Goal: Feedback & Contribution: Submit feedback/report problem

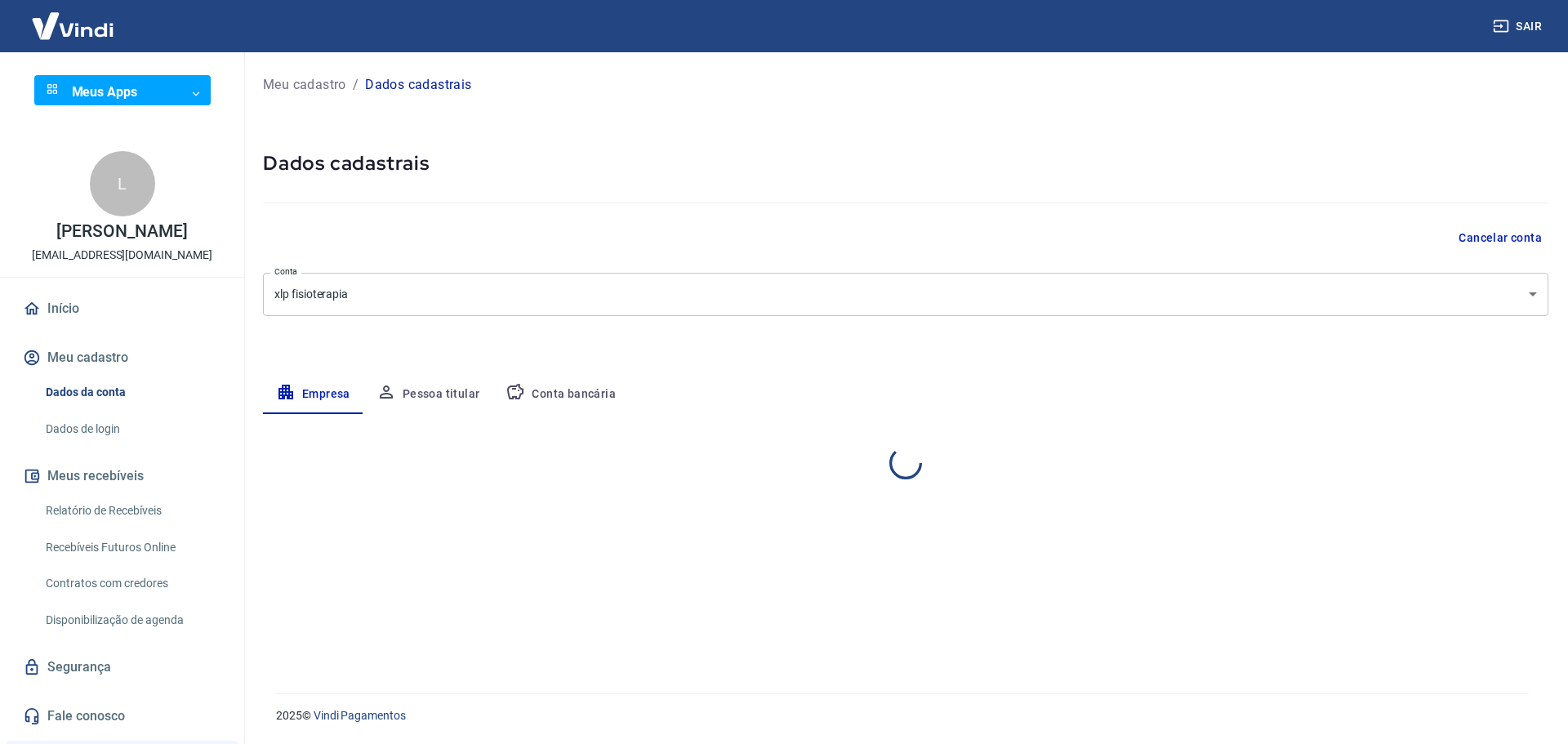
select select "SP"
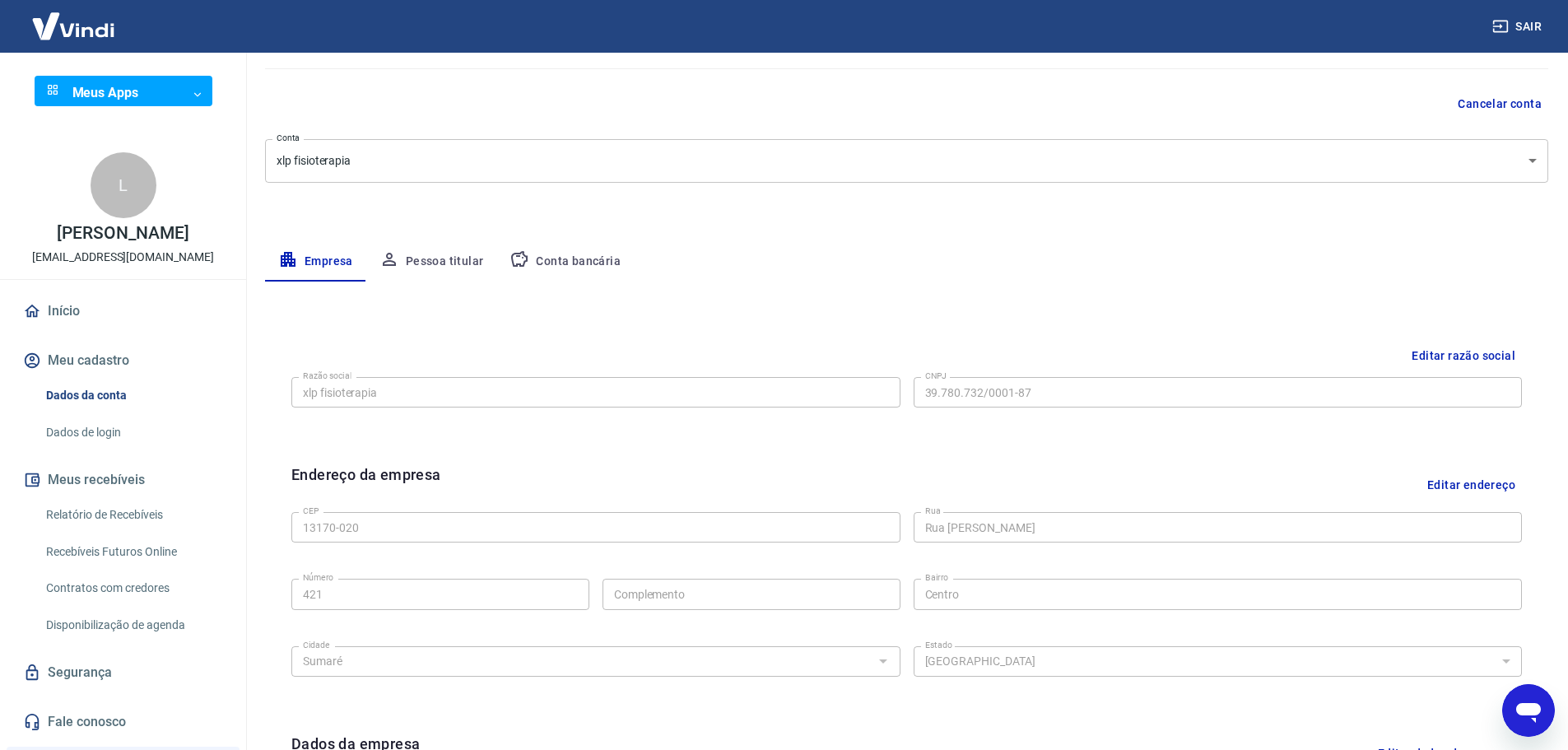
scroll to position [165, 0]
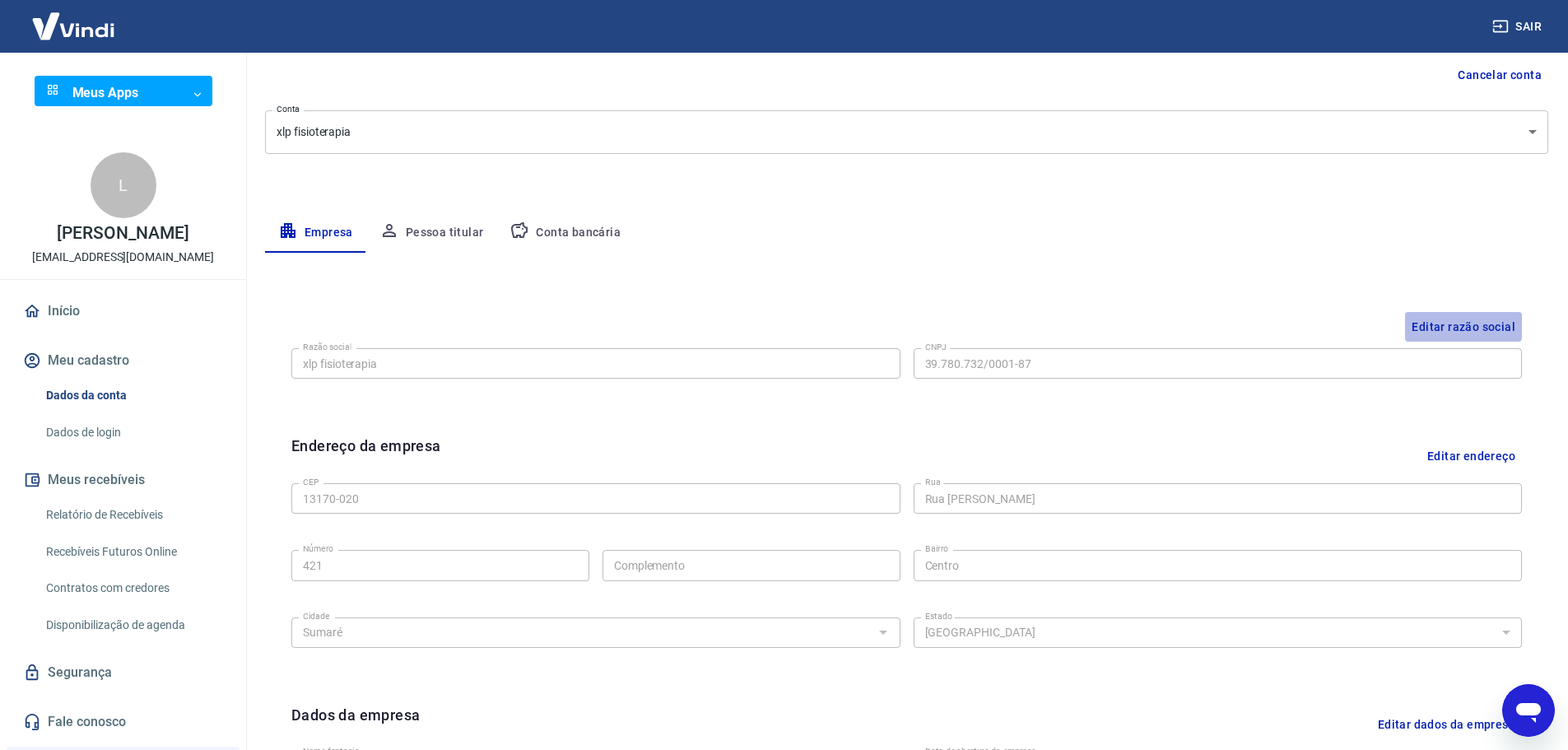
click at [1456, 320] on button "Editar razão social" at bounding box center [1463, 327] width 117 height 31
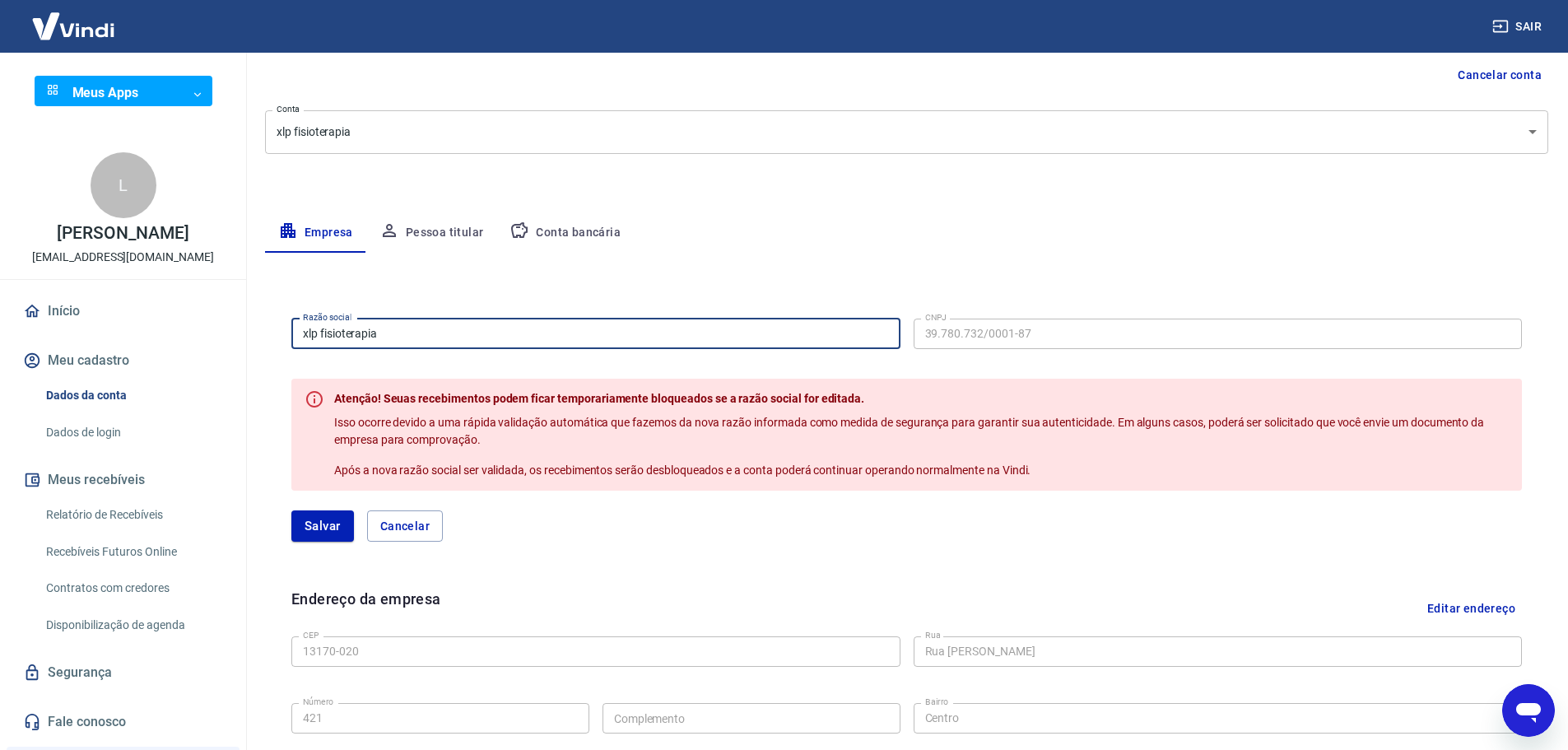
drag, startPoint x: 521, startPoint y: 339, endPoint x: 89, endPoint y: 322, distance: 432.3
click at [91, 322] on div "Sair Meus Apps ​ ​ L [PERSON_NAME] [EMAIL_ADDRESS][DOMAIN_NAME] Início Meu cada…" at bounding box center [784, 210] width 1568 height 750
type input "ML SUMARE SERVICOS ESTETICOS LTDA"
click at [319, 535] on button "Salvar" at bounding box center [323, 526] width 62 height 32
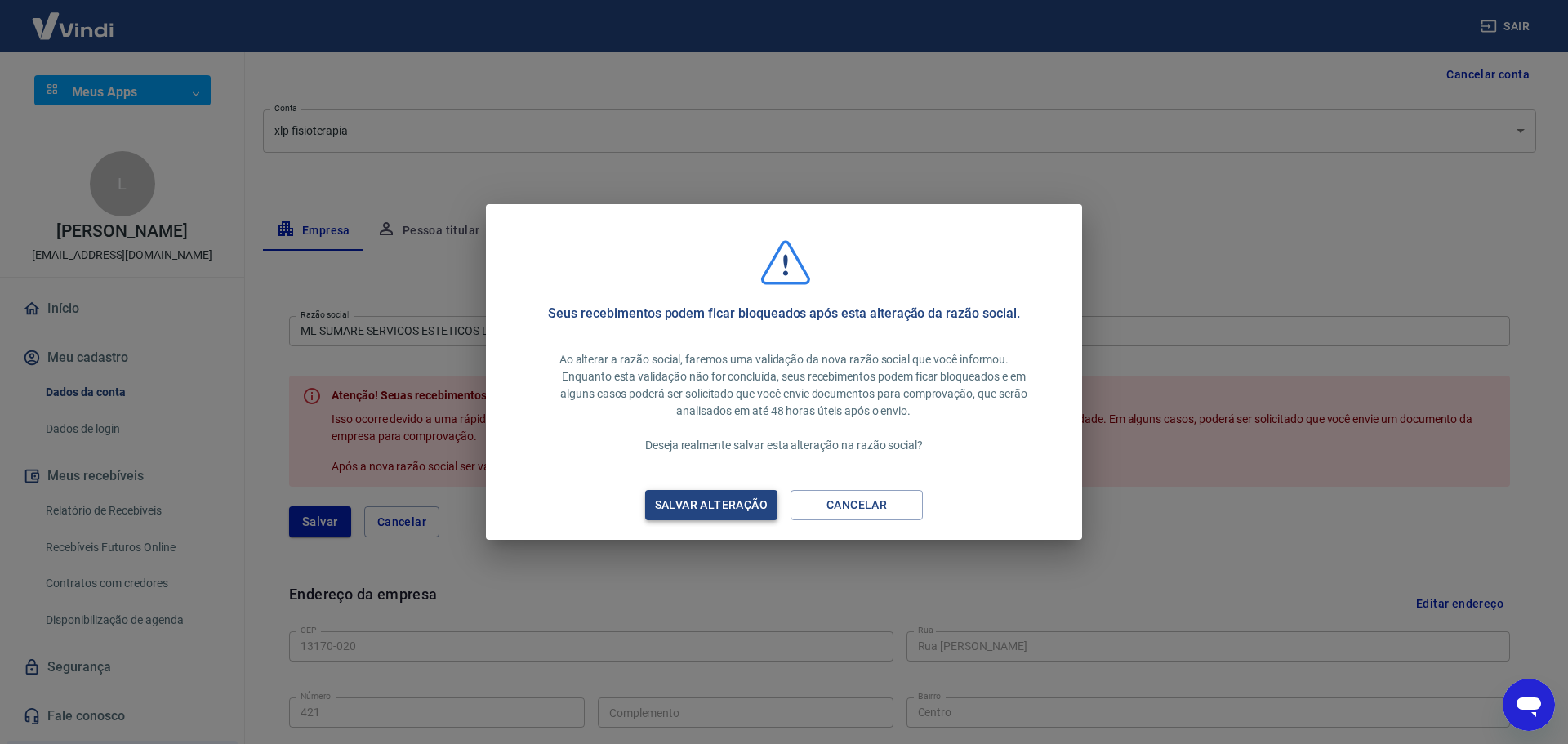
click at [717, 505] on div "Salvar alteração" at bounding box center [711, 504] width 152 height 20
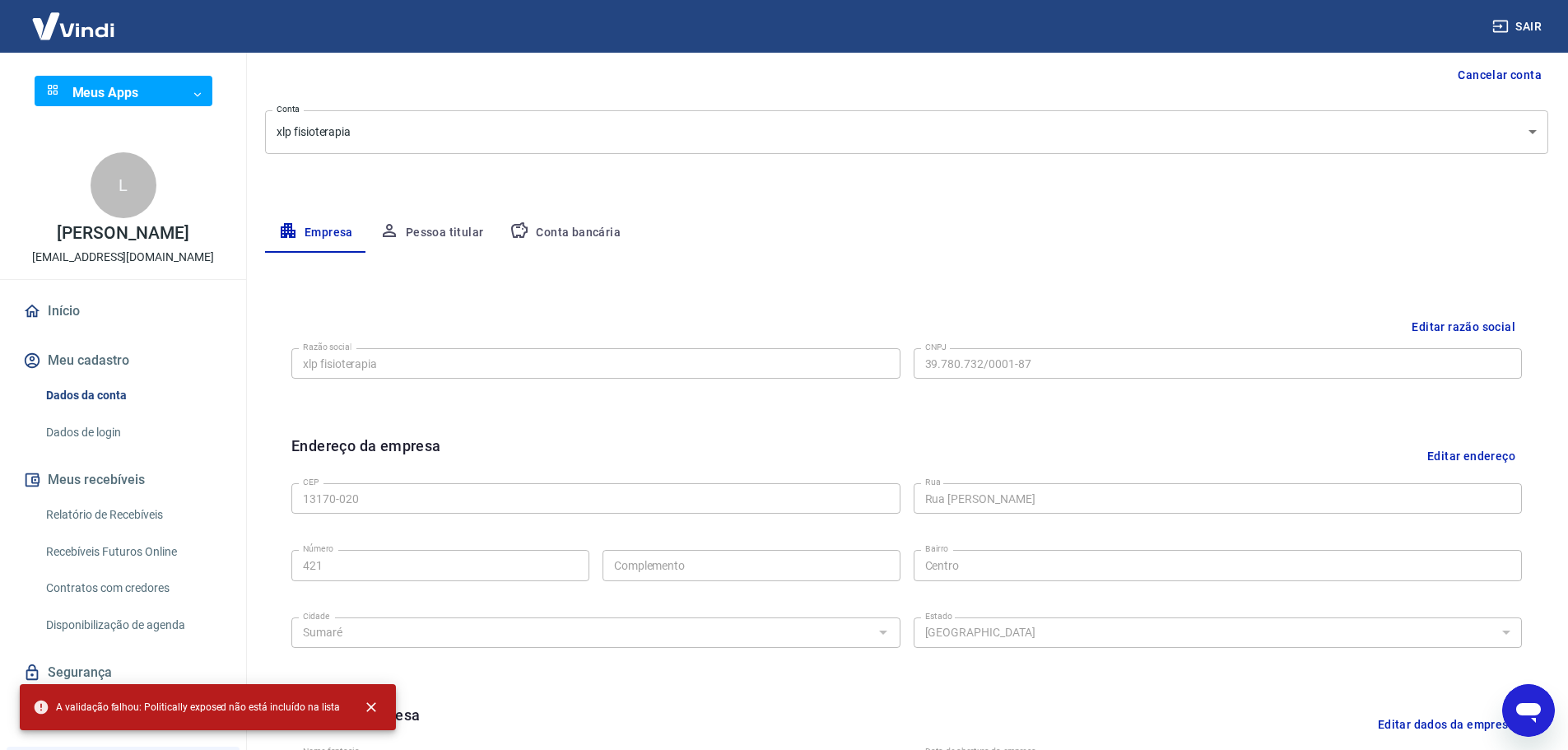
click at [445, 226] on button "Pessoa titular" at bounding box center [431, 232] width 131 height 39
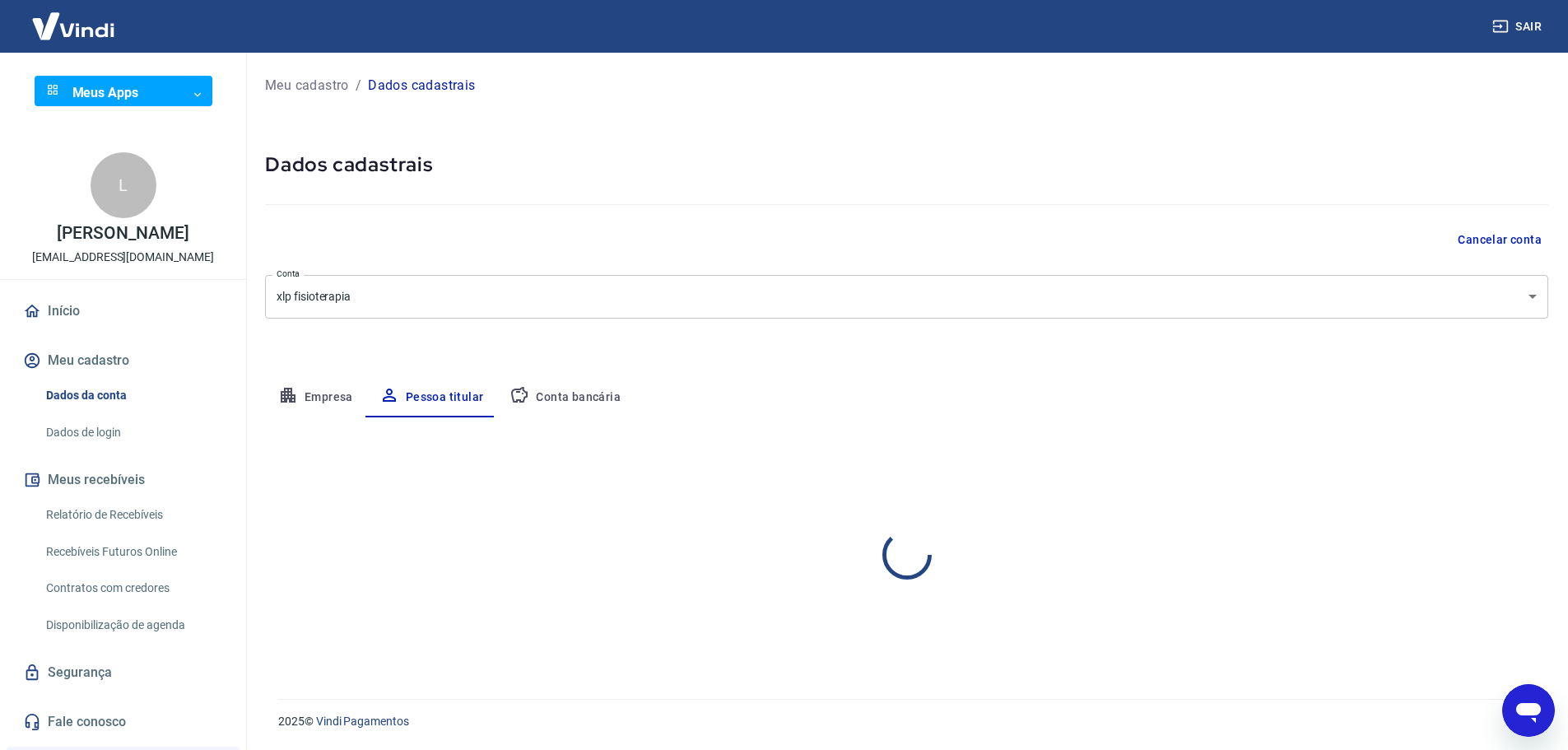
scroll to position [0, 0]
click at [1461, 464] on button "Editar nome e CPF" at bounding box center [1500, 466] width 122 height 32
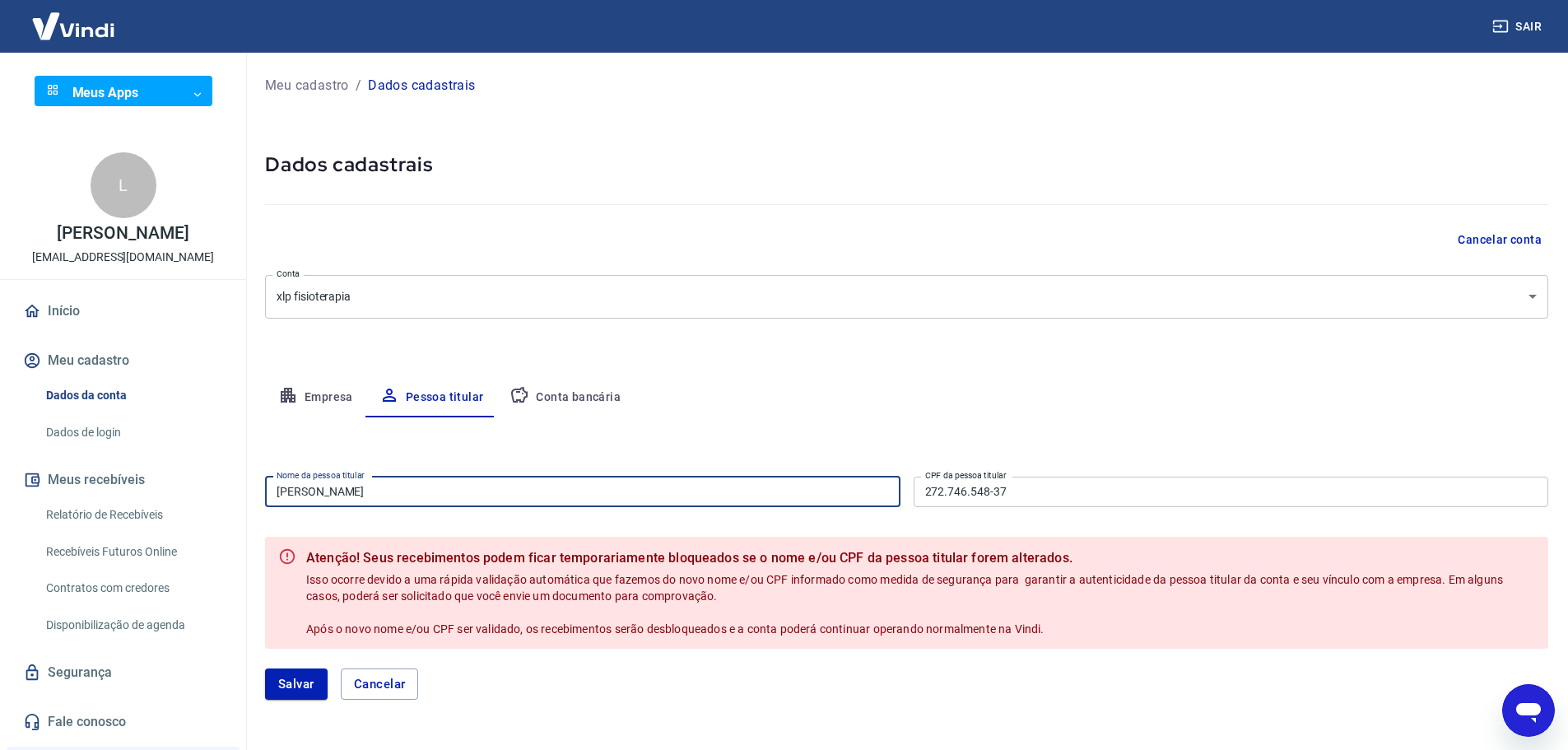
drag, startPoint x: 373, startPoint y: 494, endPoint x: 18, endPoint y: 488, distance: 355.1
click at [6, 492] on div "Sair Meus Apps ​ ​ L [PERSON_NAME] [EMAIL_ADDRESS][DOMAIN_NAME] Início Meu cada…" at bounding box center [784, 375] width 1568 height 750
type input "[PERSON_NAME]"
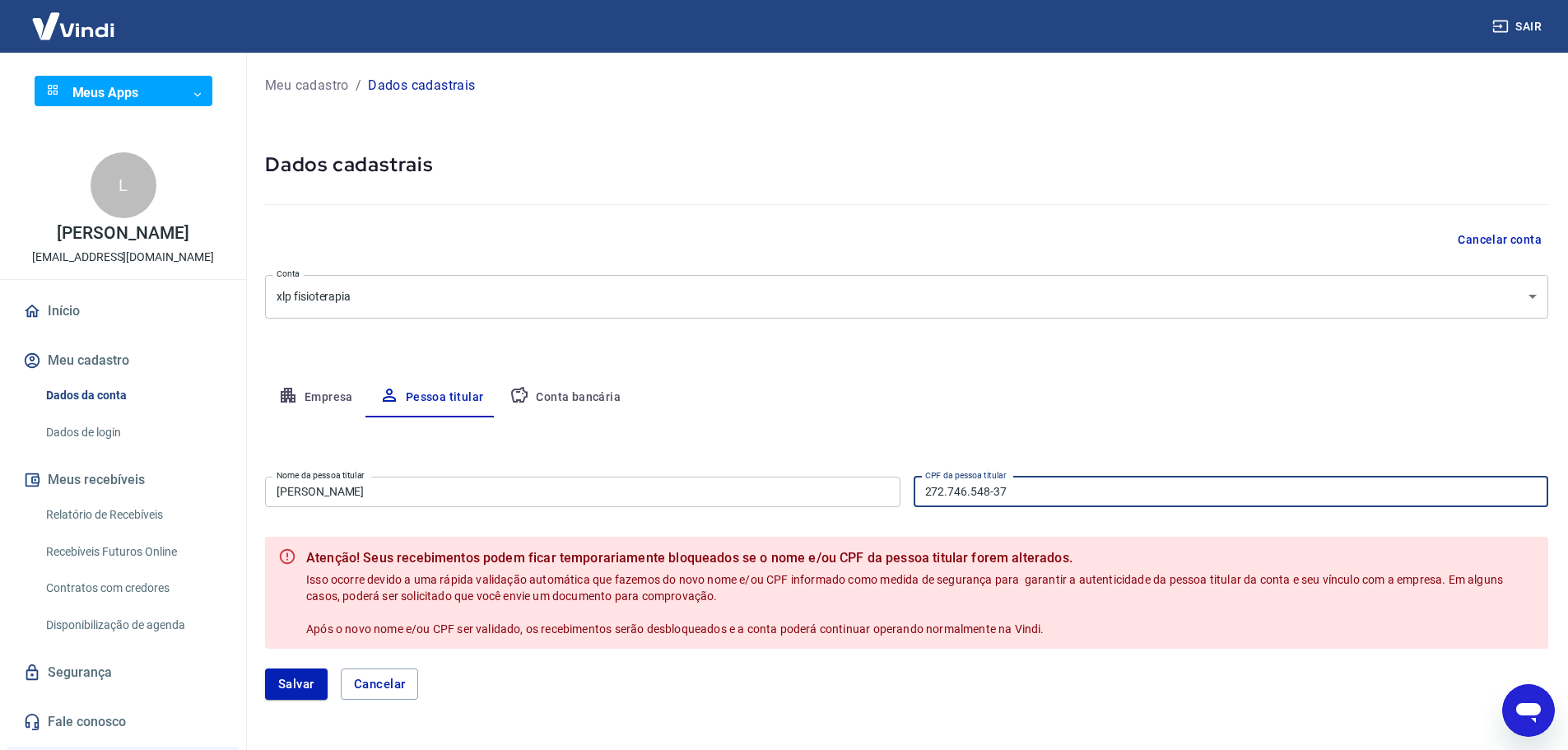
paste input "104.677.378-00"
type input "104.677.378-00"
click at [307, 684] on button "Salvar" at bounding box center [295, 684] width 62 height 32
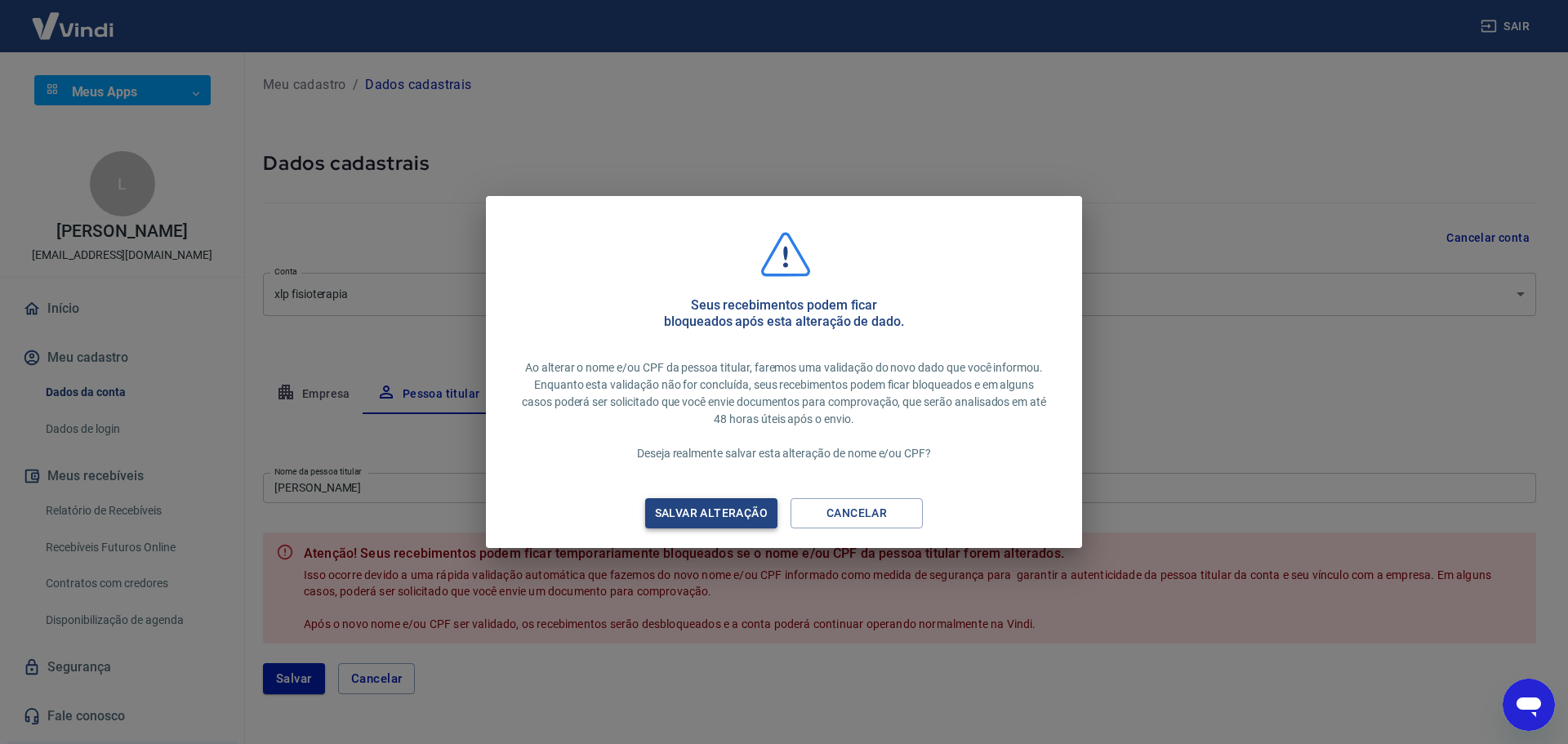
click at [723, 506] on div "Salvar alteração" at bounding box center [711, 513] width 152 height 20
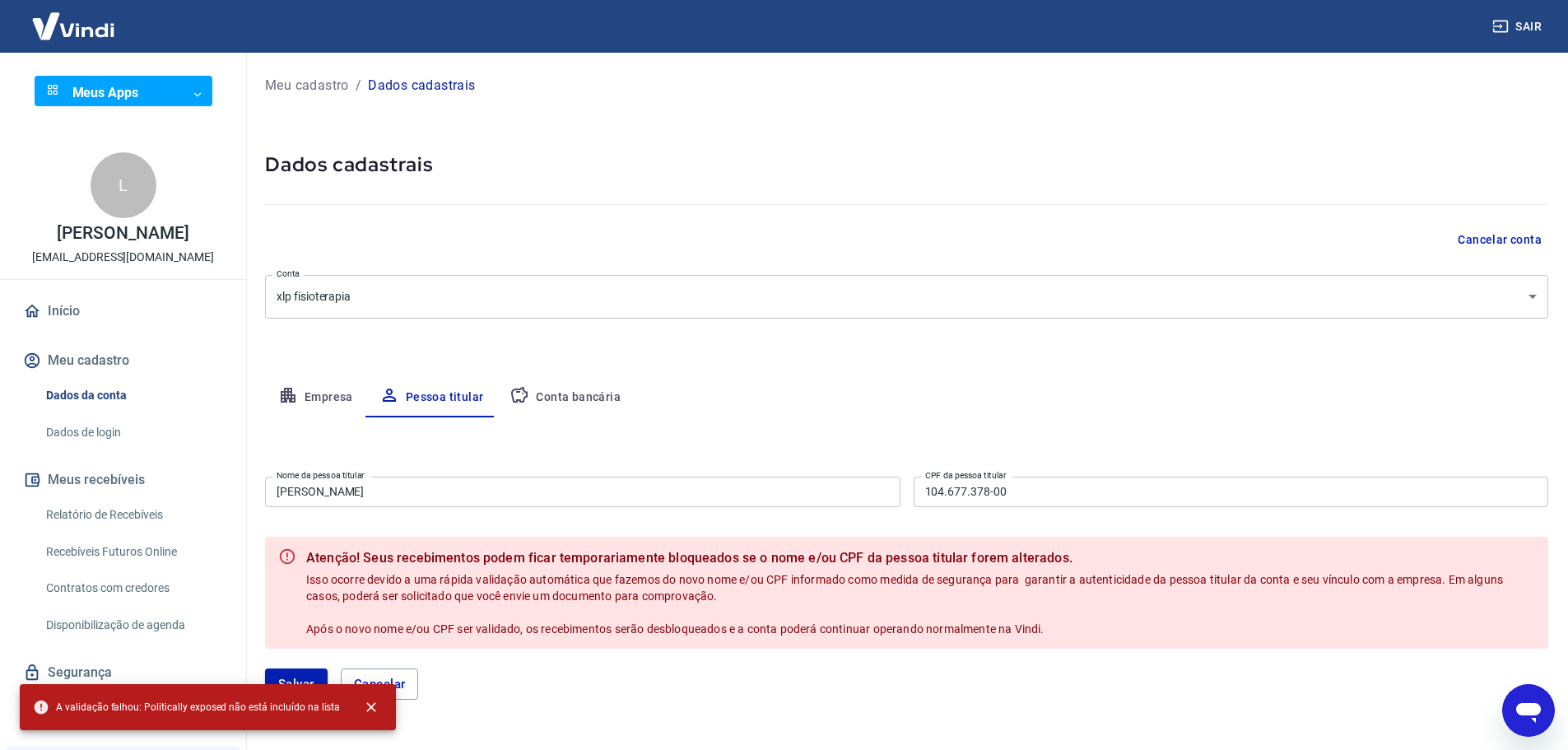
click at [67, 305] on link "Início" at bounding box center [124, 310] width 207 height 36
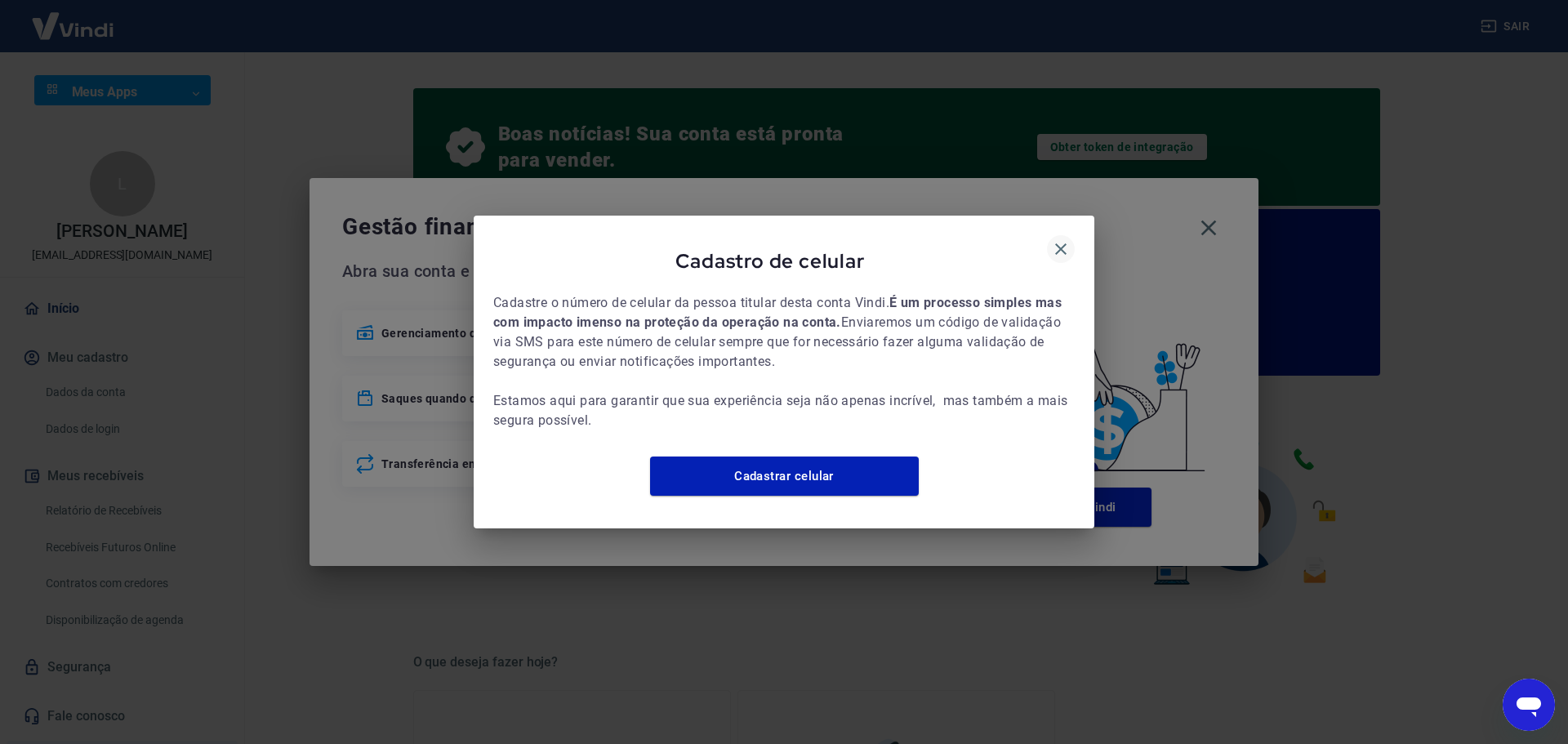
click at [1056, 242] on icon "button" at bounding box center [1061, 249] width 20 height 20
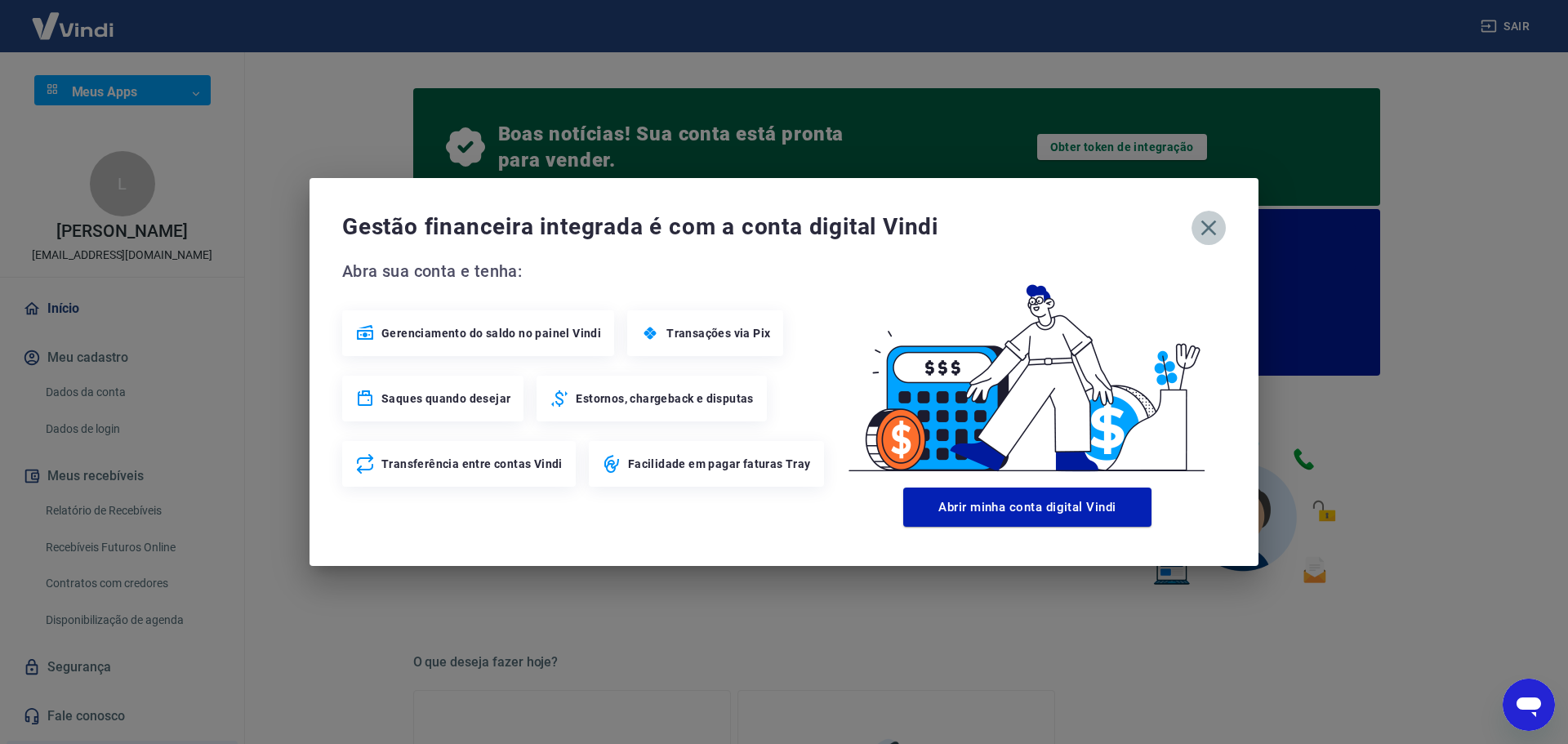
click at [1209, 216] on icon "button" at bounding box center [1209, 228] width 26 height 26
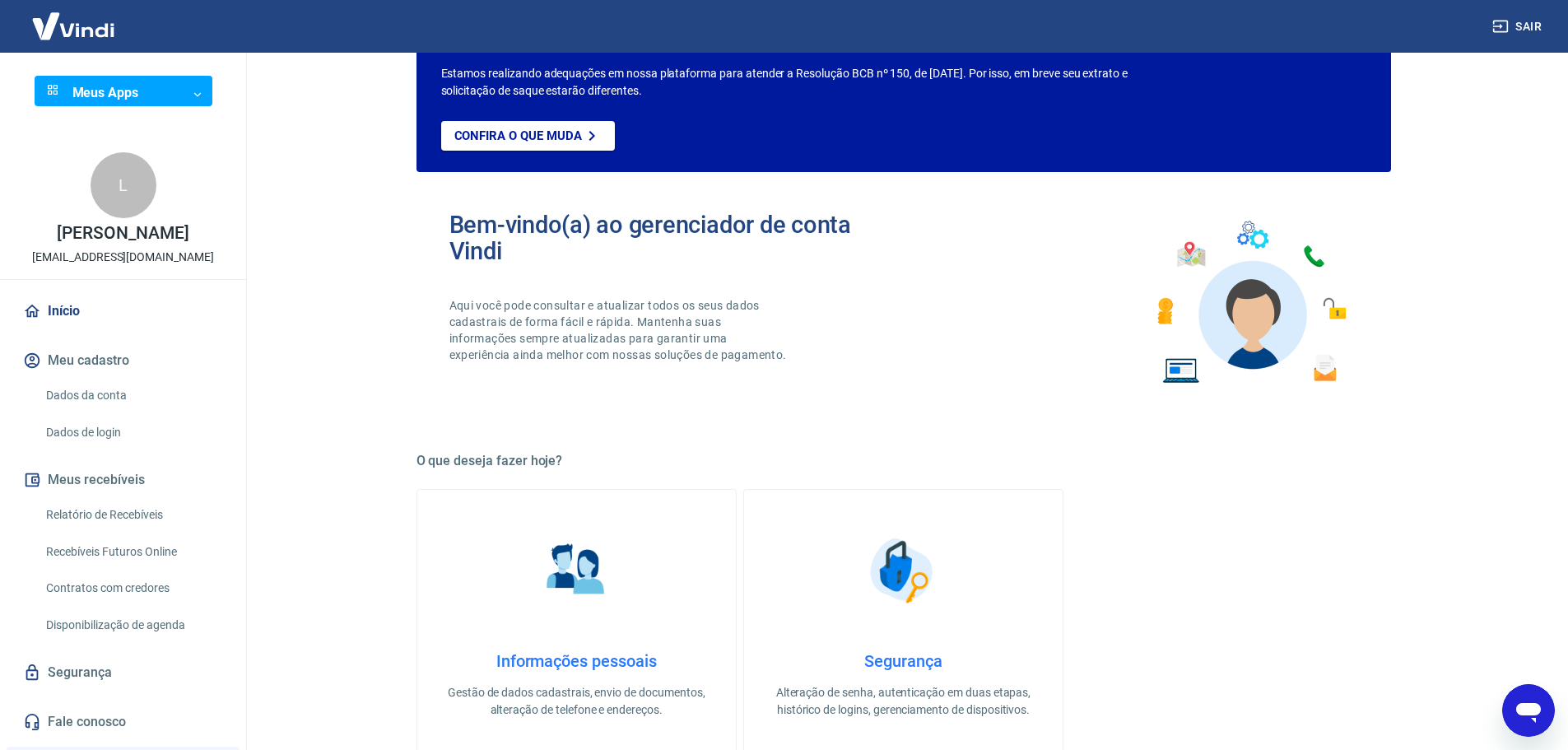
scroll to position [247, 0]
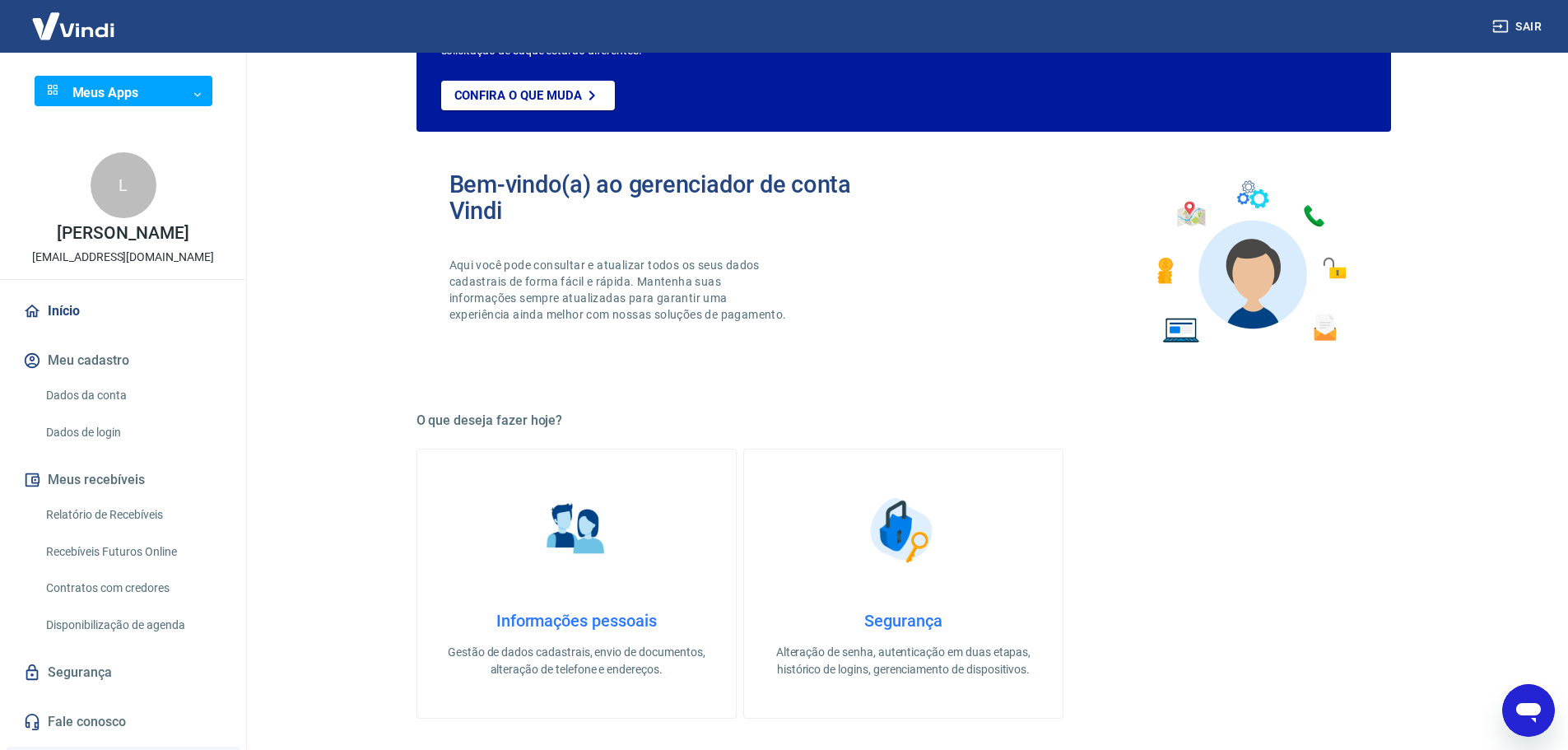
click at [606, 621] on h4 "Informações pessoais" at bounding box center [576, 620] width 266 height 20
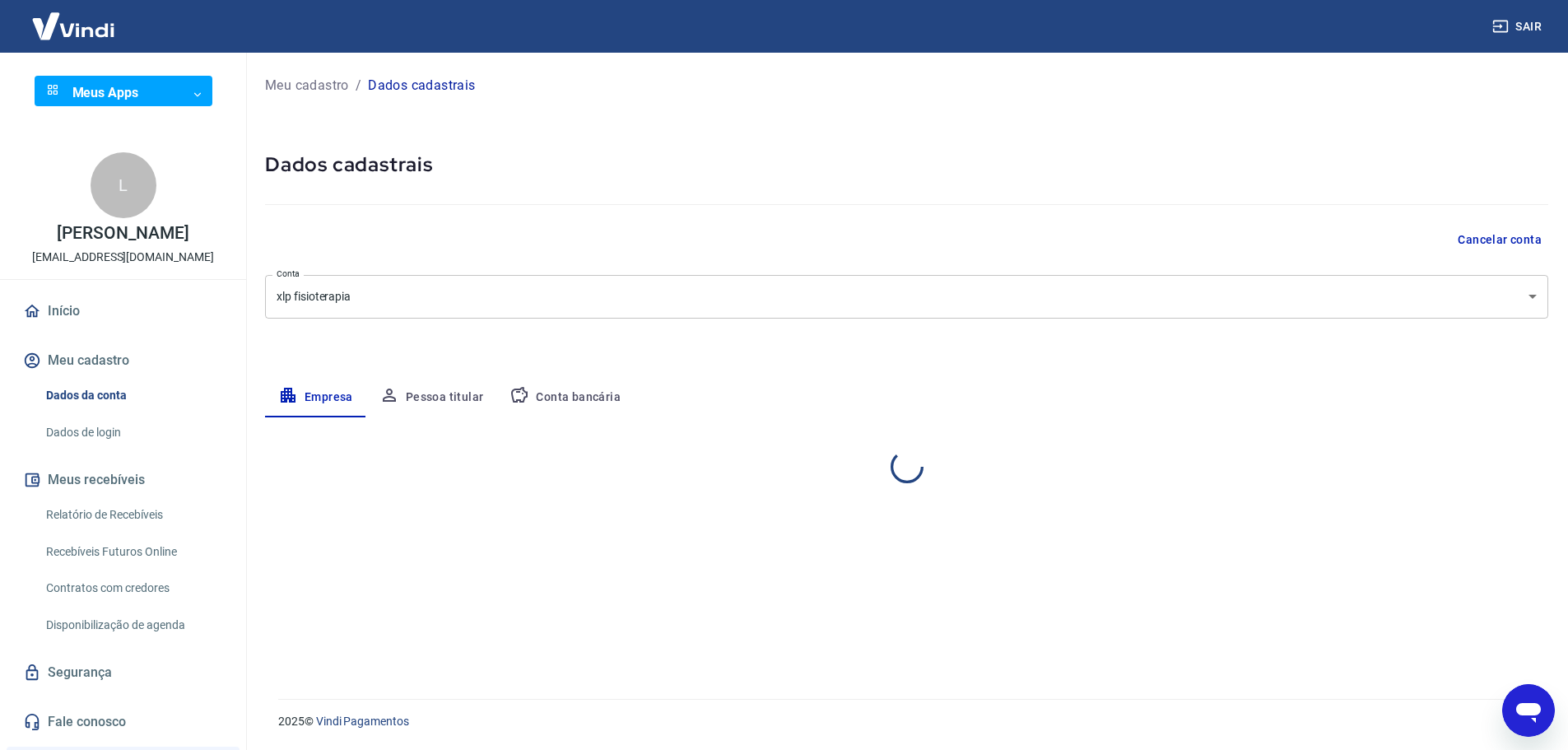
select select "SP"
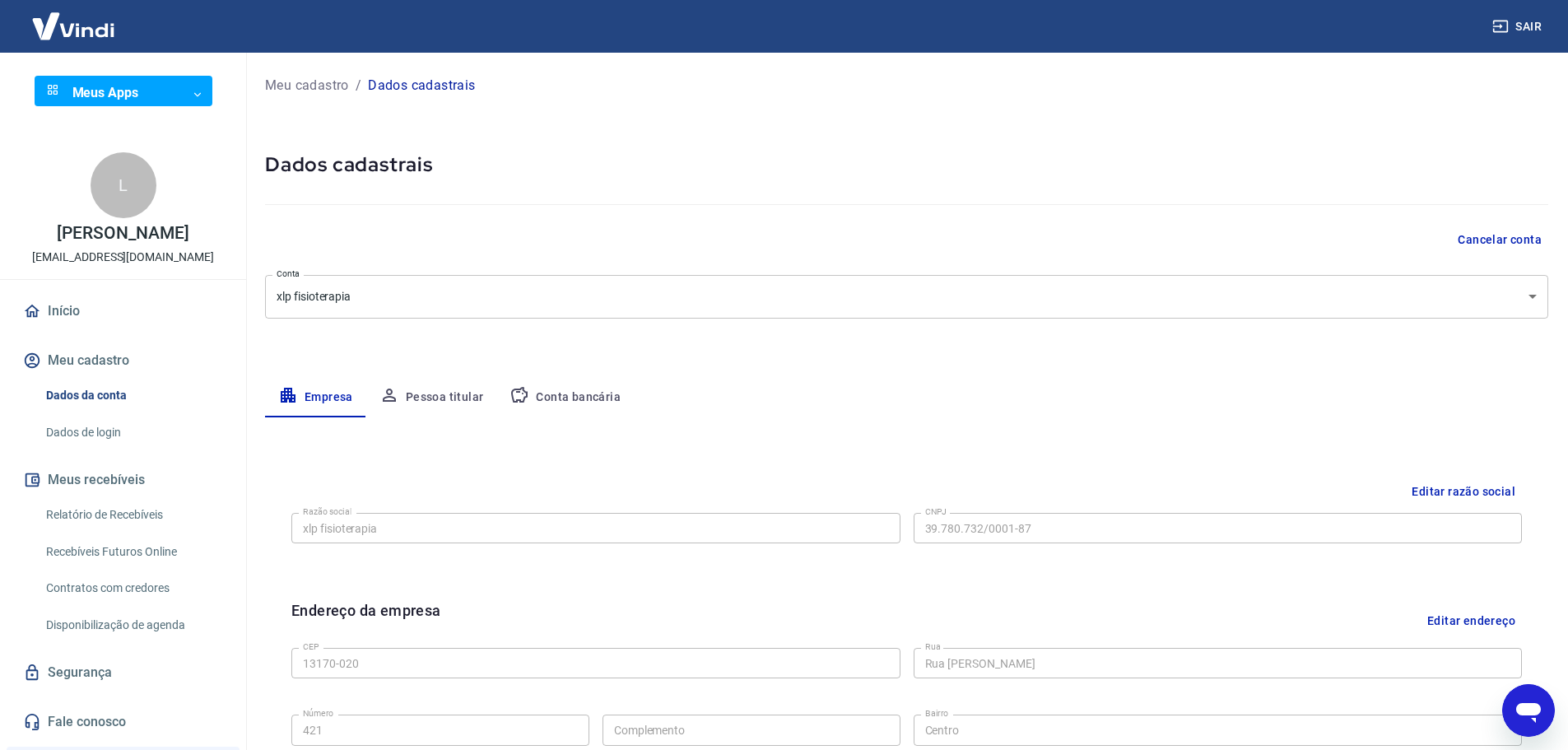
click at [1505, 299] on body "Sair Meus Apps ​ ​ L [PERSON_NAME] [EMAIL_ADDRESS][DOMAIN_NAME] Início Meu cada…" at bounding box center [784, 375] width 1568 height 750
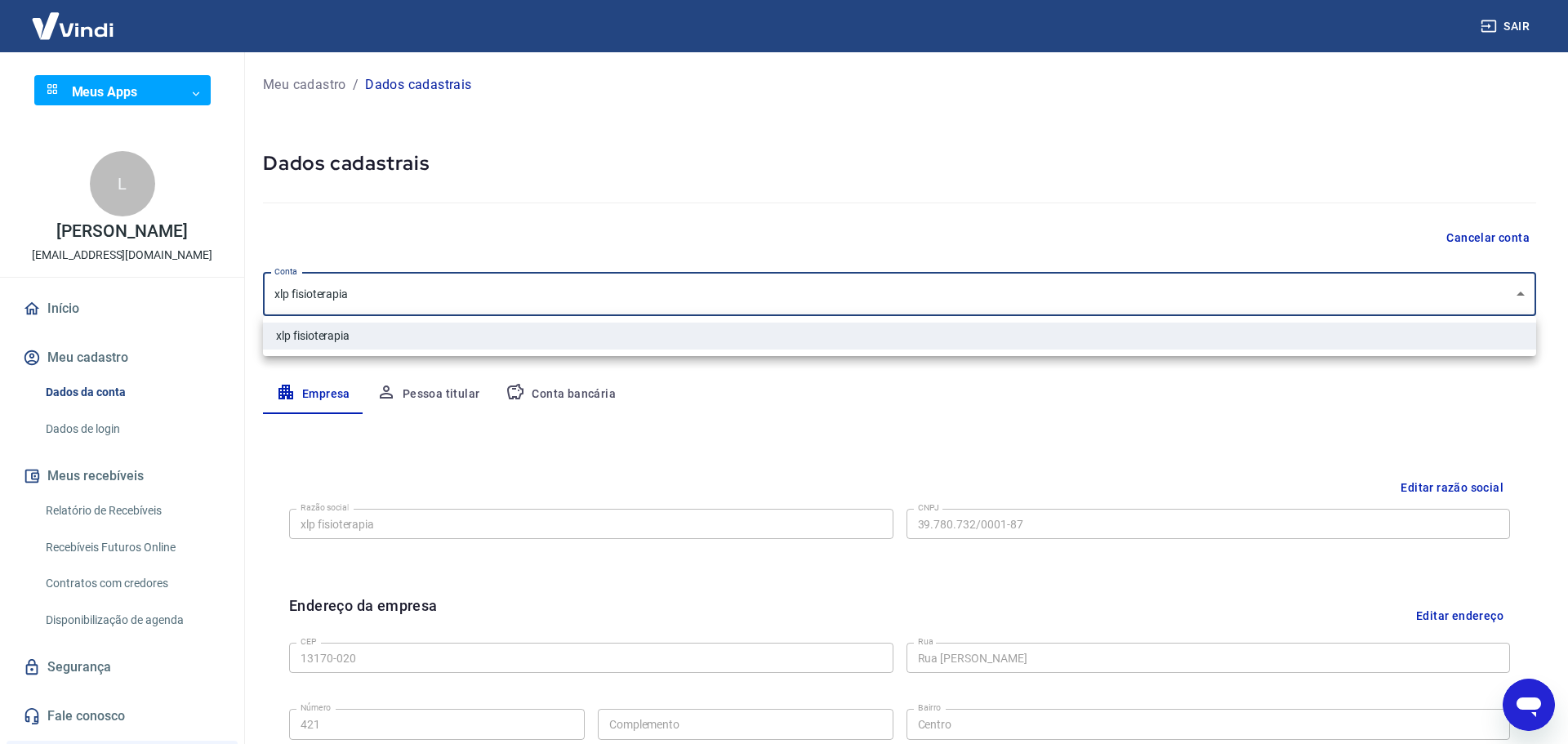
click at [1493, 296] on div at bounding box center [784, 372] width 1568 height 744
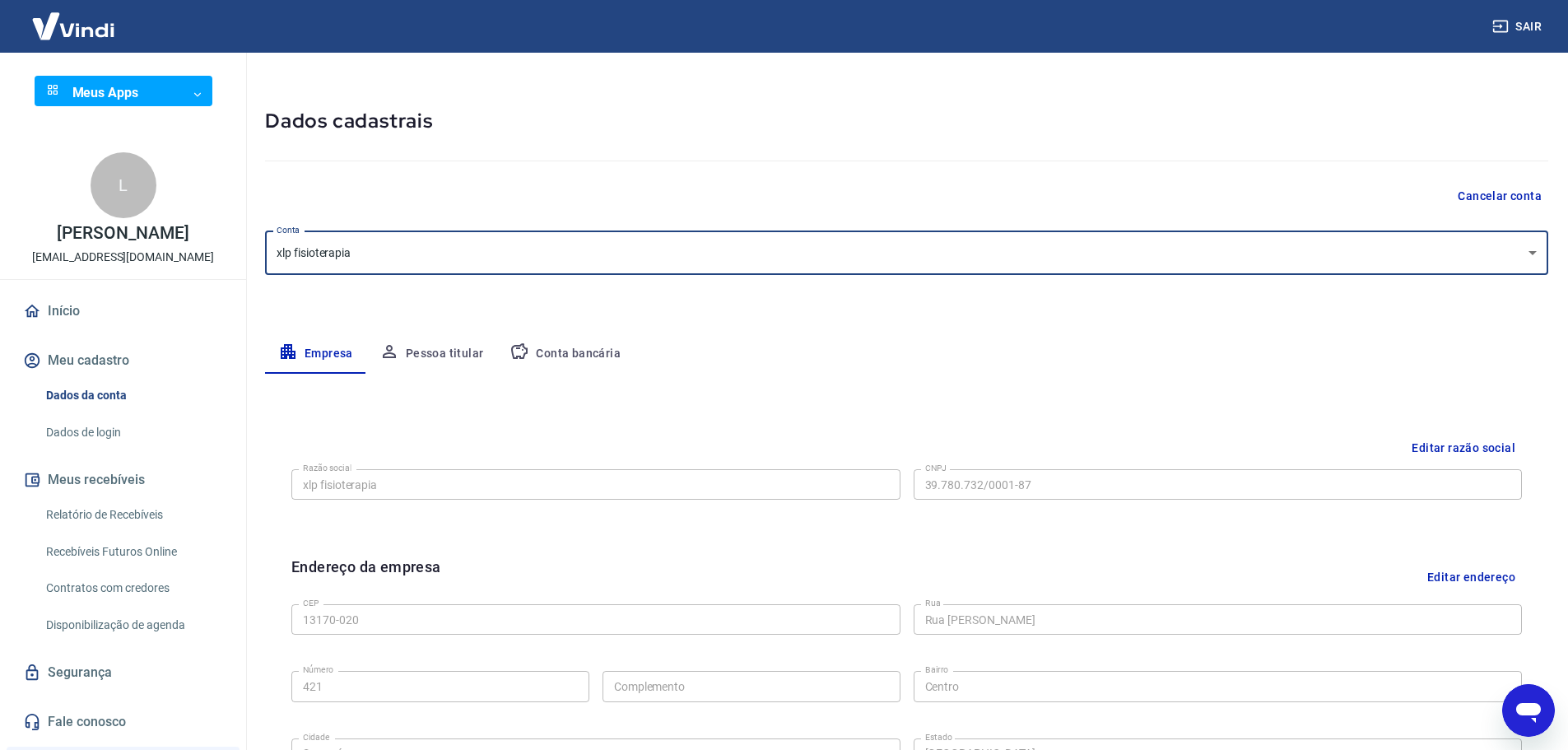
scroll to position [82, 0]
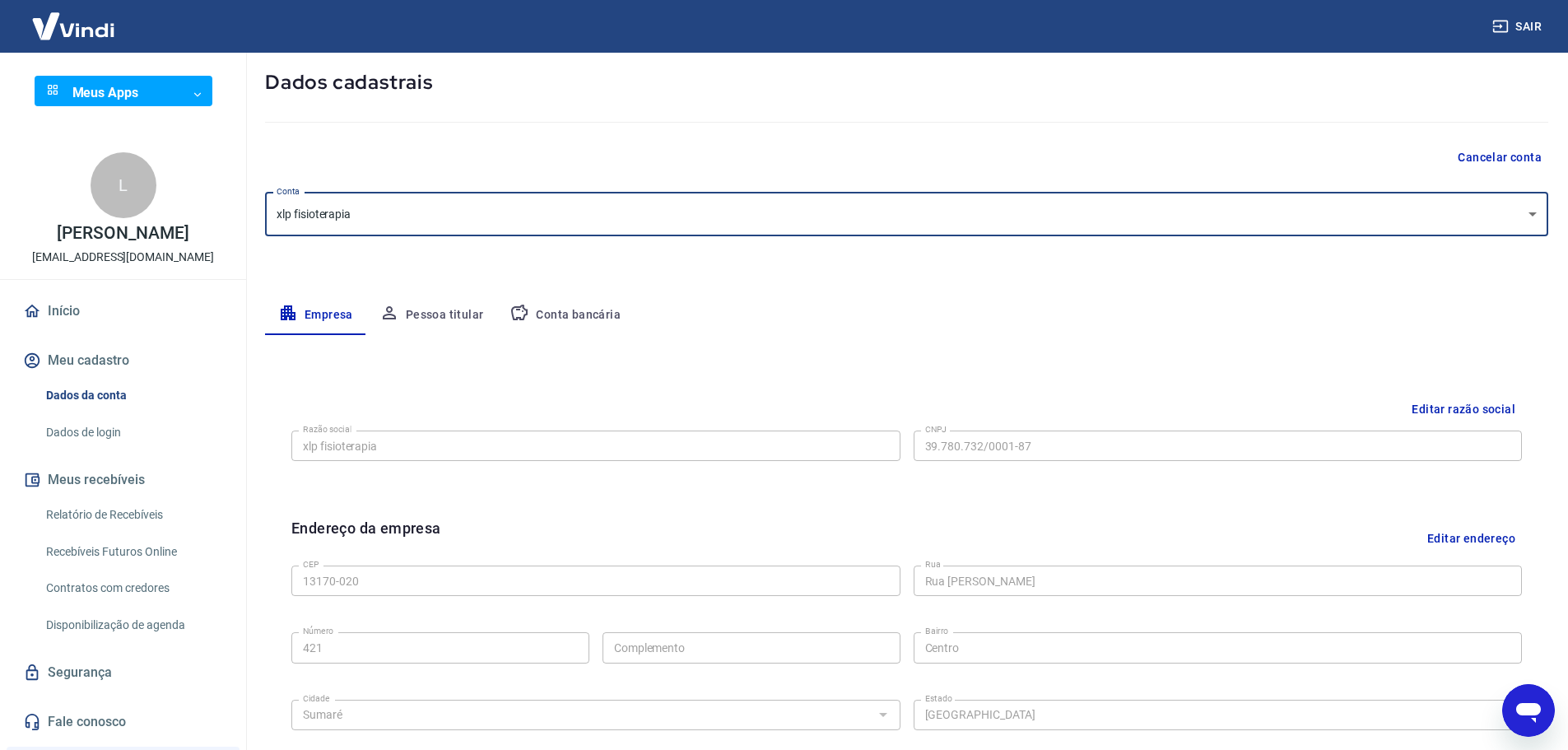
click at [521, 310] on icon "button" at bounding box center [519, 313] width 17 height 16
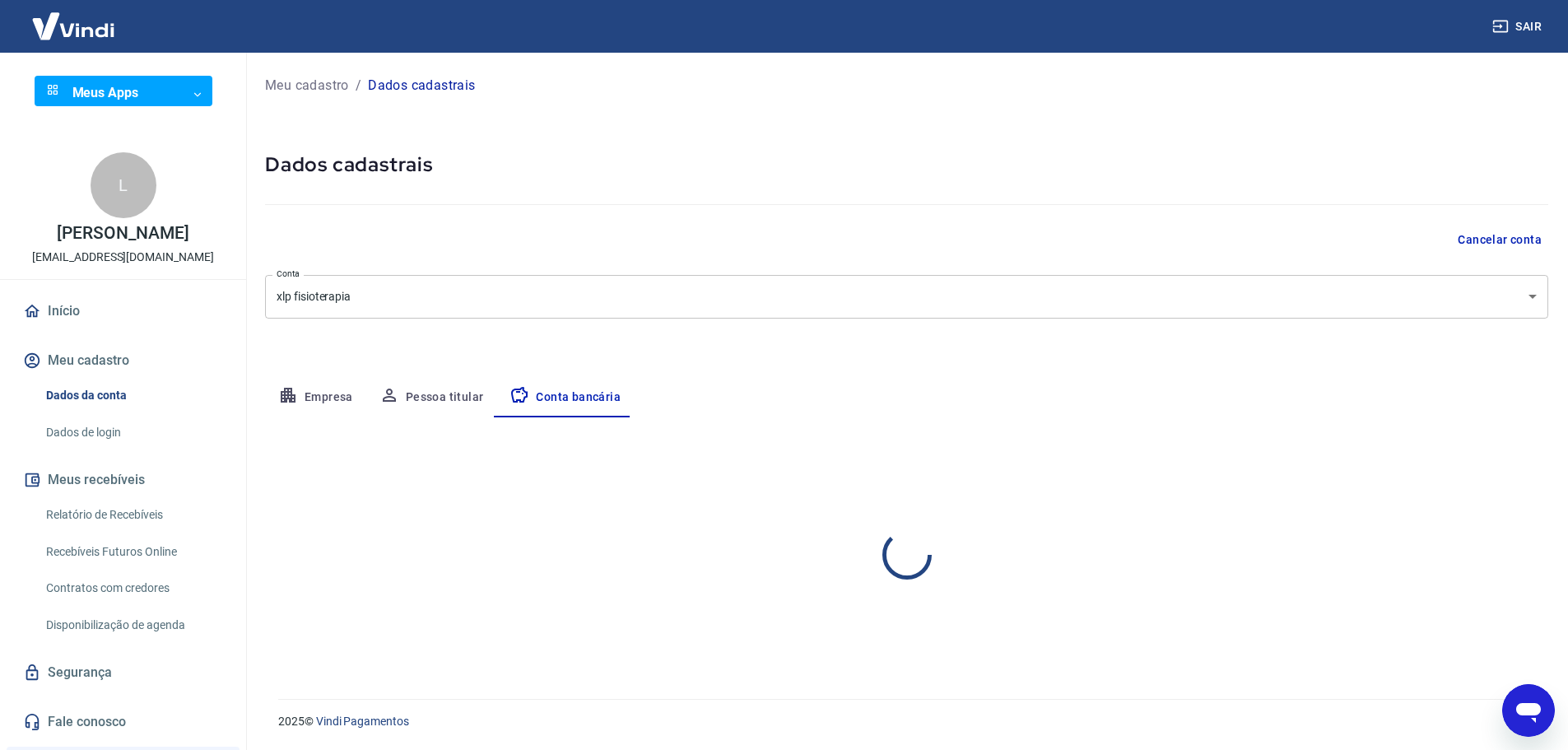
scroll to position [0, 0]
select select "1"
click at [87, 315] on link "Início" at bounding box center [124, 310] width 207 height 36
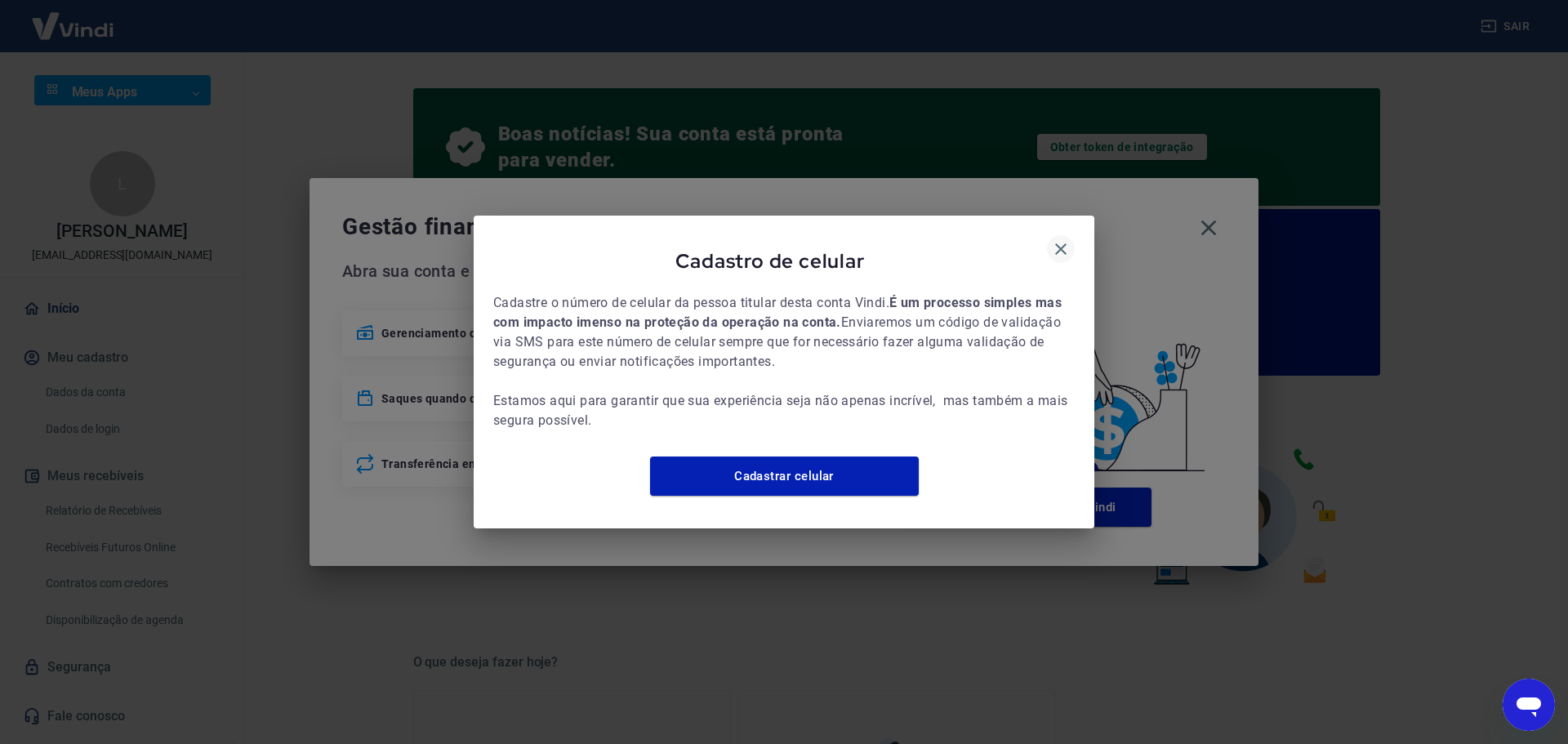
click at [1063, 243] on icon "button" at bounding box center [1061, 249] width 11 height 11
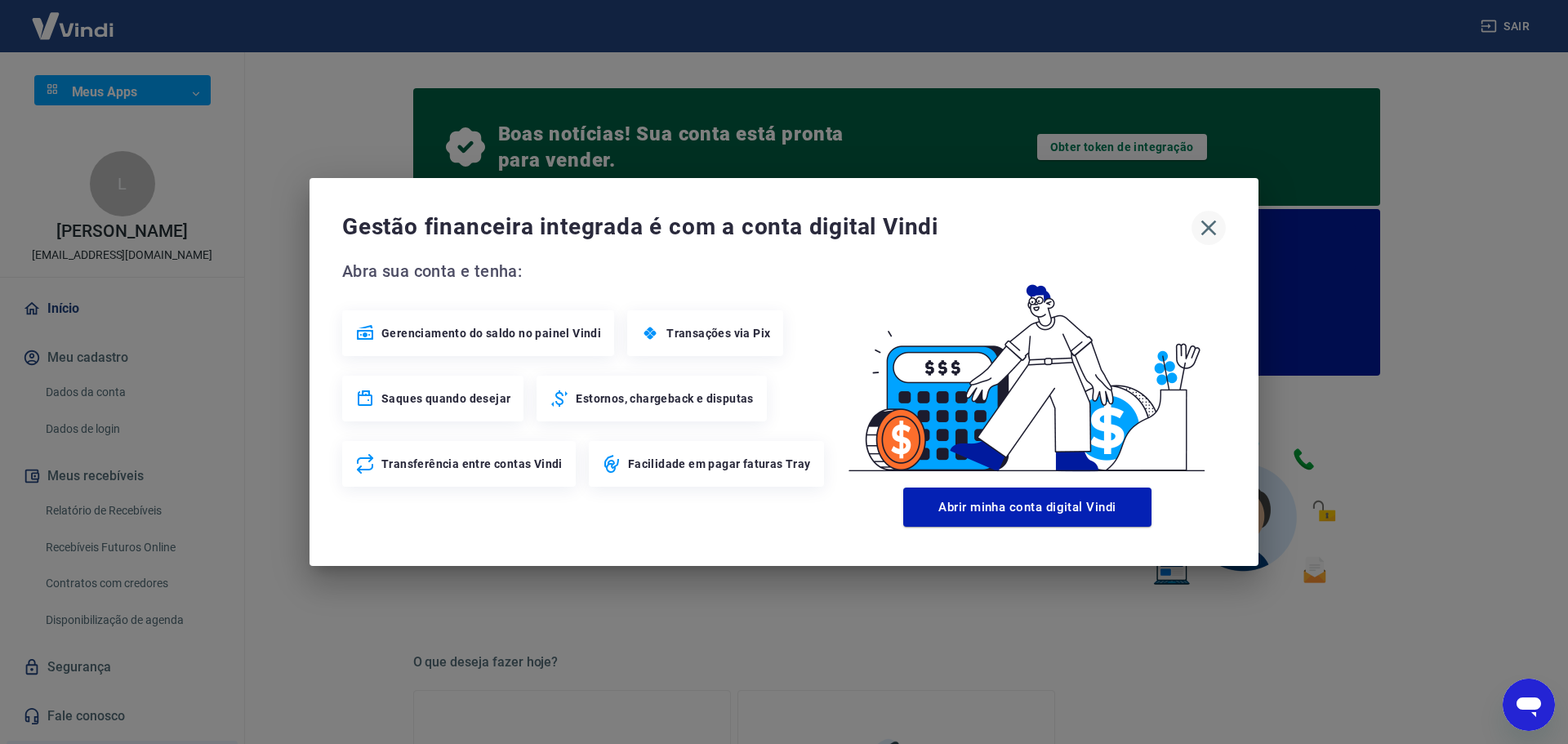
click at [1212, 225] on icon "button" at bounding box center [1210, 229] width 16 height 16
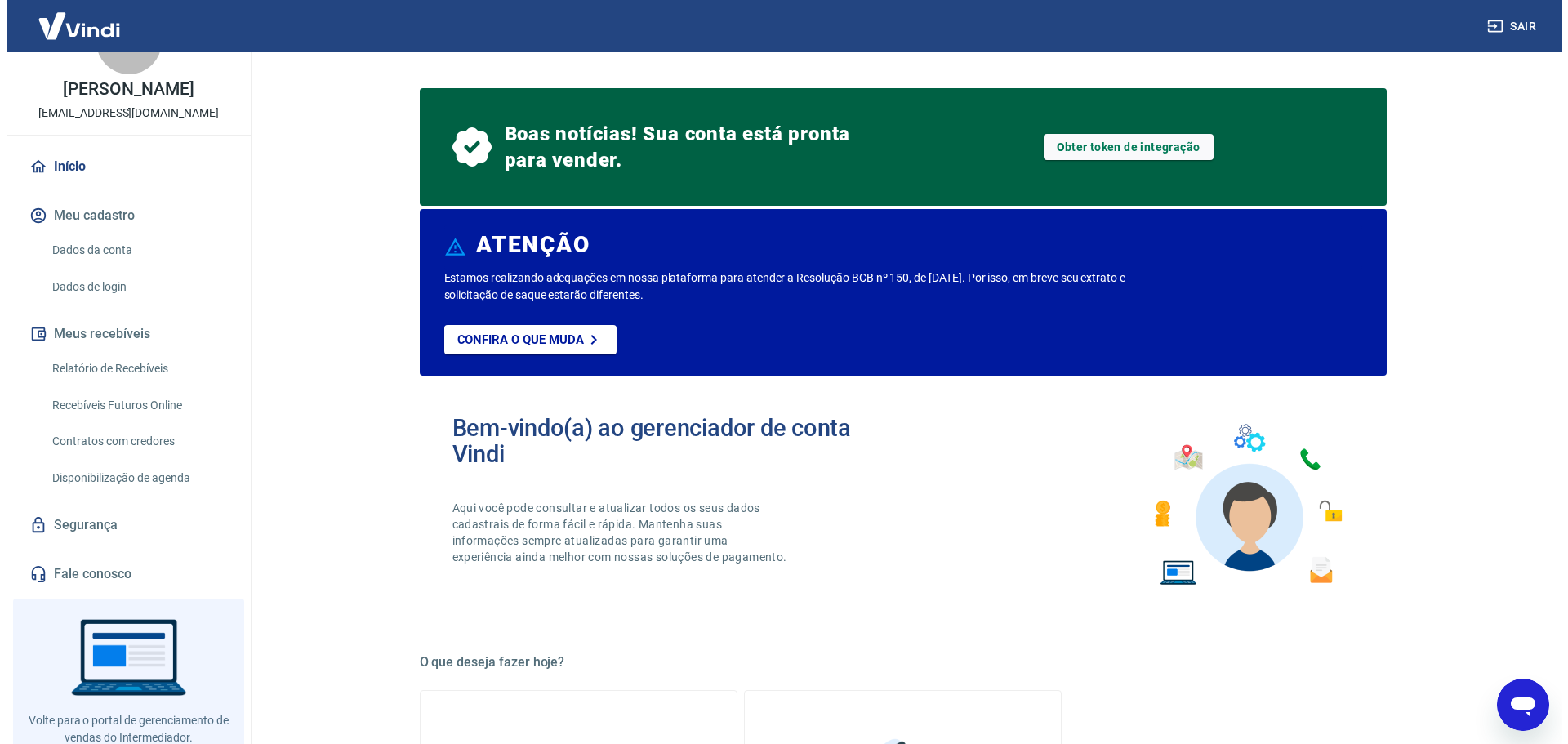
scroll to position [163, 0]
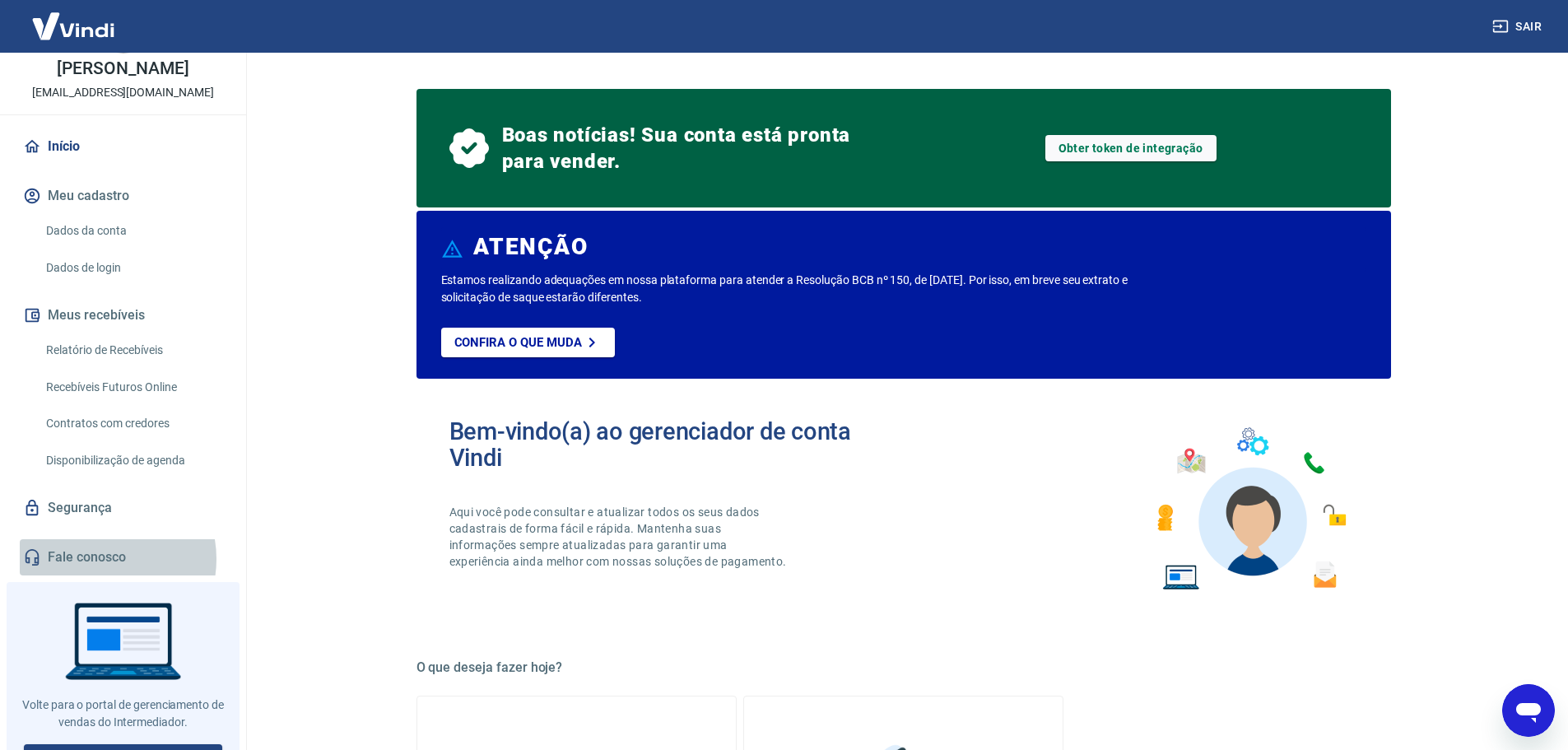
click at [99, 559] on link "Fale conosco" at bounding box center [124, 556] width 207 height 36
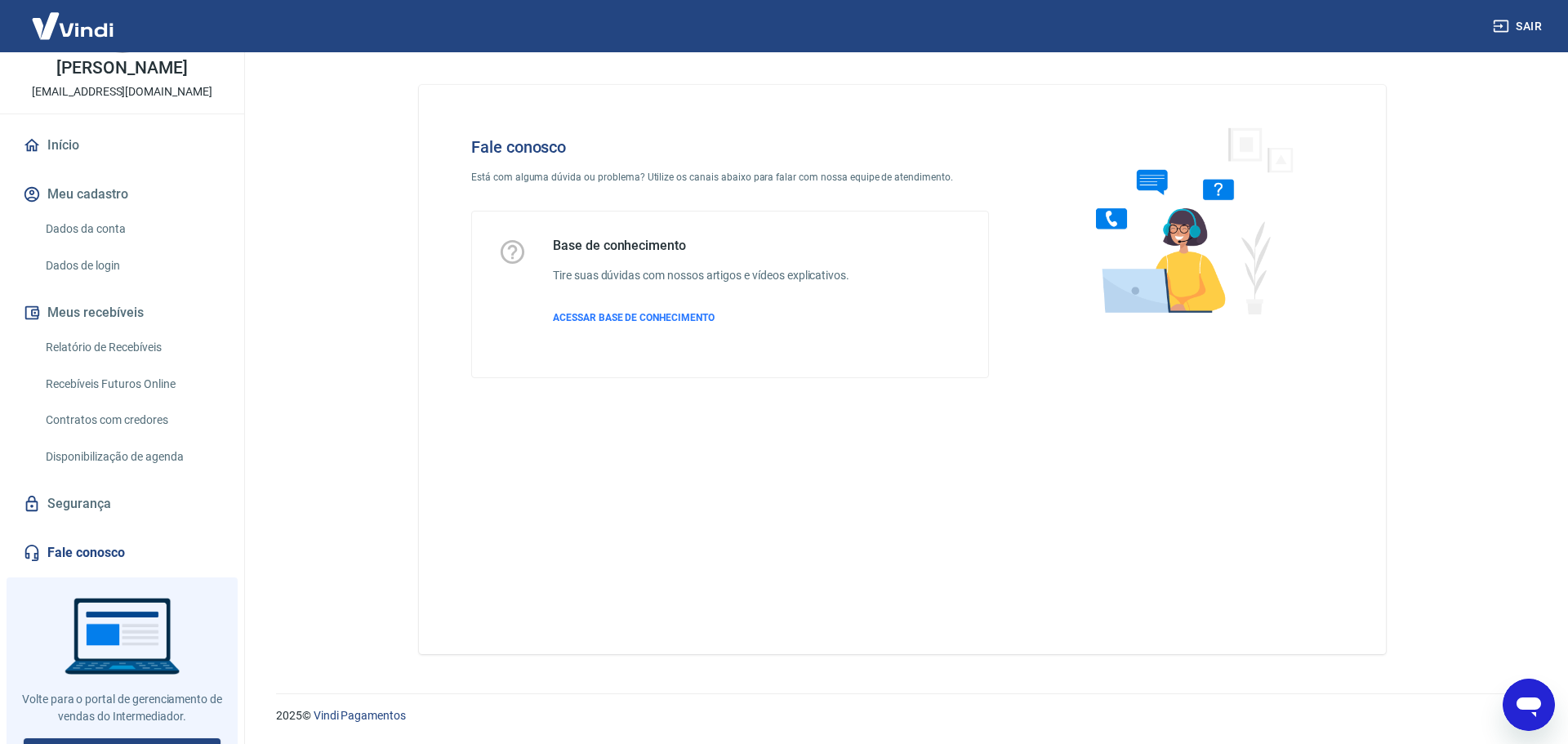
click at [1551, 707] on div "Abrir janela de mensagens" at bounding box center [1529, 704] width 49 height 49
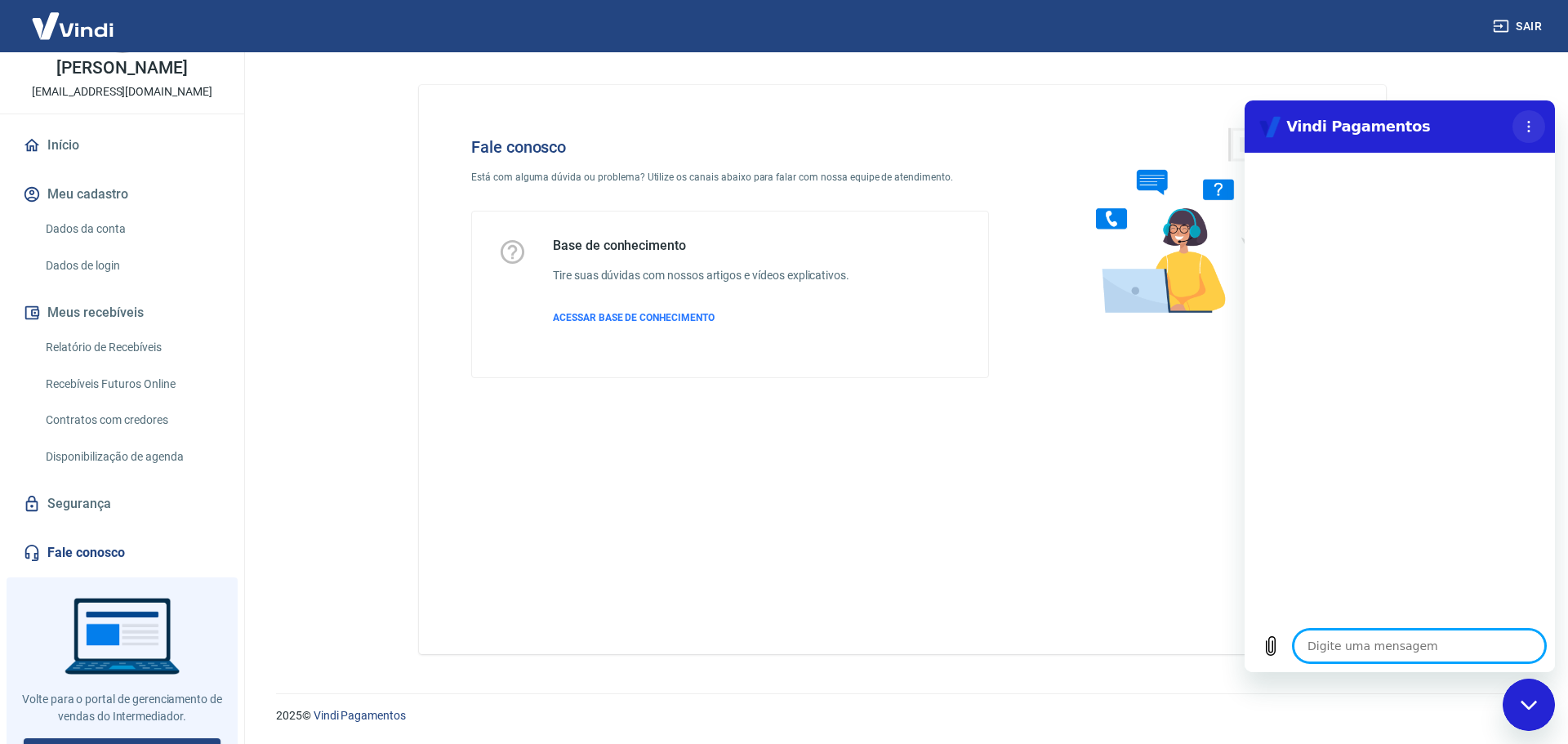
click at [1528, 122] on circle "Menu de opções" at bounding box center [1529, 122] width 3 height 3
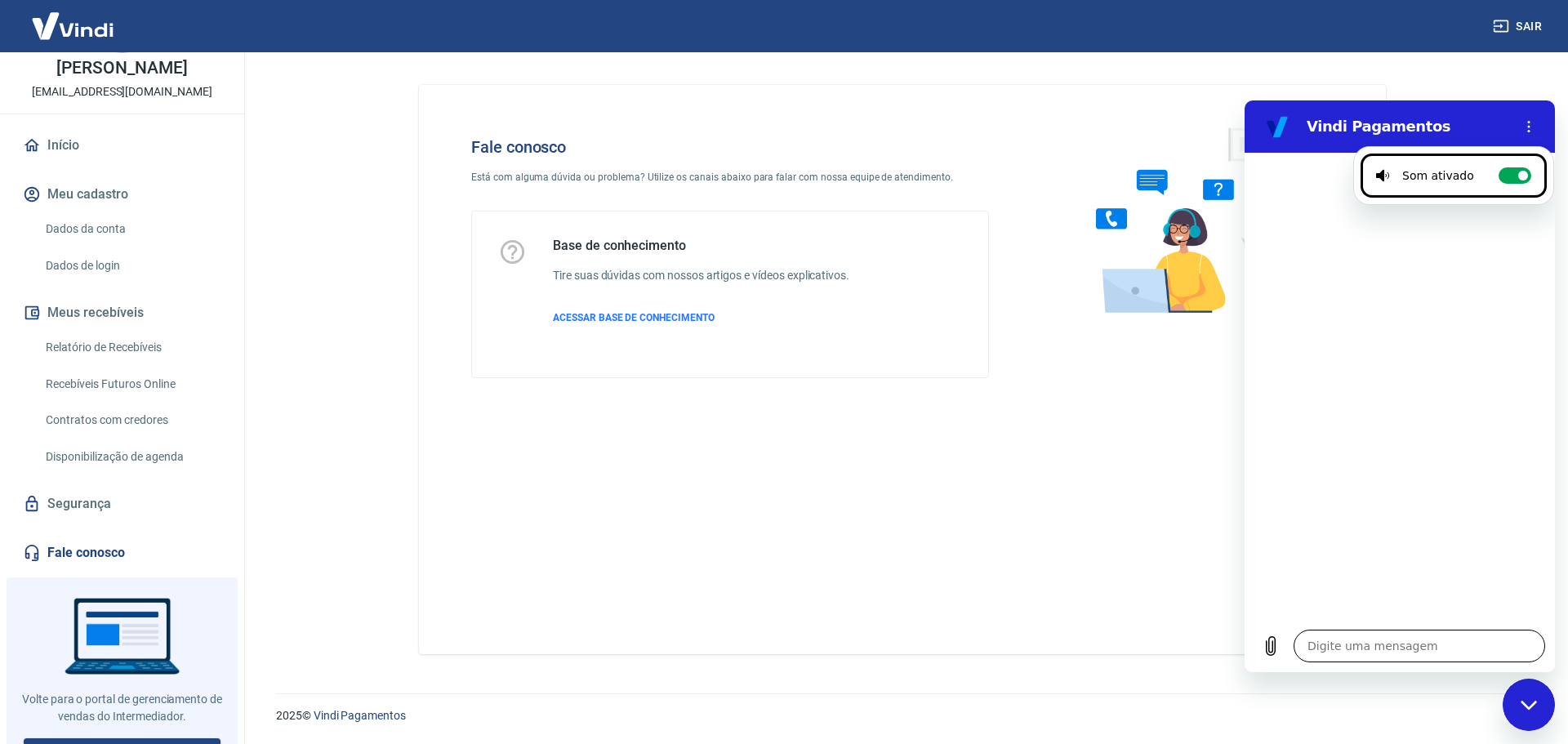
click at [1370, 644] on textarea at bounding box center [1419, 646] width 251 height 33
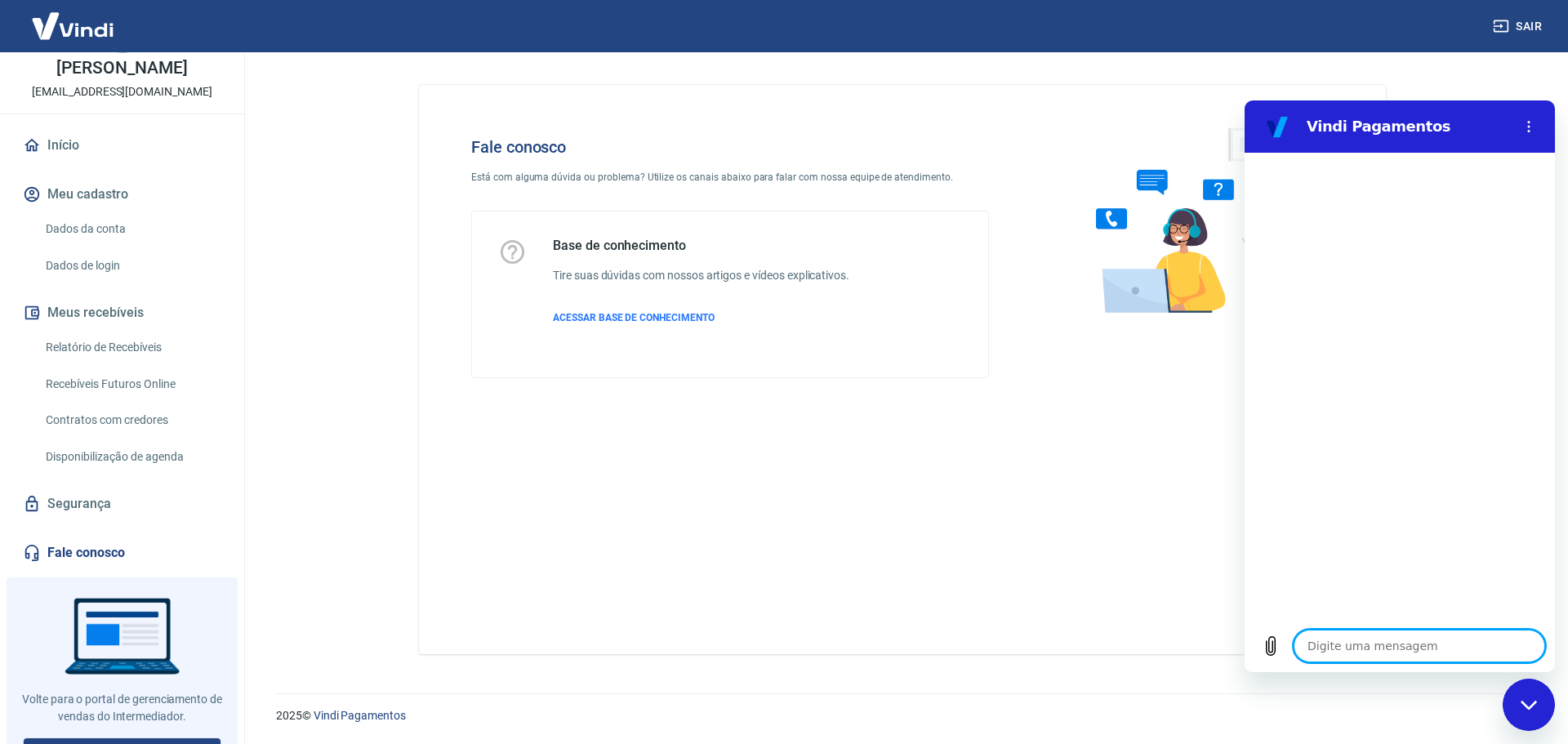
click at [1370, 644] on textarea at bounding box center [1419, 646] width 251 height 33
type textarea "b"
type textarea "x"
type textarea "bO"
type textarea "x"
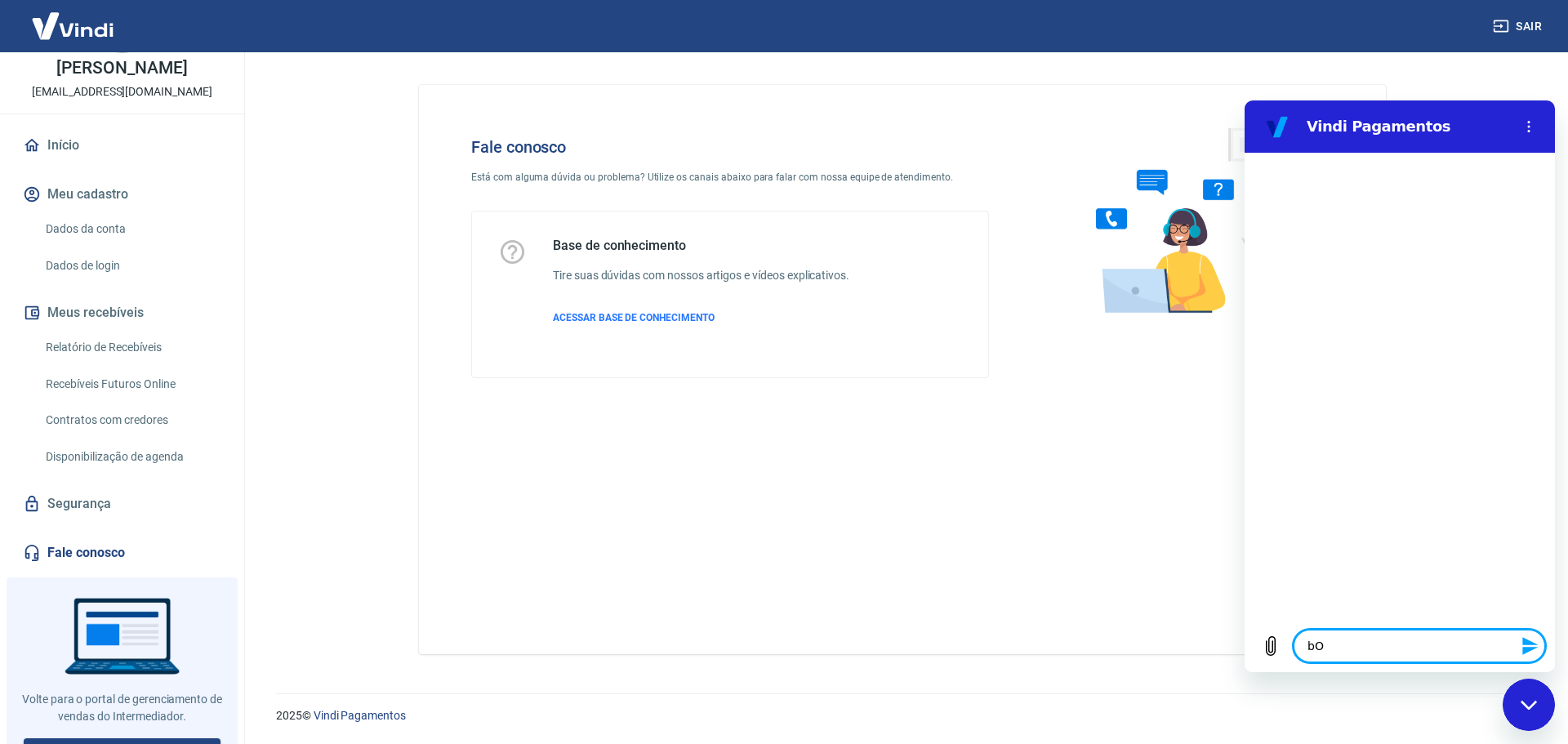
type textarea "bOM"
type textarea "x"
type textarea "bOM"
type textarea "x"
type textarea "bOM D"
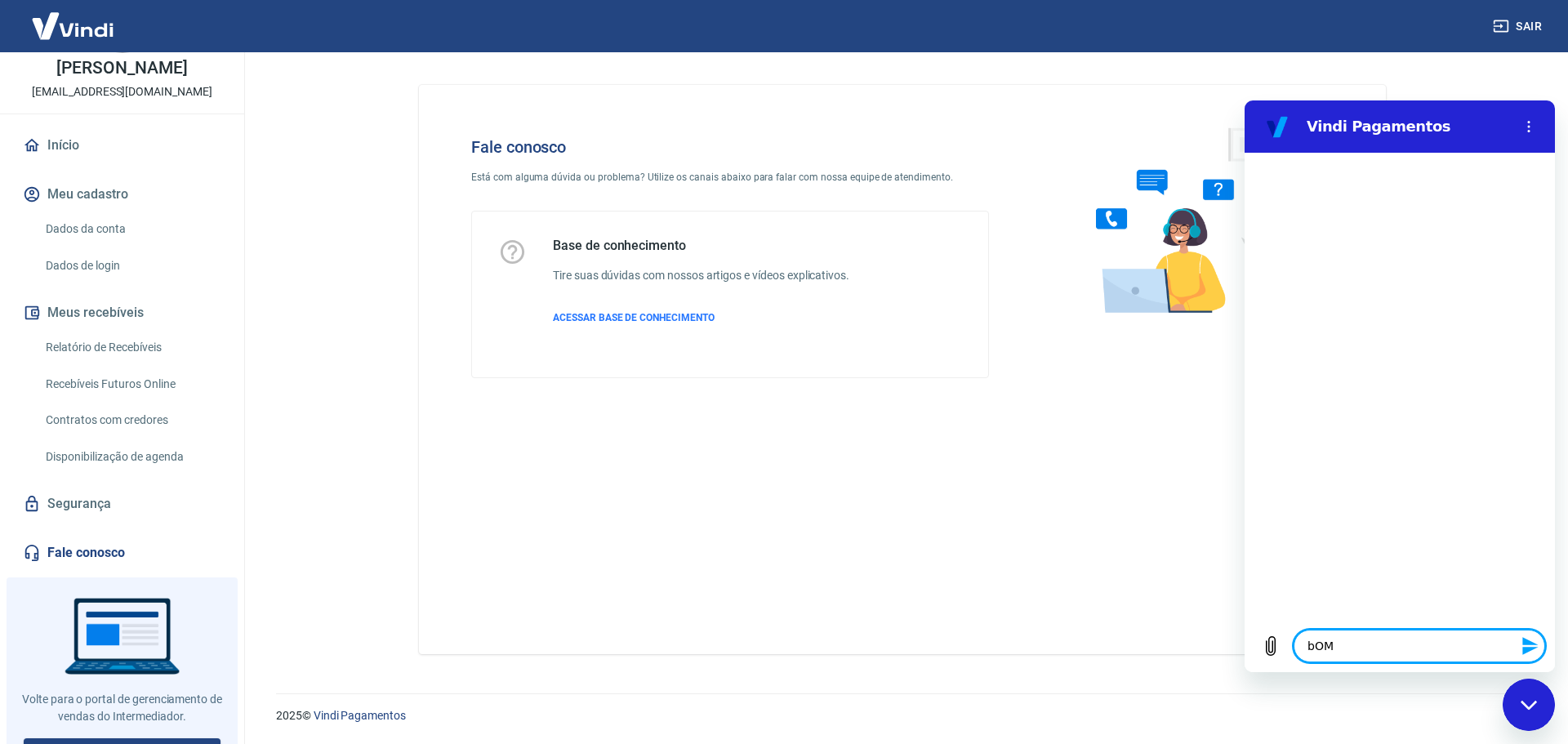
type textarea "x"
type textarea "bOM DI"
type textarea "x"
type textarea "bOM DIA"
type textarea "x"
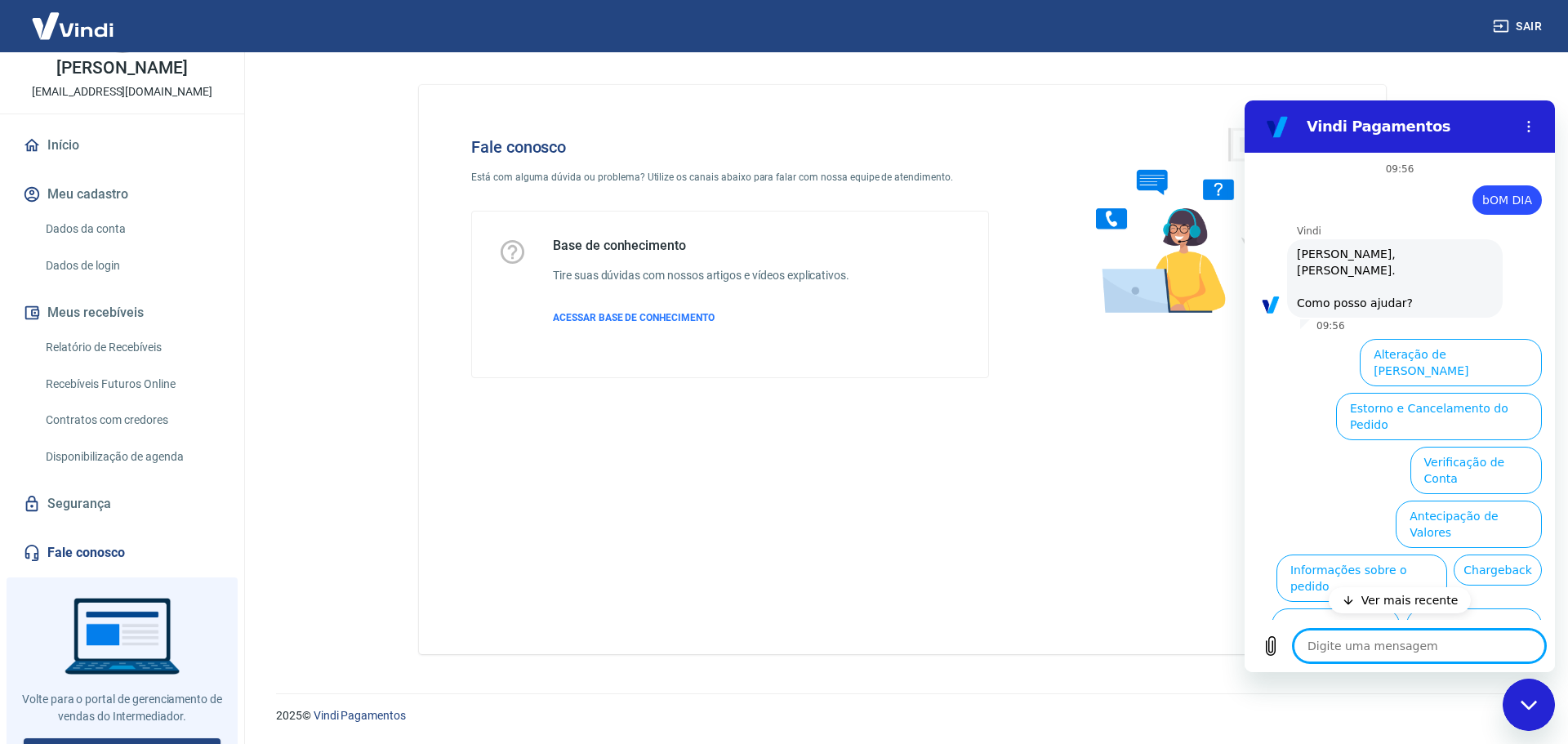
scroll to position [38, 0]
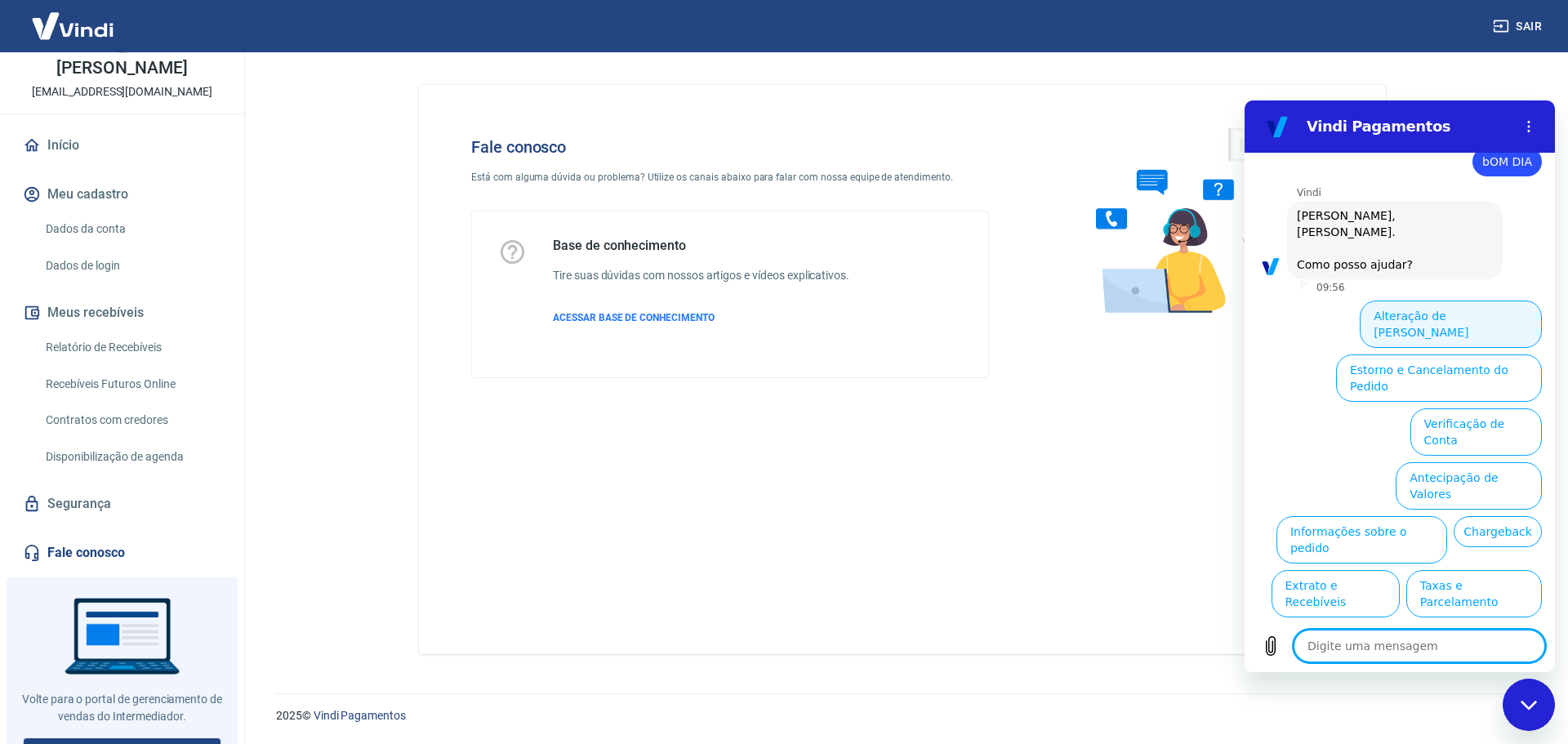
click at [1418, 301] on button "Alteração de [PERSON_NAME]" at bounding box center [1451, 324] width 182 height 47
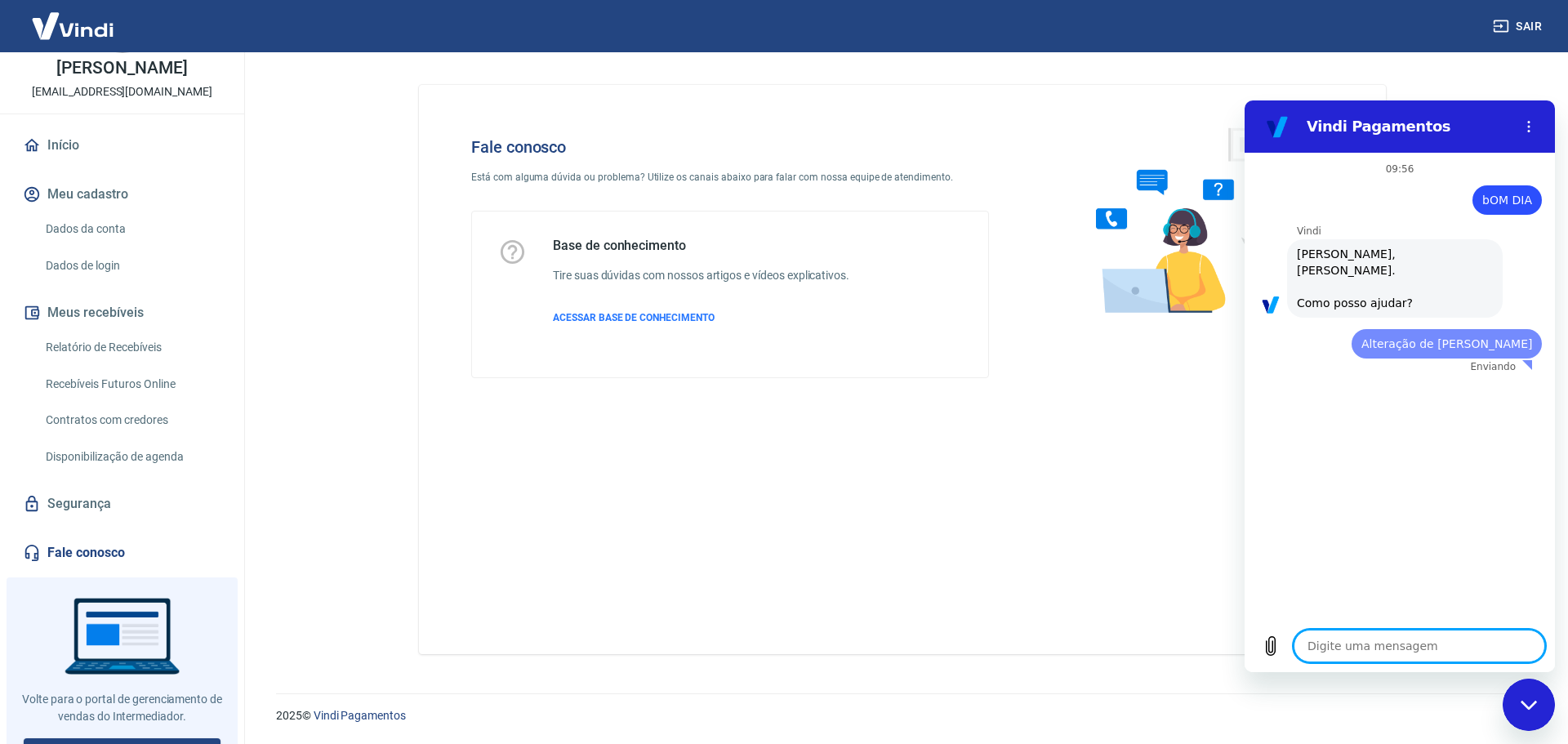
scroll to position [0, 0]
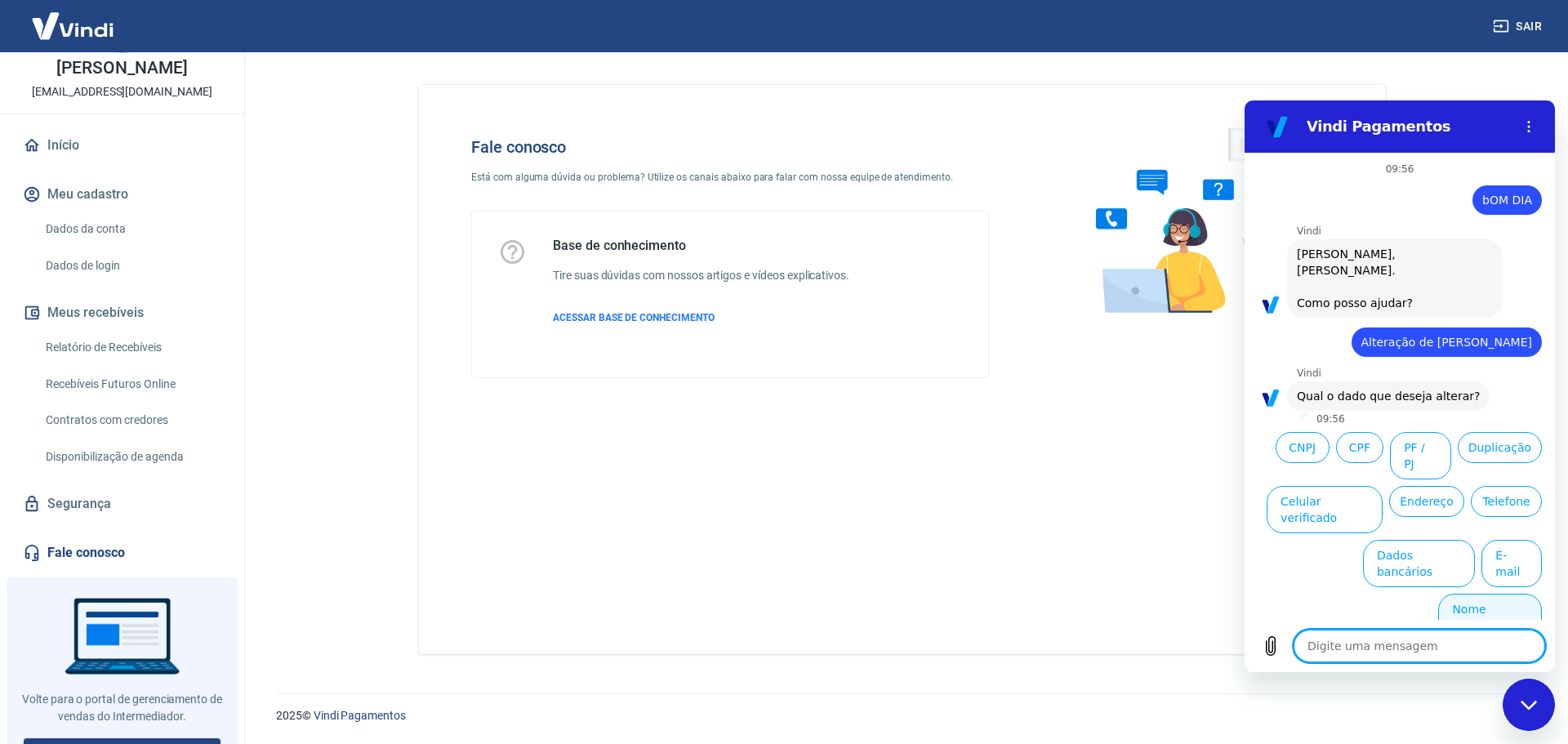
click at [1484, 594] on button "Nome Fantasia" at bounding box center [1490, 617] width 103 height 47
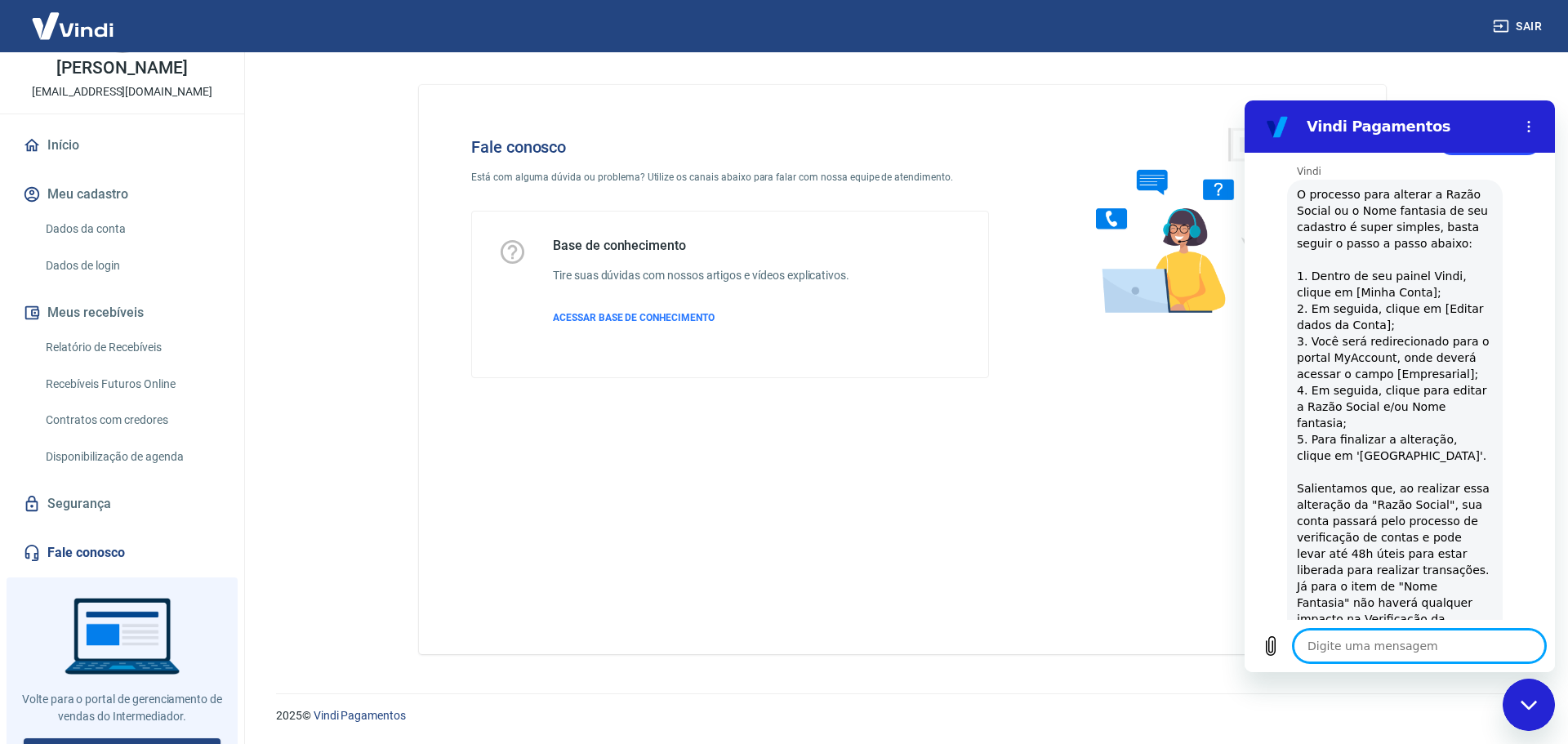
type textarea "x"
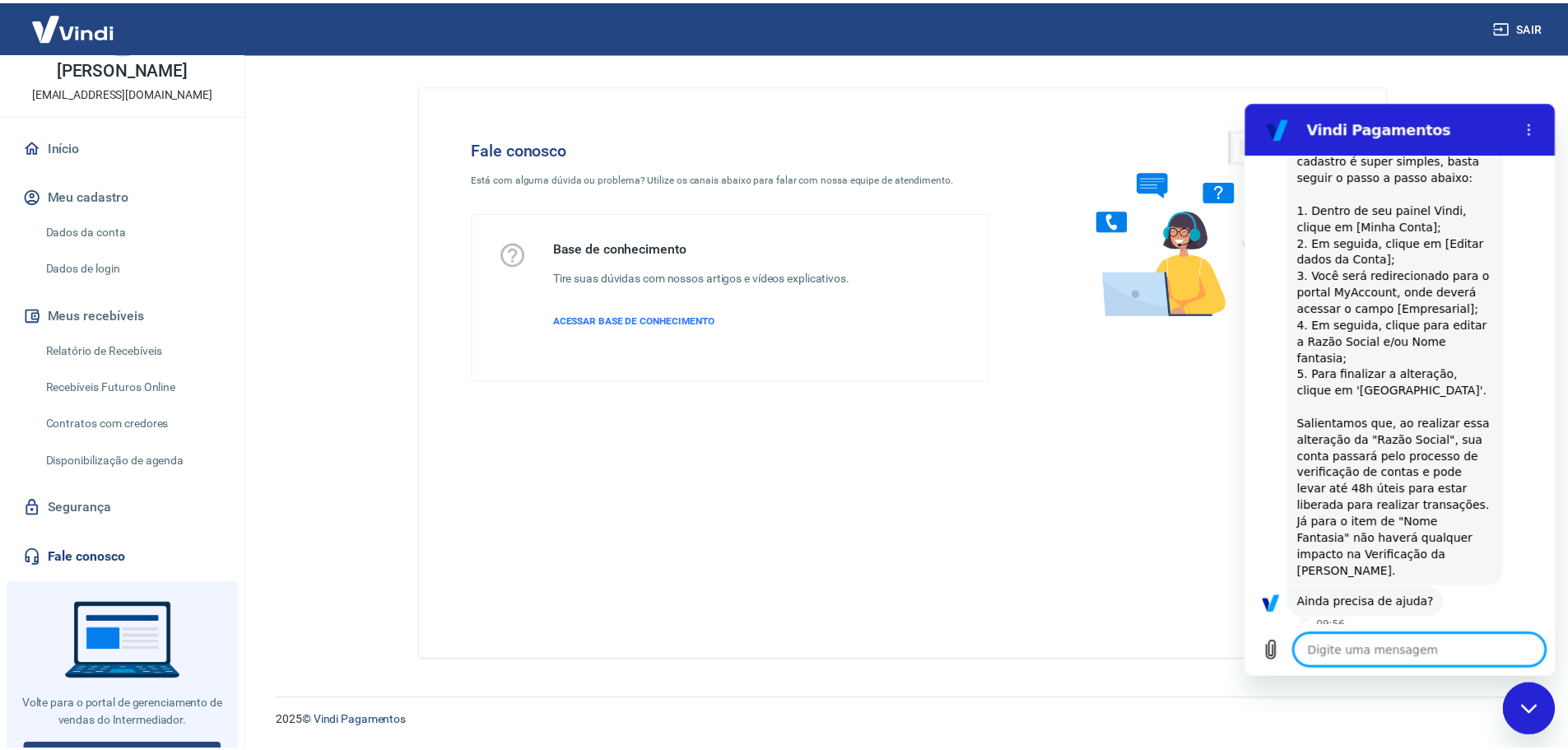
scroll to position [82, 0]
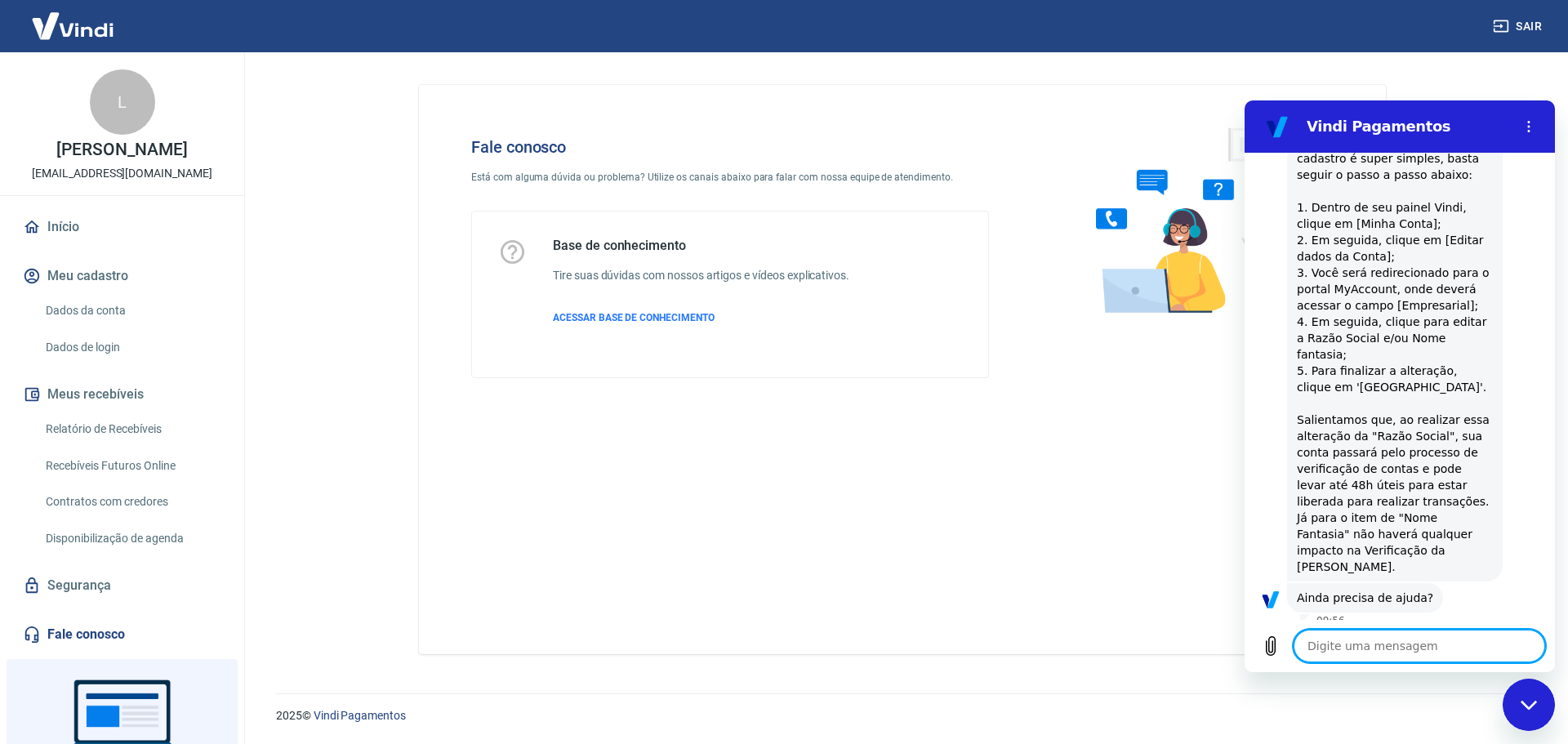
click at [110, 305] on link "Dados da conta" at bounding box center [131, 310] width 185 height 34
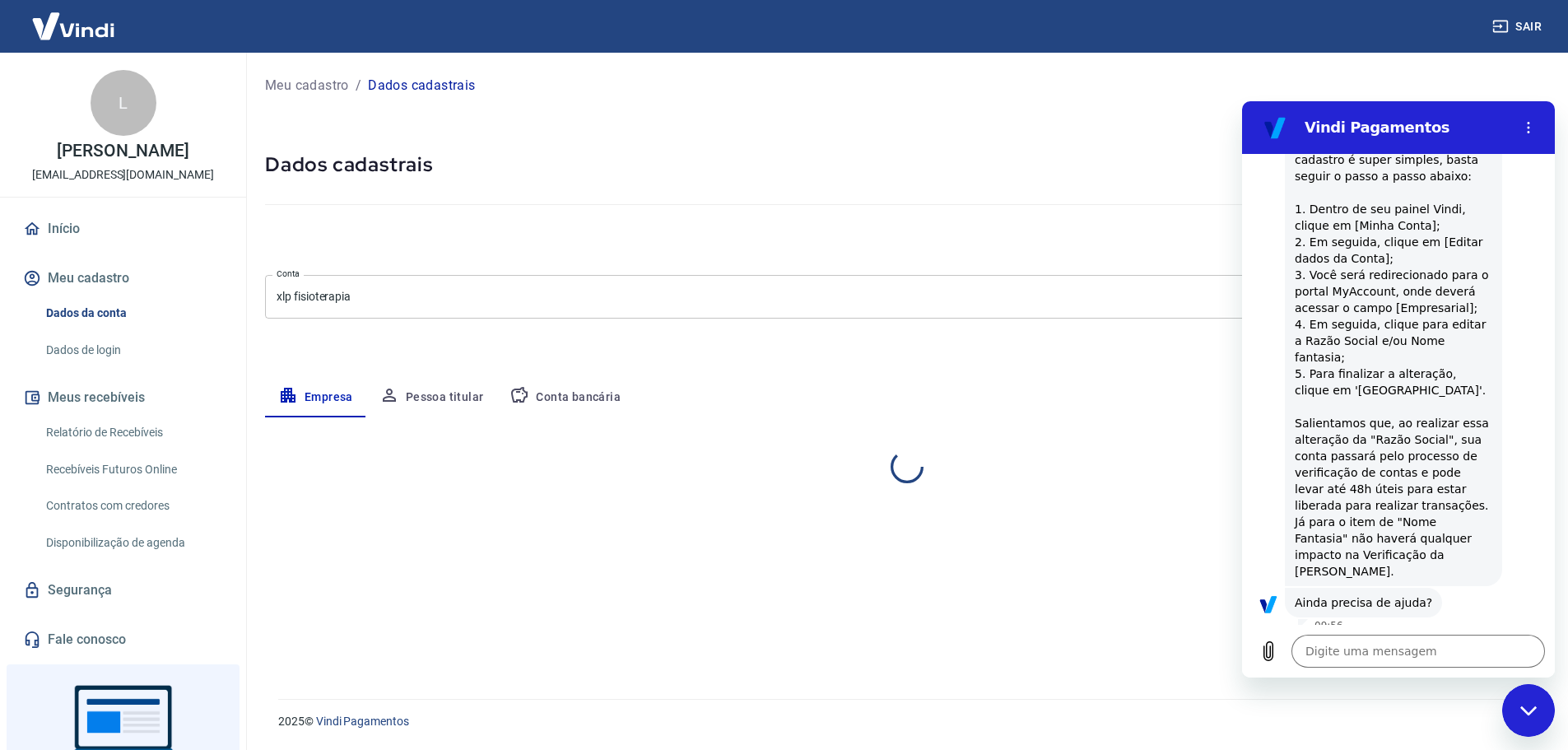
select select "SP"
click at [950, 419] on div "Editar razão social Razão social xlp fisioterapia Razão social CNPJ 39.780.732/…" at bounding box center [906, 756] width 1283 height 679
click at [1521, 712] on icon "Fechar janela de mensagens" at bounding box center [1529, 711] width 18 height 11
type textarea "x"
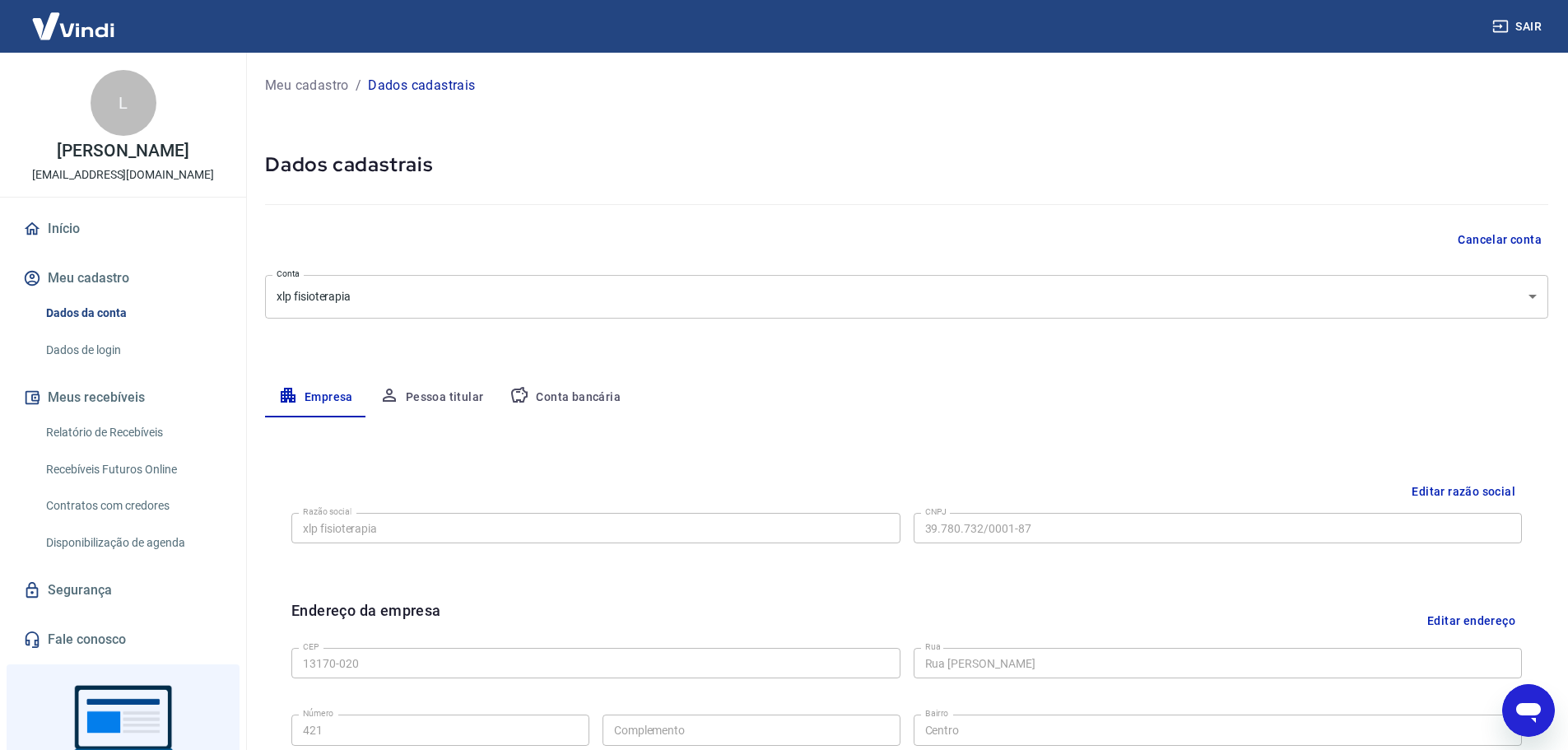
click at [1445, 491] on button "Editar razão social" at bounding box center [1463, 492] width 117 height 31
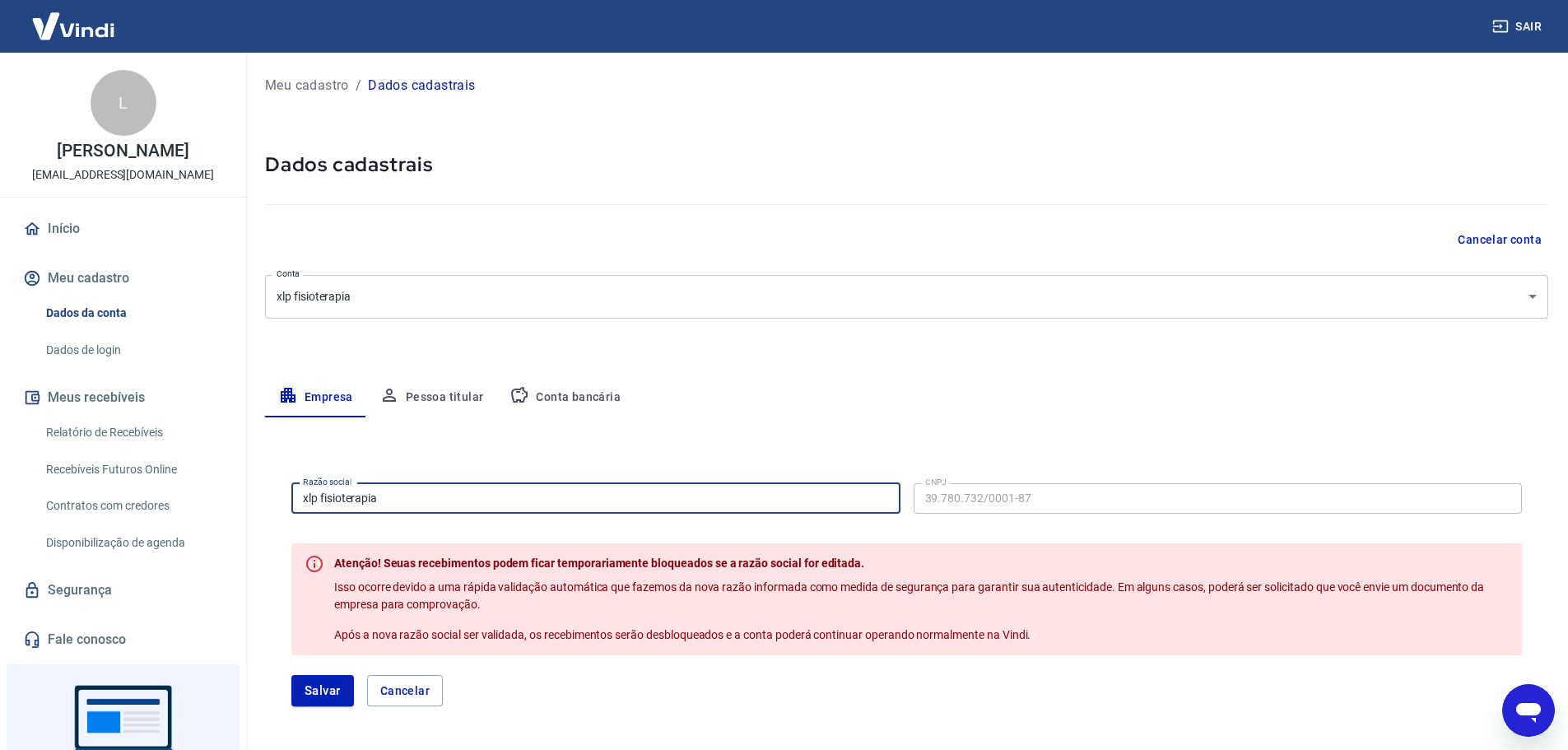
drag, startPoint x: 415, startPoint y: 495, endPoint x: 90, endPoint y: 487, distance: 325.1
click at [89, 487] on div "Sair Meus Apps ​ ​ L [PERSON_NAME] [EMAIL_ADDRESS][DOMAIN_NAME] Início Meu cada…" at bounding box center [784, 375] width 1568 height 750
type input "ML SUMARE SERVICOS ESTETICOS LTDA"
click at [312, 678] on button "Salvar" at bounding box center [323, 690] width 62 height 32
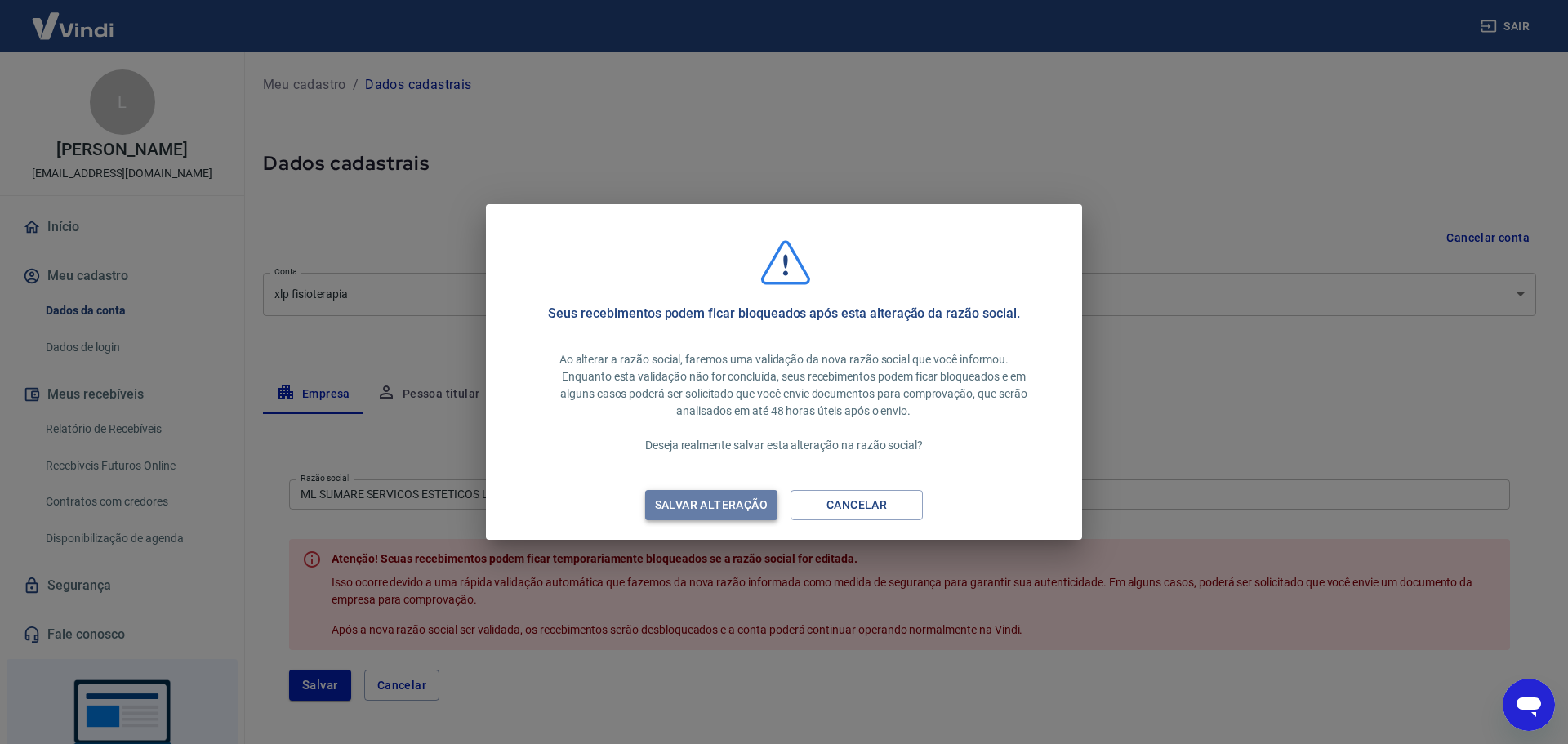
click at [715, 500] on div "Salvar alteração" at bounding box center [711, 504] width 152 height 20
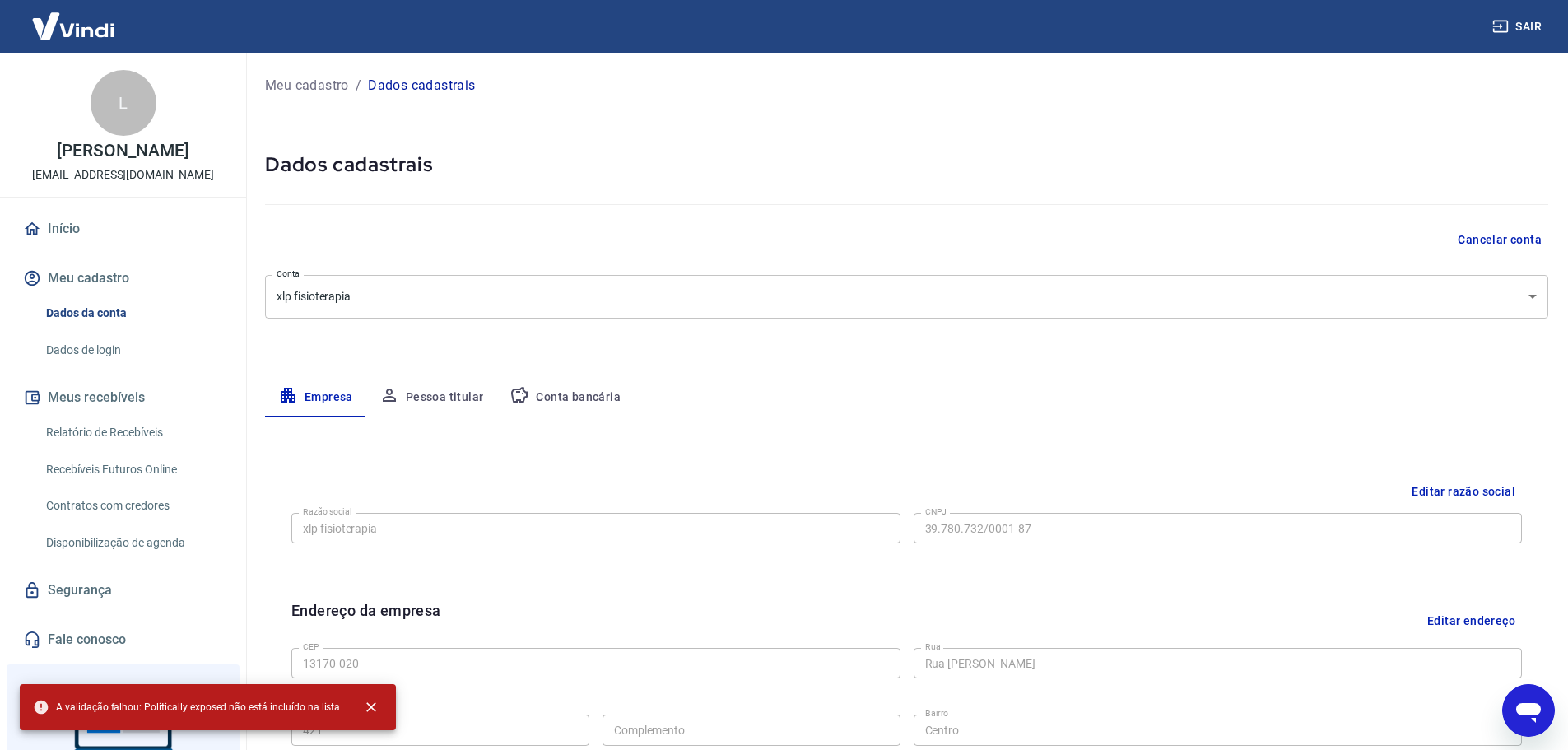
click at [1521, 702] on icon "Abrir janela de mensagens" at bounding box center [1529, 711] width 30 height 30
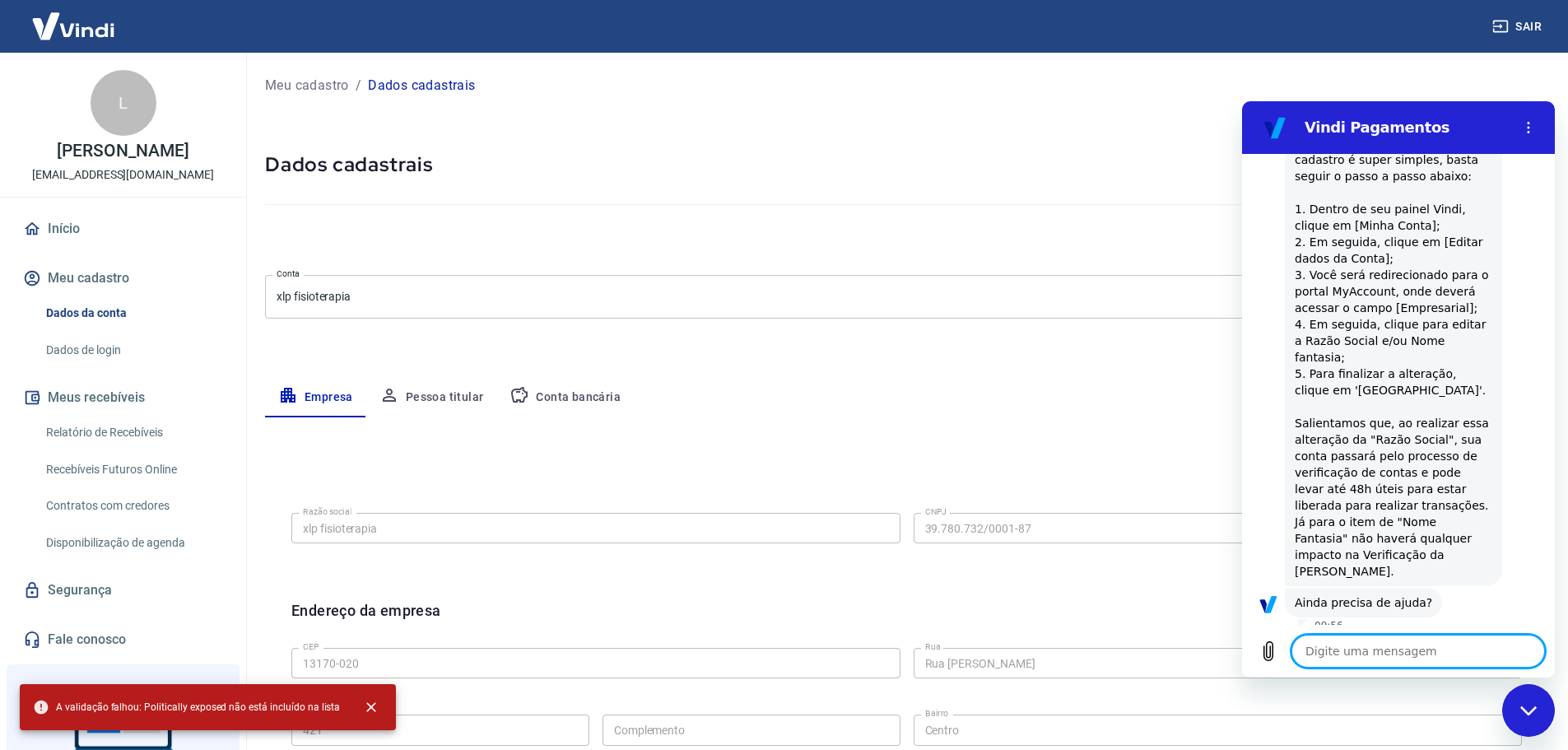
click at [1447, 639] on button "Sim" at bounding box center [1461, 654] width 47 height 32
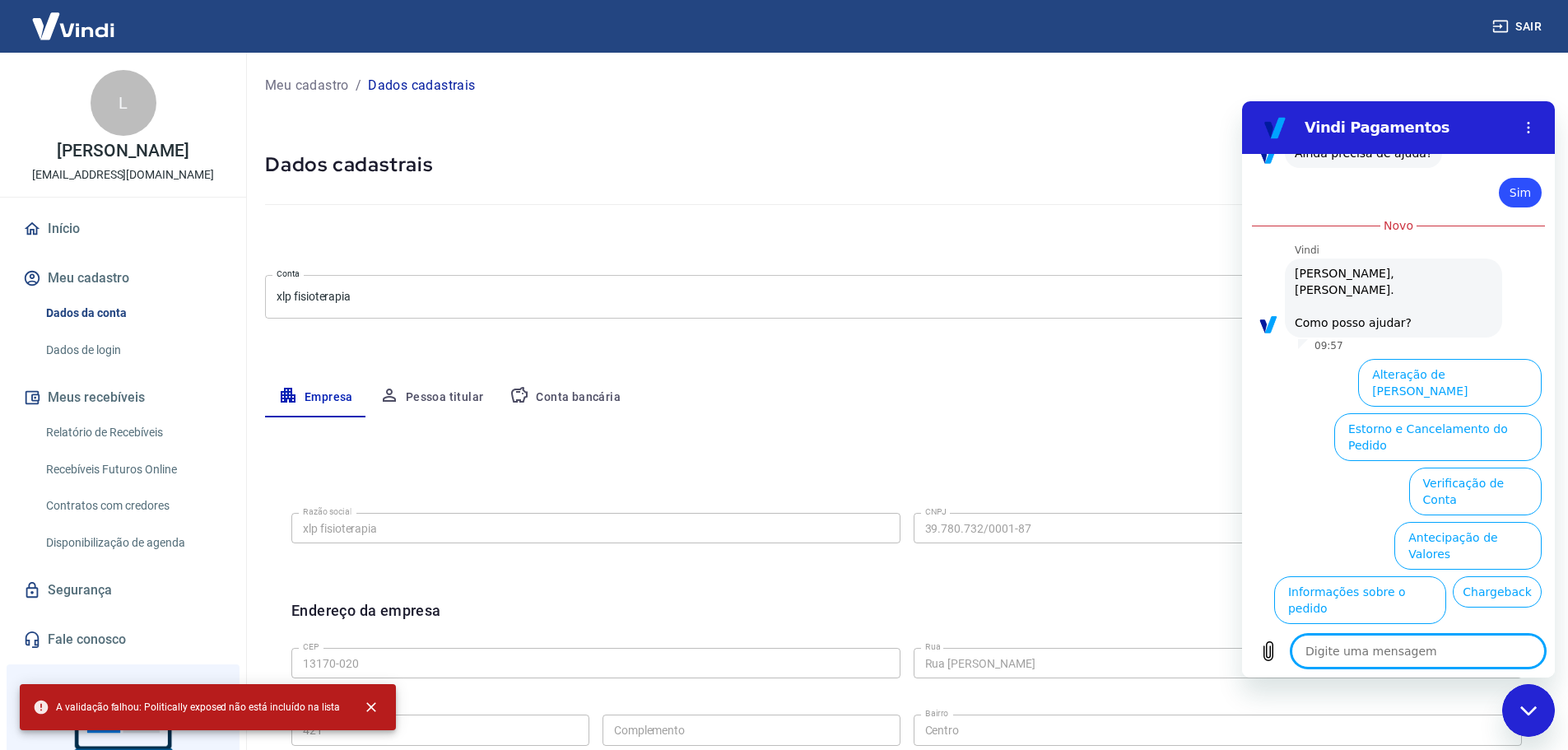
scroll to position [822, 0]
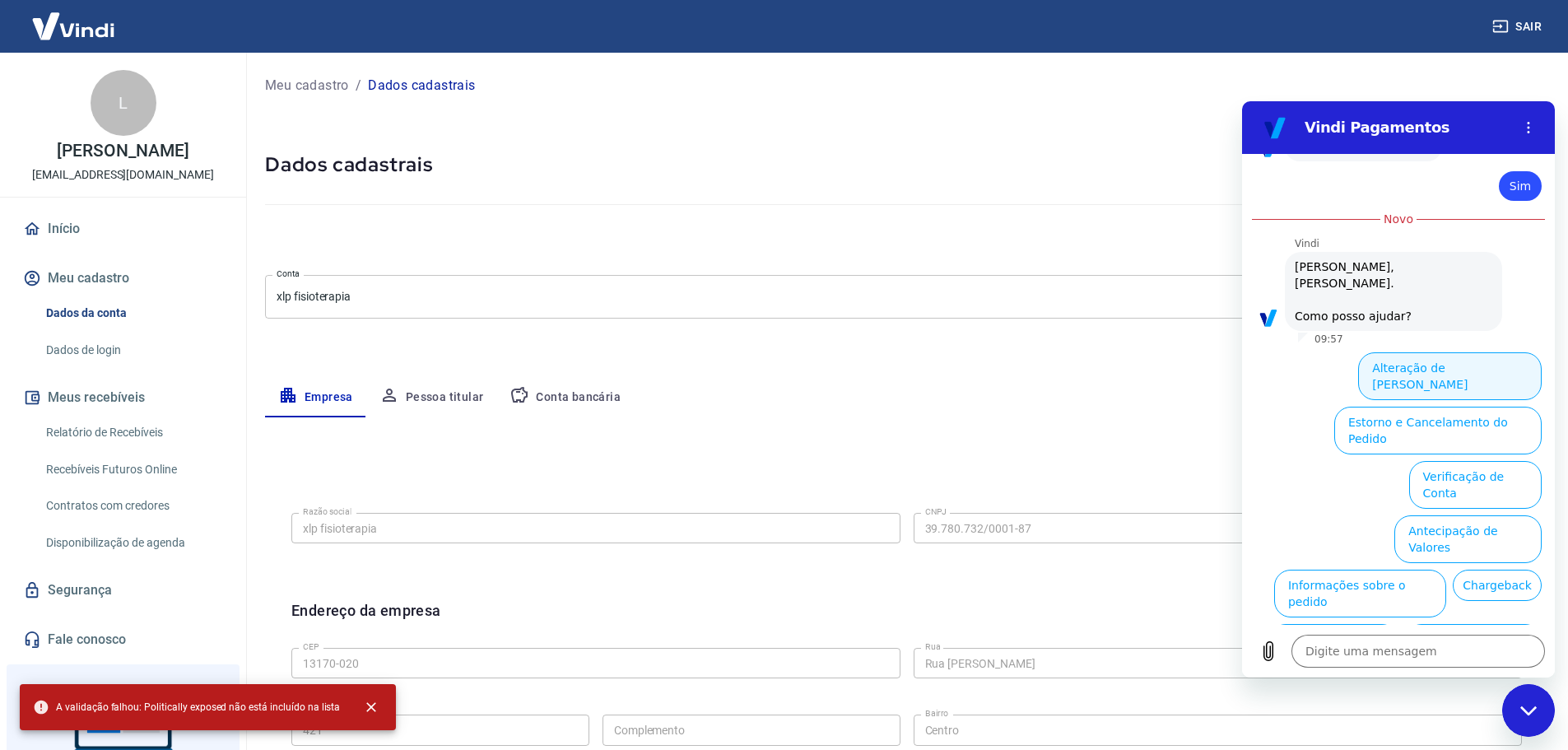
click at [1402, 352] on button "Alteração de [PERSON_NAME]" at bounding box center [1450, 376] width 183 height 47
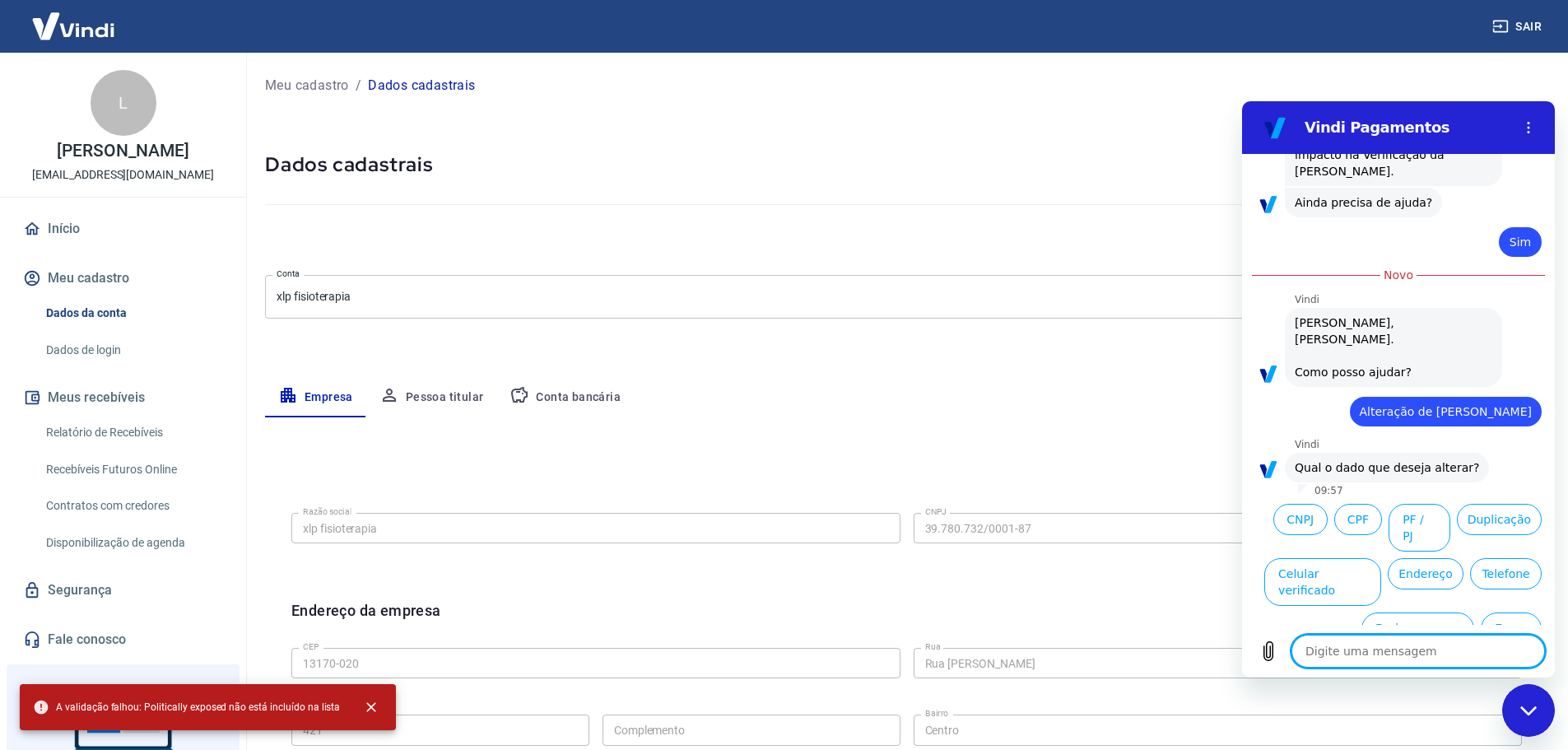
scroll to position [765, 0]
click at [1480, 667] on button "Nome Fantasia" at bounding box center [1489, 690] width 104 height 47
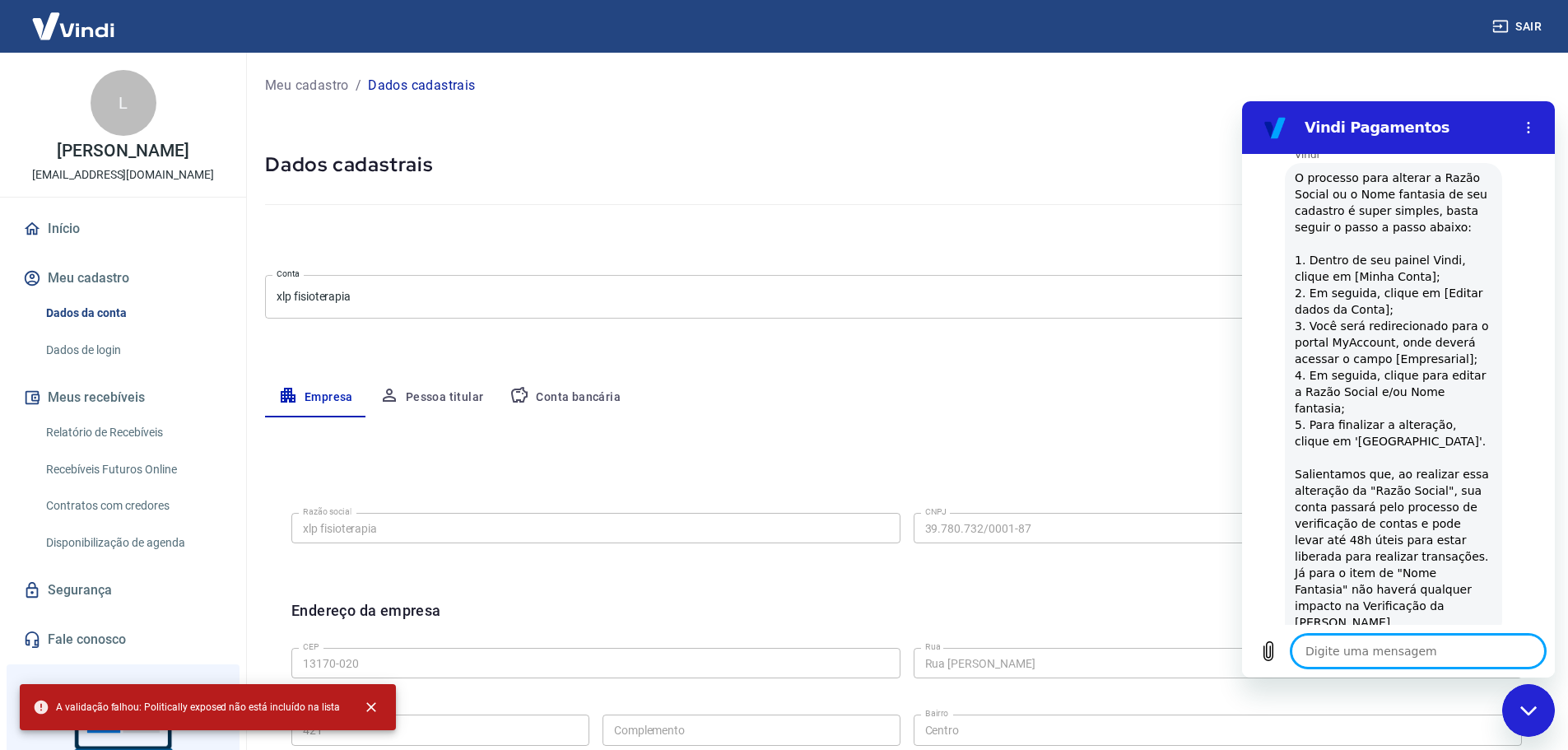
scroll to position [1150, 0]
click at [1458, 688] on button "Sim" at bounding box center [1461, 704] width 47 height 32
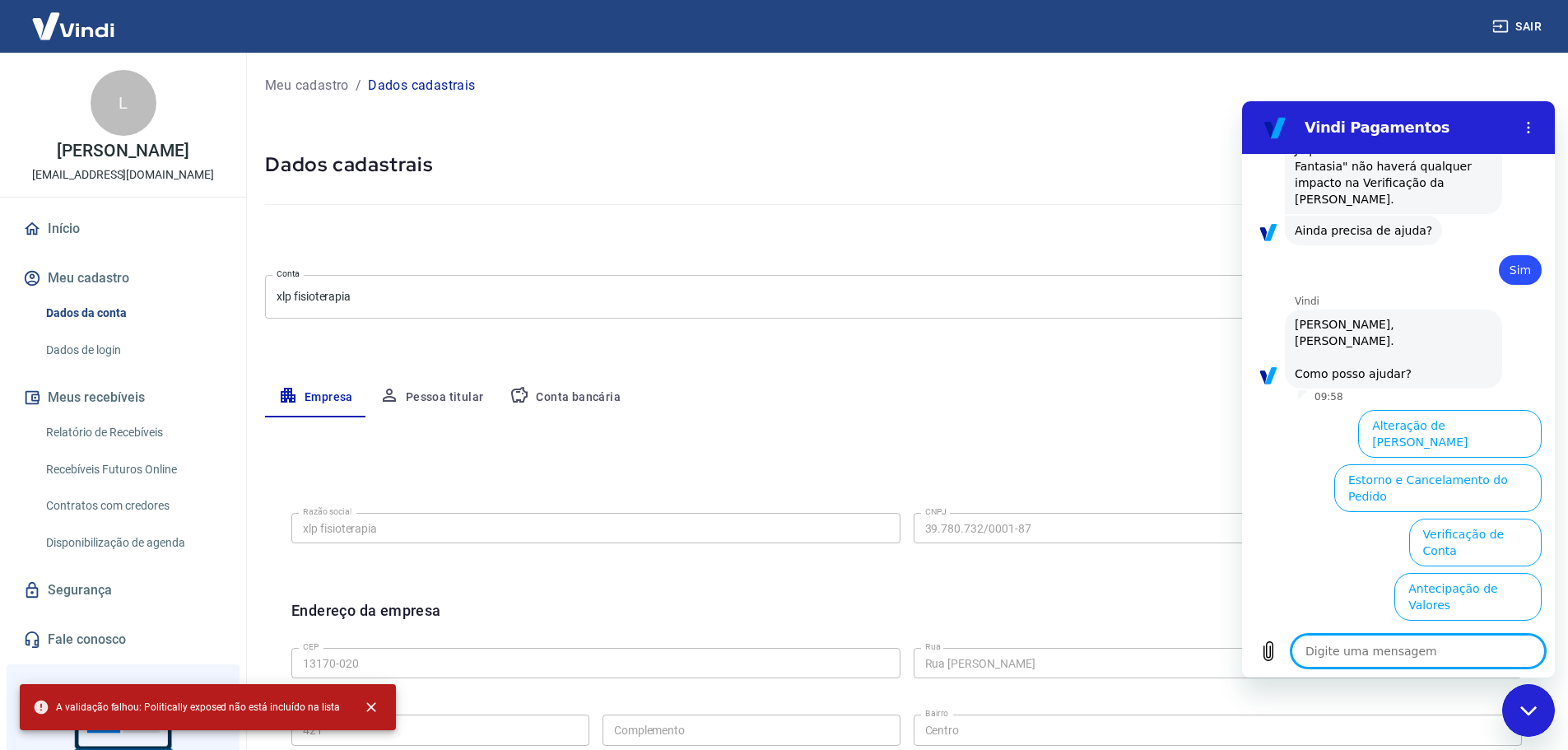
scroll to position [1579, 0]
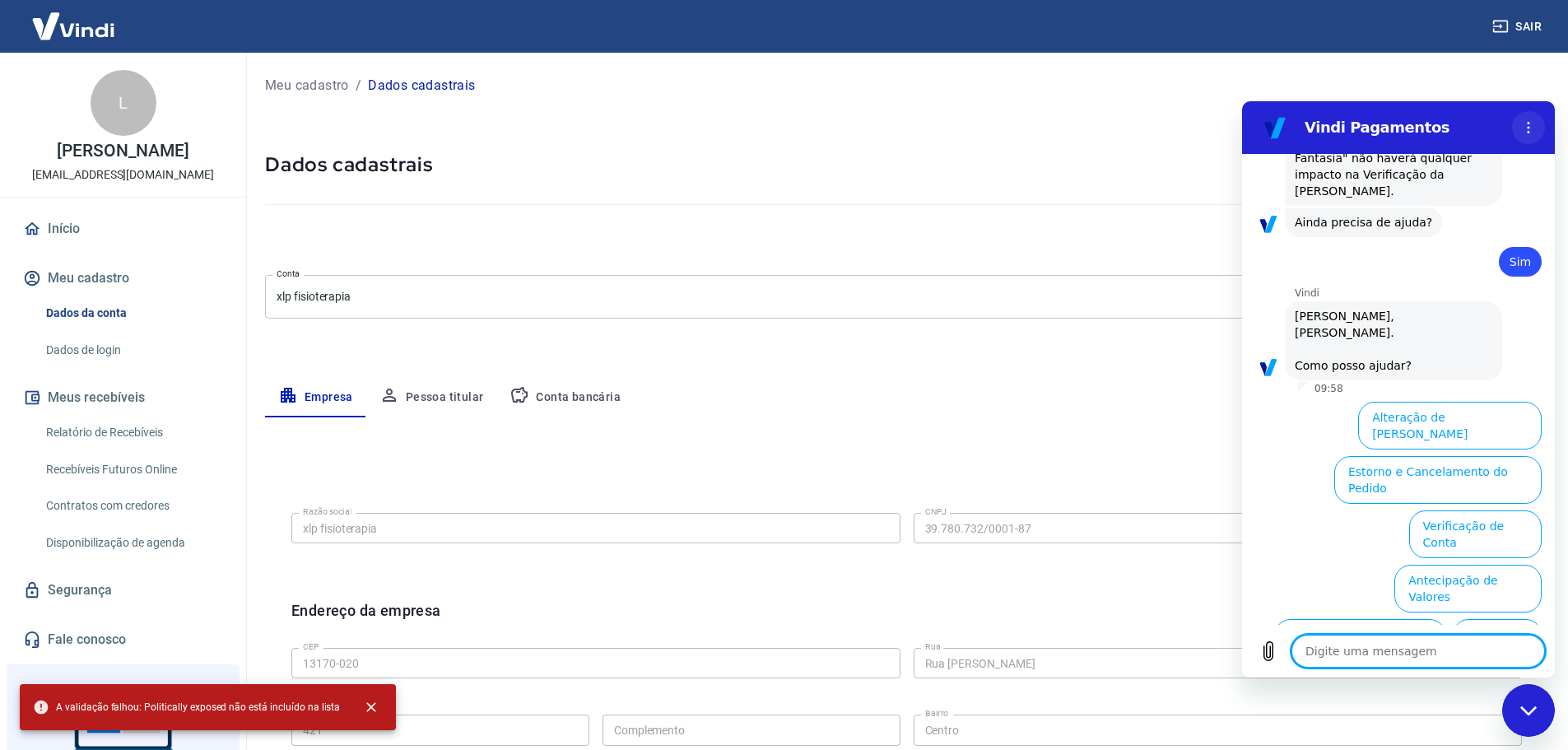
click at [1534, 124] on icon "Menu de opções" at bounding box center [1529, 127] width 13 height 13
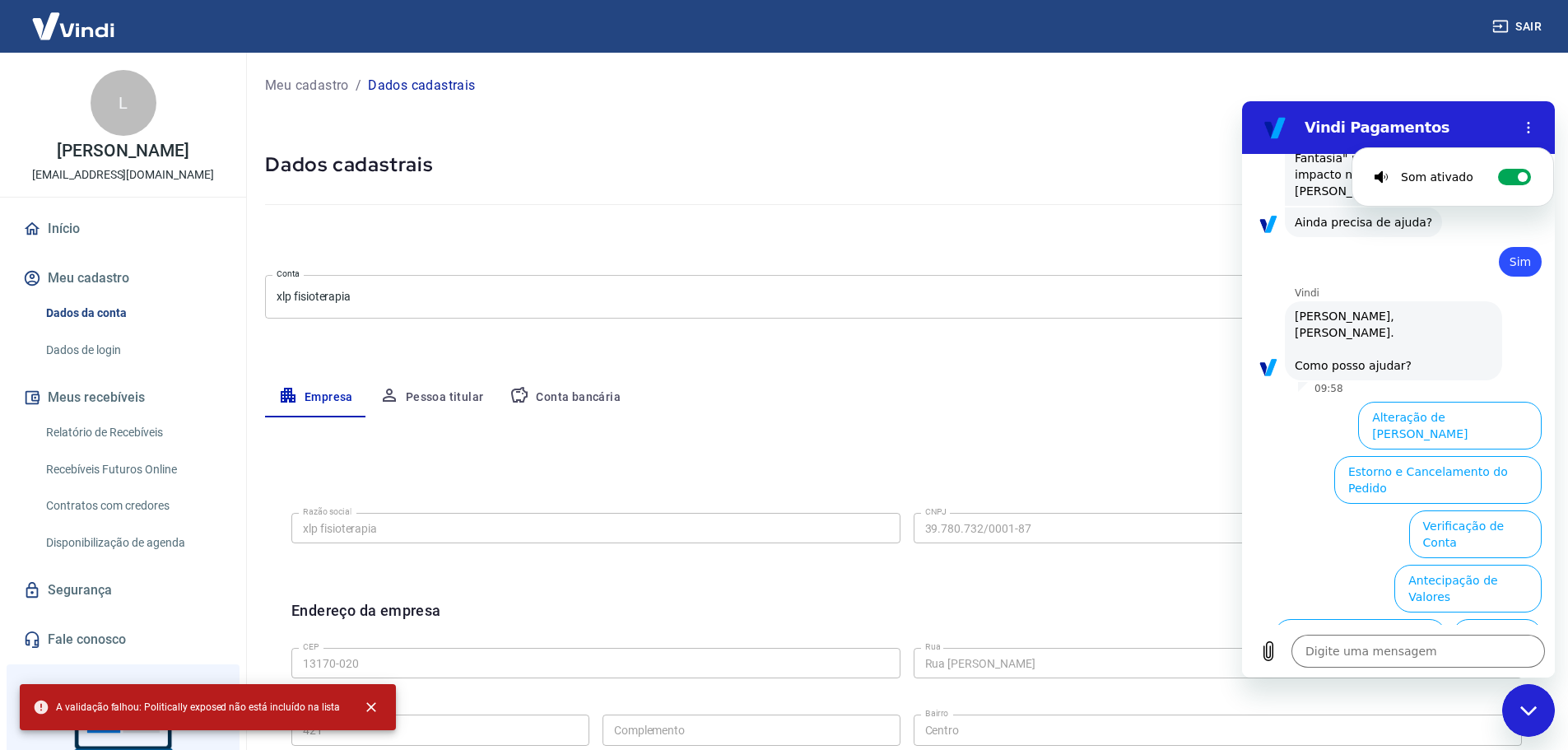
click at [848, 251] on div "Cancelar conta" at bounding box center [906, 239] width 1283 height 31
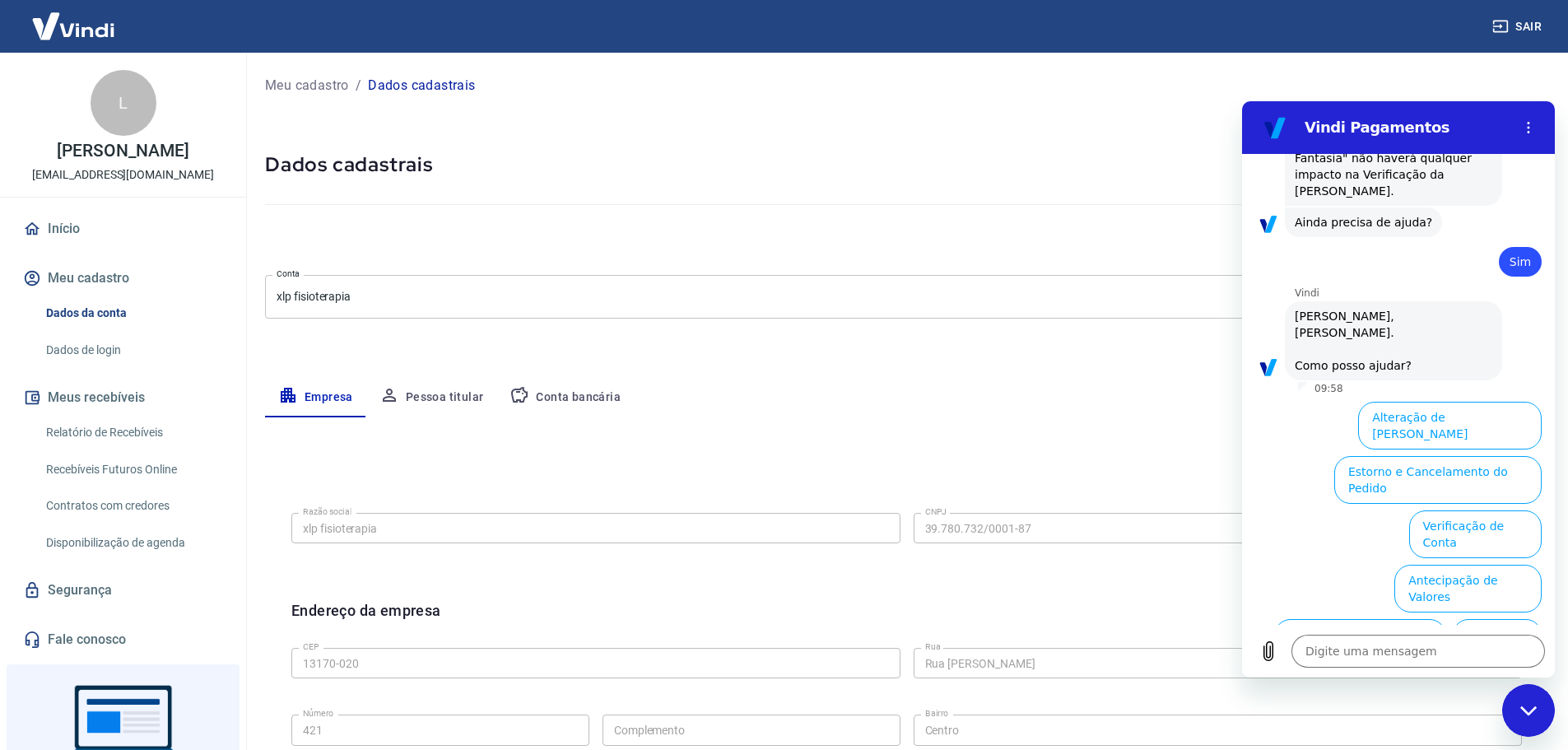
click at [861, 146] on div "Meu cadastro / Dados cadastrais Dados cadastrais Cancelar conta Conta xlp fisio…" at bounding box center [906, 584] width 1323 height 1064
drag, startPoint x: 1551, startPoint y: 508, endPoint x: 2428, endPoint y: 501, distance: 877.0
click at [1435, 401] on button "Alteração de [PERSON_NAME]" at bounding box center [1450, 425] width 183 height 47
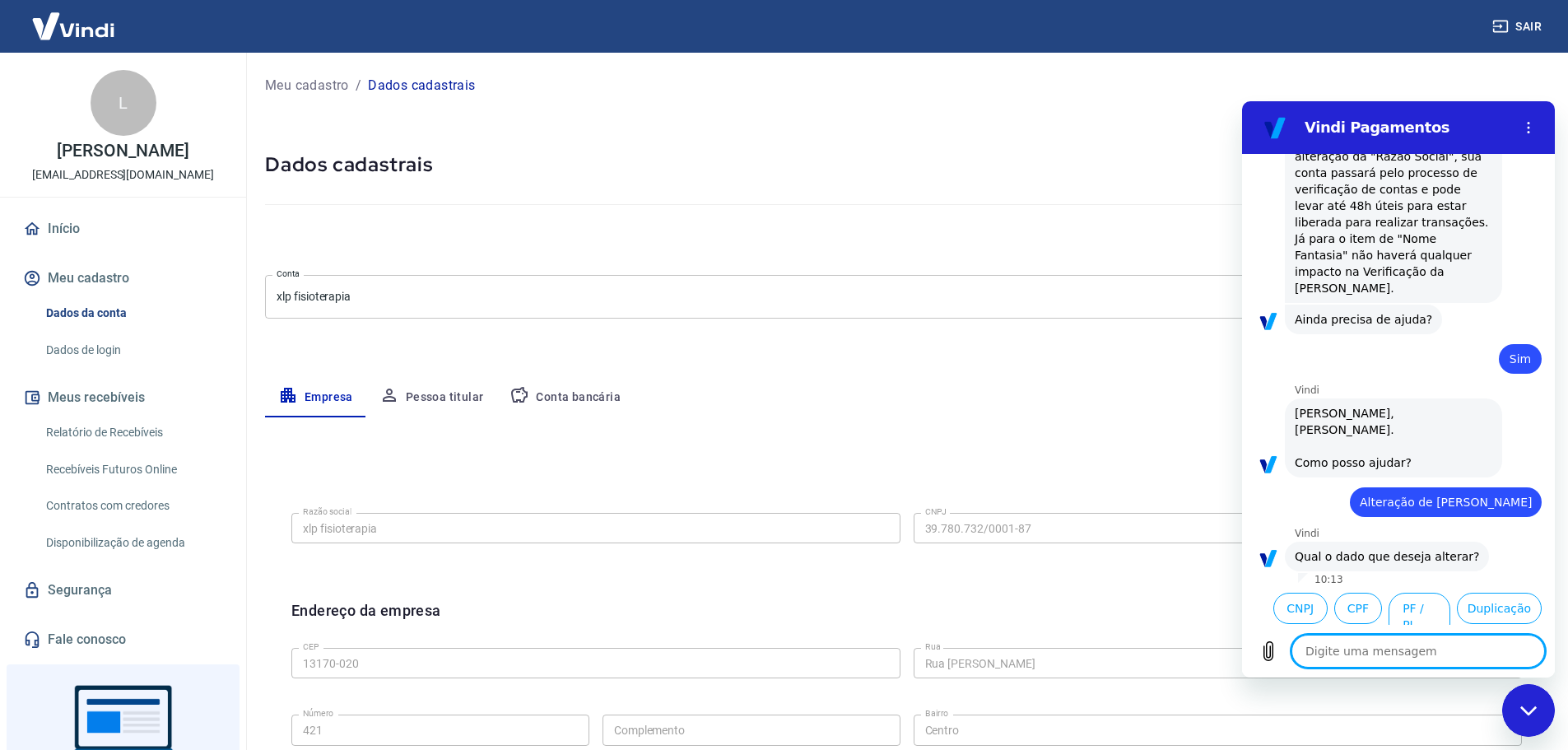
scroll to position [1522, 0]
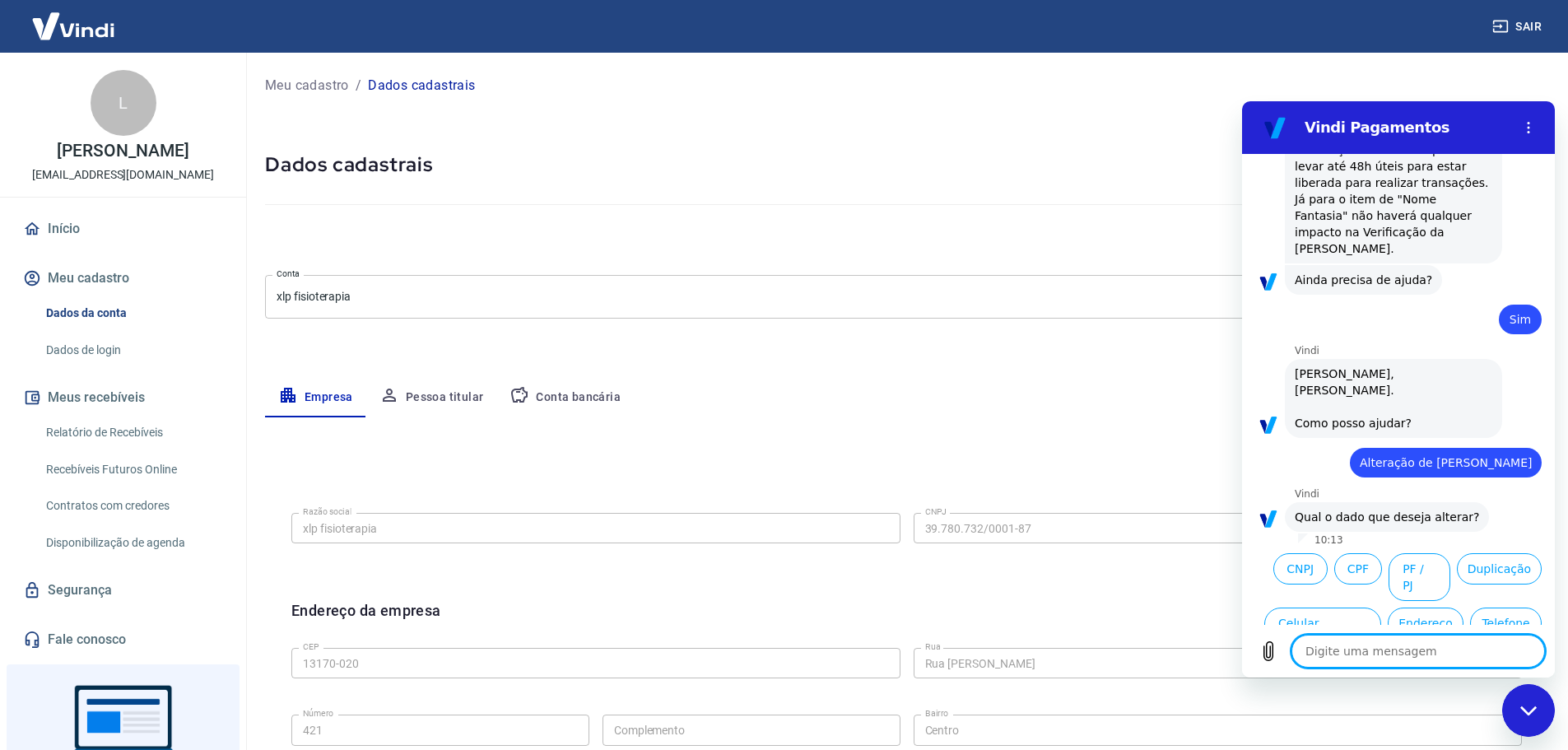
click at [1482, 716] on button "Nome Fantasia" at bounding box center [1489, 739] width 104 height 47
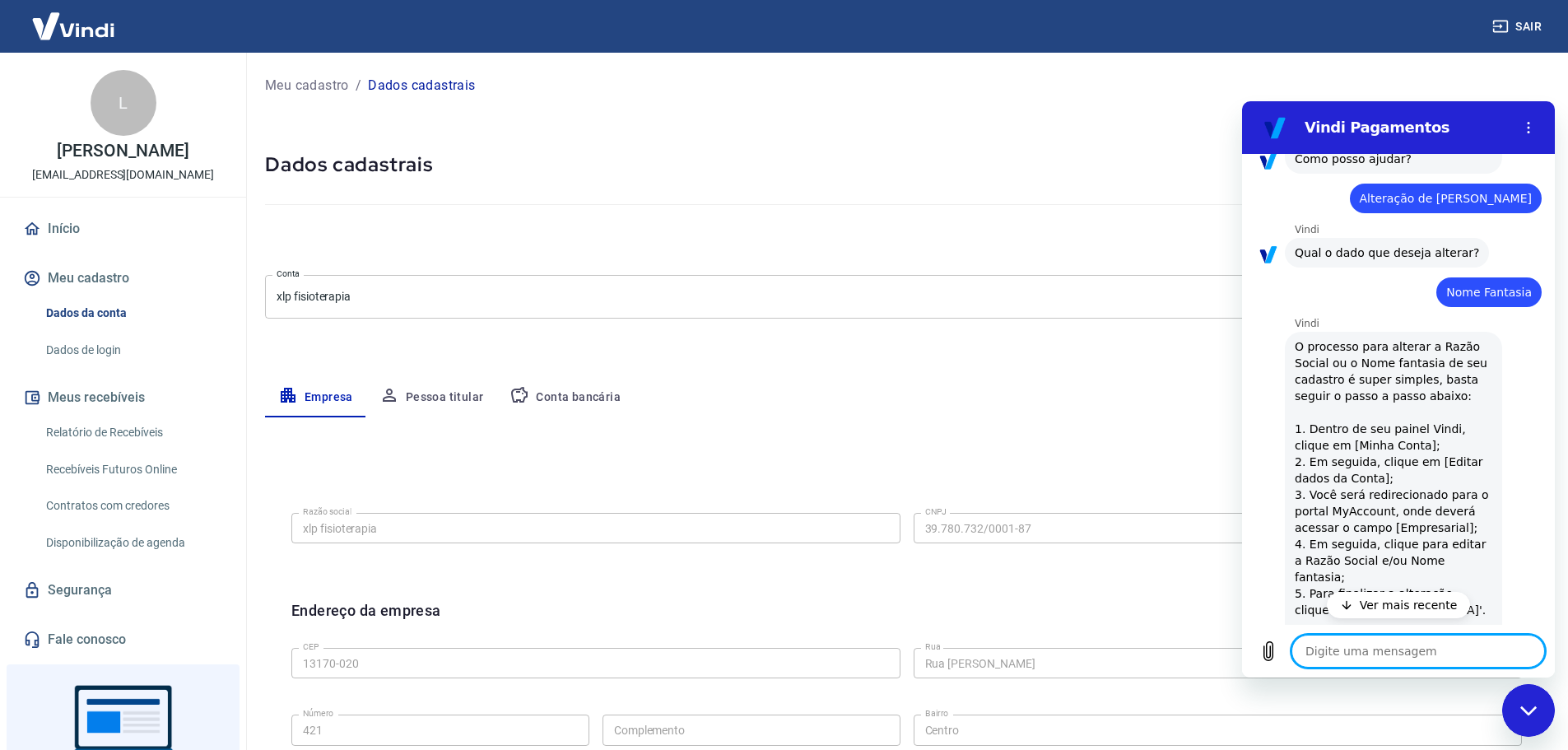
scroll to position [1907, 0]
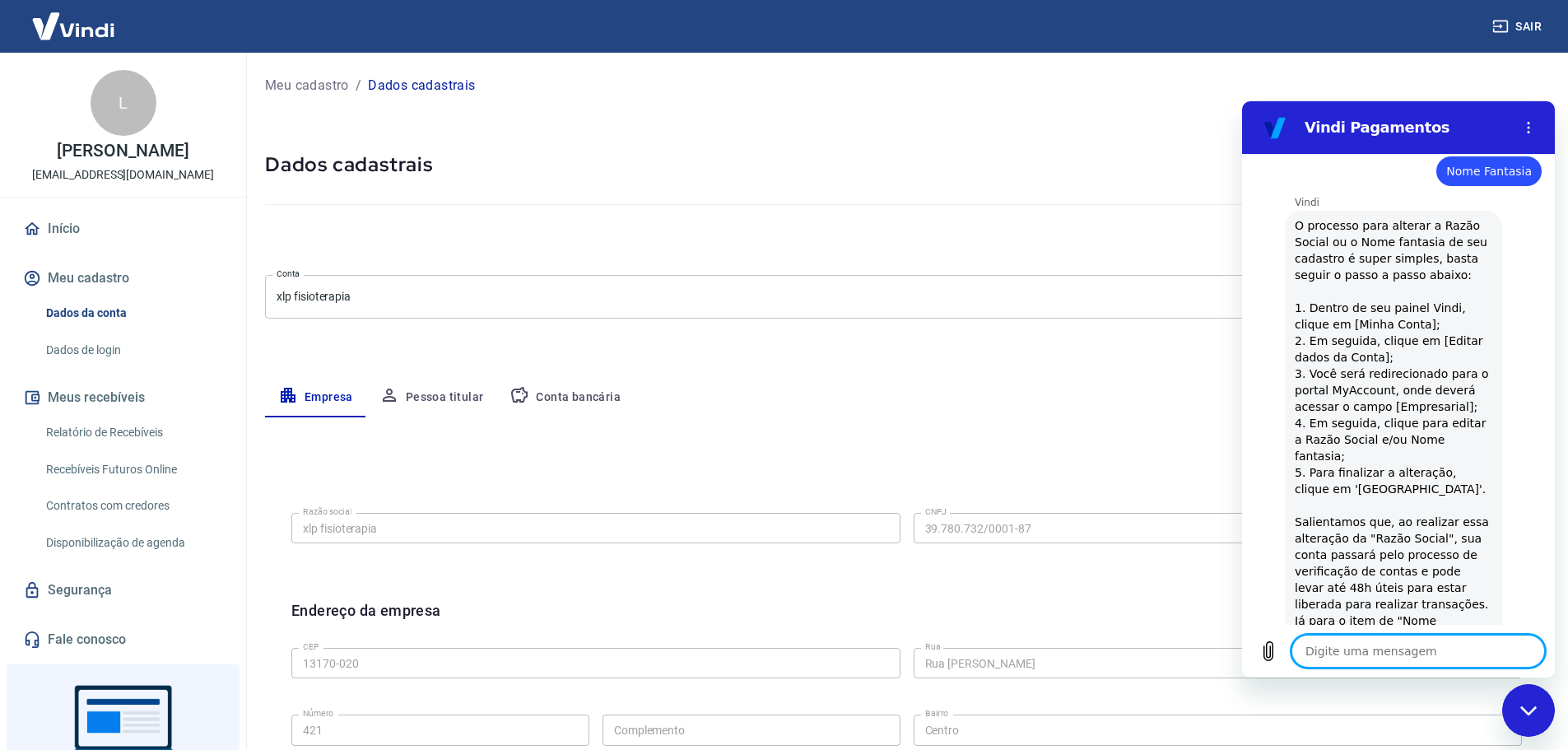
drag, startPoint x: 1550, startPoint y: 472, endPoint x: 2403, endPoint y: 592, distance: 861.4
click at [1441, 738] on button "Sim" at bounding box center [1461, 754] width 47 height 32
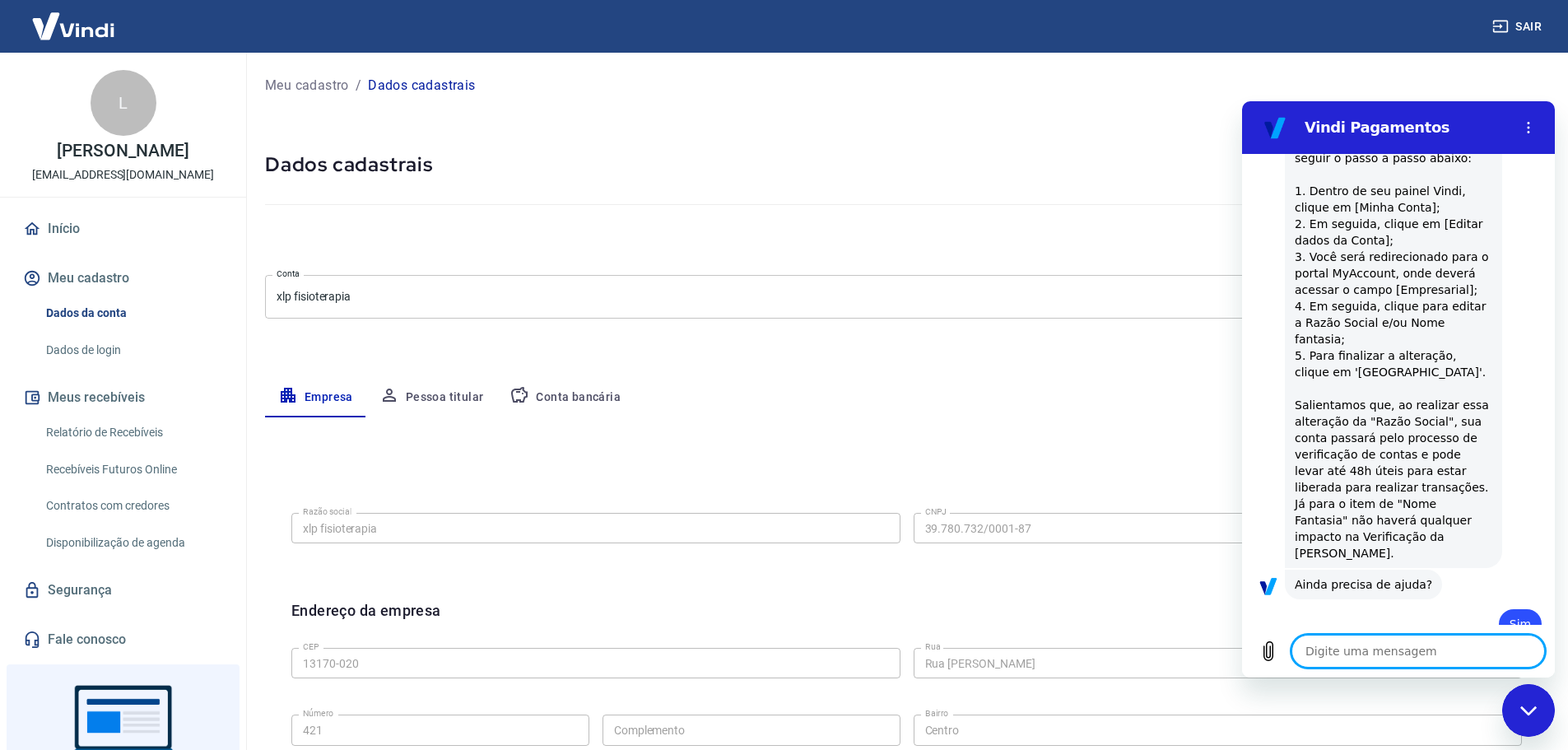
scroll to position [2086, 0]
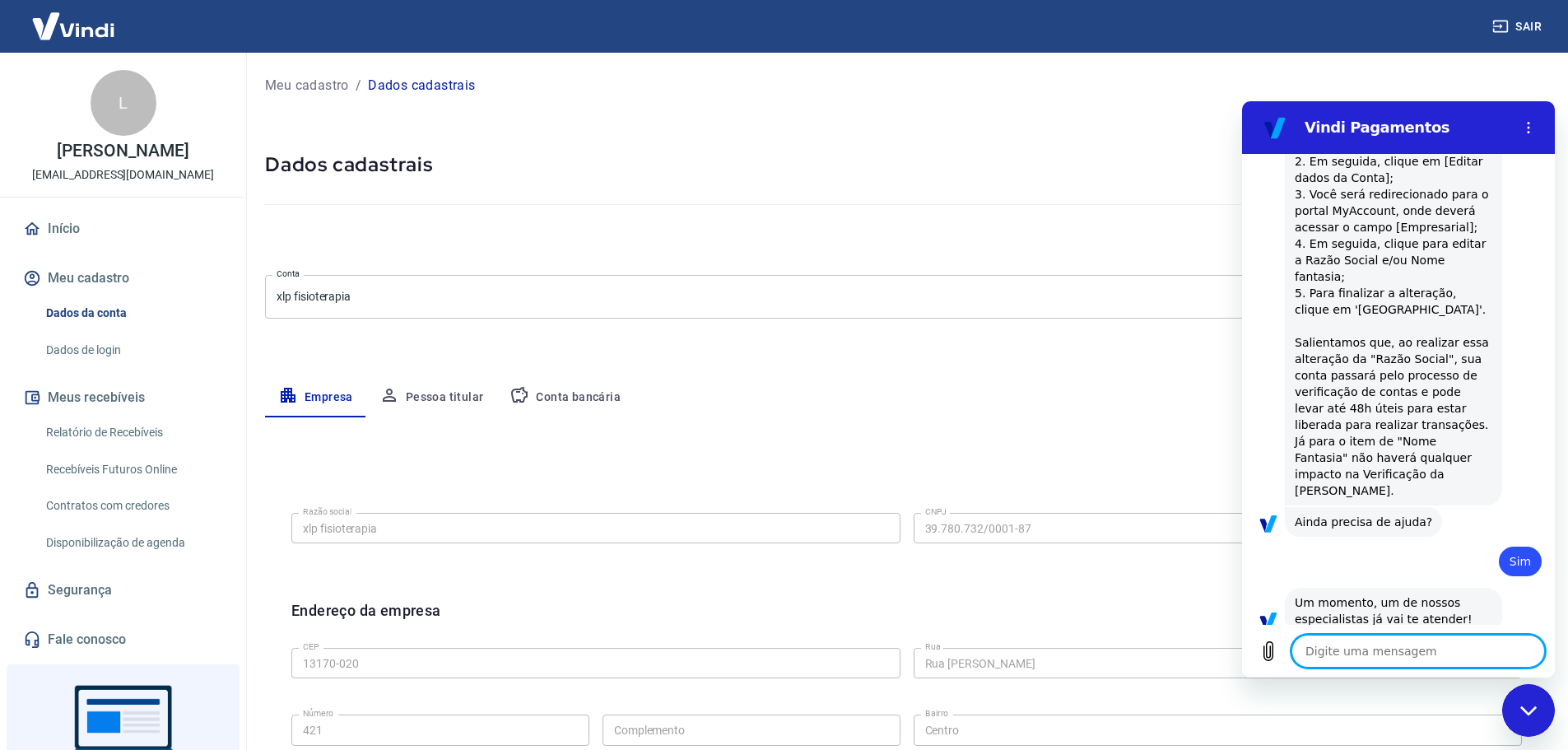
type textarea "x"
click at [1414, 653] on textarea at bounding box center [1418, 651] width 253 height 33
type textarea "O"
type textarea "x"
type textarea "Ou"
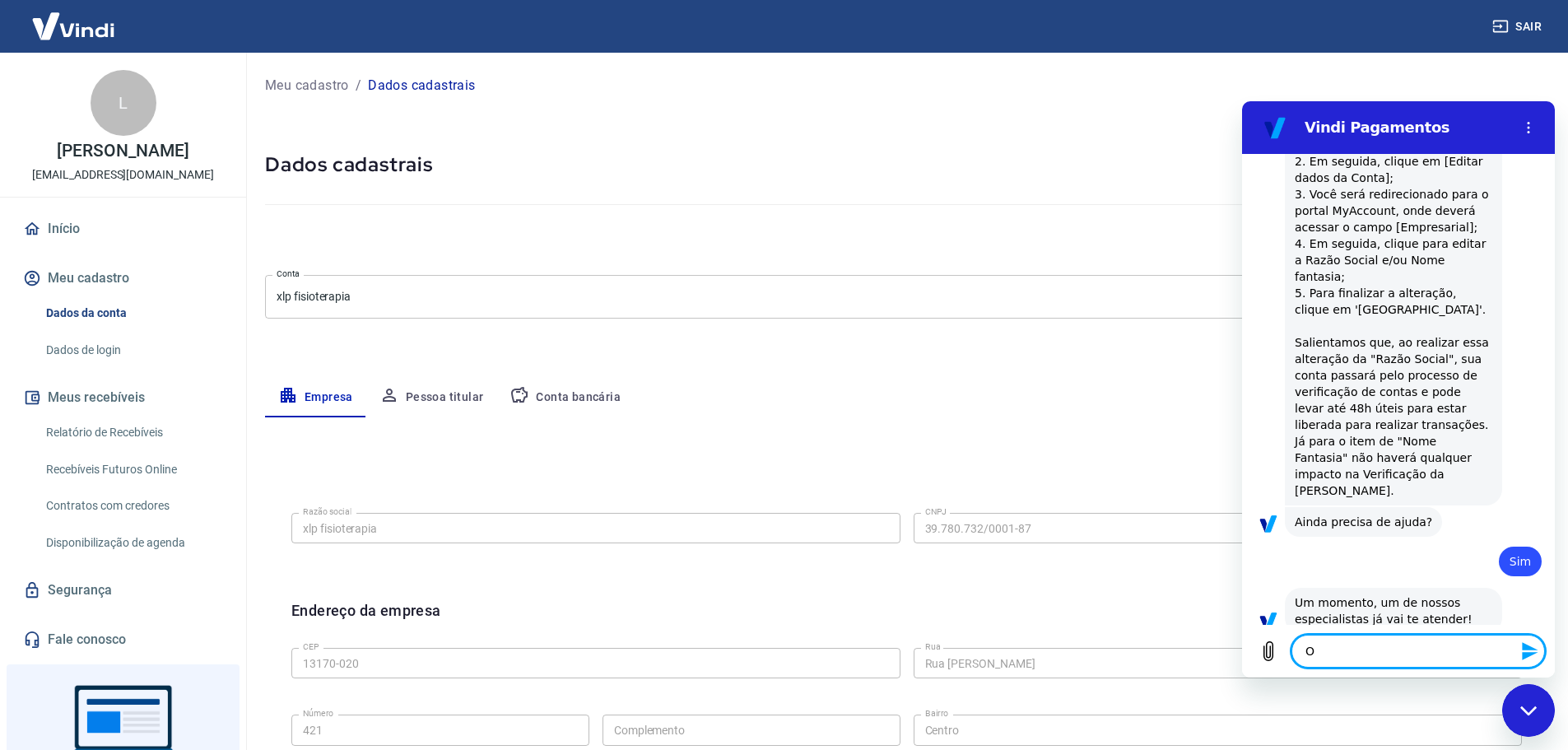
type textarea "x"
type textarea "Ou"
type textarea "x"
type textarea "Ou A"
type textarea "x"
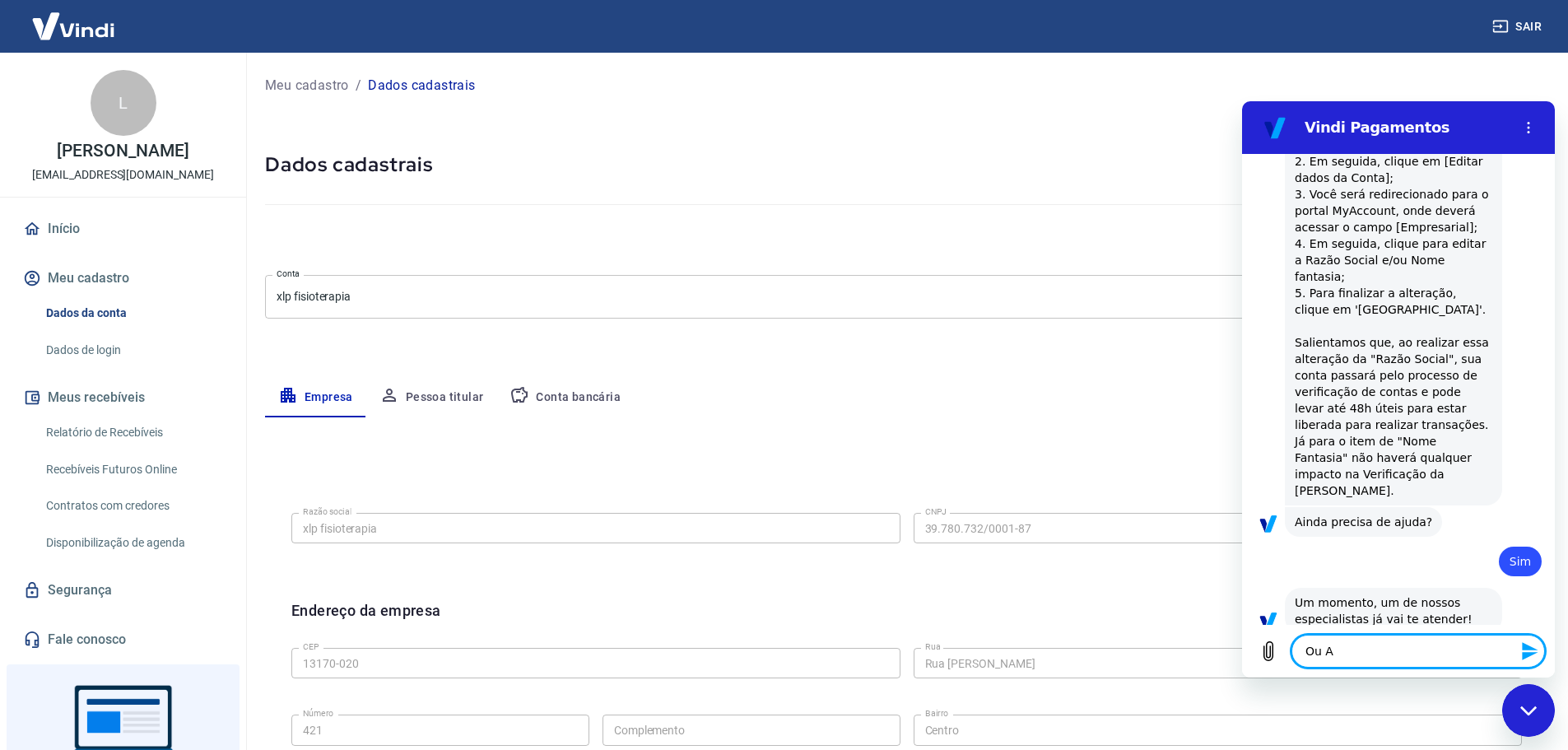
type textarea "Ou An"
type textarea "x"
type textarea "Ou And"
type textarea "x"
type textarea "Ou Andr"
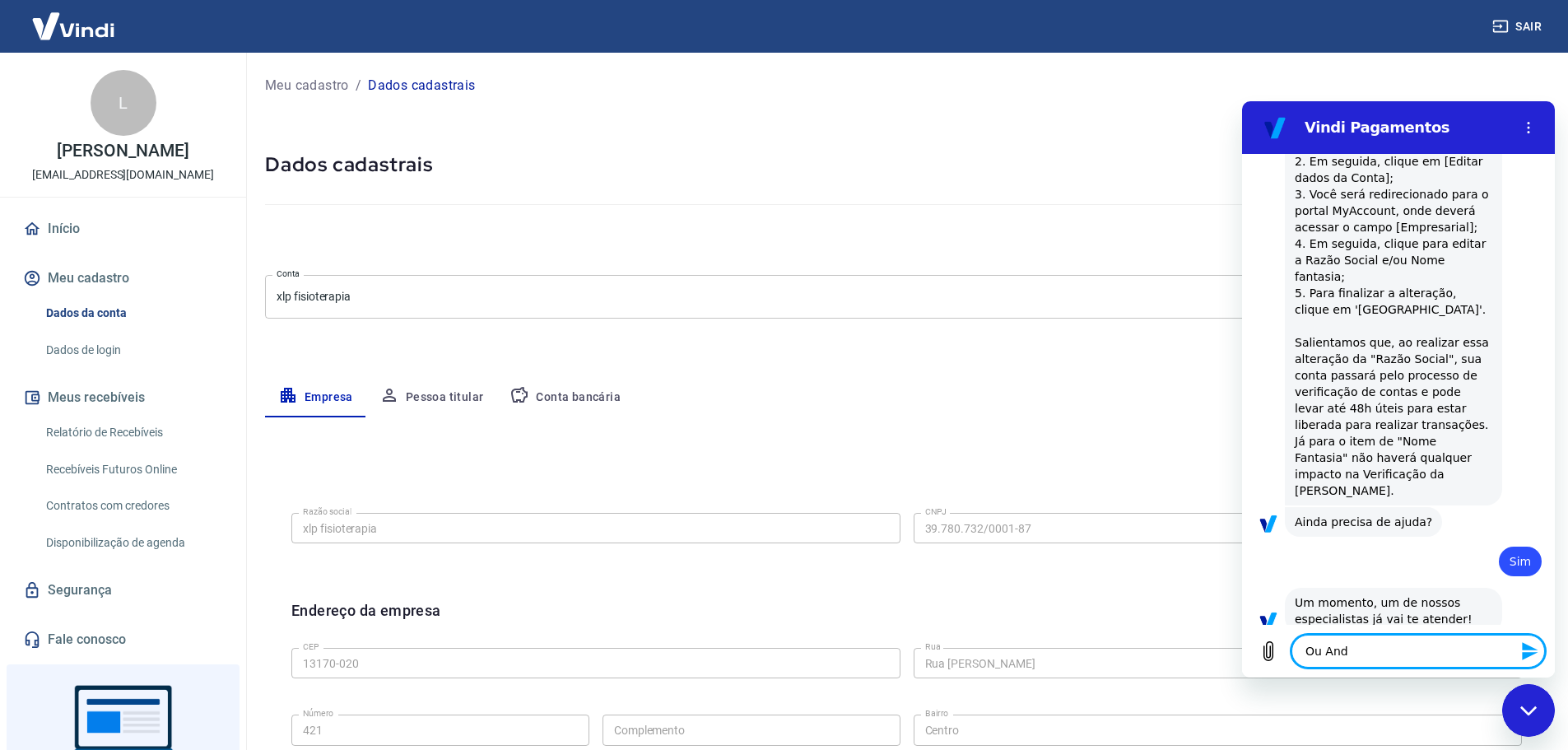
type textarea "x"
type textarea "[PERSON_NAME]"
type textarea "x"
type textarea "[PERSON_NAME]"
type textarea "x"
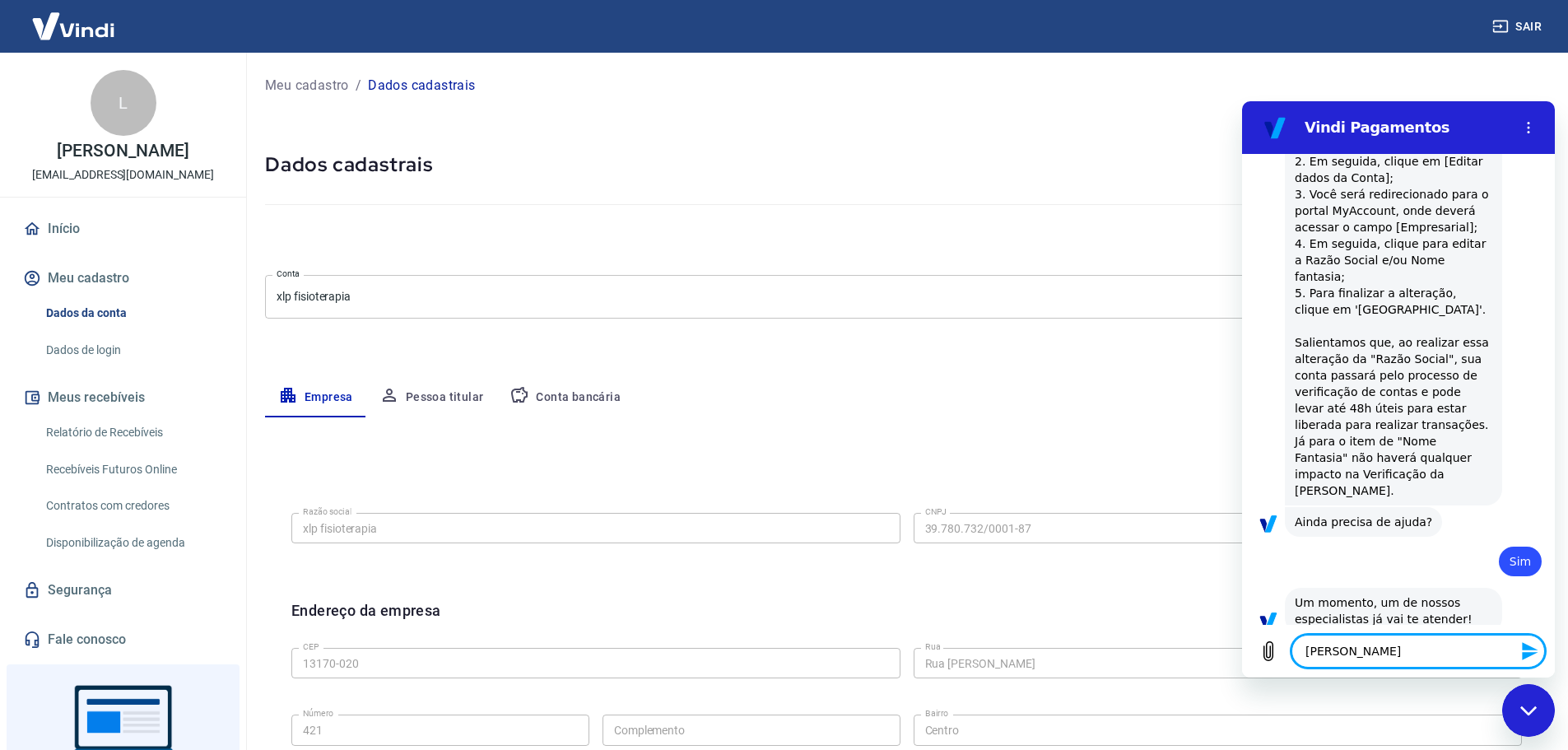
type textarea "[PERSON_NAME]"
type textarea "x"
type textarea "[PERSON_NAME]"
type textarea "x"
type textarea "[PERSON_NAME]"
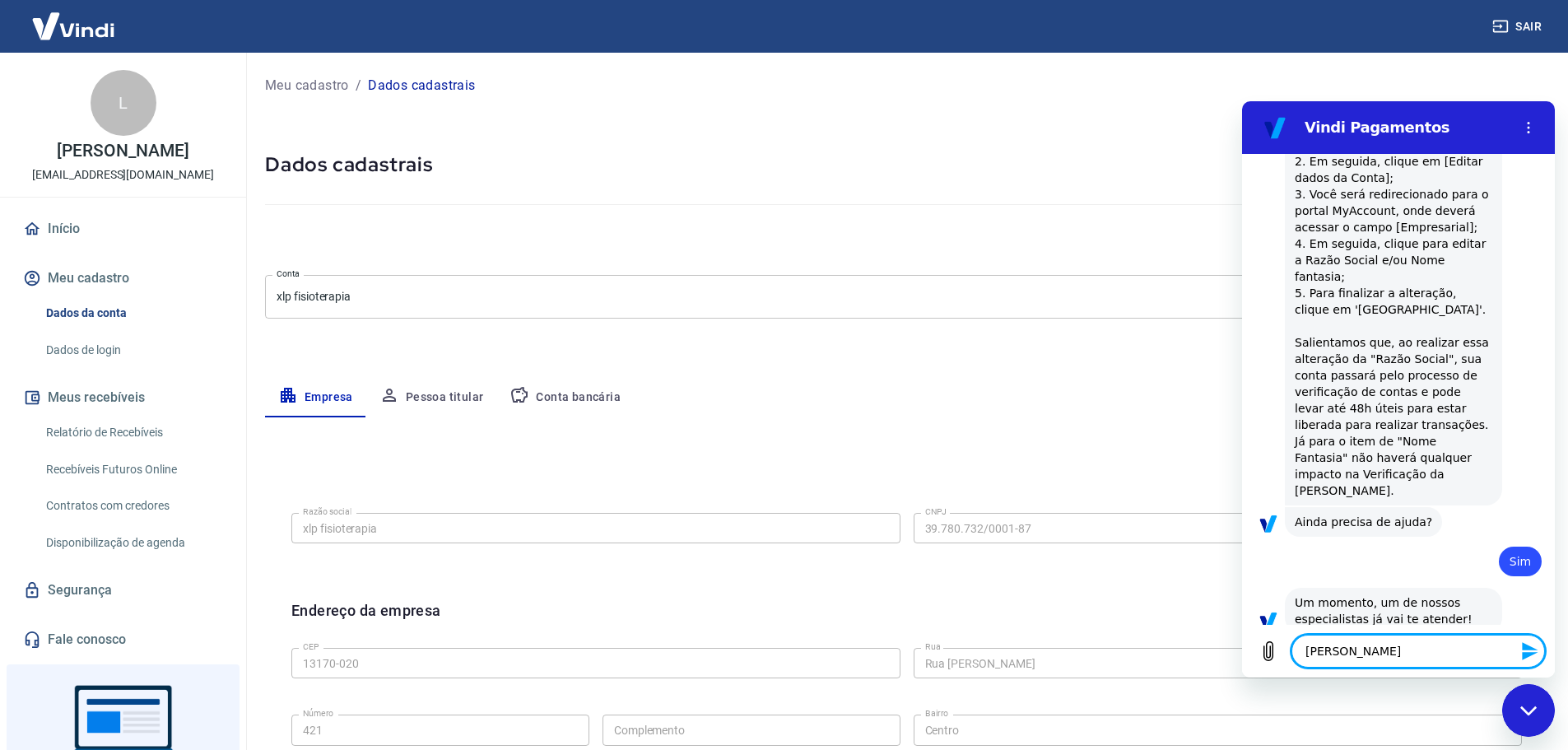
type textarea "x"
type textarea "[PERSON_NAME]"
type textarea "x"
type textarea "[PERSON_NAME]"
type textarea "x"
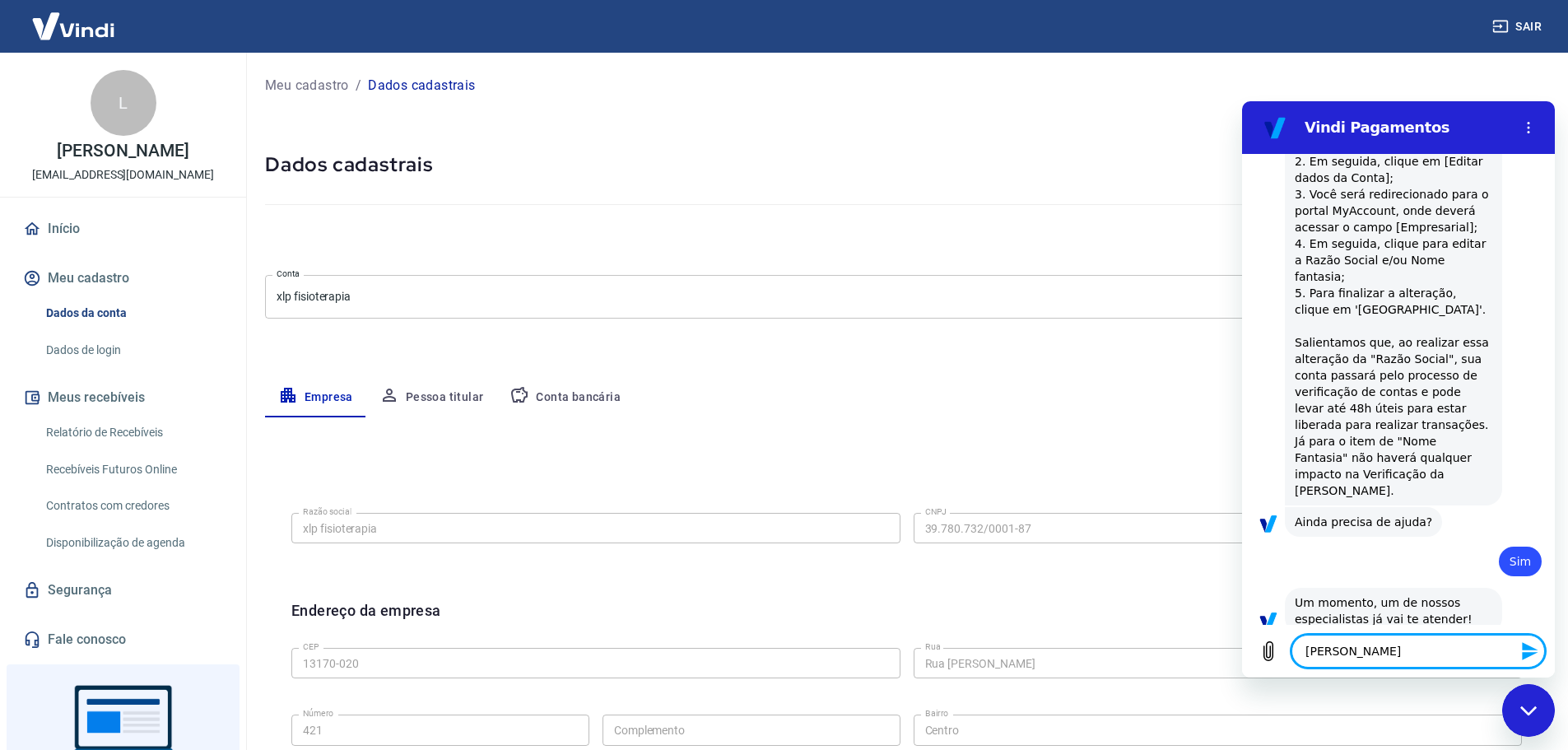
type textarea "Ou Andrezza t"
type textarea "x"
type textarea "Ou Andrezza tu"
type textarea "x"
type textarea "Ou Andrezza tud"
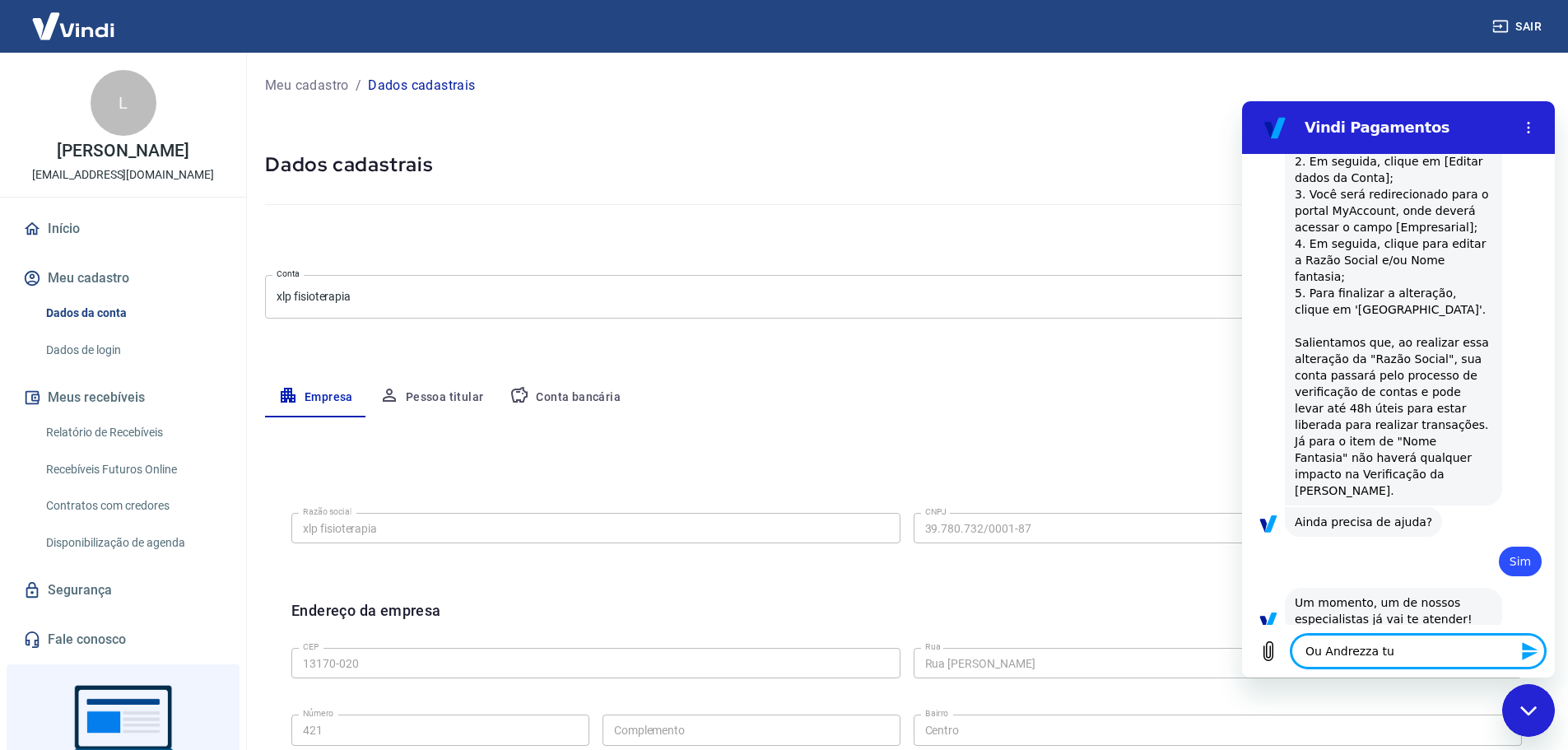
type textarea "x"
type textarea "Ou Andrezza tudo"
type textarea "x"
type textarea "Ou Andrezza tudo"
type textarea "x"
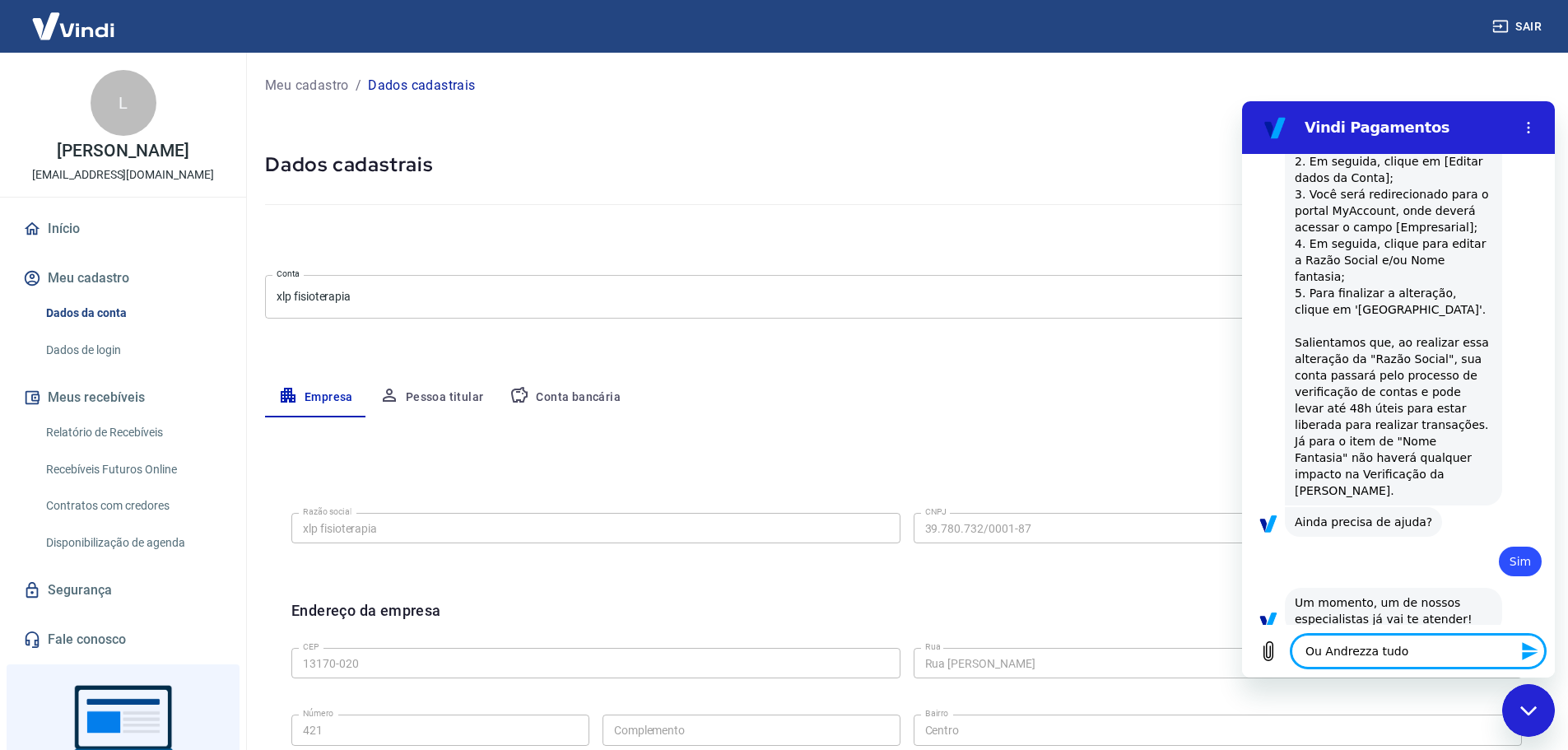
type textarea "Ou Andrezza tudo b"
type textarea "x"
type textarea "Ou Andrezza tudo be"
type textarea "x"
type textarea "Ou Andrezza tudo bem"
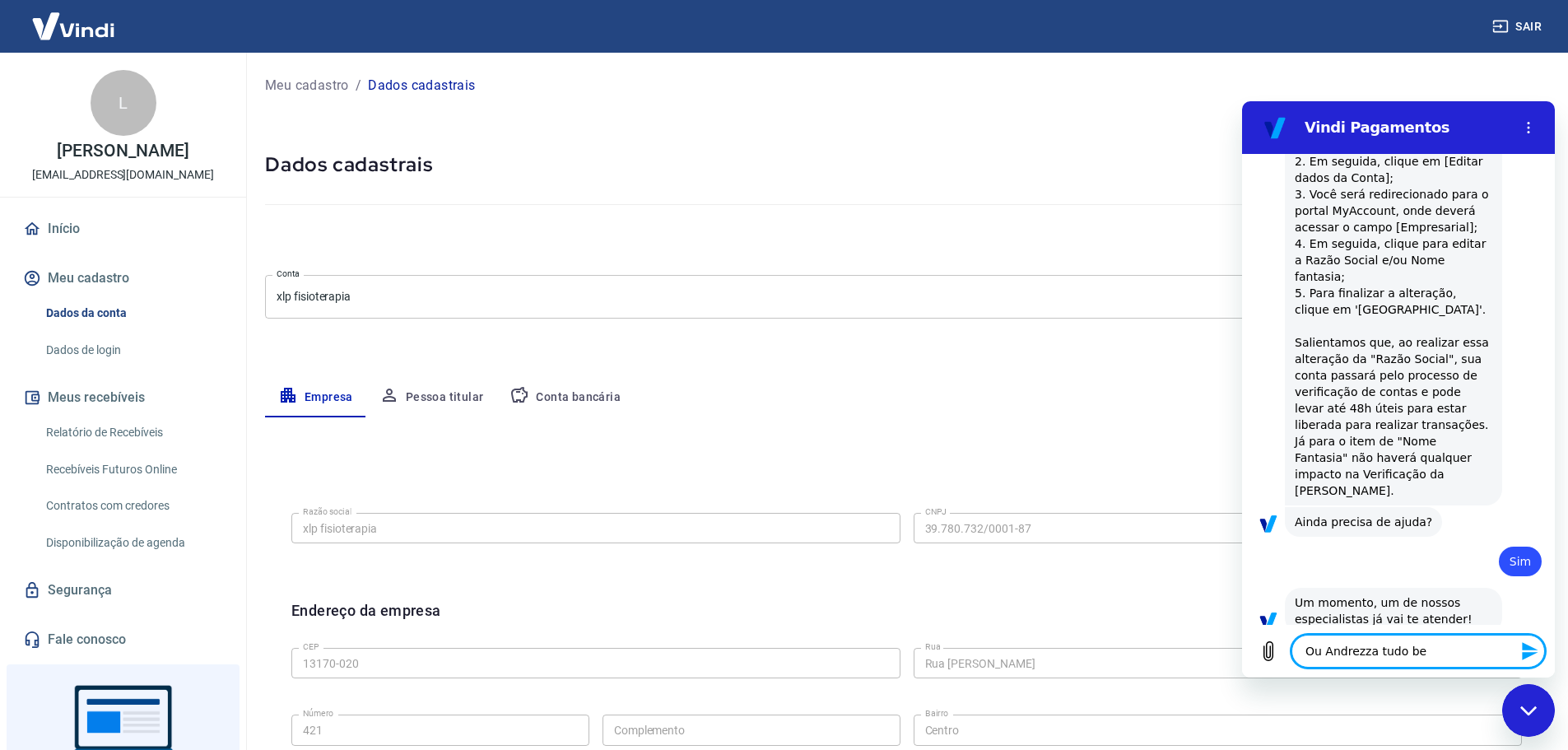
type textarea "x"
type textarea "Ou Andrezza tudo bem?"
type textarea "x"
type textarea "Ou Andrezza tudo bem?"
type textarea "x"
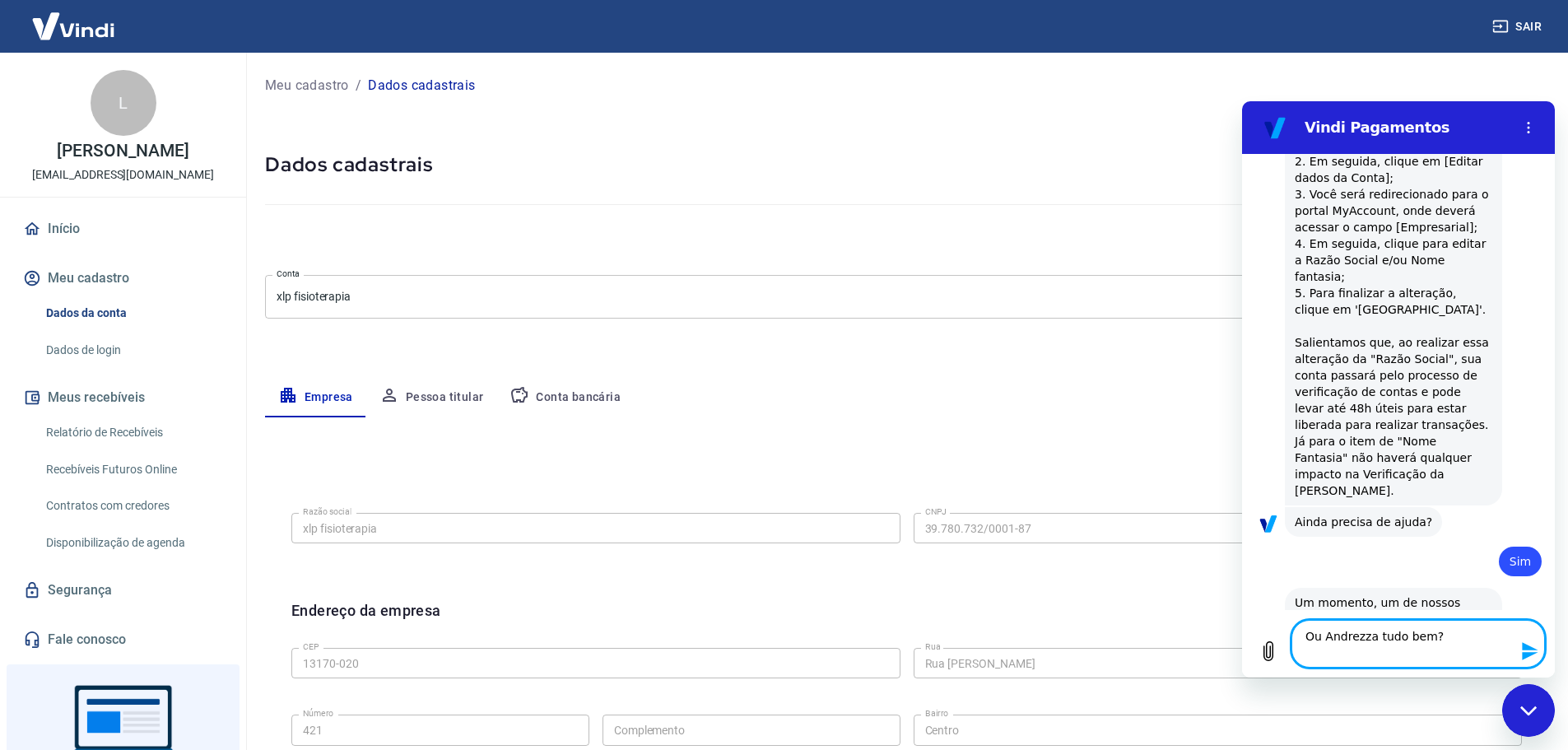
type textarea "Ou Andrezza tudo bem? E"
type textarea "x"
type textarea "Ou Andrezza tudo bem? Eu"
type textarea "x"
type textarea "Ou Andrezza tudo bem? Eu"
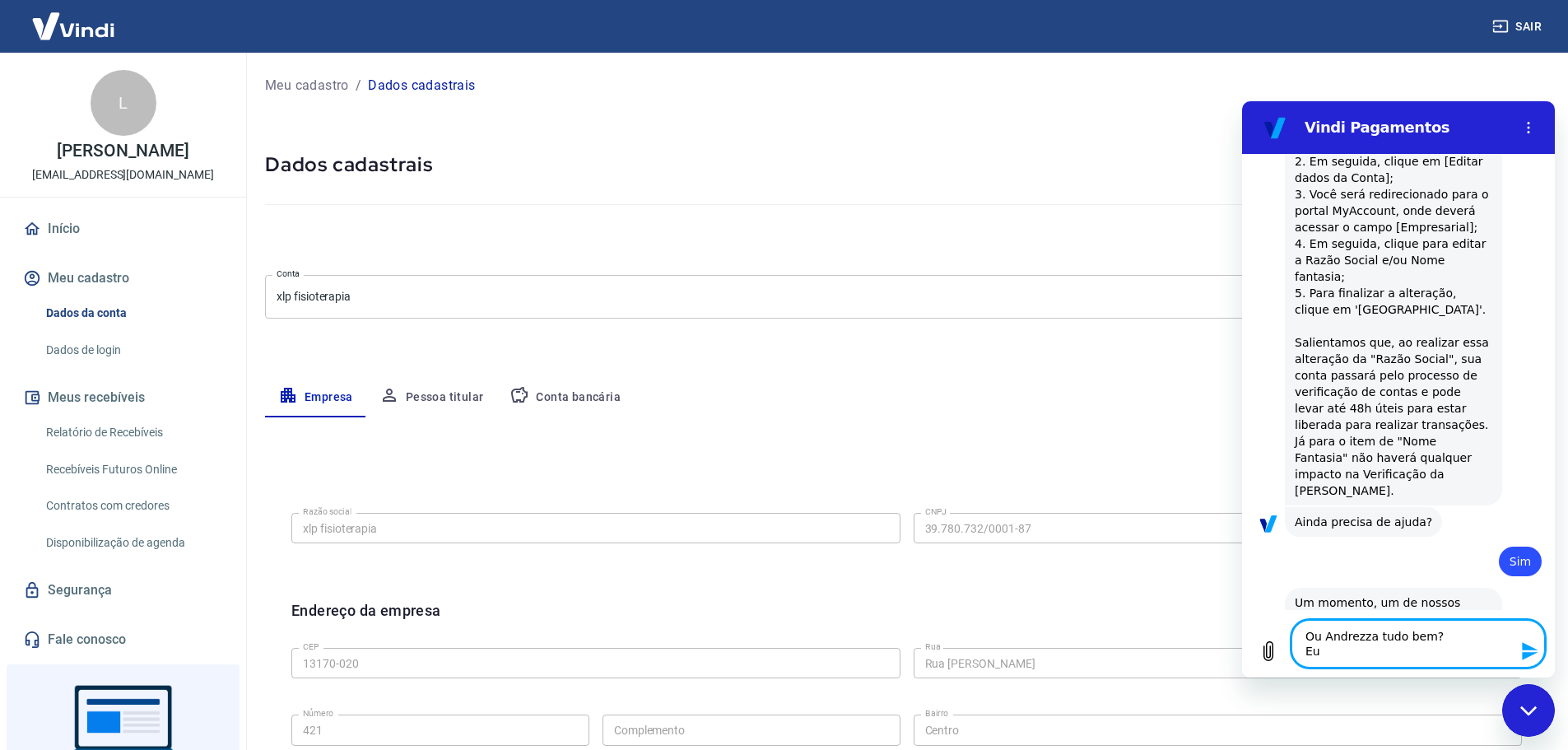
type textarea "x"
type textarea "Ou Andrezza tudo bem? Eu s"
type textarea "x"
type textarea "Ou Andrezza tudo bem? Eu so"
type textarea "x"
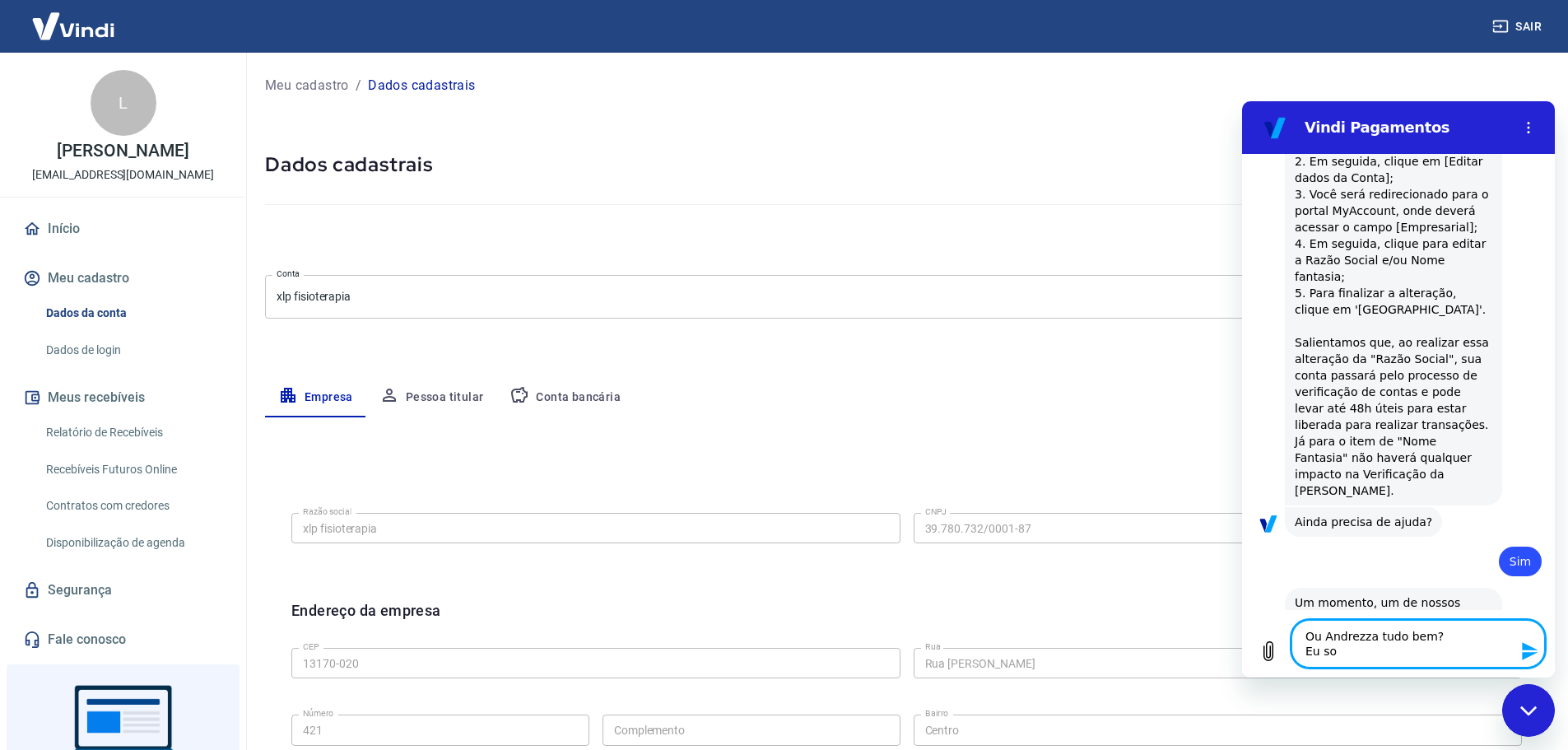
type textarea "Ou Andrezza tudo bem? Eu sou"
type textarea "x"
type textarea "Ou Andrezza tudo bem? Eu sou"
type textarea "x"
type textarea "Ou Andrezza tudo bem? Eu sou o"
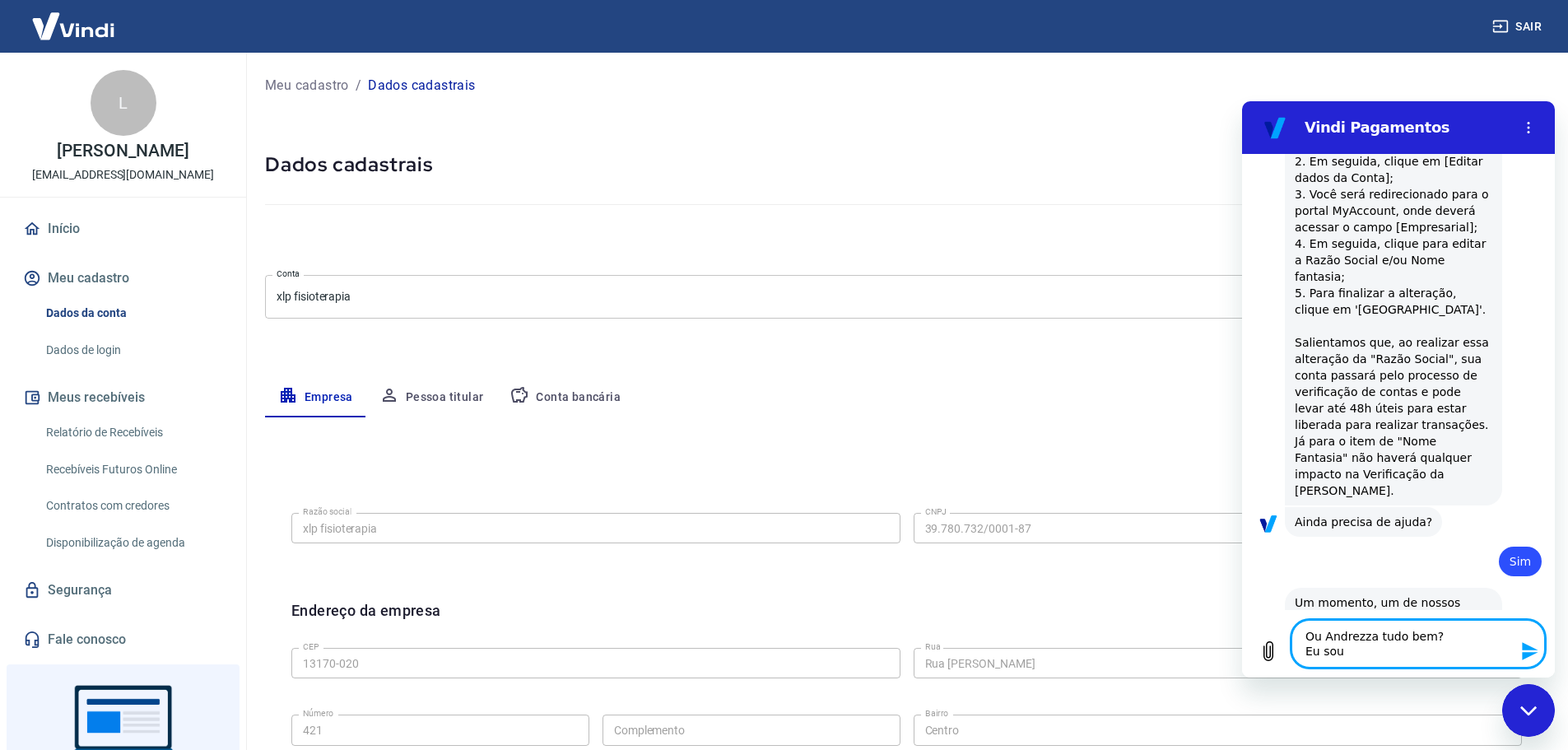
type textarea "x"
type textarea "Ou Andrezza tudo bem? Eu sou o"
type textarea "x"
type textarea "Ou Andrezza tudo bem? Eu sou o E"
type textarea "x"
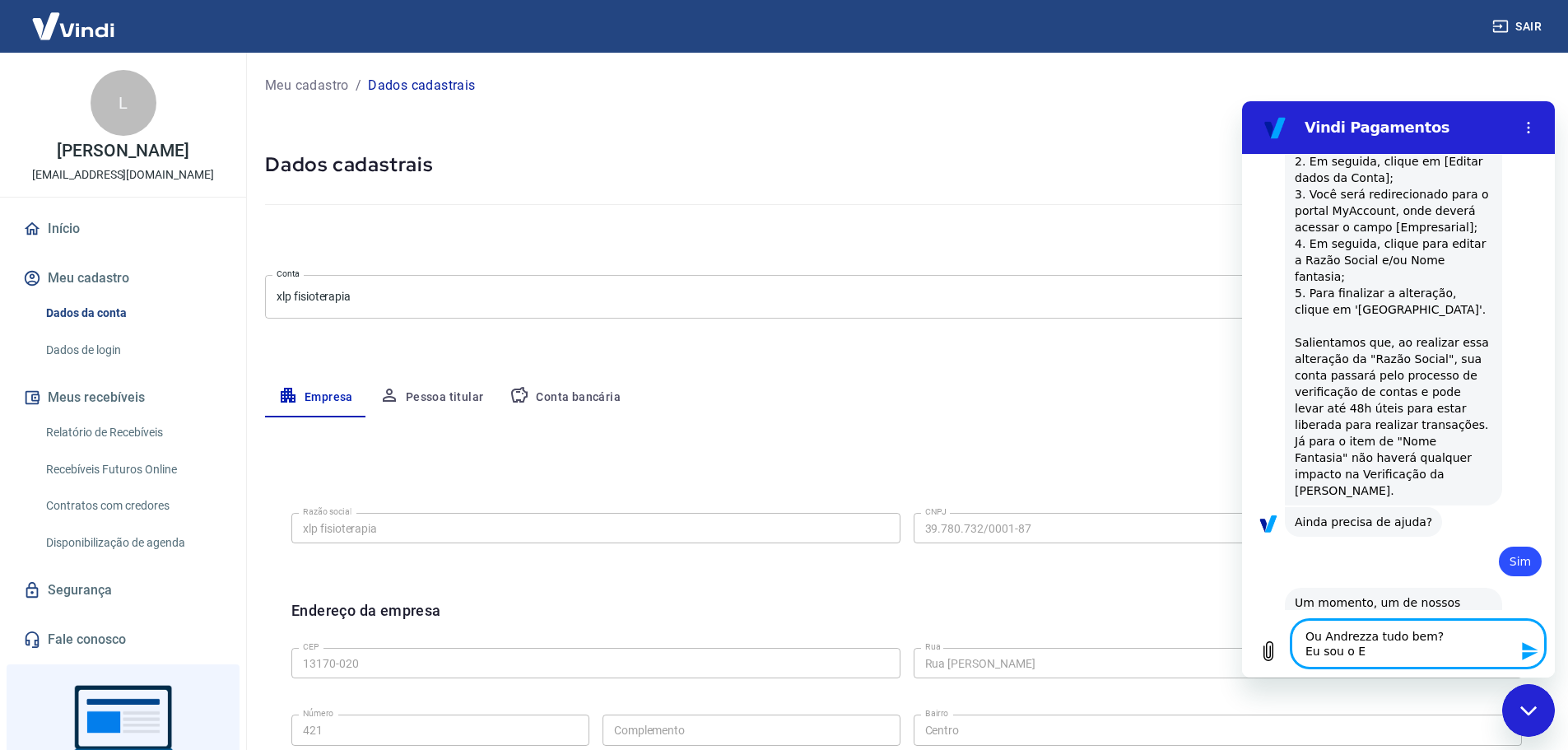
type textarea "Ou Andrezza tudo bem? Eu sou o Ed"
type textarea "x"
type textarea "Ou Andrezza tudo bem? Eu sou o Edi"
type textarea "x"
type textarea "Ou Andrezza tudo bem? Eu sou o Edis"
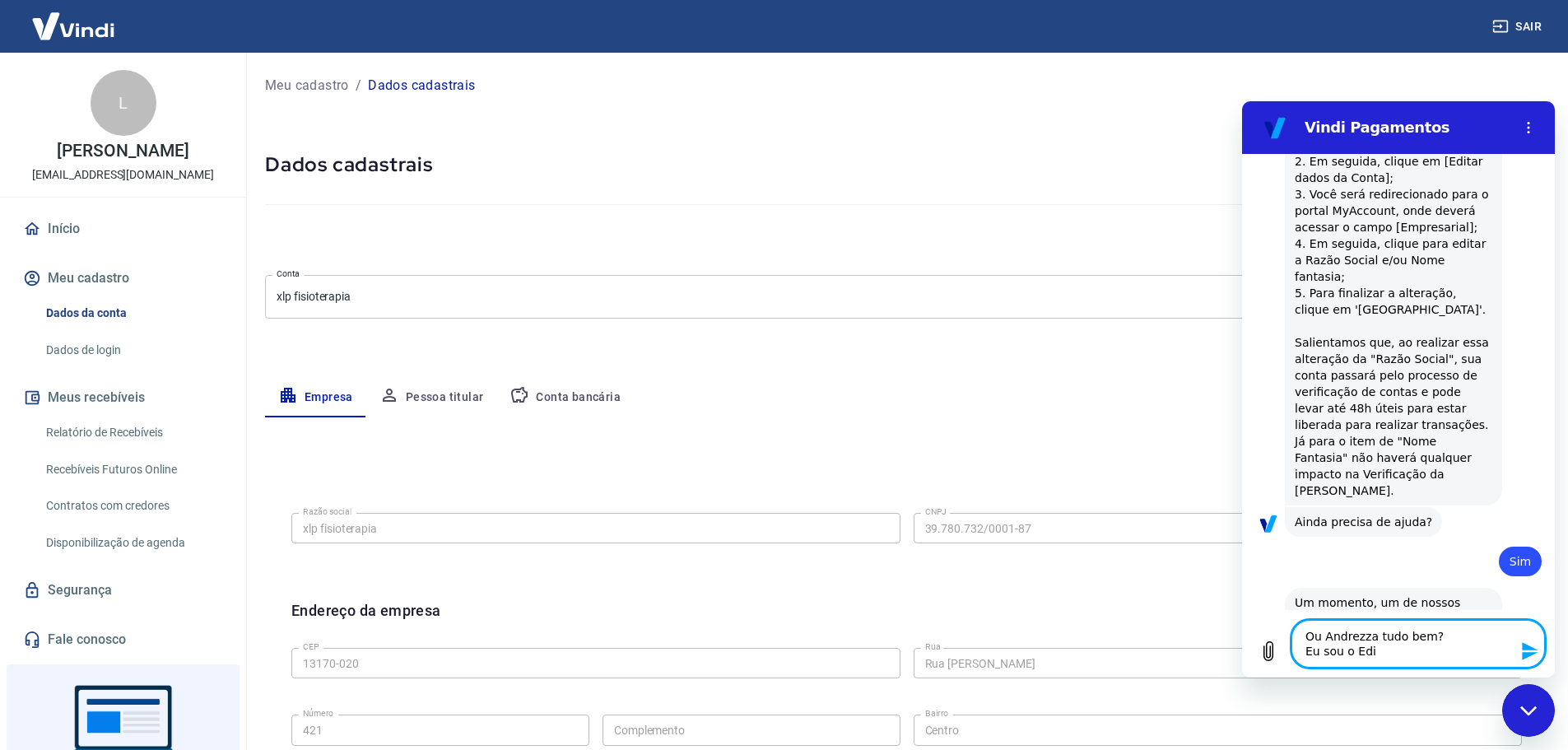
type textarea "x"
type textarea "Ou Andrezza tudo bem? Eu sou o Ediso"
type textarea "x"
type textarea "Ou Andrezza tudo bem? Eu sou o Edison"
type textarea "x"
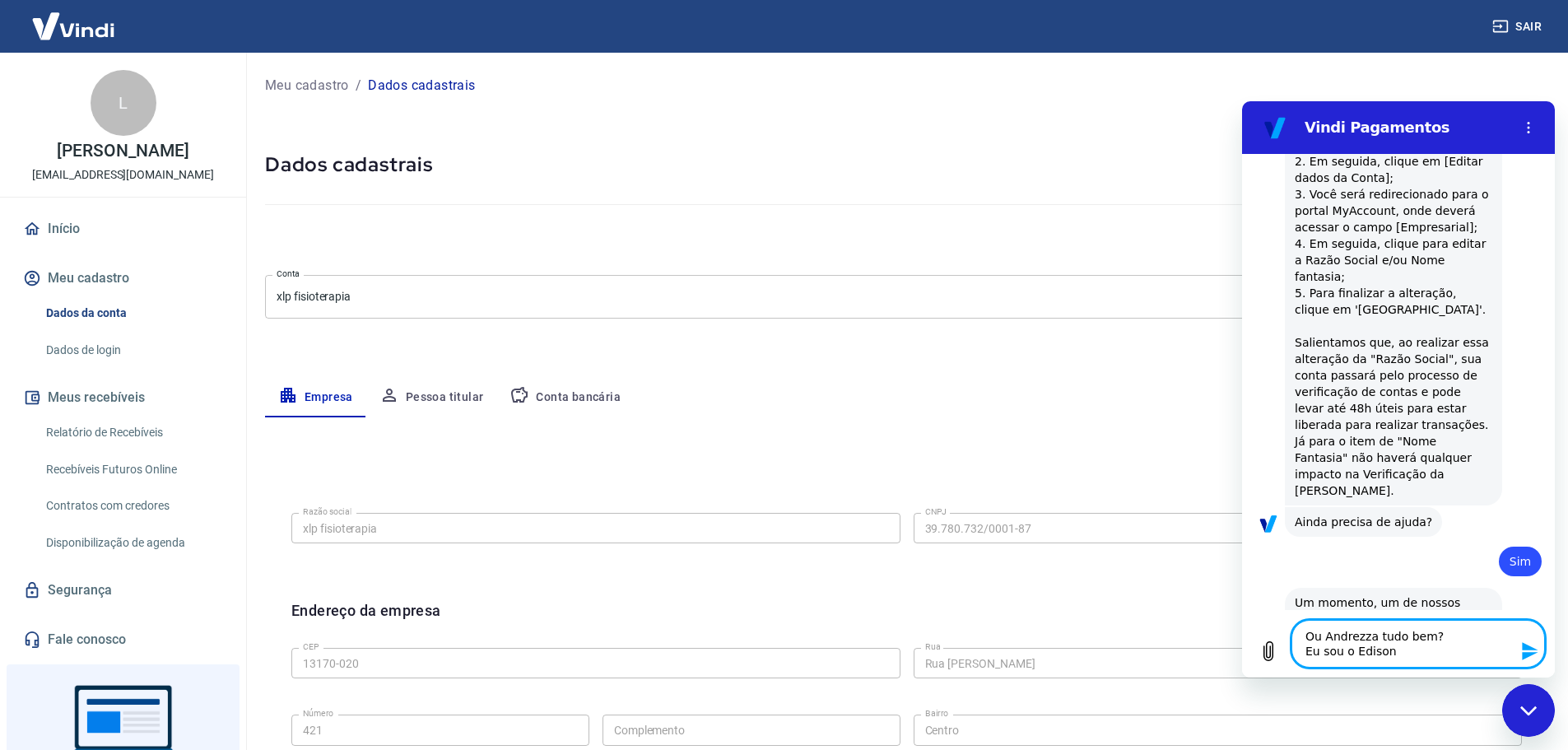
type textarea "Ou Andrezza tudo bem? Eu sou o Edison,"
type textarea "x"
type textarea "Ou Andrezza tudo bem? Eu sou o Edison,"
type textarea "x"
type textarea "Ou Andrezza tudo bem? Eu sou o Edison, e"
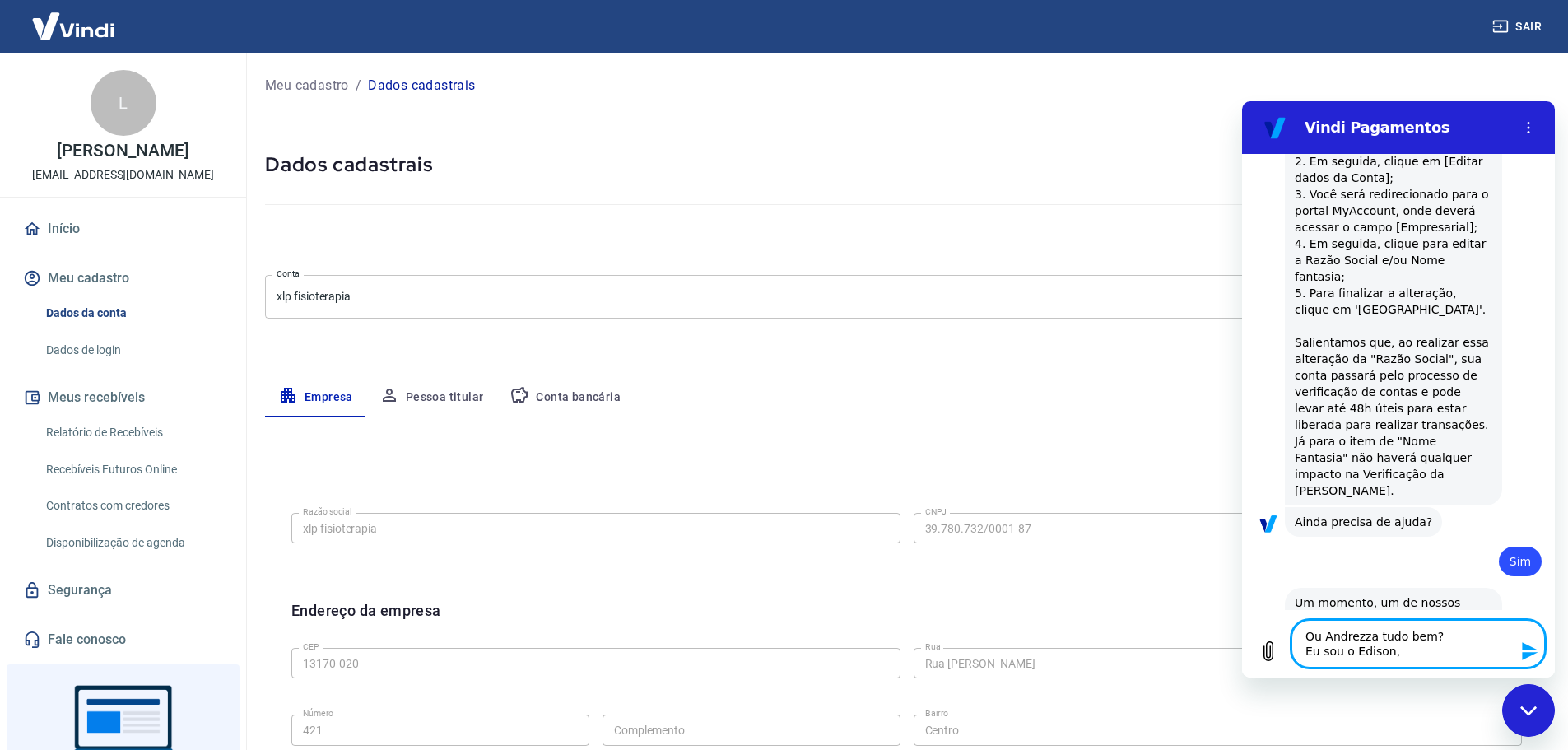
type textarea "x"
type textarea "Ou Andrezza tudo bem? Eu sou o Edison, eu"
type textarea "x"
type textarea "Ou Andrezza tudo bem? Eu sou o Edison, eu"
type textarea "x"
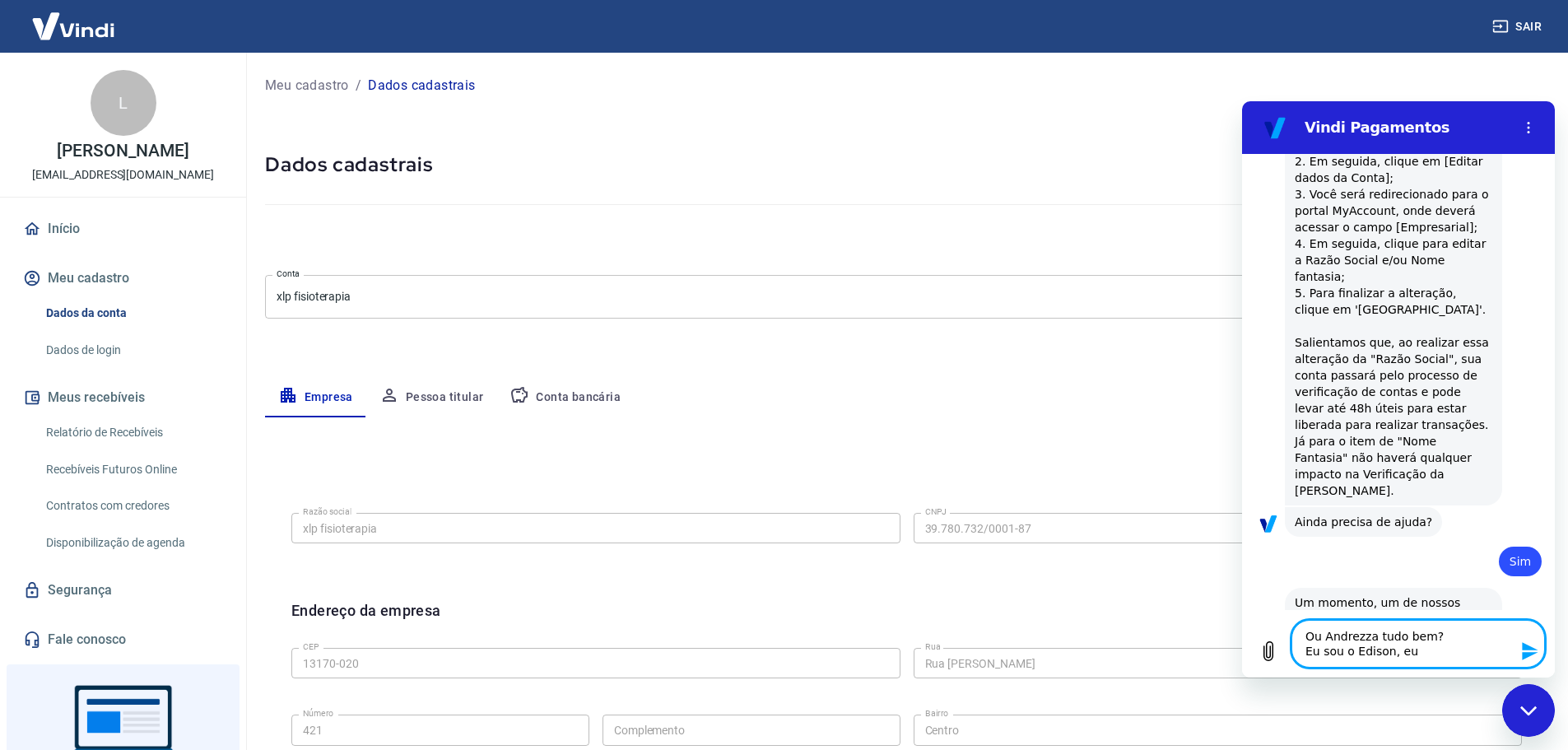
type textarea "Ou Andrezza tudo bem? Eu sou o Edison, eu a"
type textarea "x"
type textarea "Ou Andrezza tudo bem? Eu sou o Edison, eu ad"
type textarea "x"
type textarea "Ou Andrezza tudo bem? Eu sou o Edison, eu adq"
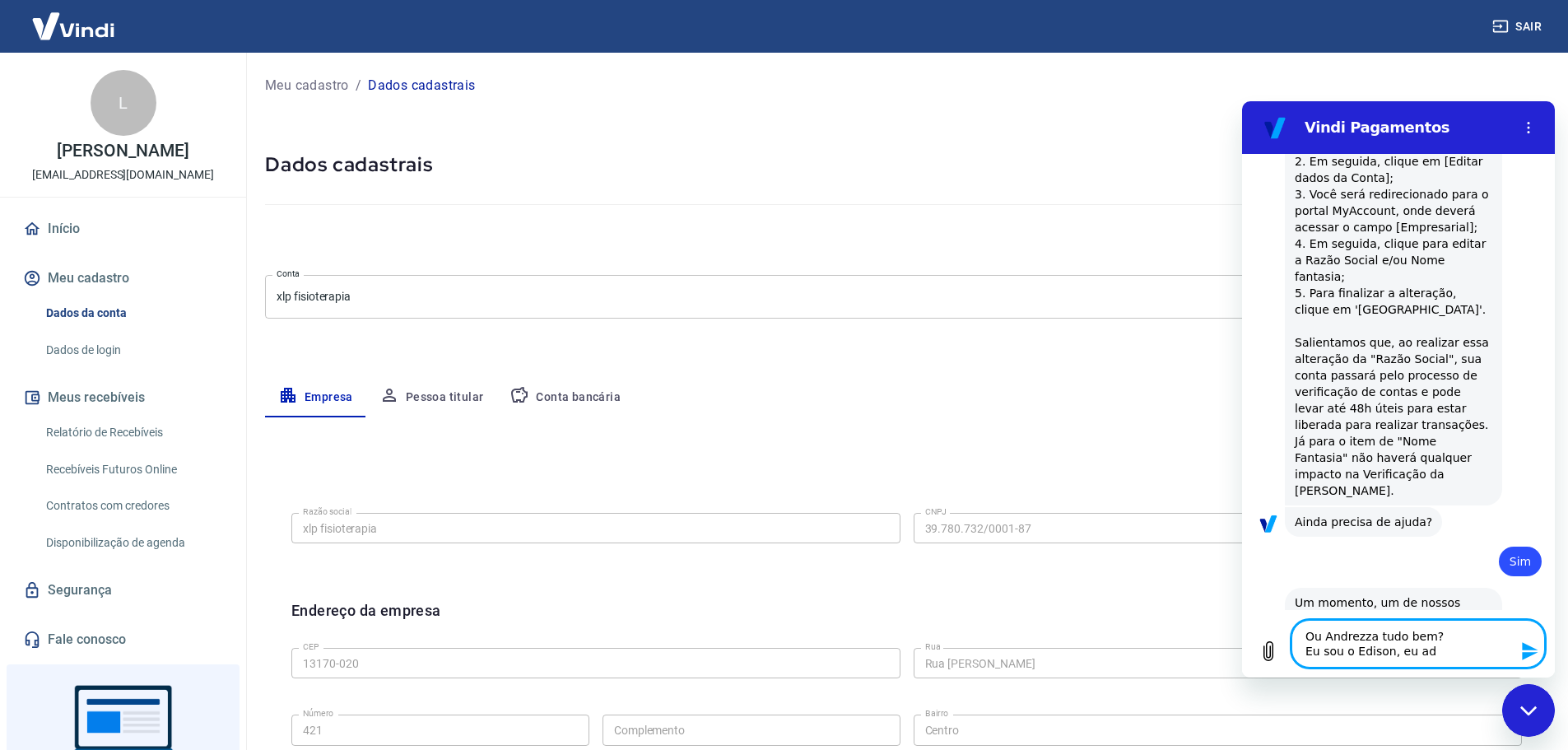
type textarea "x"
type textarea "Ou Andrezza tudo bem? Eu sou o Edison, eu adqu"
type textarea "x"
type textarea "Ou Andrezza tudo bem? Eu sou o Edison, eu adqui"
type textarea "x"
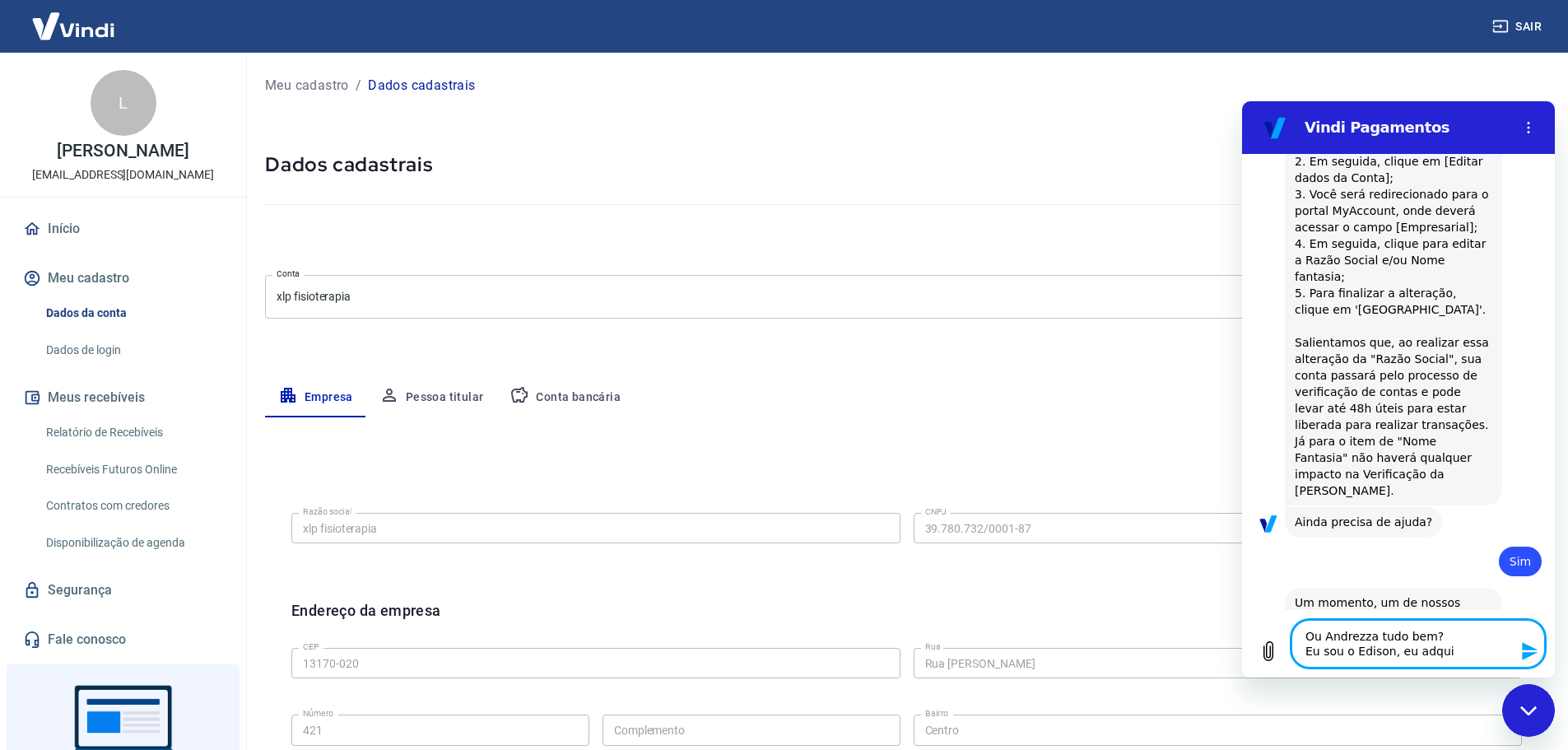
type textarea "Ou Andrezza tudo bem? Eu sou o Edison, eu adquir"
type textarea "x"
type textarea "Ou Andrezza tudo bem? Eu sou o Edison, eu adquiri"
type textarea "x"
type textarea "Ou Andrezza tudo bem? Eu sou o Edison, eu adquiri"
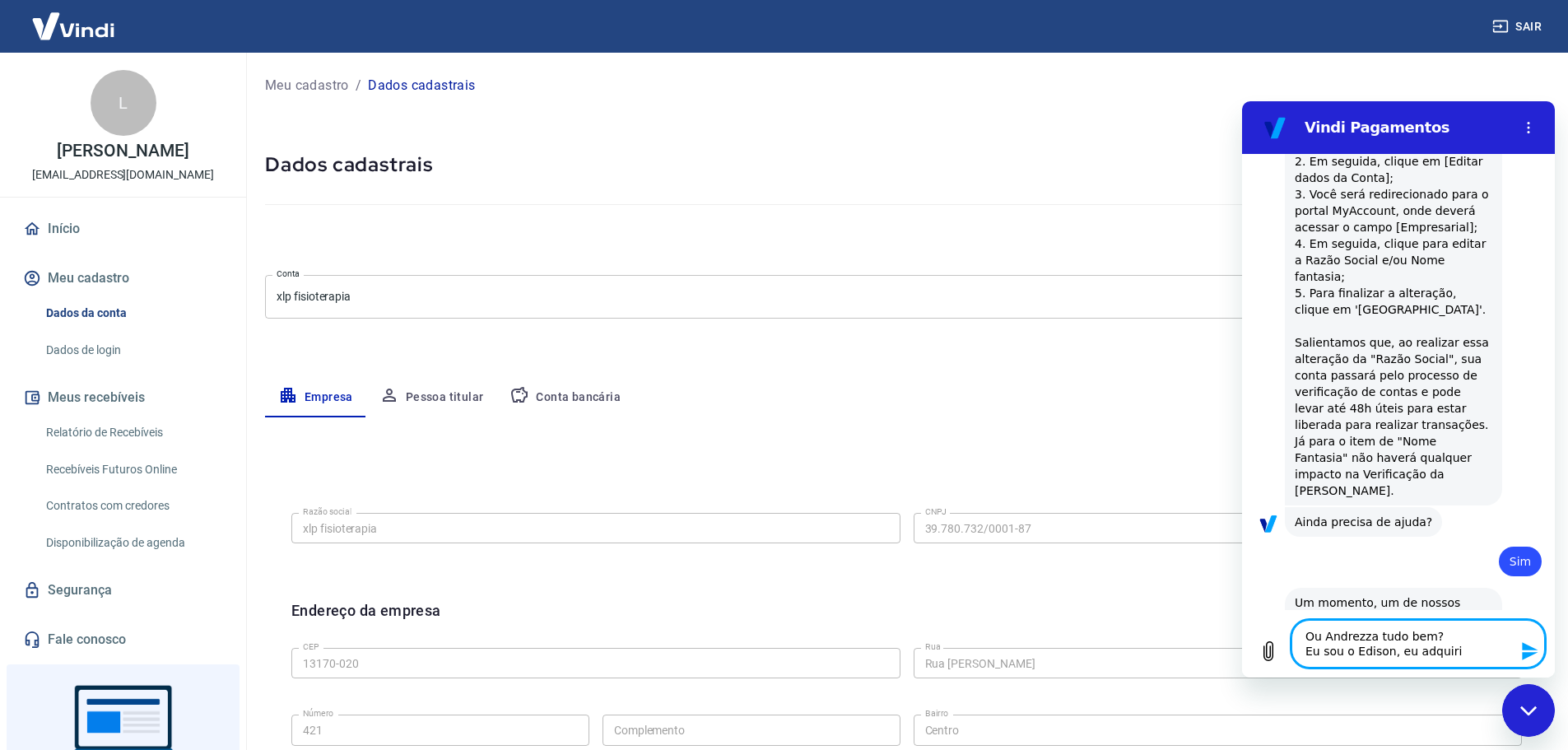
type textarea "x"
type textarea "Ou Andrezza tudo bem? Eu sou o Edison, eu adquiri r"
type textarea "x"
type textarea "Ou Andrezza tudo bem? Eu sou o Edison, eu adquiri re"
type textarea "x"
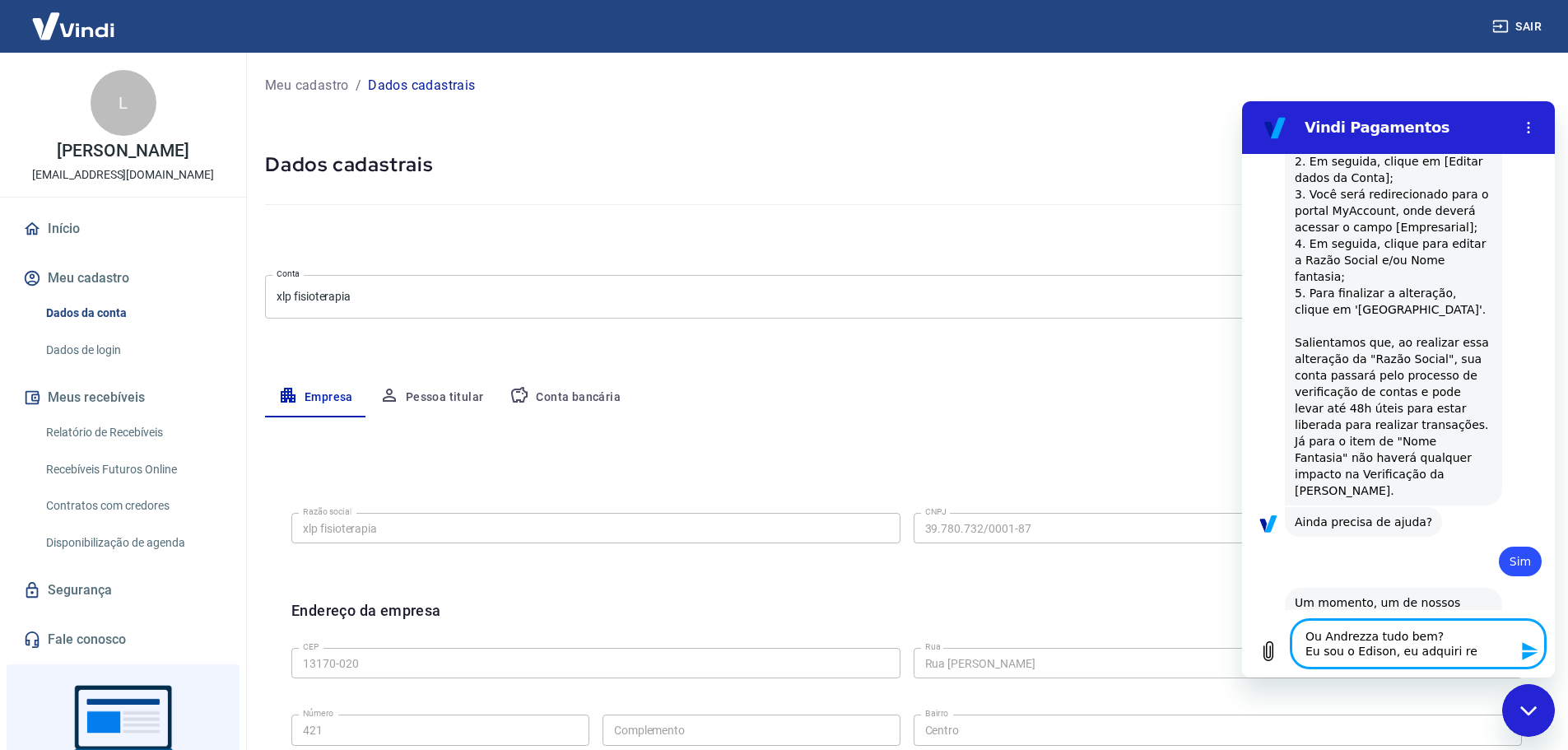
type textarea "Ou Andrezza tudo bem? Eu sou o Edison, eu adquiri rec"
type textarea "x"
type textarea "Ou Andrezza tudo bem? Eu sou o Edison, eu adquiri rece"
type textarea "x"
type textarea "Ou Andrezza tudo bem? Eu sou o Edison, eu adquiri recen"
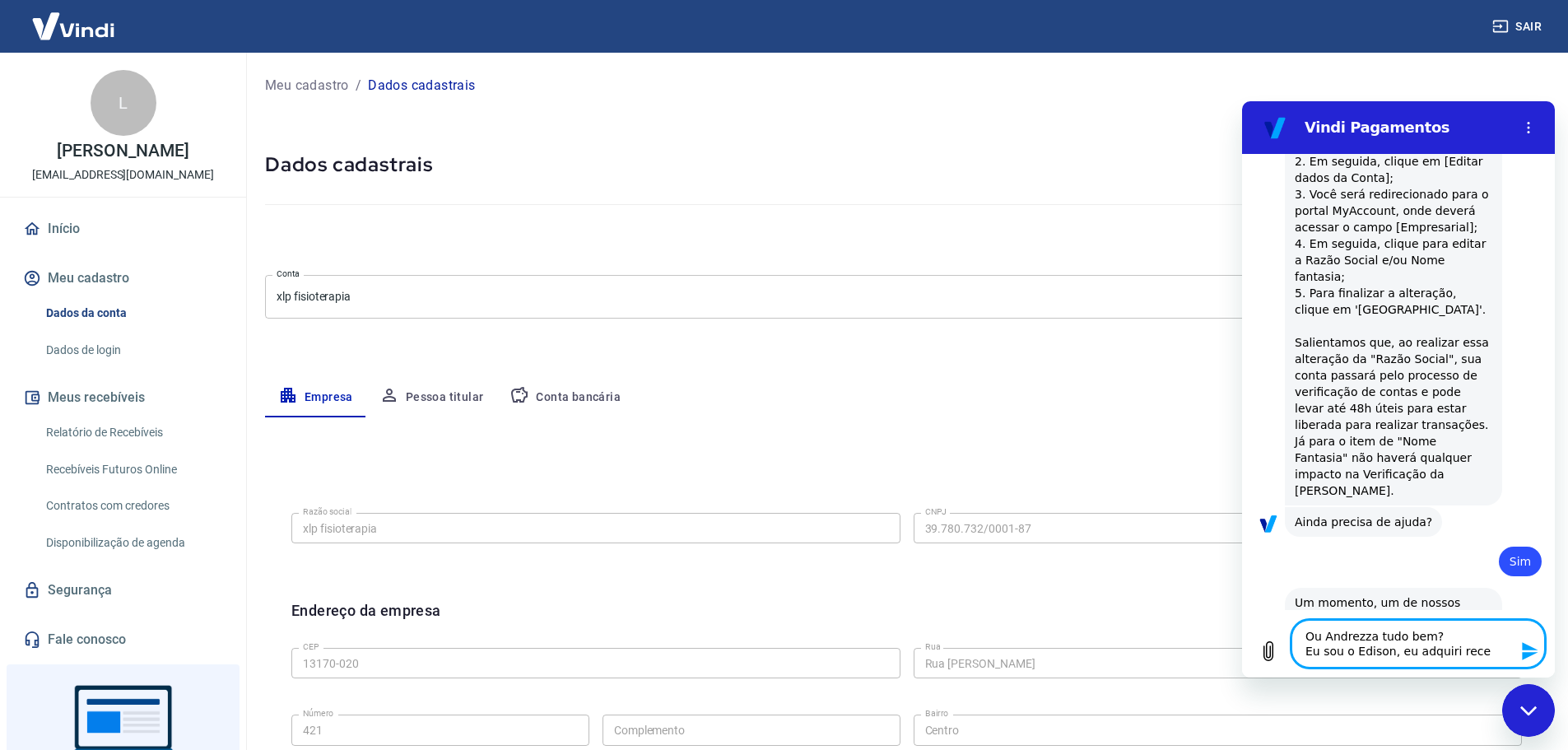
type textarea "x"
type textarea "Ou Andrezza tudo bem? Eu sou o Edison, eu adquiri recent"
type textarea "x"
type textarea "Ou Andrezza tudo bem? Eu sou o Edison, eu adquiri recente"
type textarea "x"
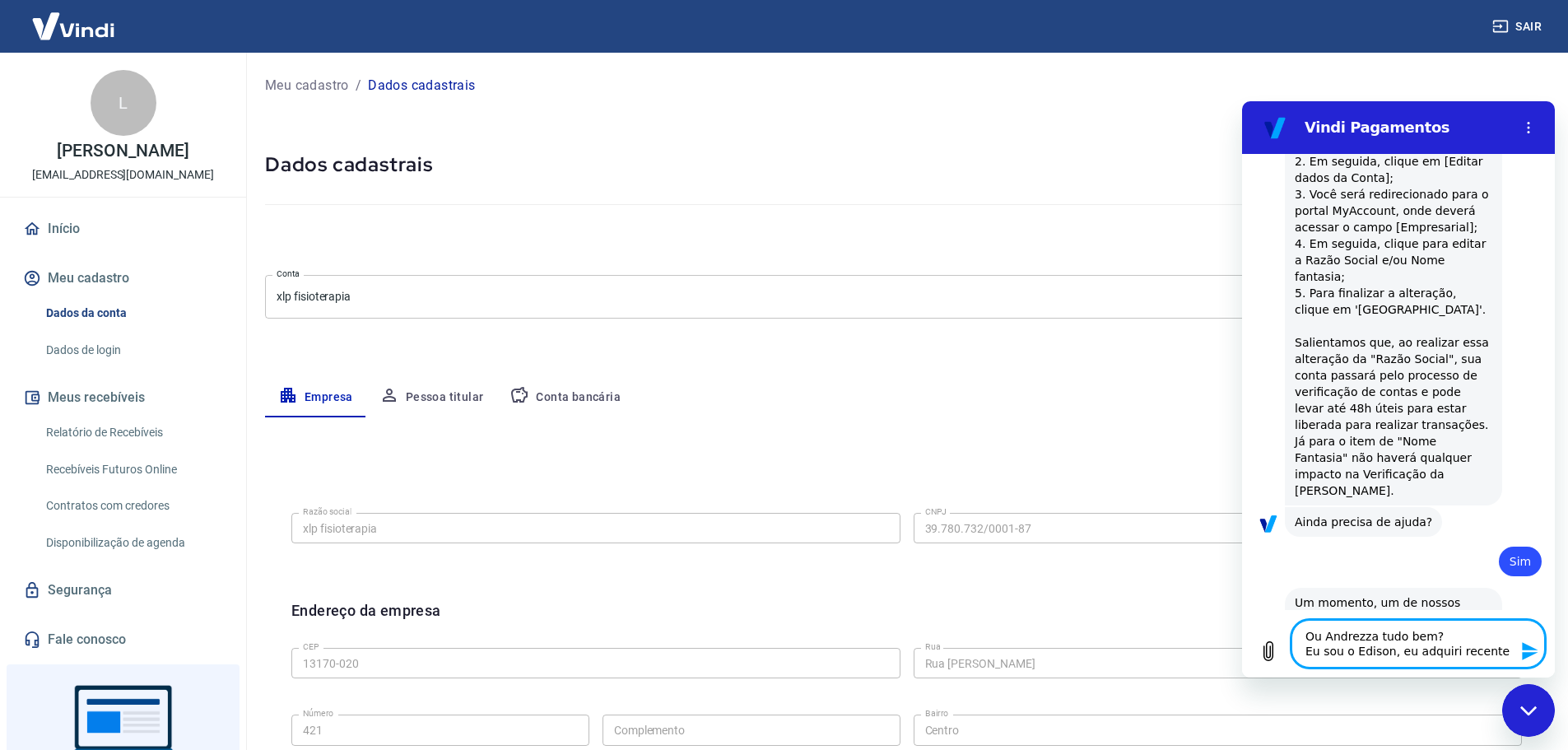
type textarea "Ou Andrezza tudo bem? Eu sou o Edison, eu adquiri recentem"
type textarea "x"
type textarea "Ou Andrezza tudo bem? Eu sou o Edison, eu adquiri recenteme"
type textarea "x"
type textarea "Ou Andrezza tudo bem? Eu sou o Edison, eu adquiri recentemen"
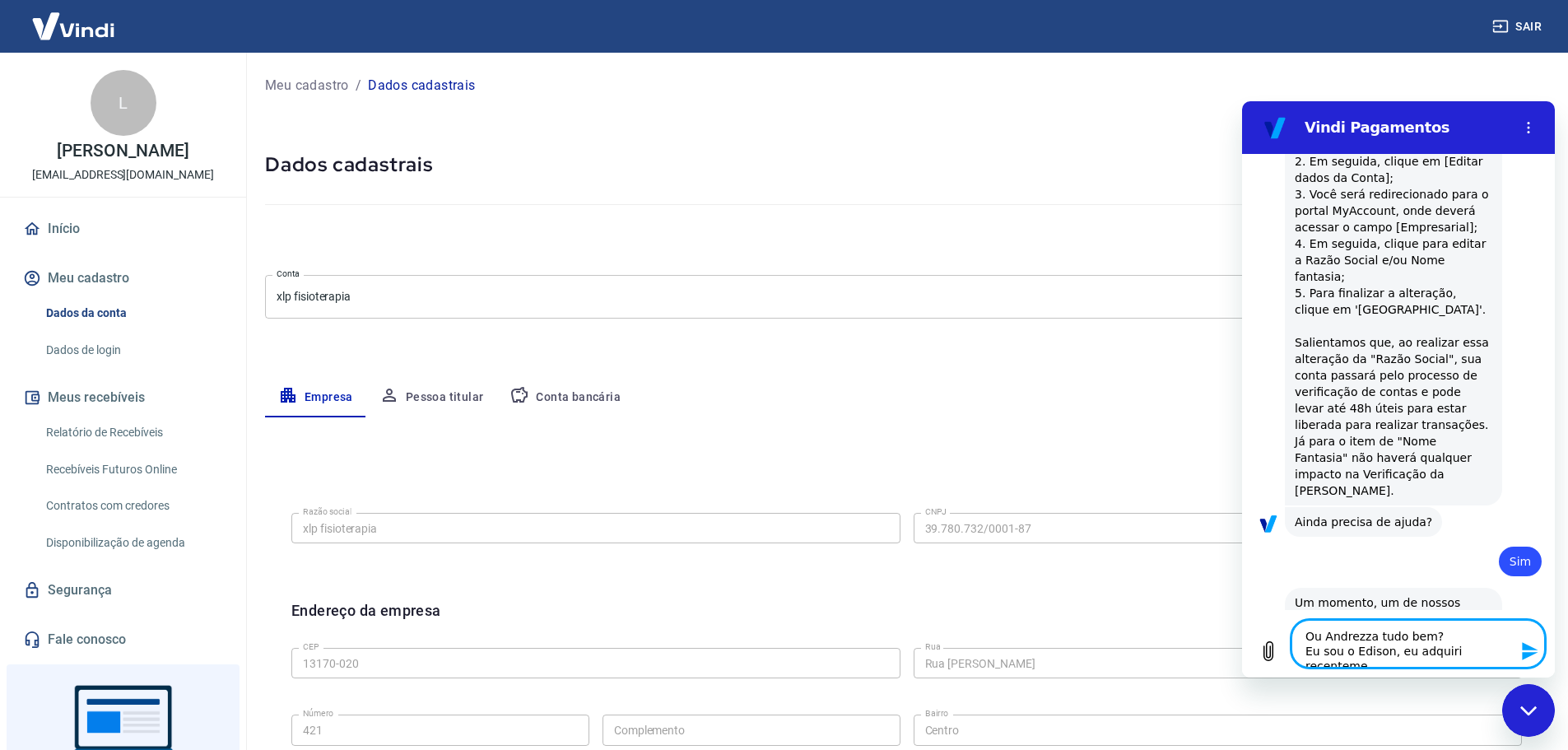
type textarea "x"
type textarea "Ou Andrezza tudo bem? Eu sou o Edison, eu adquiri recentement"
type textarea "x"
type textarea "Ou Andrezza tudo bem? Eu sou o Edison, eu adquiri recentemente"
type textarea "x"
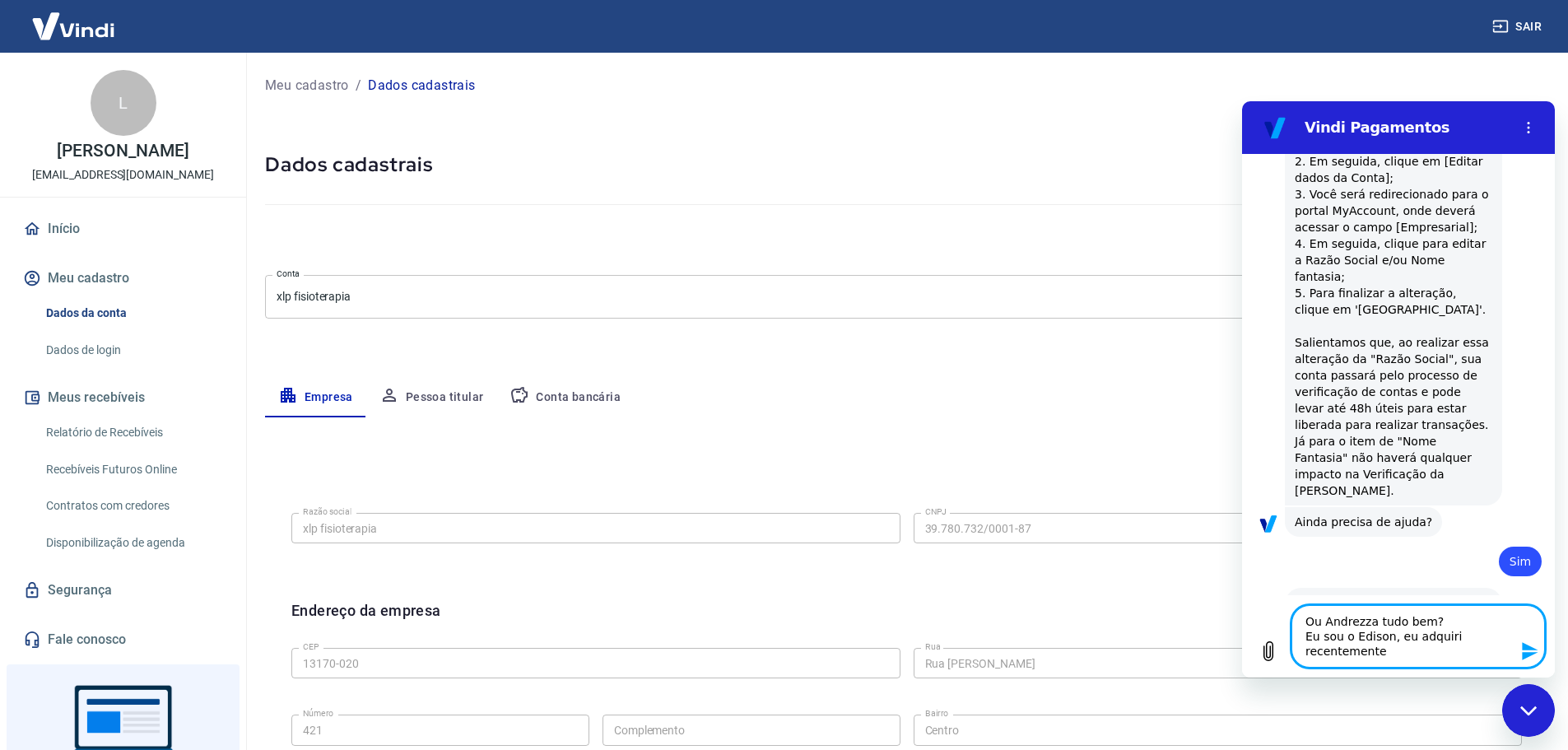
type textarea "Ou Andrezza tudo bem? Eu sou o Edison, eu adquiri recentemente"
type textarea "x"
type textarea "Ou Andrezza tudo bem? Eu sou o Edison, eu adquiri recentemente o"
type textarea "x"
type textarea "Ou Andrezza tudo bem? Eu sou o Edison, eu adquiri recentemente o"
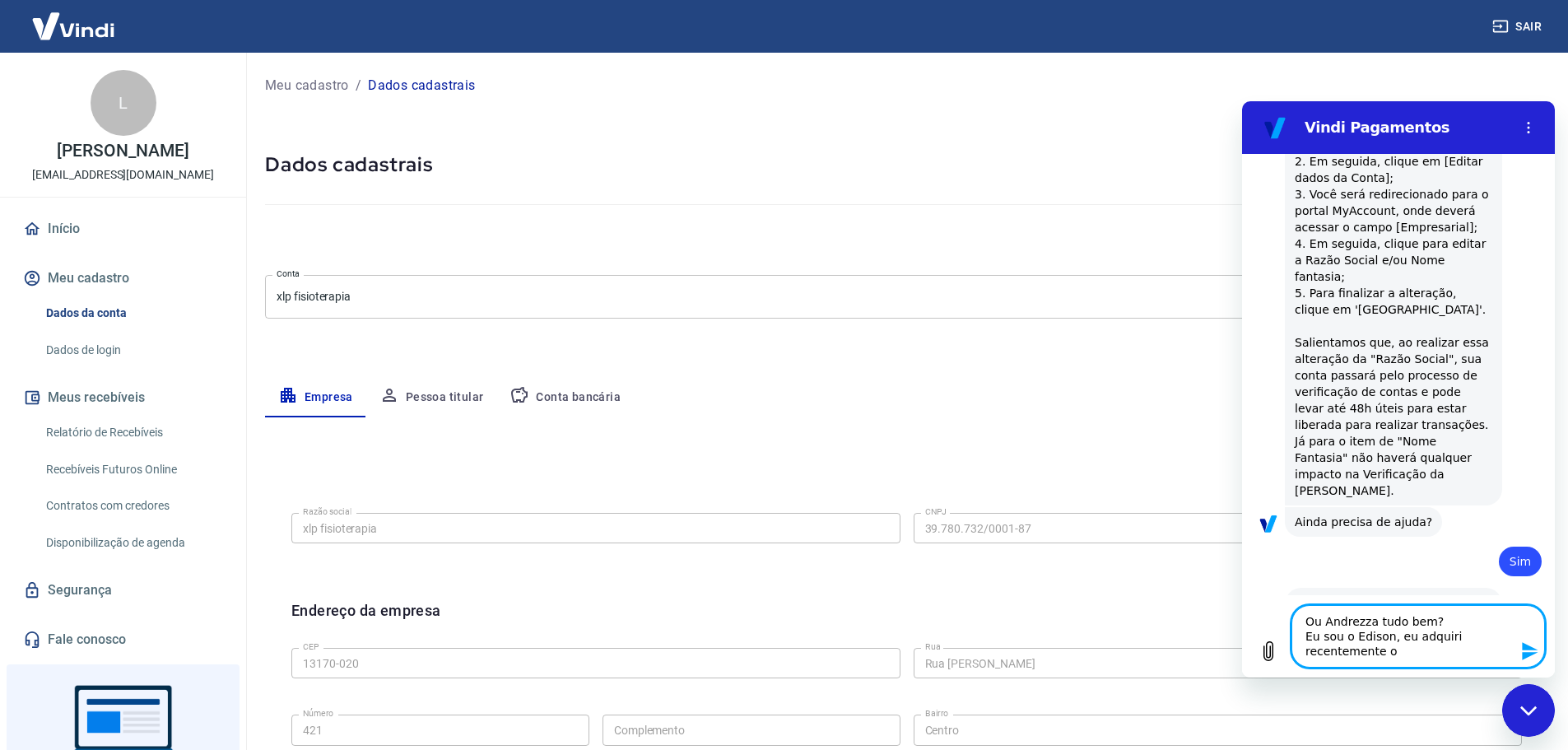
type textarea "x"
type textarea "Ou Andrezza tudo bem? Eu sou o Edison, eu adquiri recentemente o C"
type textarea "x"
type textarea "Ou Andrezza tudo bem? Eu sou o Edison, eu adquiri recentemente o CN"
type textarea "x"
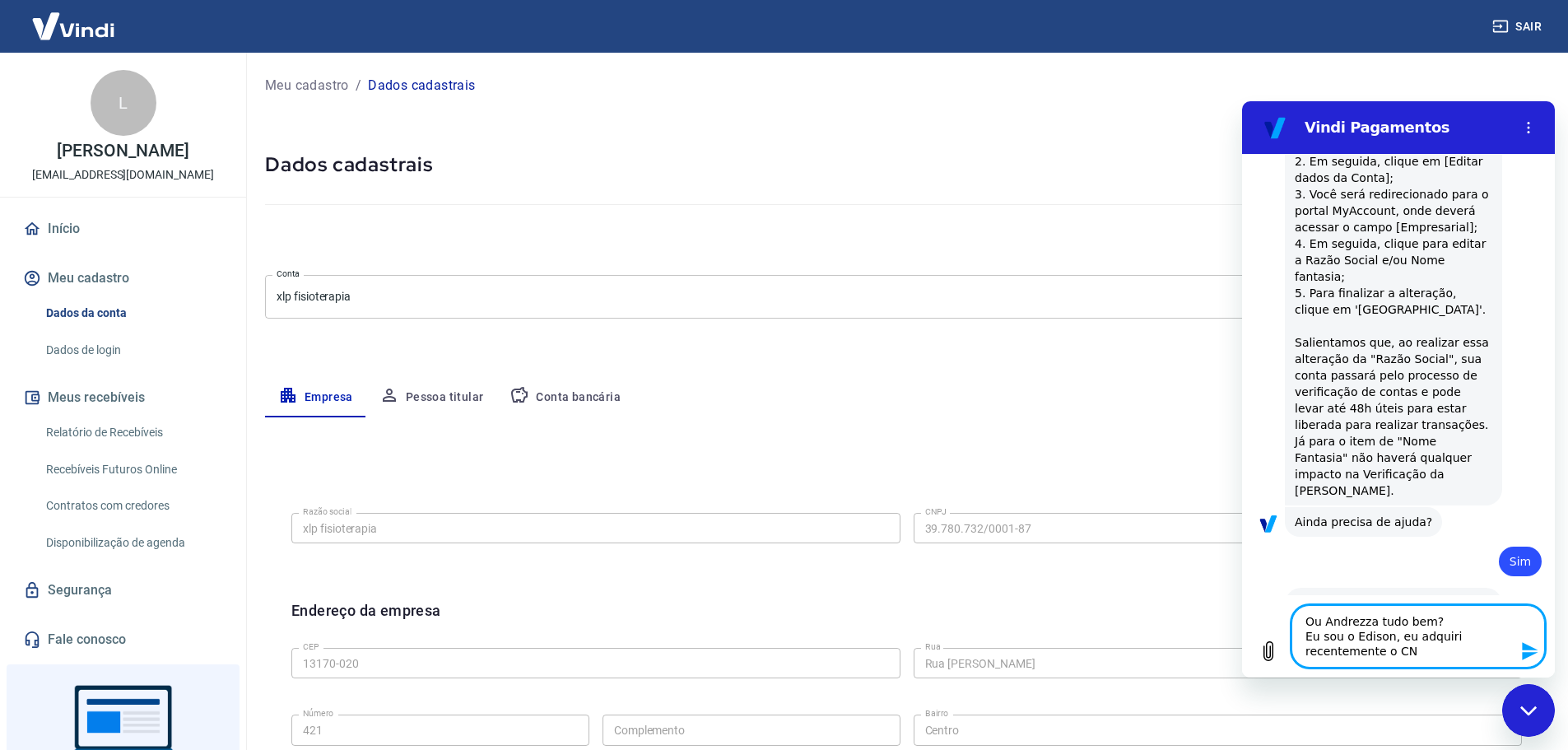
type textarea "Ou Andrezza tudo bem? Eu sou o Edison, eu adquiri recentemente o CNP"
type textarea "x"
type textarea "Ou Andrezza tudo bem? Eu sou o Edison, eu adquiri recentemente o CNPJ"
type textarea "x"
type textarea "Ou Andrezza tudo bem? Eu sou o Edison, eu adquiri recentemente o CNPJ"
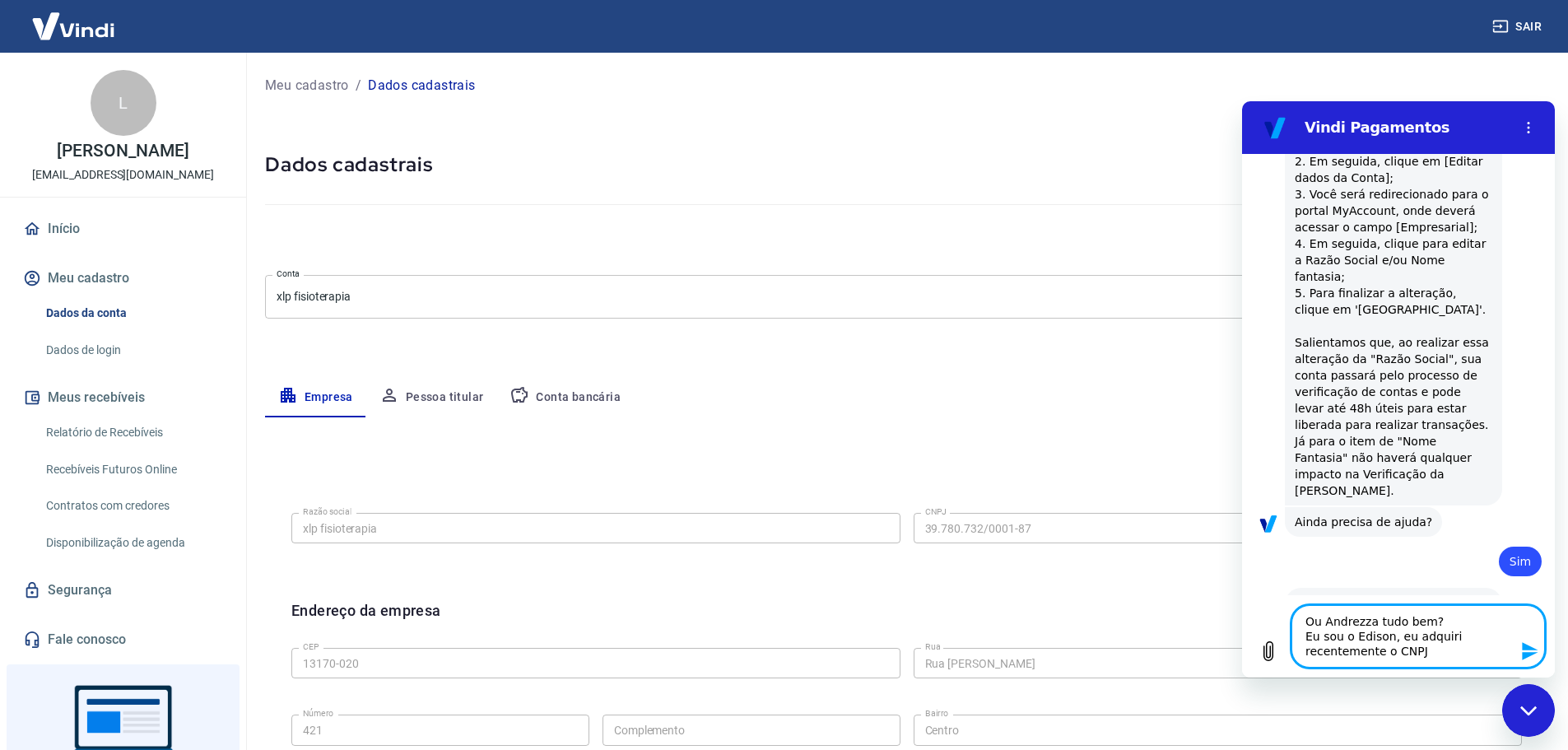
type textarea "x"
type textarea "Ou Andrezza tudo bem? Eu sou o Edison, eu adquiri recentemente o CNPJ d"
type textarea "x"
type textarea "Ou Andrezza tudo bem? Eu sou o Edison, eu adquiri recentemente o CNPJ da"
type textarea "x"
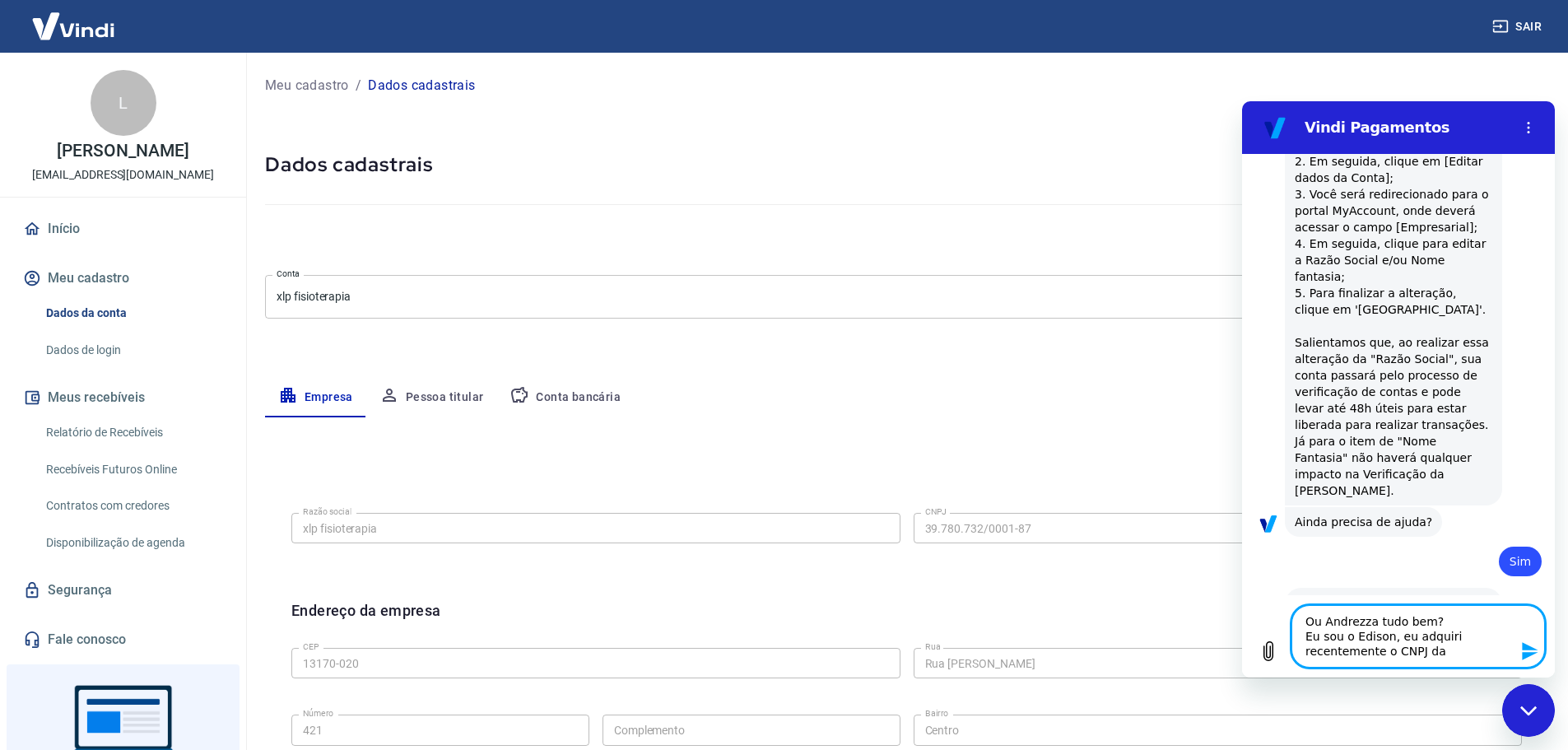
type textarea "Ou Andrezza tudo bem? Eu sou o Edison, eu adquiri recentemente o CNPJ da"
type textarea "x"
type textarea "Ou Andrezza tudo bem? Eu sou o Edison, eu adquiri recentemente o CNPJ da e"
type textarea "x"
type textarea "Ou Andrezza tudo bem? Eu sou o Edison, eu adquiri recentemente o CNPJ da em"
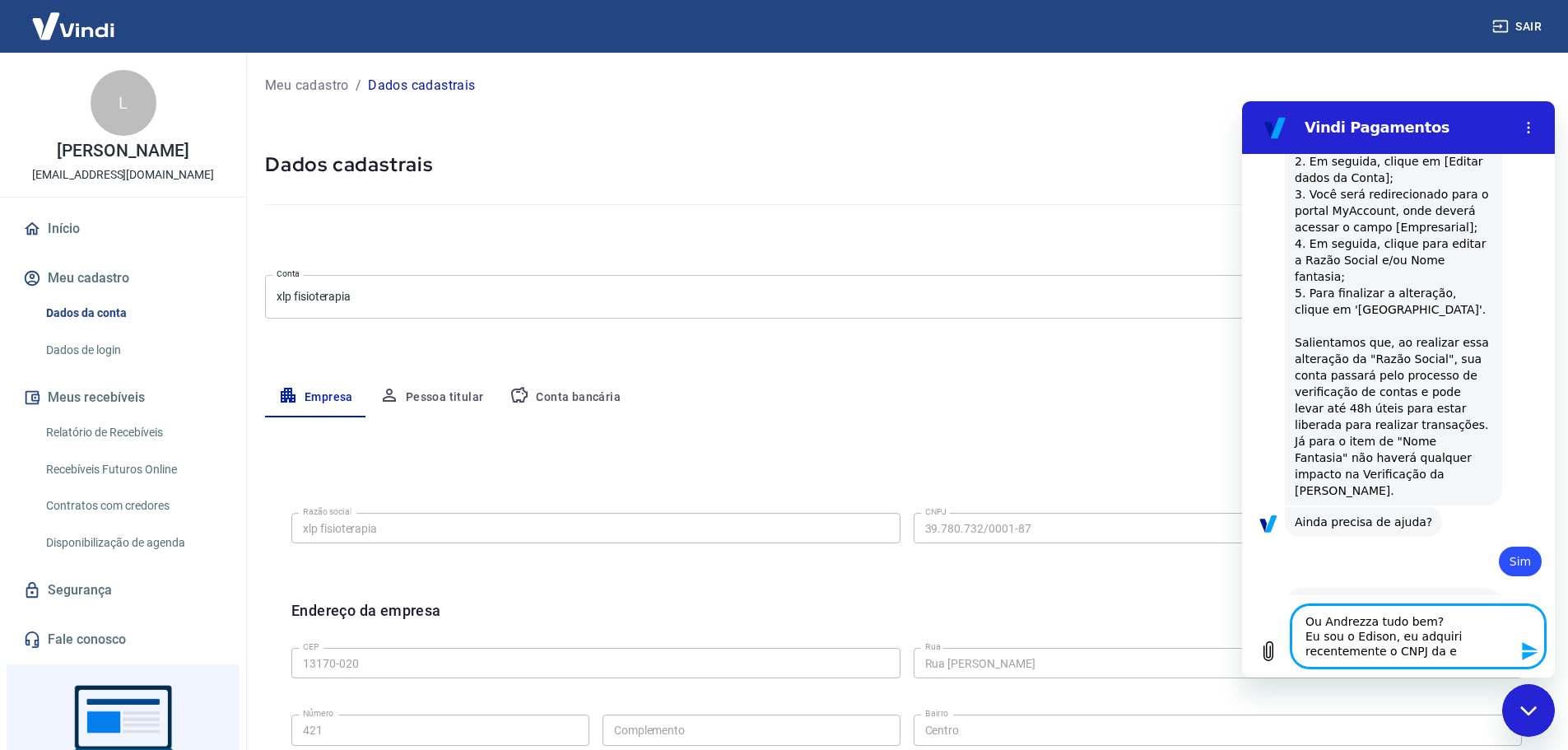
type textarea "x"
type textarea "Ou Andrezza tudo bem? Eu sou o Edison, eu adquiri recentemente o CNPJ da emp"
type textarea "x"
type textarea "Ou Andrezza tudo bem? Eu sou o Edison, eu adquiri recentemente o CNPJ da empr"
type textarea "x"
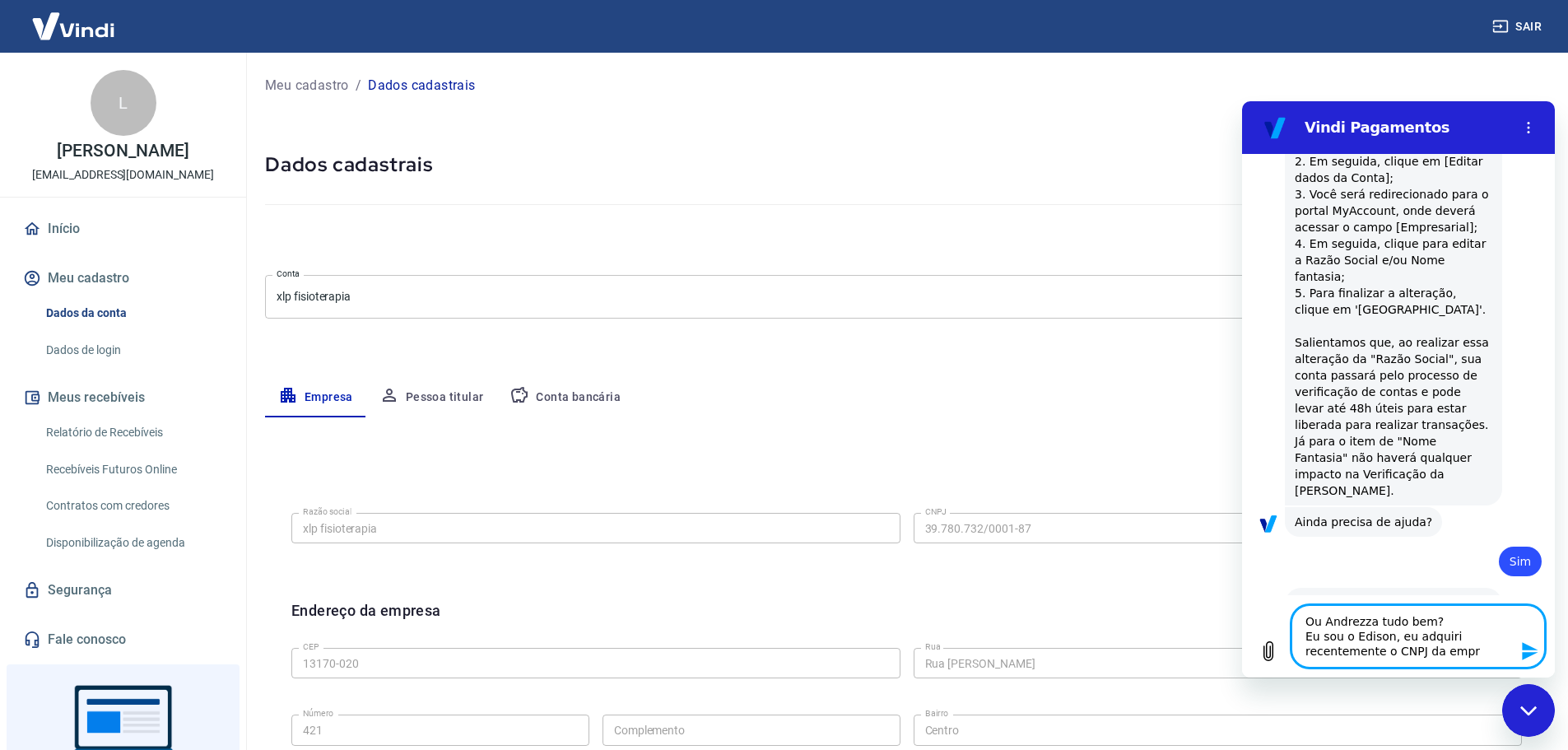
type textarea "Ou Andrezza tudo bem? Eu sou o Edison, eu adquiri recentemente o CNPJ da empre"
type textarea "x"
type textarea "Ou Andrezza tudo bem? Eu sou o Edison, eu adquiri recentemente o CNPJ da empres"
type textarea "x"
type textarea "Ou Andrezza tudo bem? Eu sou o Edison, eu adquiri recentemente o CNPJ da empresa"
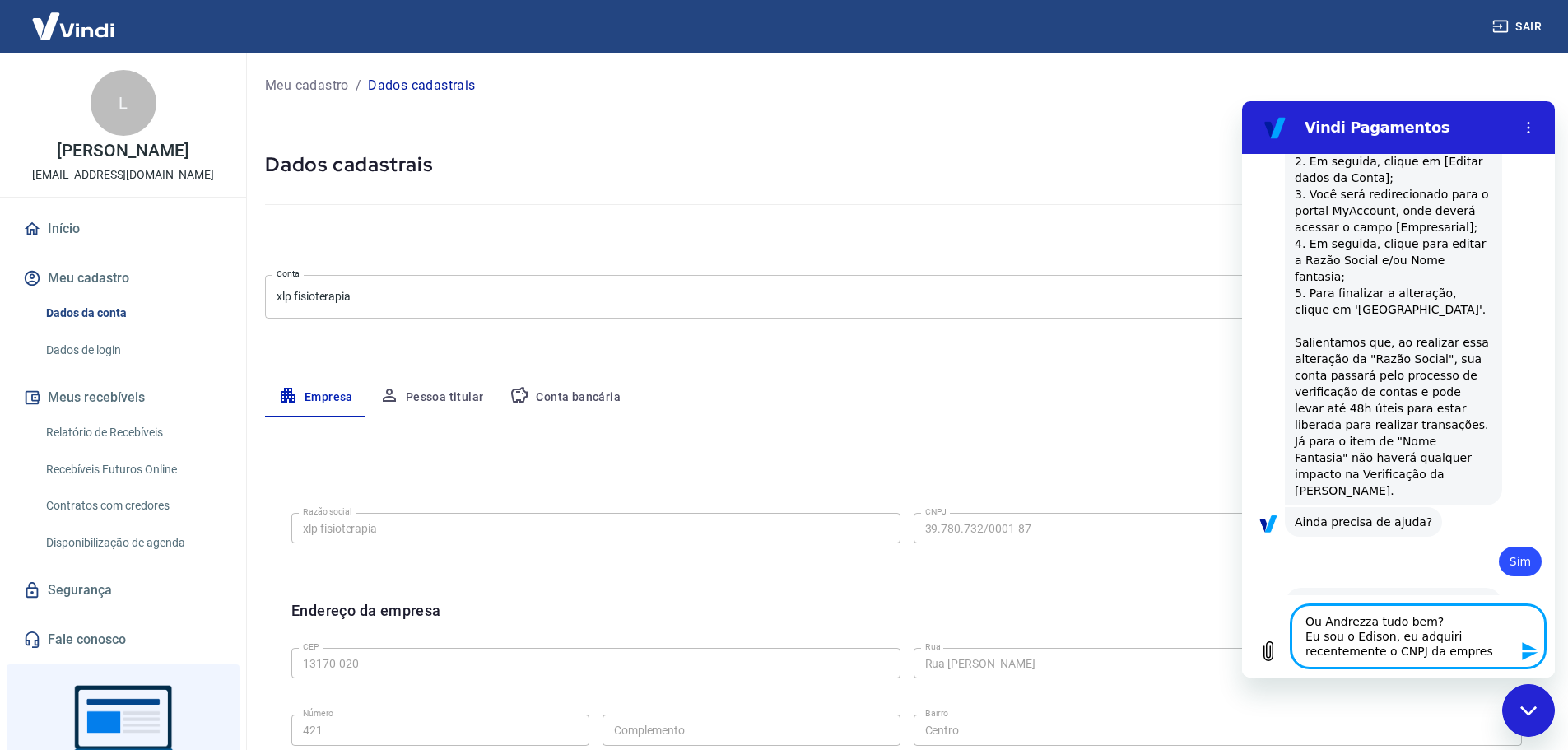
type textarea "x"
type textarea "Ou Andrezza tudo bem? Eu sou o Edison, eu adquiri recentemente o CNPJ da empres…"
type textarea "x"
type textarea "Ou Andrezza tudo bem? Eu sou o Edison, eu adquiri recentemente o CNPJ da empres…"
type textarea "x"
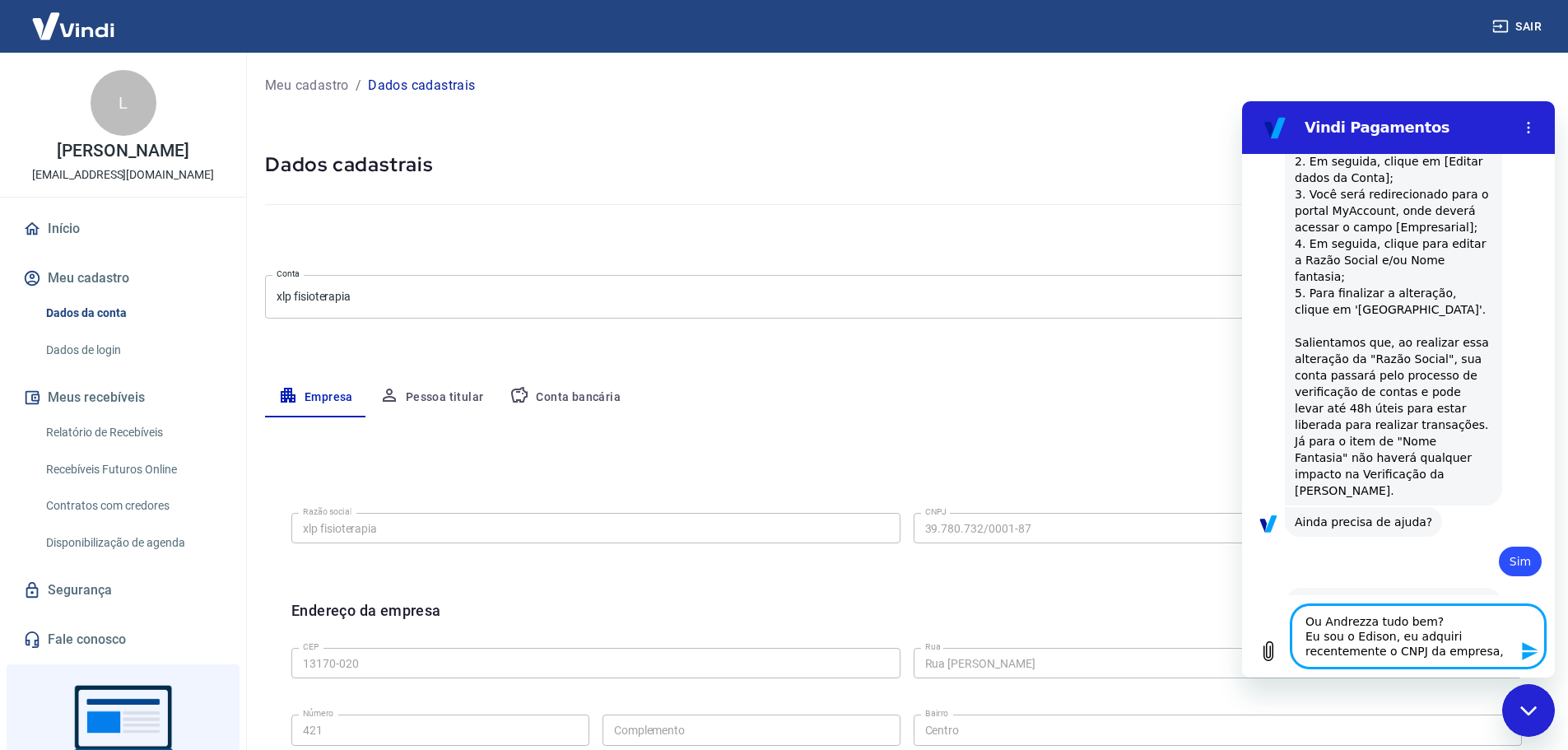
type textarea "Ou Andrezza tudo bem? Eu sou o Edison, eu adquiri recentemente o CNPJ da empres…"
type textarea "x"
type textarea "Ou Andrezza tudo bem? Eu sou o Edison, eu adquiri recentemente o CNPJ da empres…"
type textarea "x"
type textarea "Ou Andrezza tudo bem? Eu sou o Edison, eu adquiri recentemente o CNPJ da empres…"
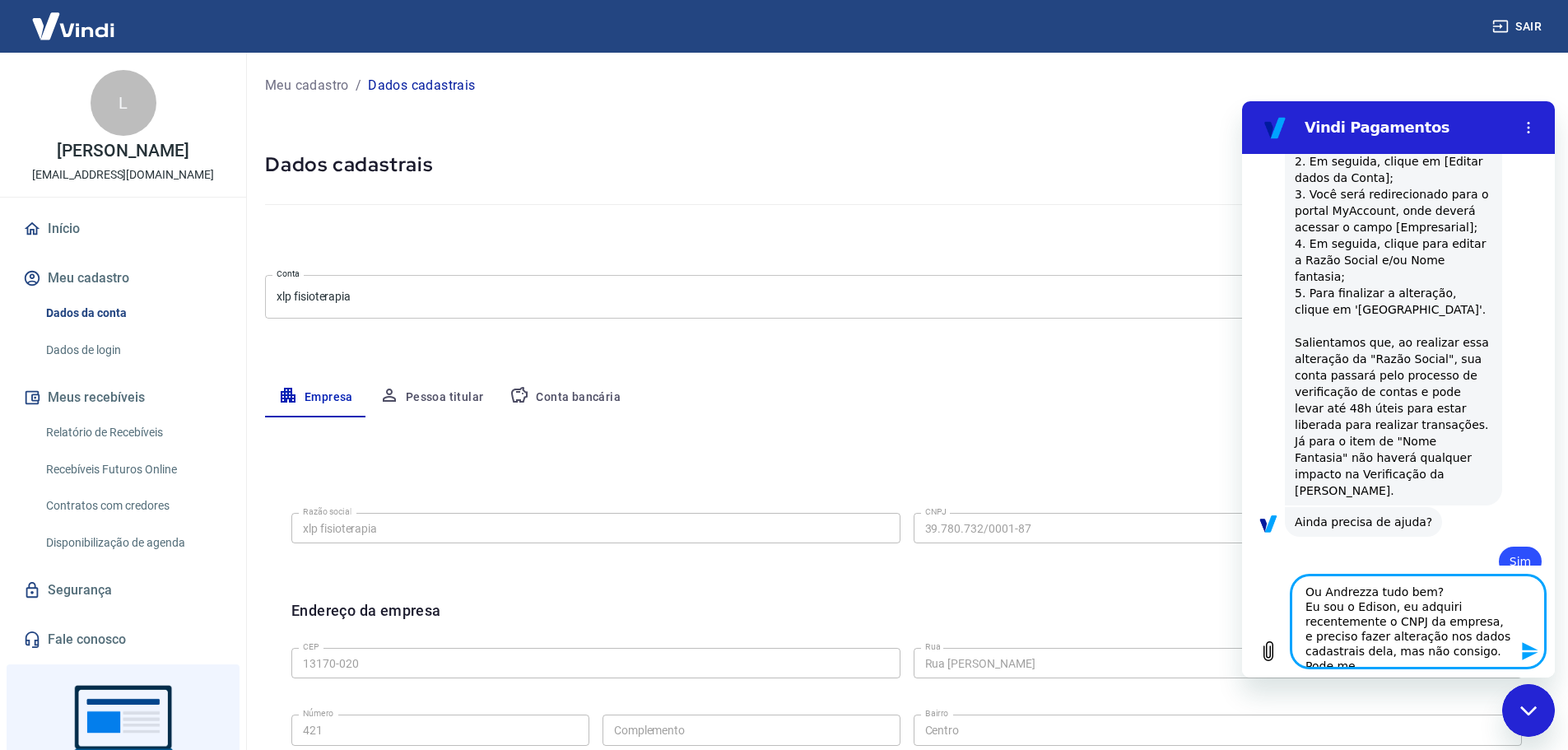
scroll to position [7, 0]
click at [1394, 598] on textarea "Ou Andrezza tudo bem? Eu sou o Edison, eu adquiri recentemente o CNPJ da empres…" at bounding box center [1418, 621] width 253 height 92
click at [1387, 655] on textarea "Ou Andrezza tudo bem? Eu sou o Edison, meu pai adquiriu recentemente o CNPJ da …" at bounding box center [1418, 621] width 253 height 92
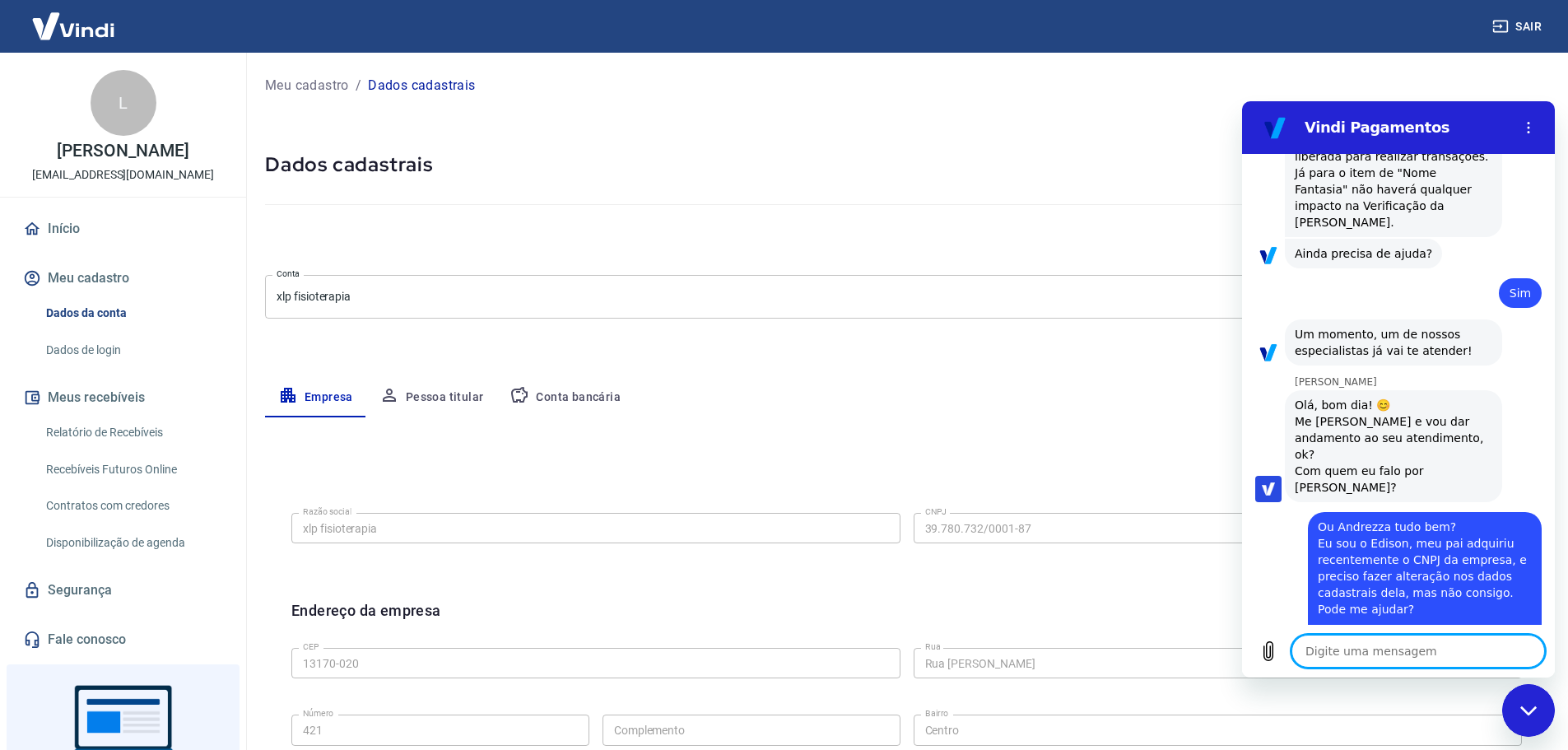
scroll to position [2353, 0]
paste textarea "[PERSON_NAME]"
click at [1347, 647] on textarea at bounding box center [1418, 651] width 253 height 33
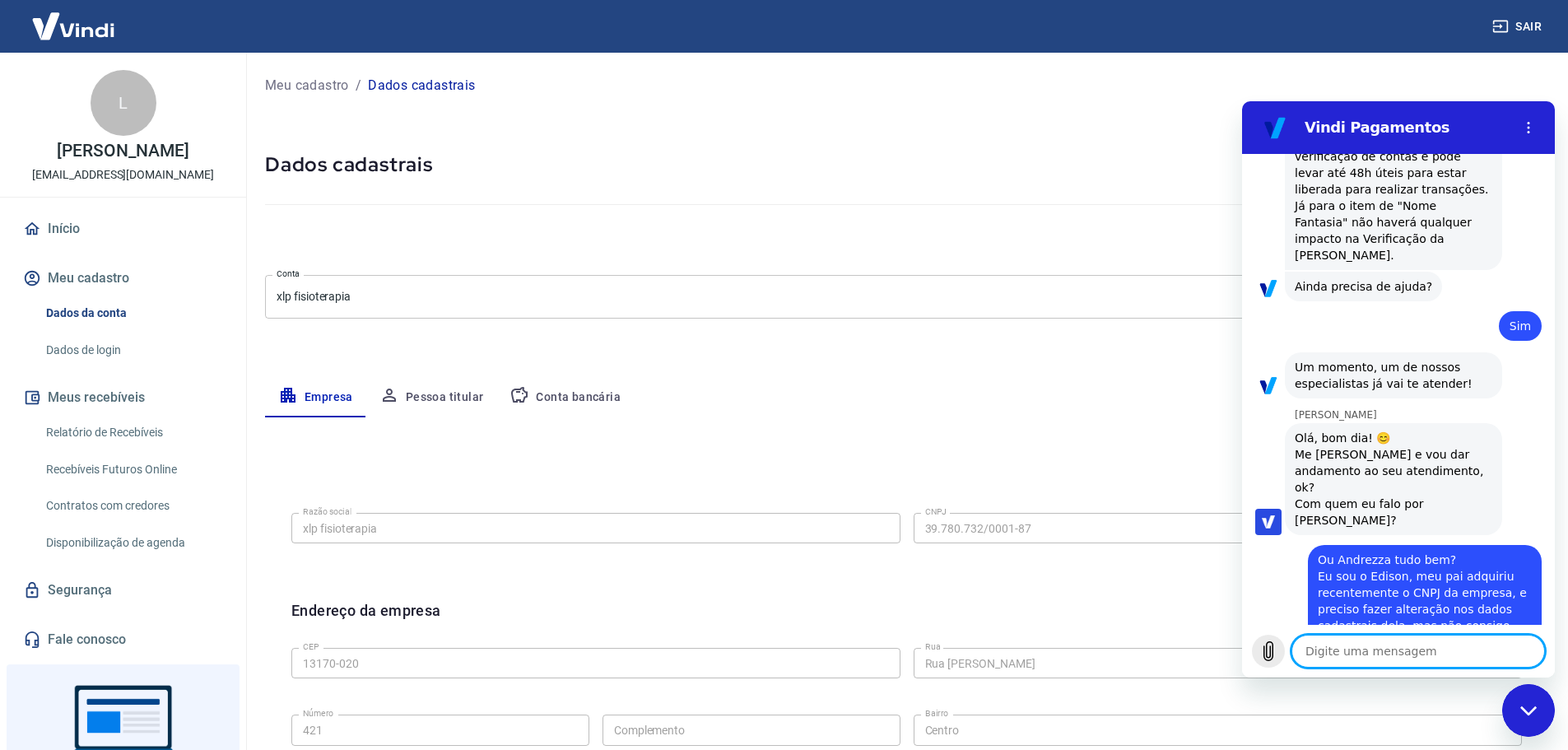
click at [1266, 657] on icon "Carregar arquivo" at bounding box center [1268, 651] width 20 height 20
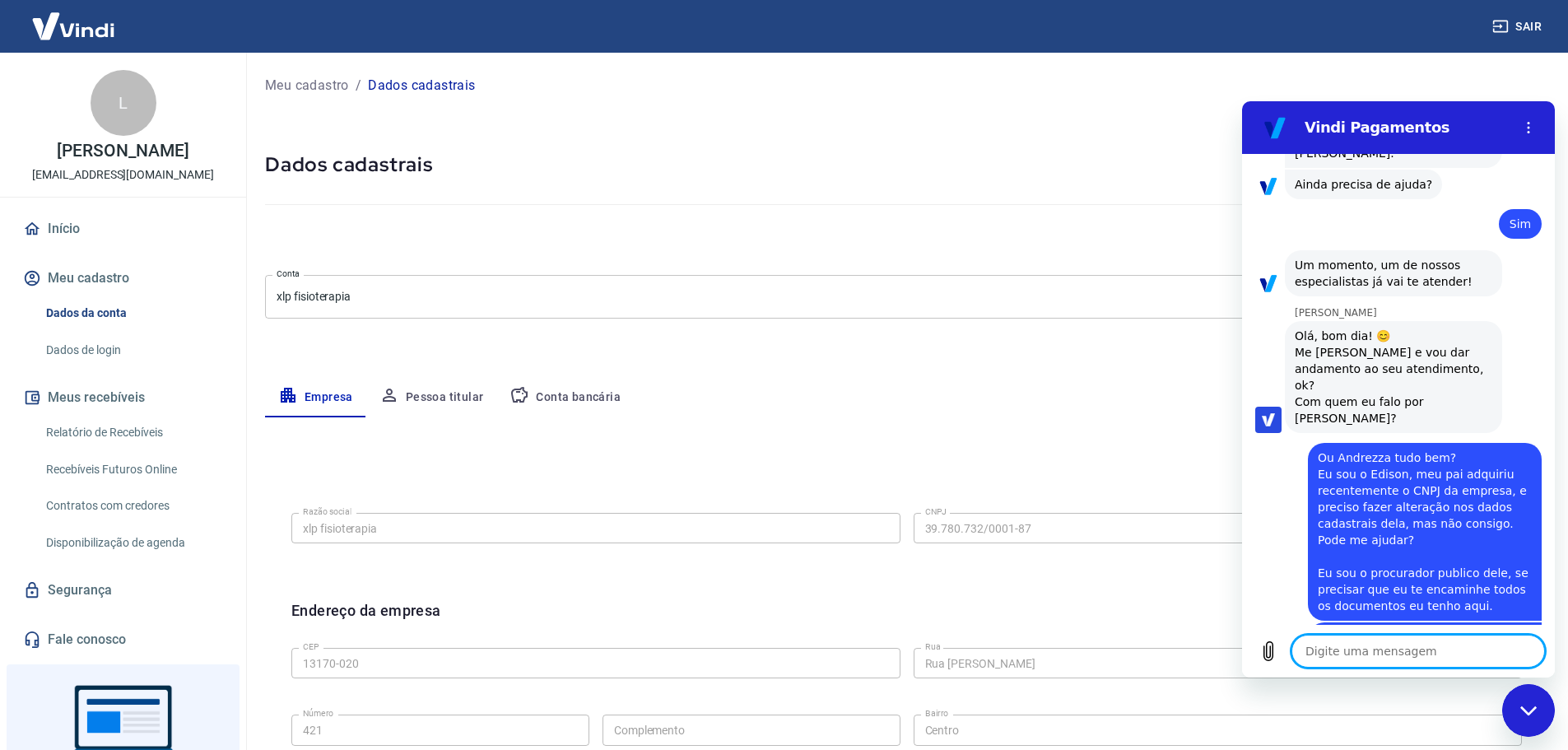
click at [1342, 654] on textarea at bounding box center [1418, 651] width 253 height 33
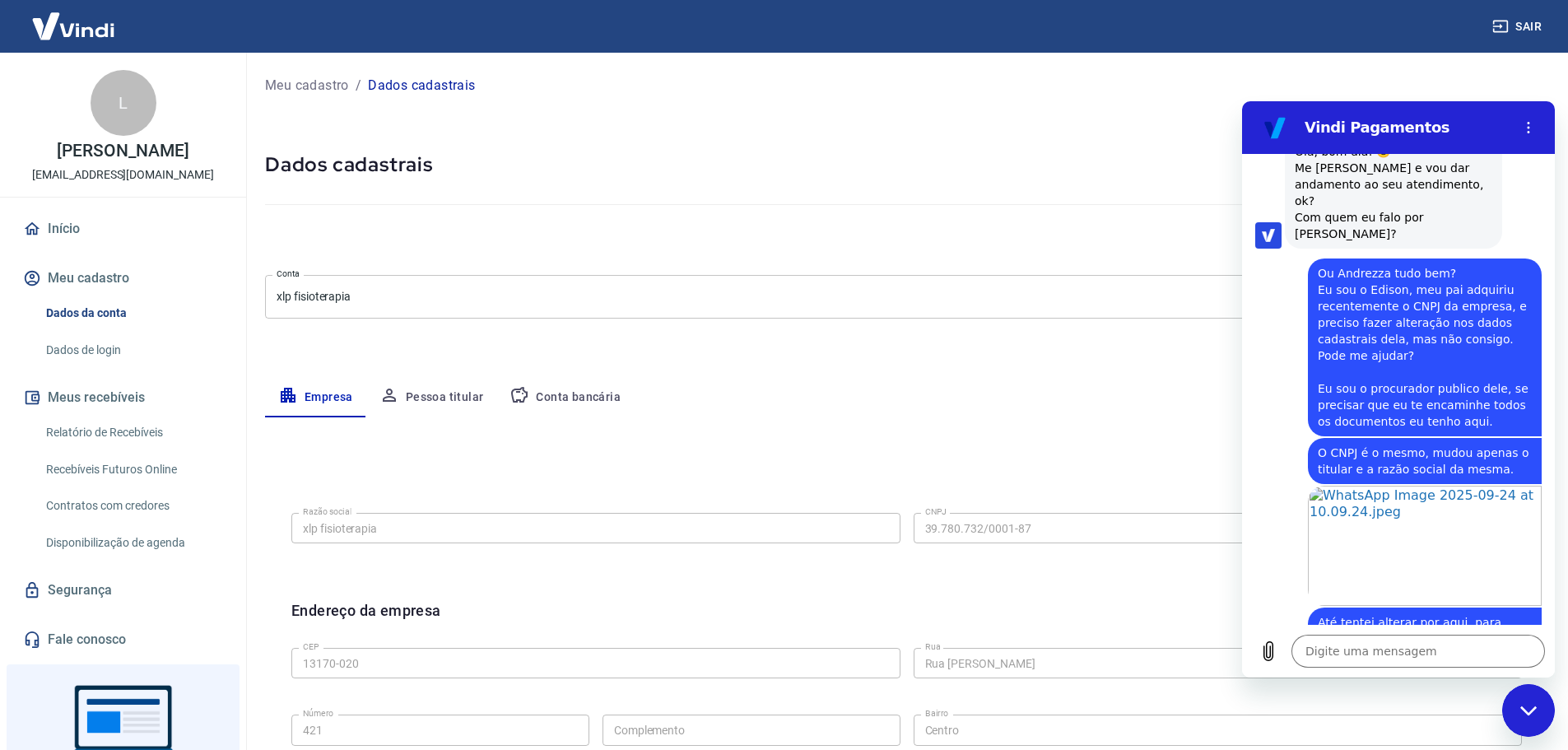
scroll to position [2611, 0]
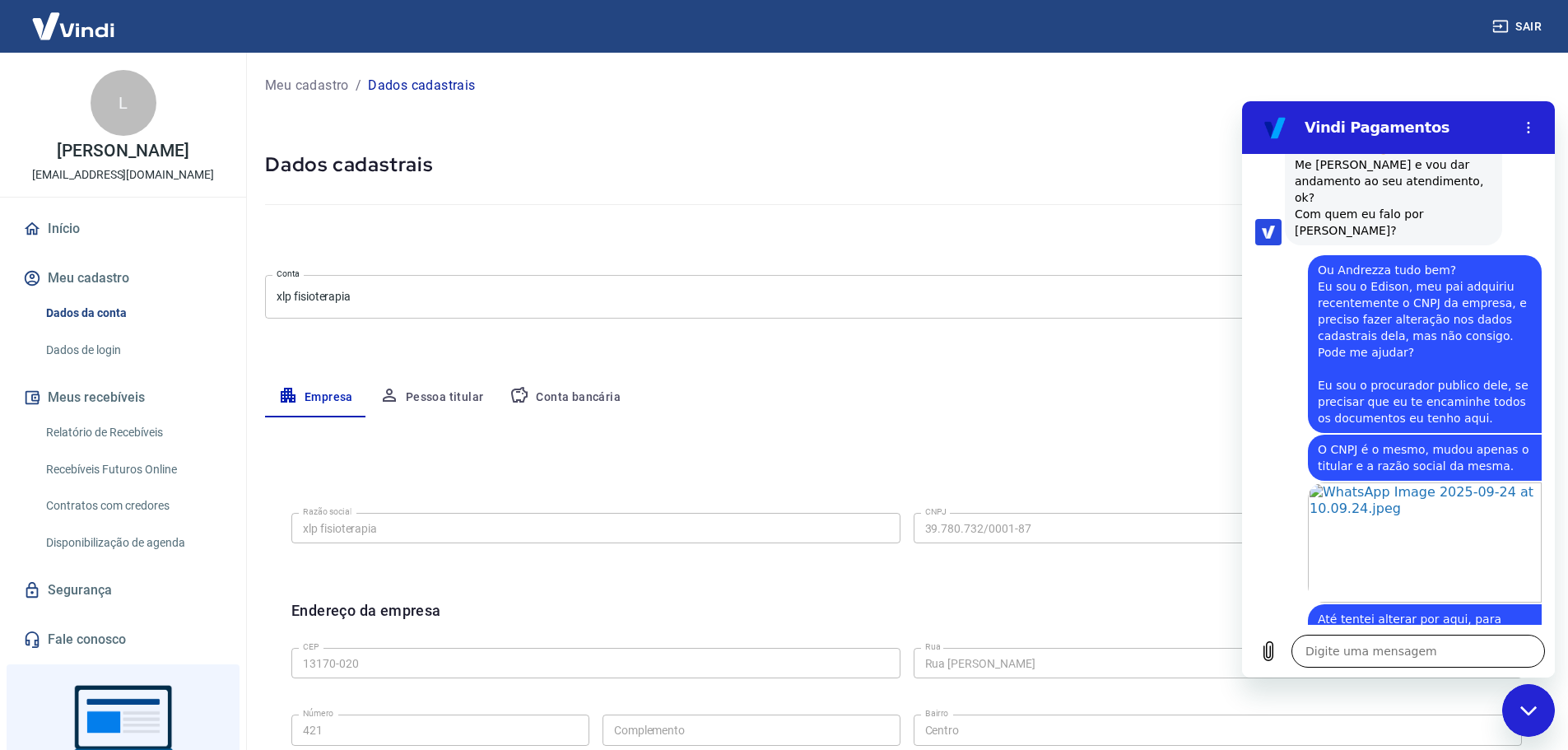
click at [1349, 648] on textarea at bounding box center [1418, 651] width 253 height 33
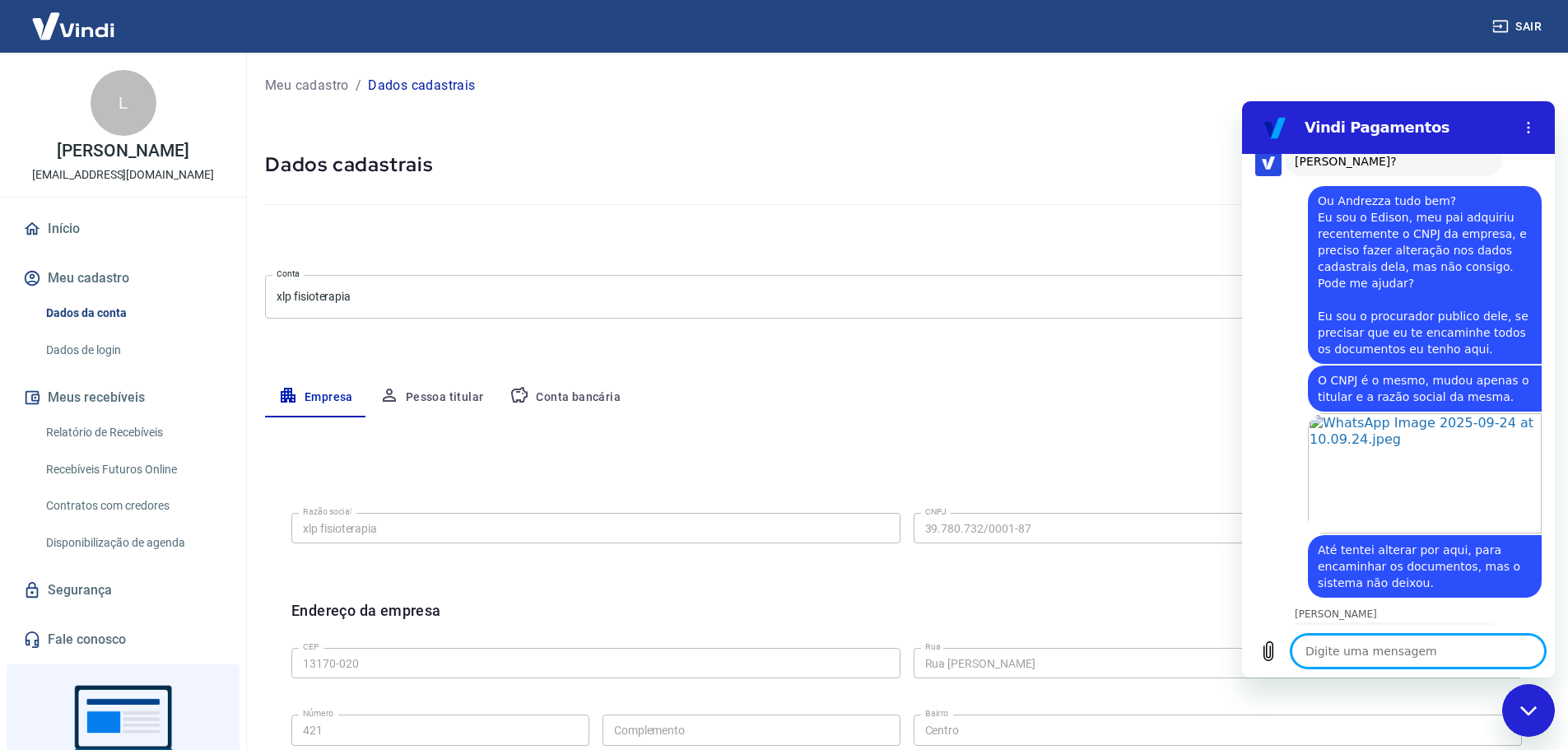
scroll to position [2763, 0]
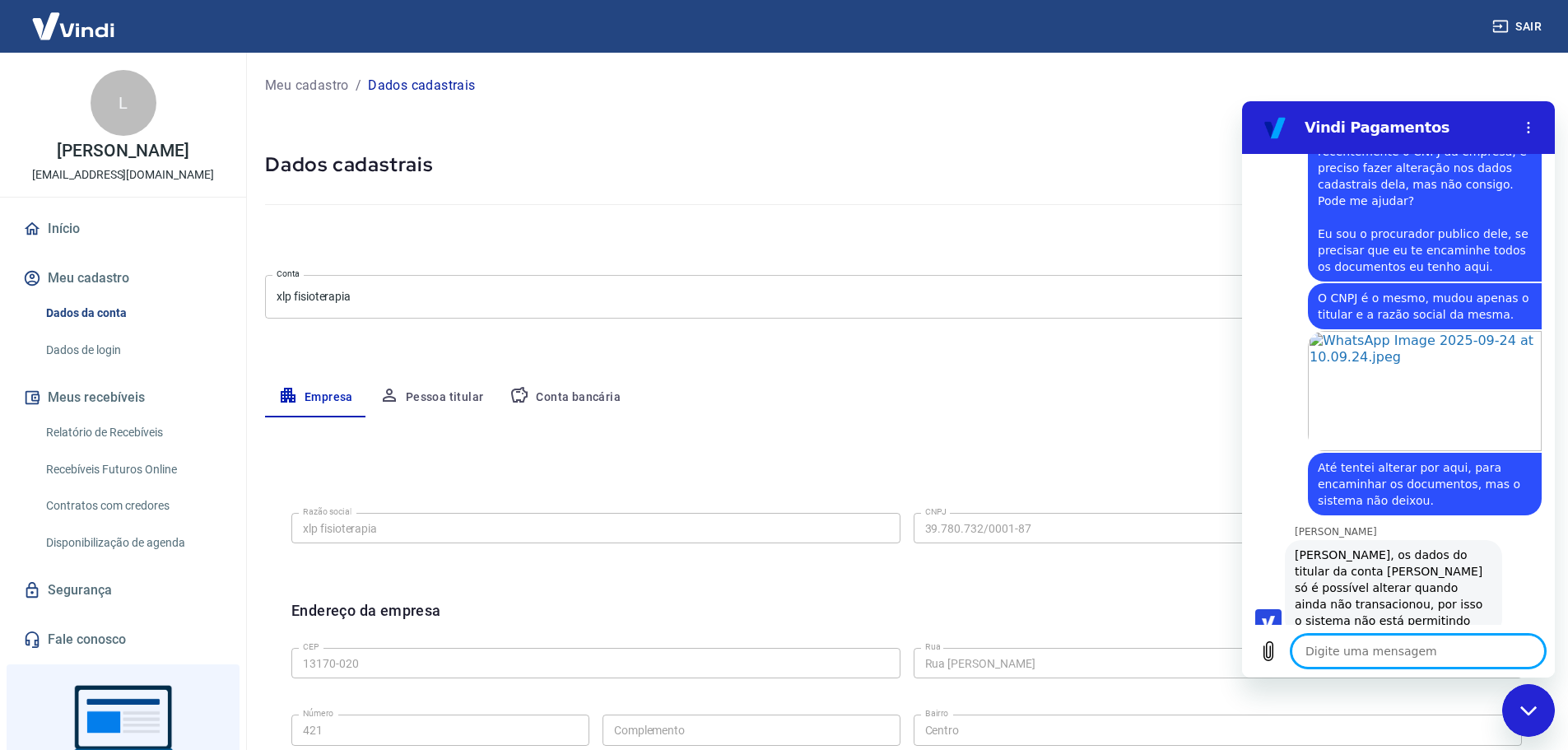
click at [1394, 647] on textarea at bounding box center [1418, 651] width 253 height 33
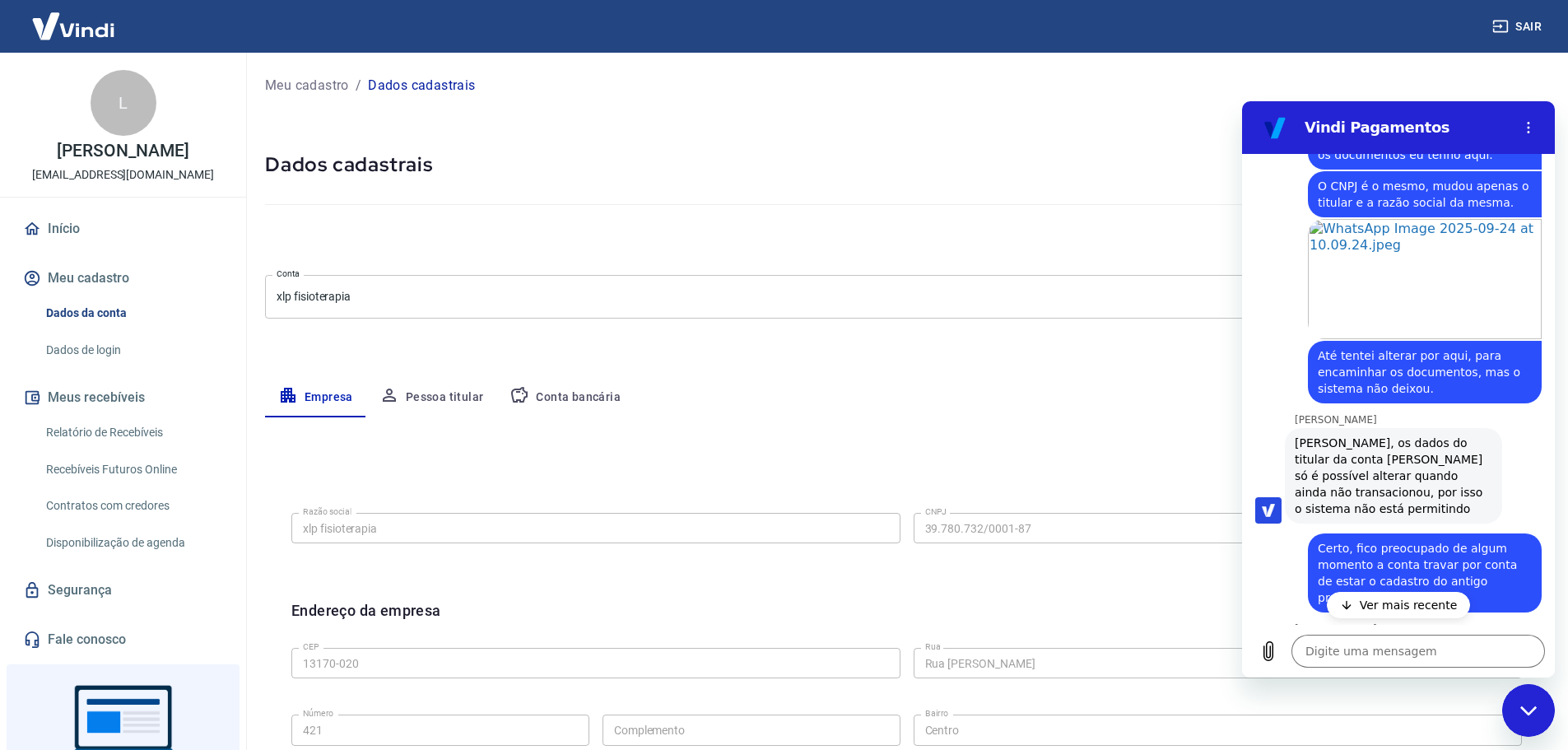
scroll to position [2912, 0]
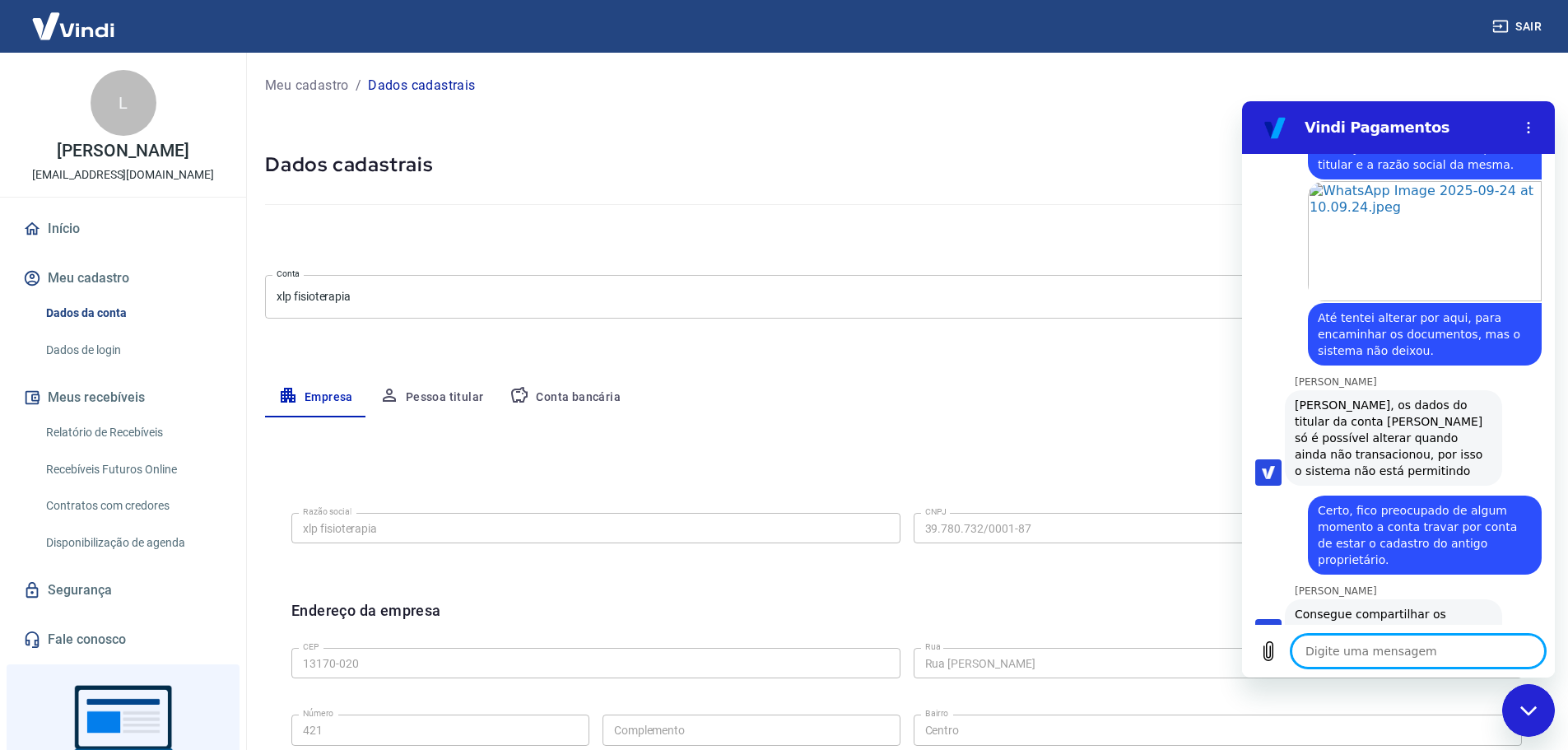
click at [1383, 647] on textarea at bounding box center [1418, 651] width 253 height 33
click at [1270, 652] on icon "Carregar arquivo" at bounding box center [1269, 652] width 9 height 19
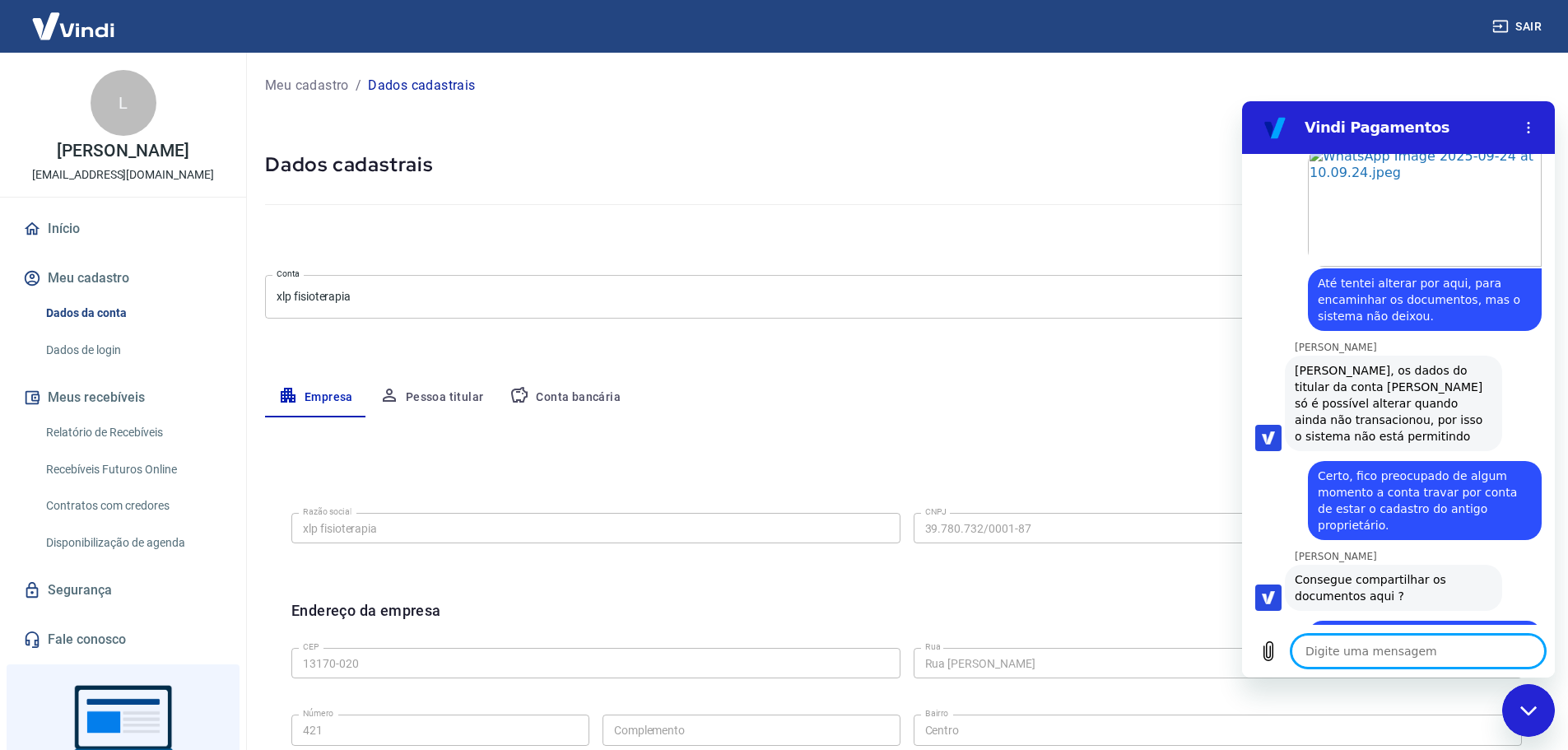
scroll to position [2959, 0]
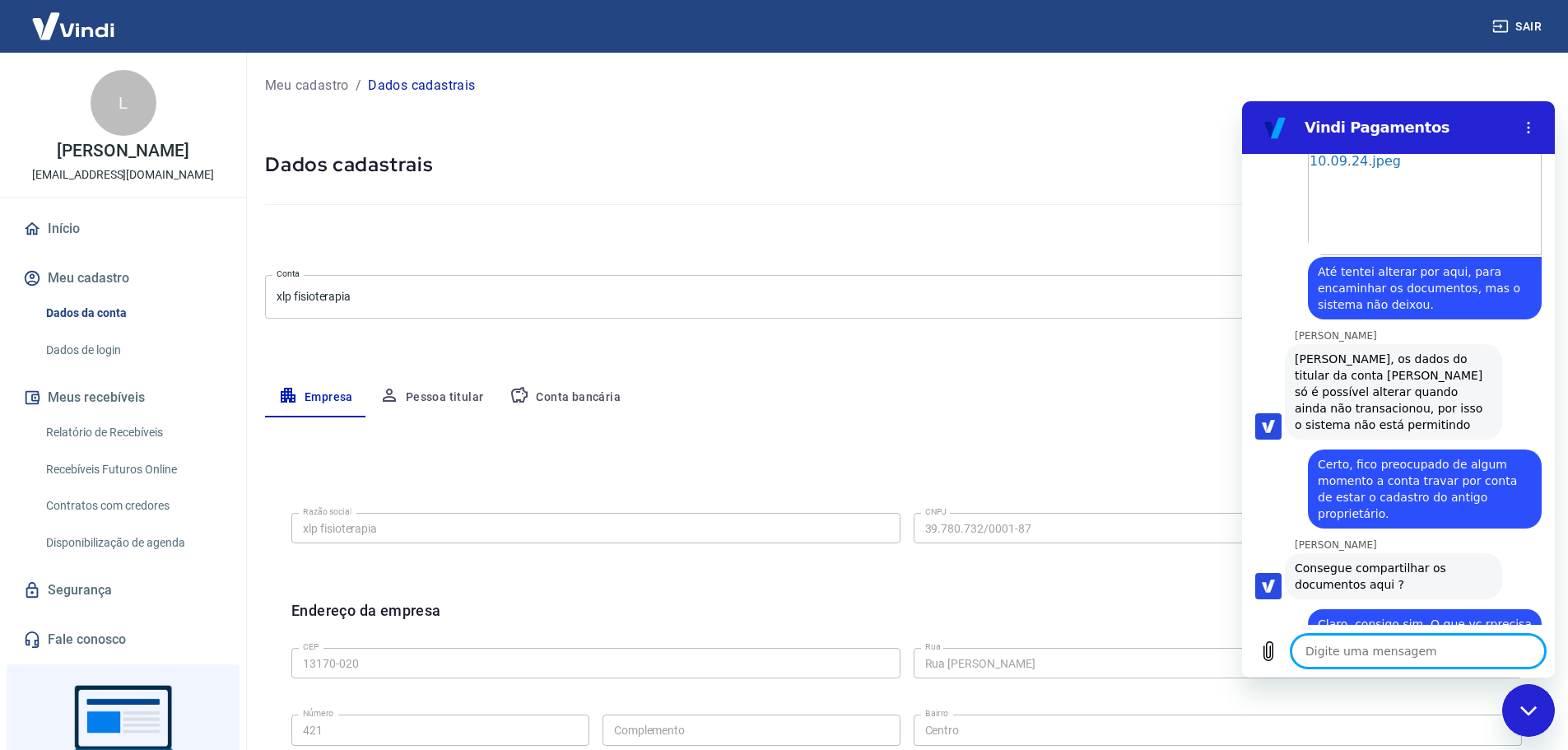
click at [1348, 648] on textarea at bounding box center [1418, 651] width 253 height 33
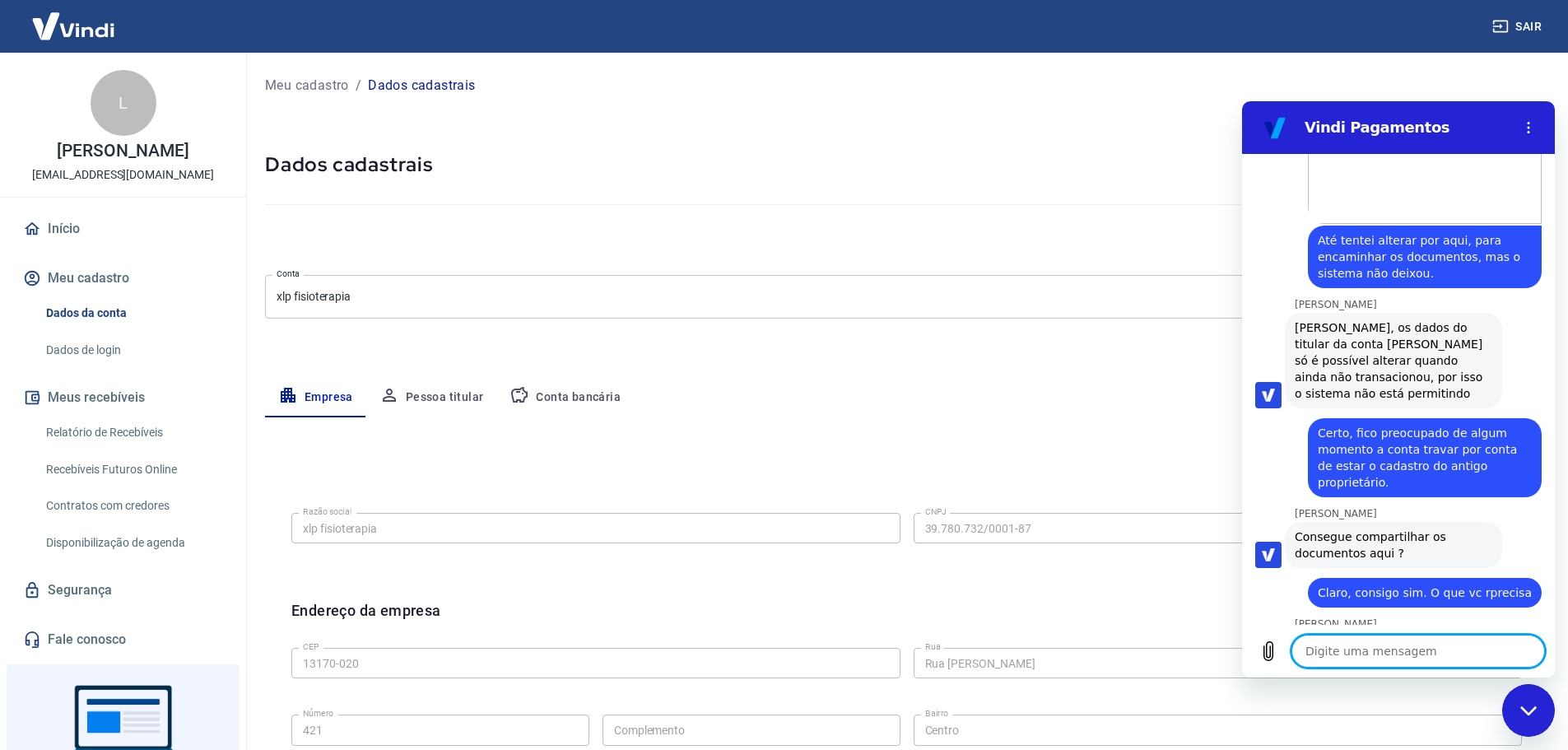
scroll to position [2993, 0]
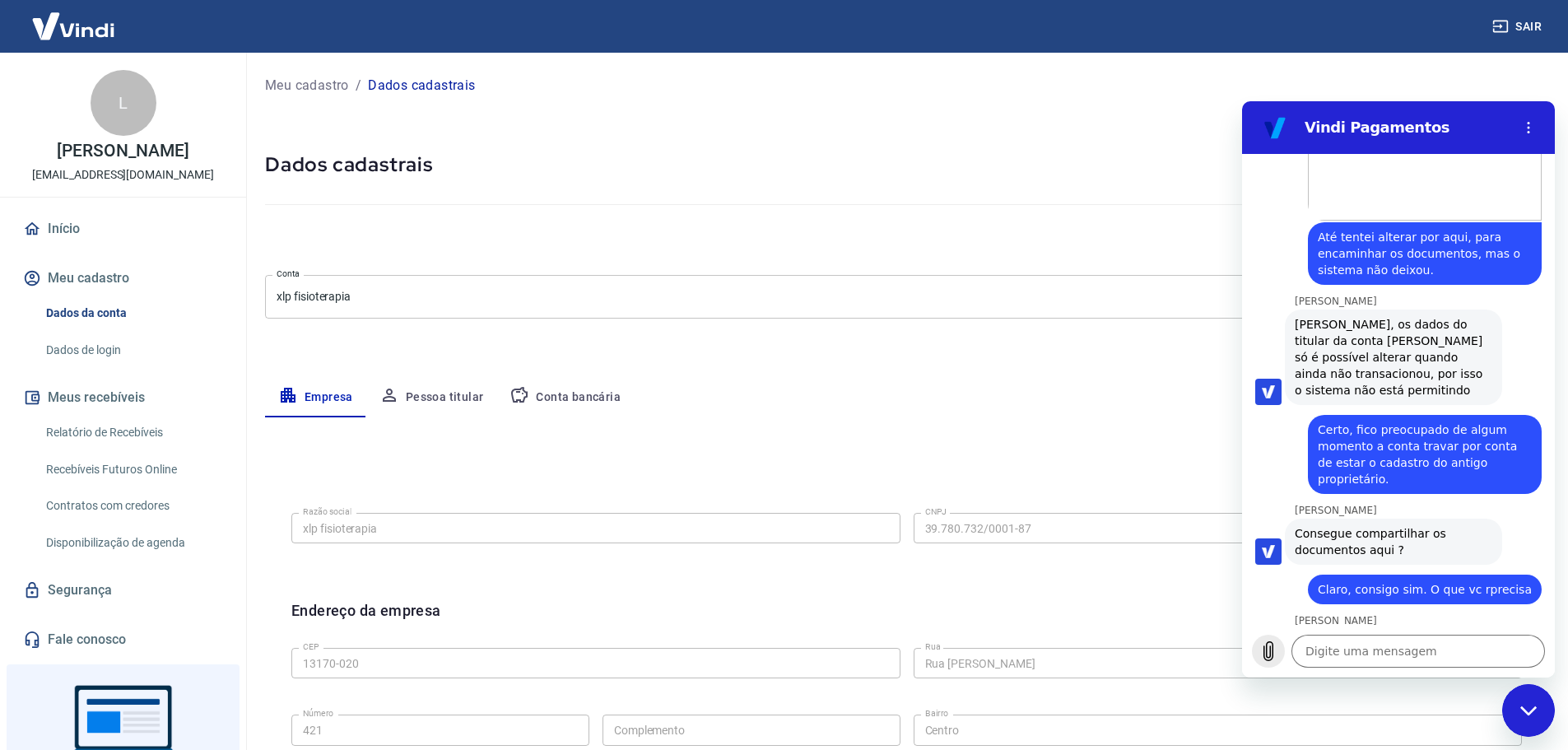
click at [1276, 637] on button "Carregar arquivo" at bounding box center [1269, 651] width 33 height 33
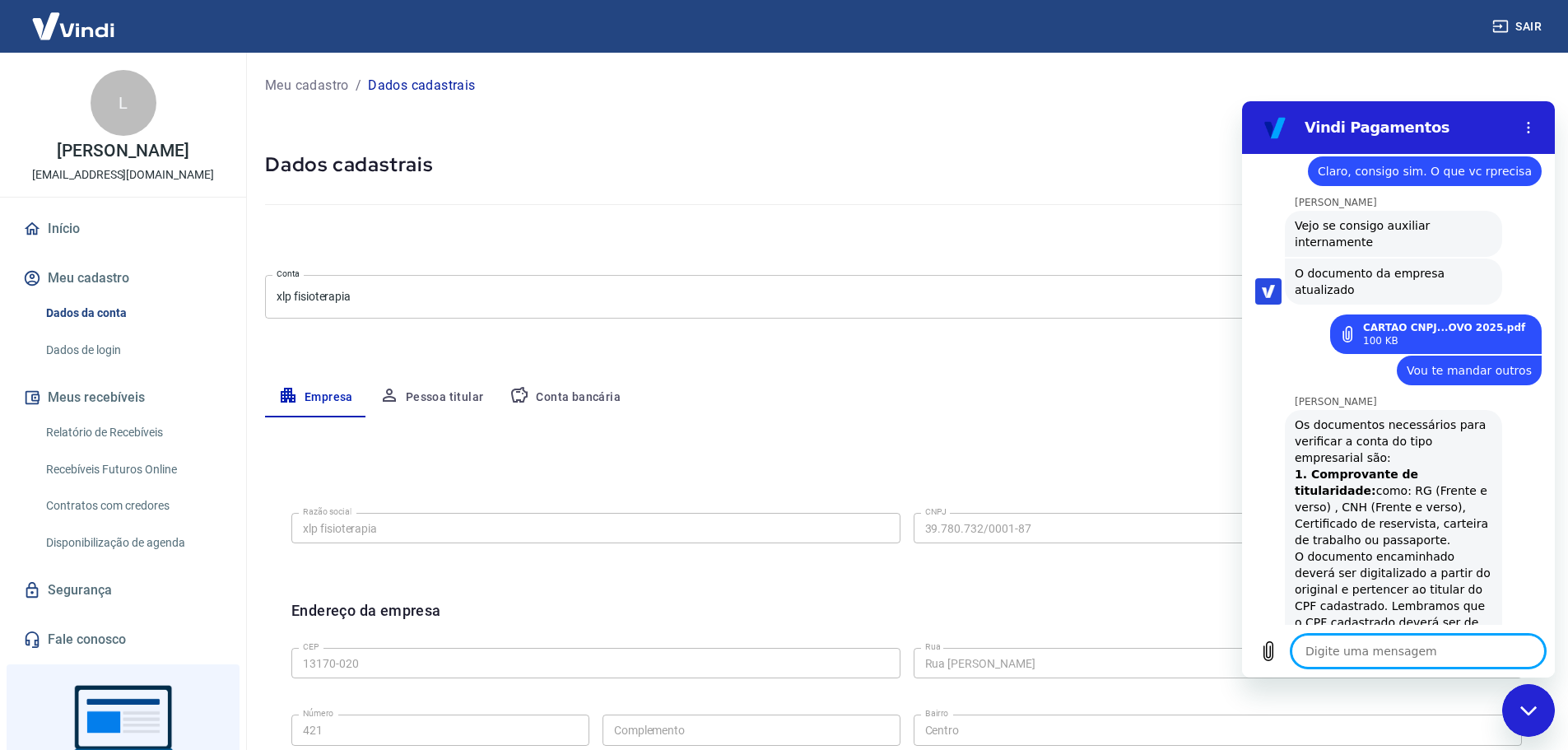
scroll to position [3422, 0]
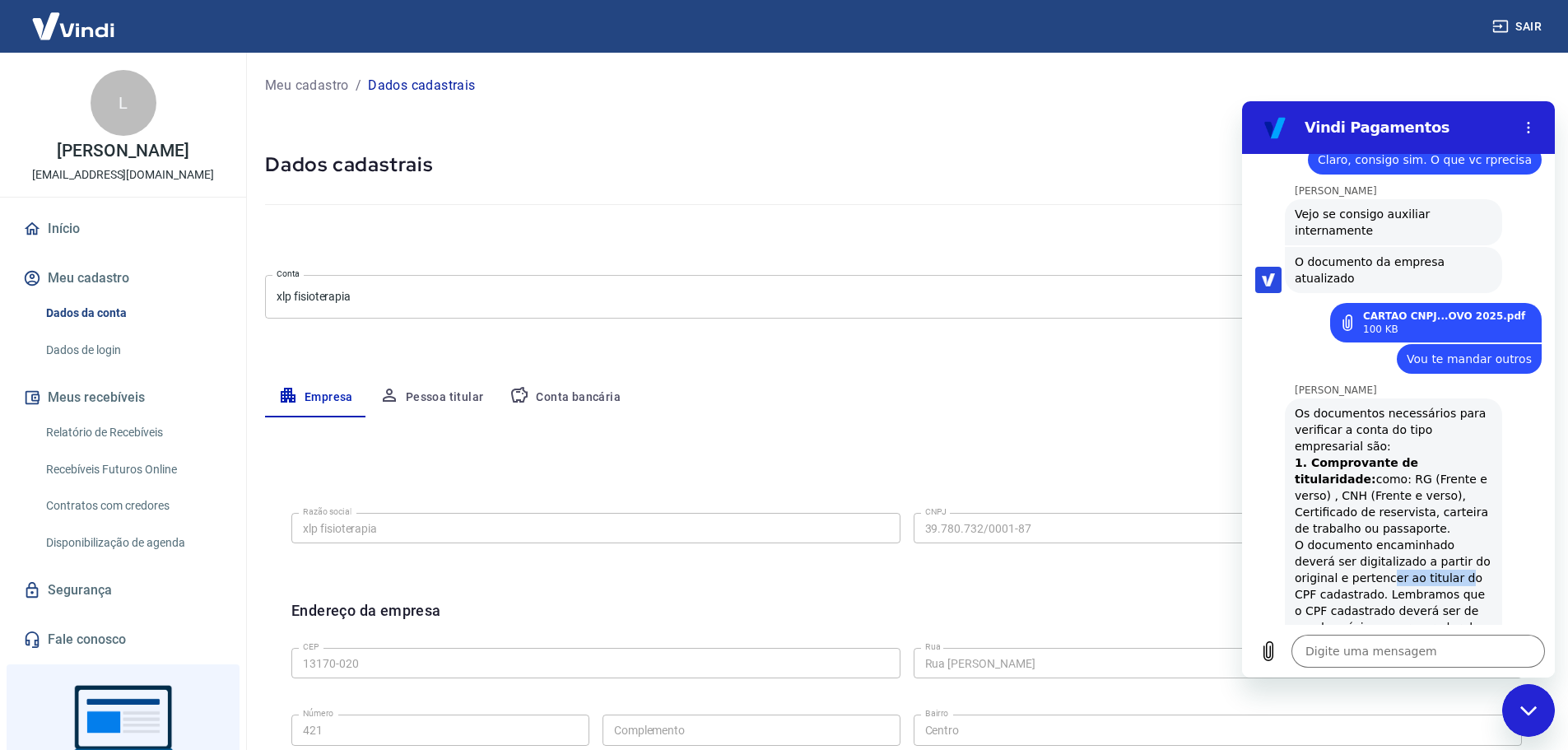
drag, startPoint x: 1343, startPoint y: 379, endPoint x: 1406, endPoint y: 385, distance: 63.3
click at [1403, 405] on div "Os documentos necessários para verificar a conta do tipo empresarial são: 1. Co…" at bounding box center [1393, 585] width 197 height 362
click at [1414, 405] on div "Os documentos necessários para verificar a conta do tipo empresarial são: 1. Co…" at bounding box center [1393, 585] width 197 height 362
drag, startPoint x: 1341, startPoint y: 400, endPoint x: 1395, endPoint y: 413, distance: 55.5
click at [1394, 411] on div "Os documentos necessários para verificar a conta do tipo empresarial são: 1. Co…" at bounding box center [1393, 585] width 197 height 362
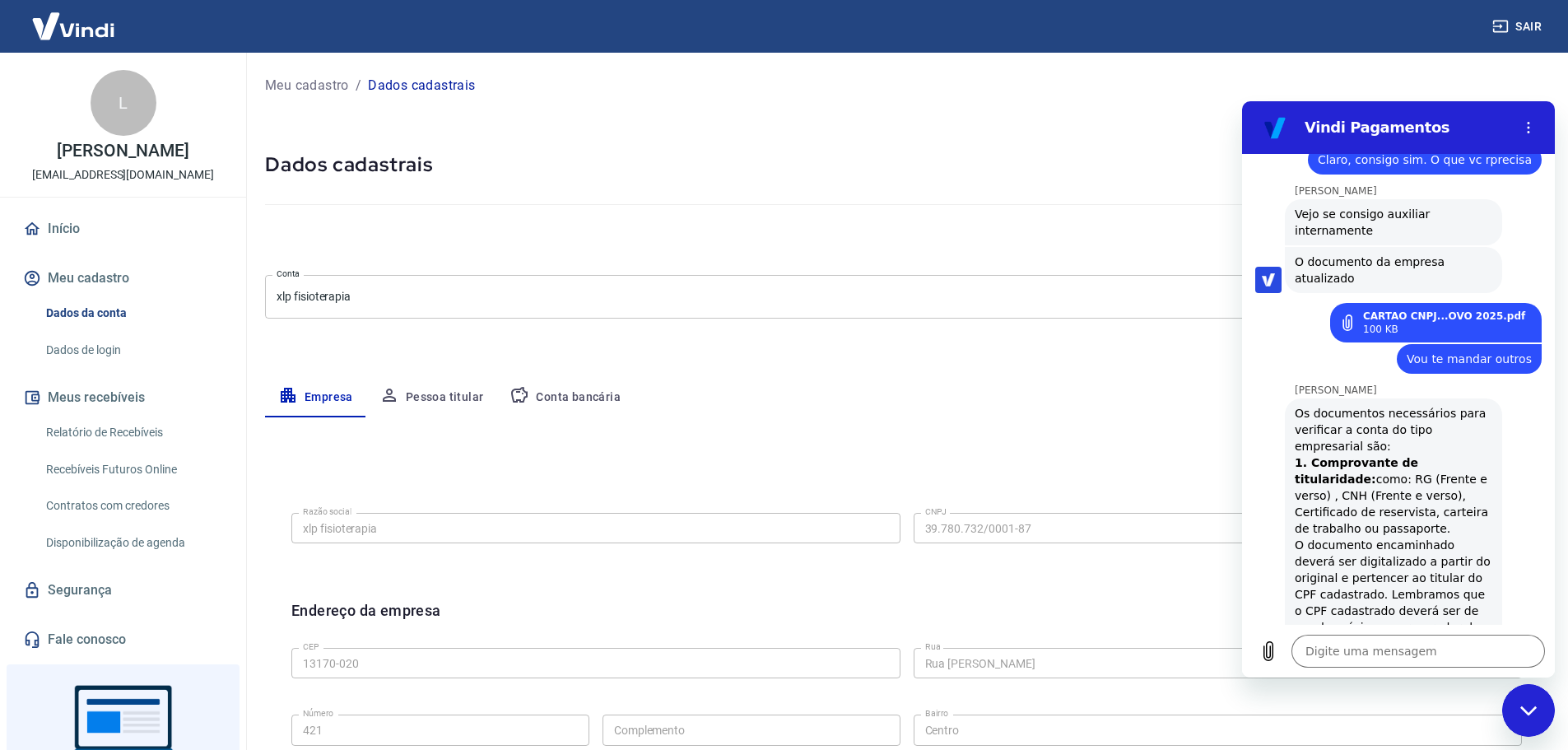
click at [1400, 415] on div "Os documentos necessários para verificar a conta do tipo empresarial são: 1. Co…" at bounding box center [1393, 585] width 197 height 362
click at [1272, 653] on icon "Carregar arquivo" at bounding box center [1268, 651] width 20 height 20
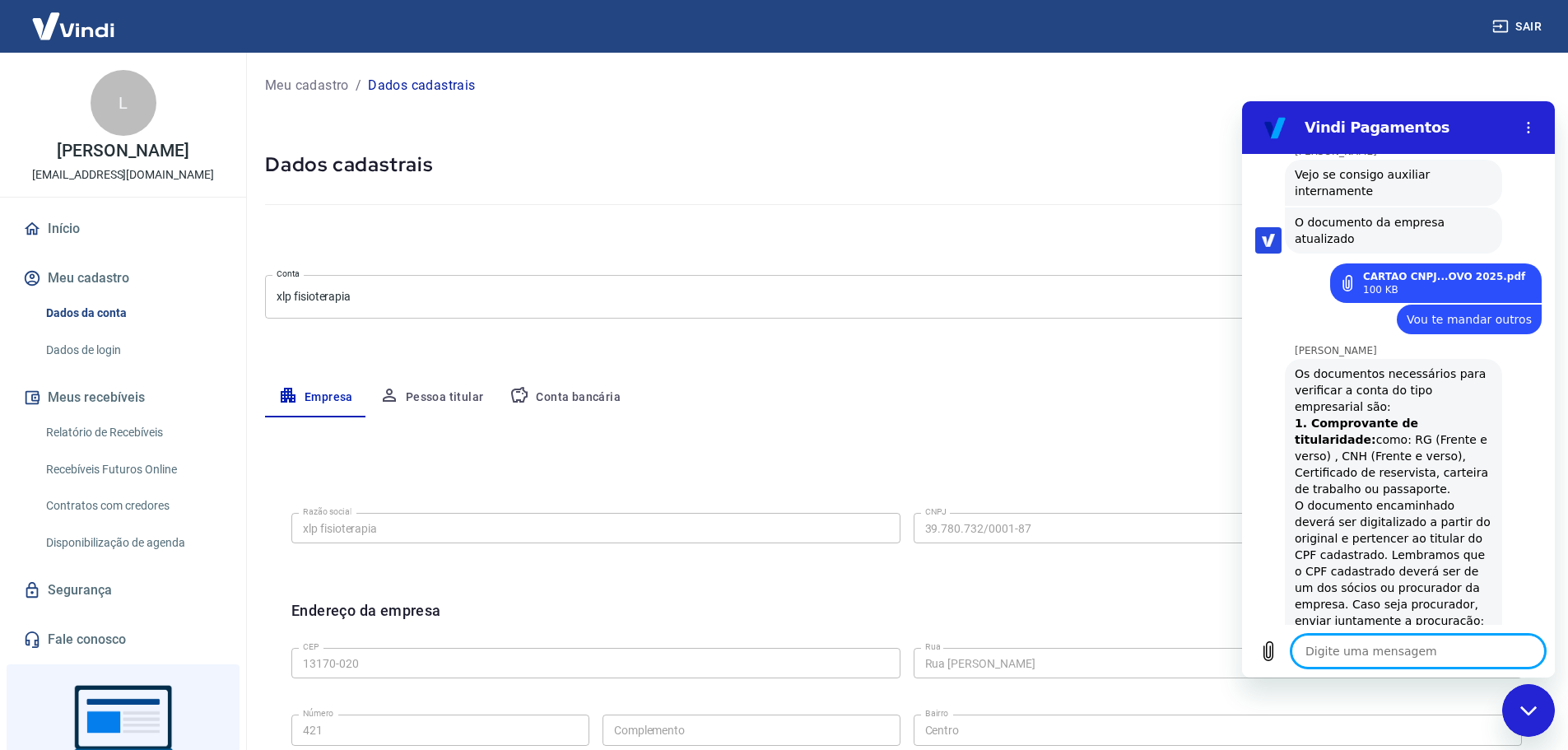
scroll to position [3461, 0]
click at [1359, 651] on textarea at bounding box center [1418, 651] width 253 height 33
click at [1272, 647] on icon "Carregar arquivo" at bounding box center [1268, 651] width 20 height 20
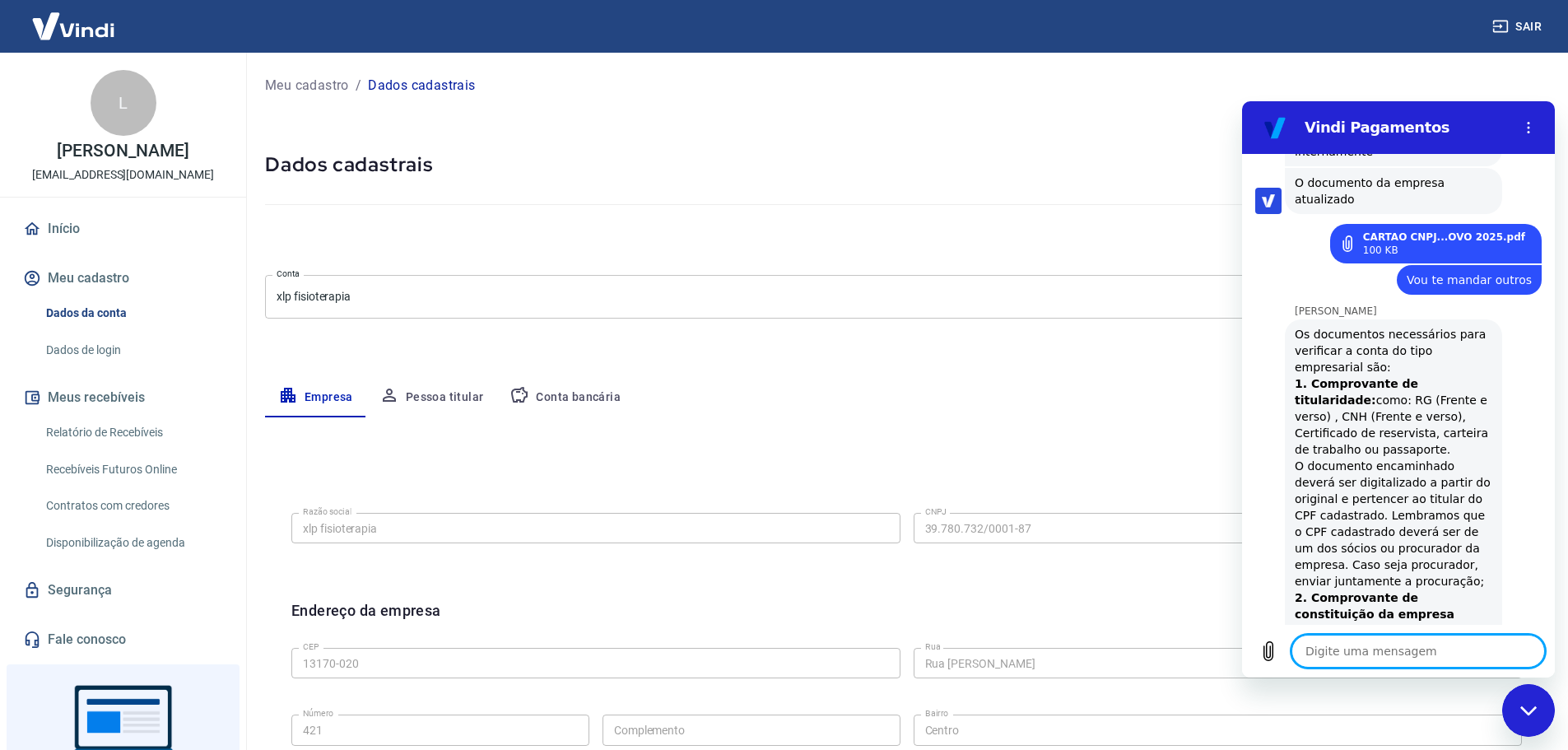
click at [1350, 654] on textarea at bounding box center [1418, 651] width 253 height 33
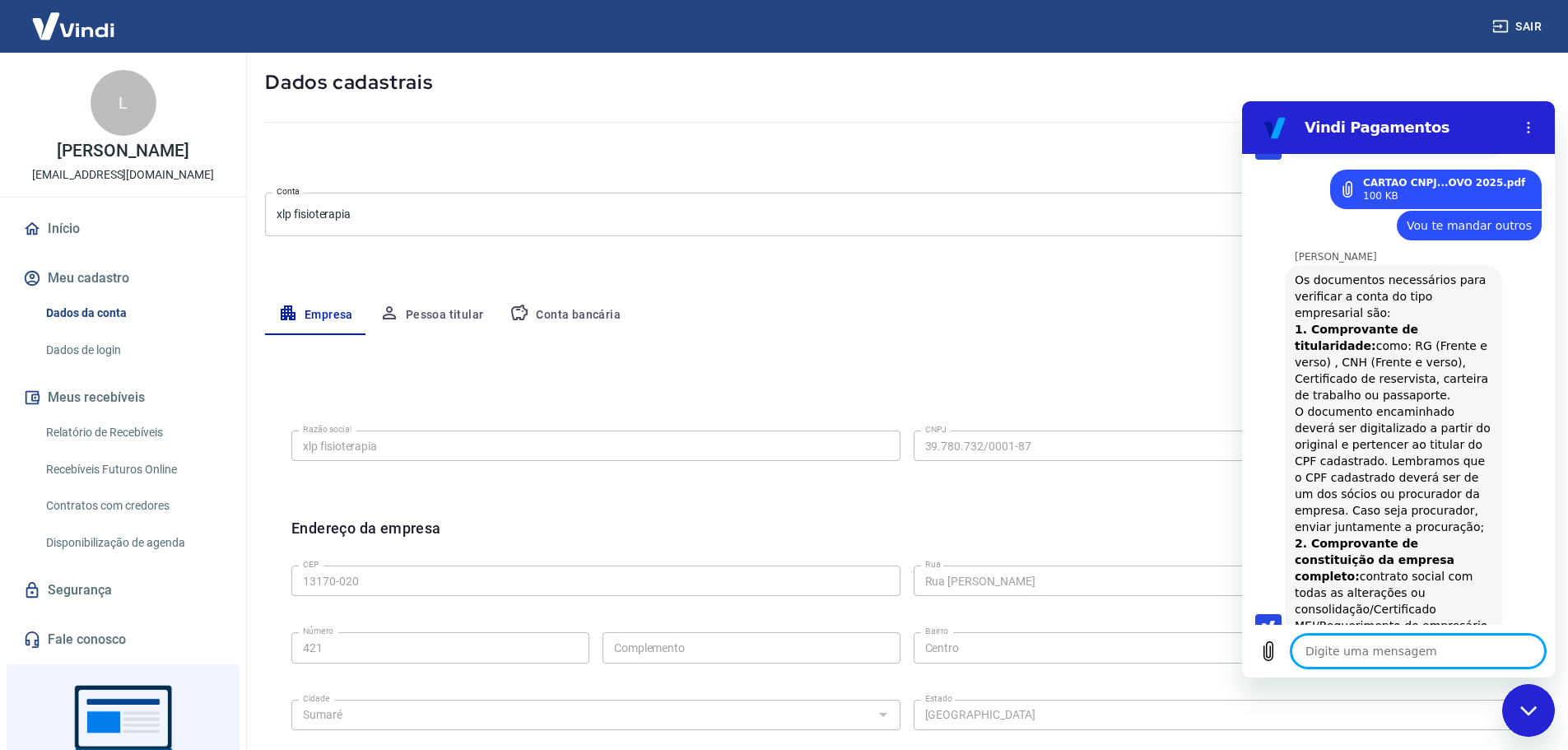
scroll to position [3611, 0]
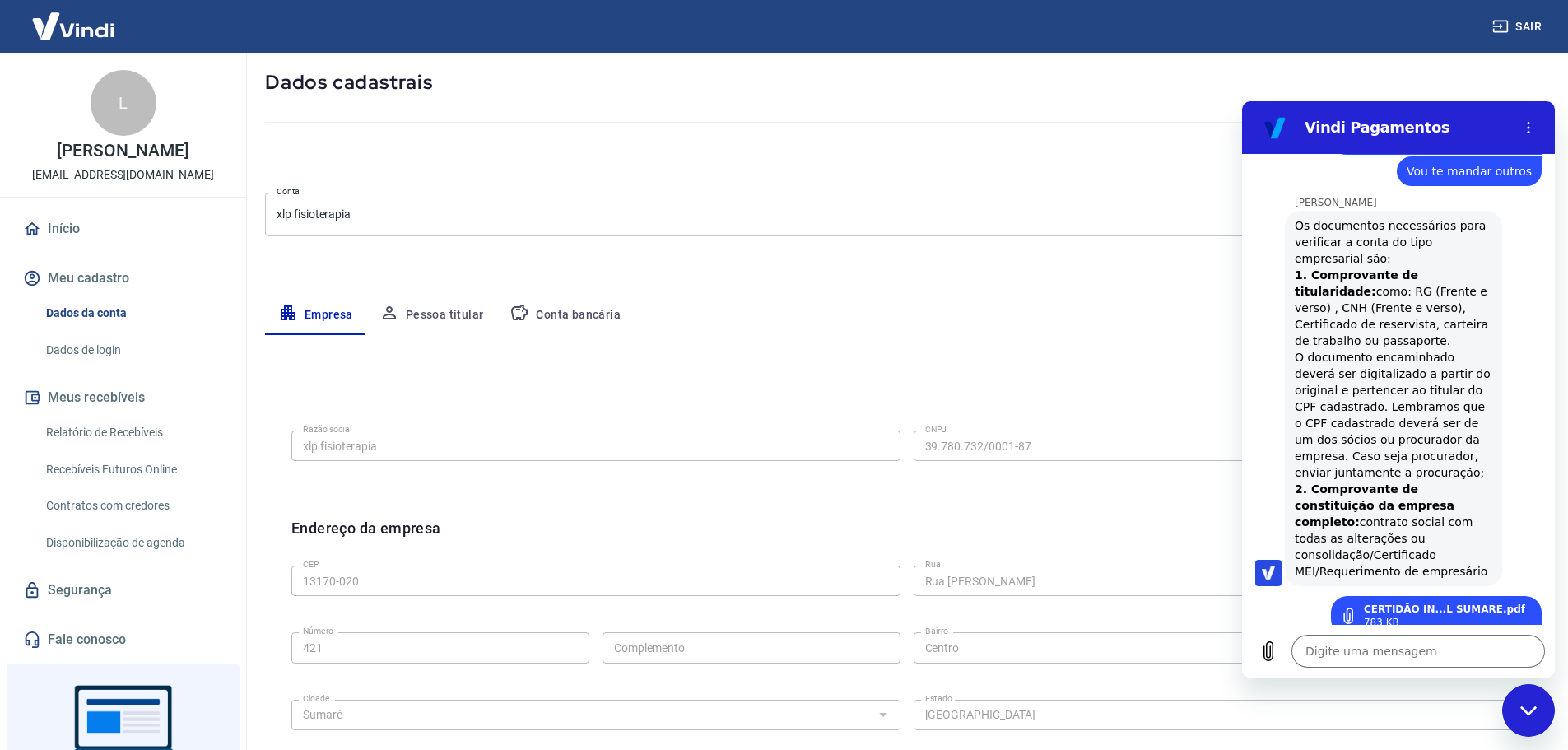
drag, startPoint x: 1373, startPoint y: 586, endPoint x: 1444, endPoint y: 596, distance: 71.7
click at [1371, 650] on textarea at bounding box center [1418, 651] width 253 height 33
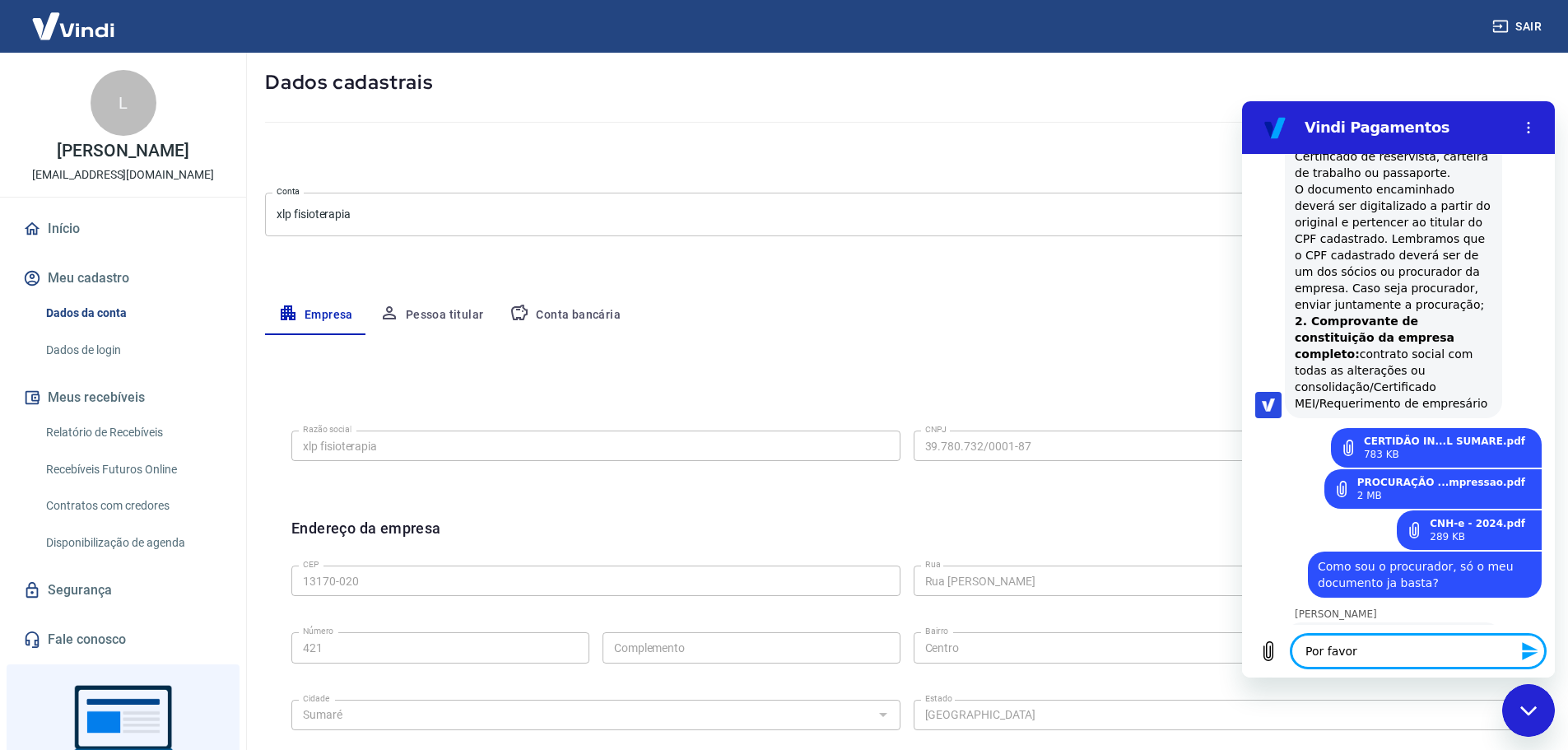
scroll to position [3776, 0]
click at [1533, 645] on icon "Enviar mensagem" at bounding box center [1530, 651] width 20 height 20
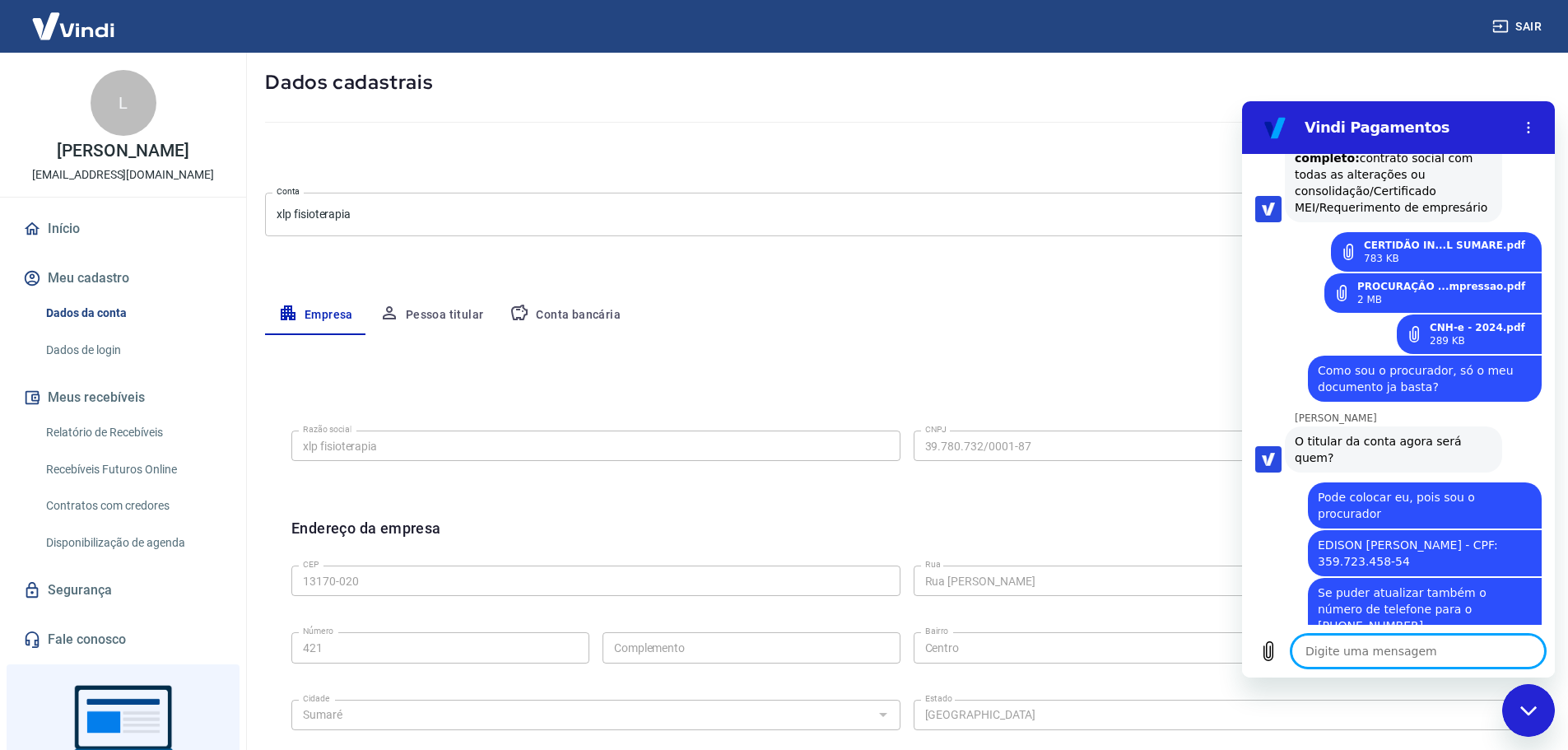
scroll to position [3978, 0]
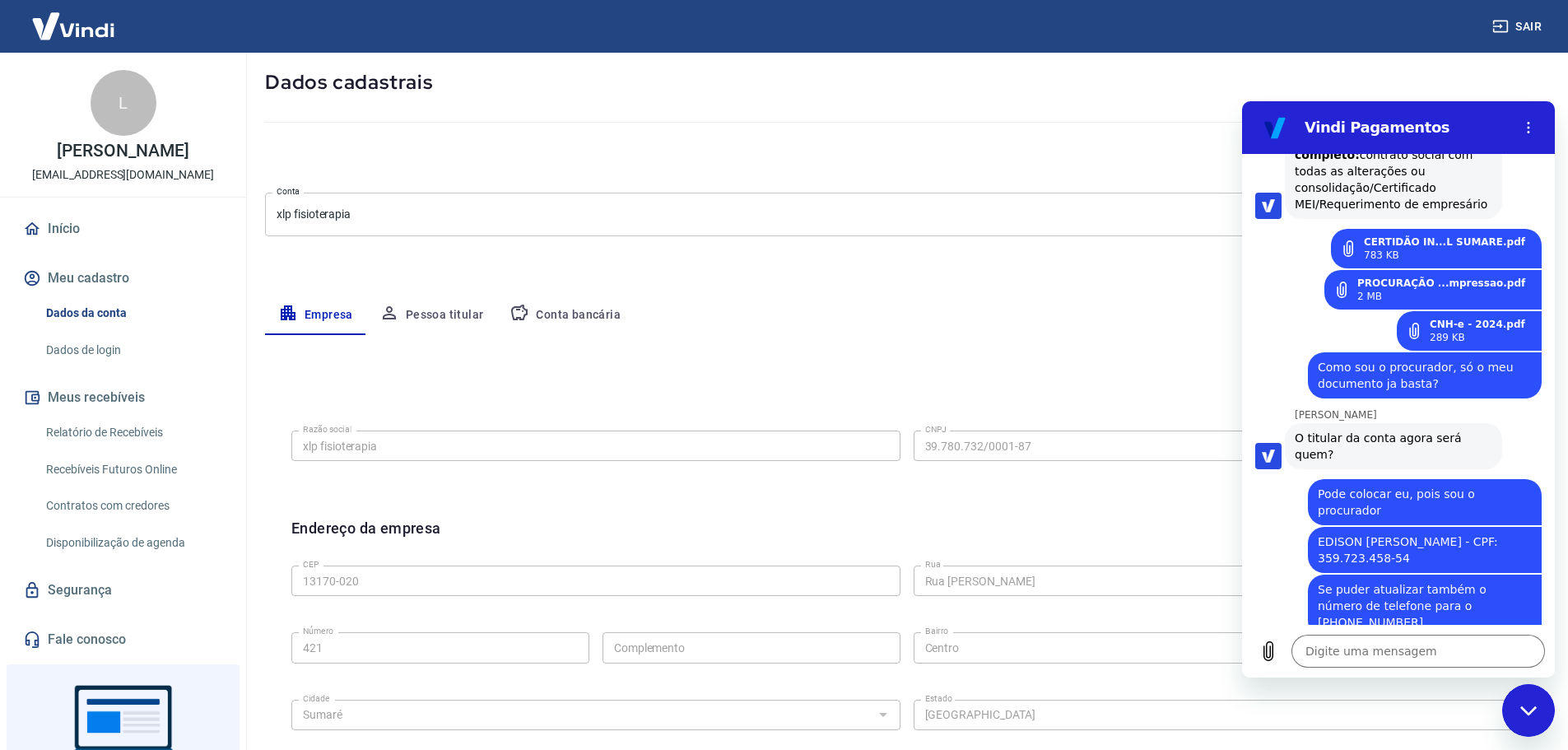
drag, startPoint x: 1319, startPoint y: 581, endPoint x: 1403, endPoint y: 579, distance: 84.0
click at [1375, 699] on span "Necessário que encaminhe o comprovante de constituição da empresa completo: con…" at bounding box center [1393, 748] width 197 height 99
drag, startPoint x: 1343, startPoint y: 583, endPoint x: 1429, endPoint y: 593, distance: 86.6
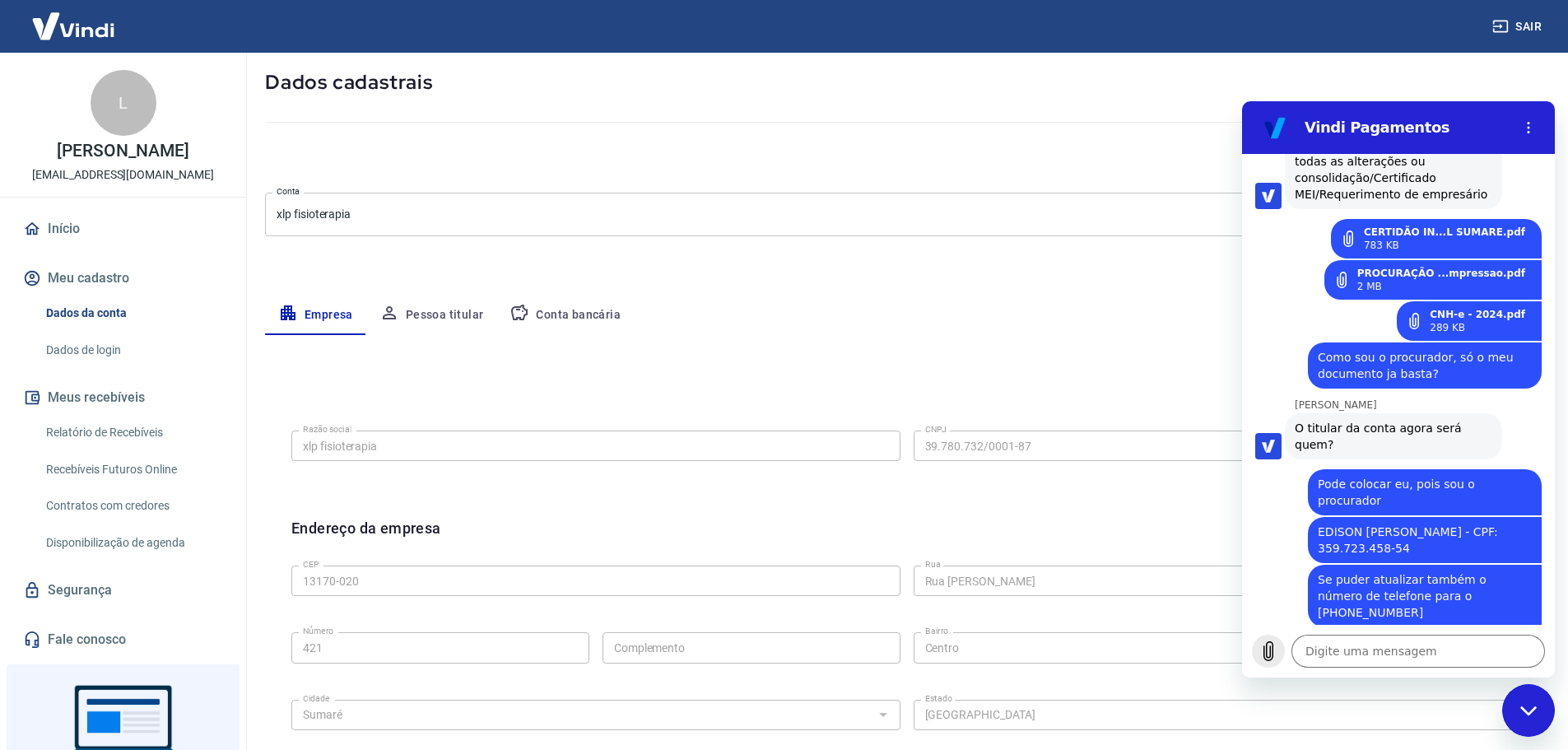
scroll to position [3986, 0]
click at [1267, 655] on icon "Carregar arquivo" at bounding box center [1268, 651] width 20 height 20
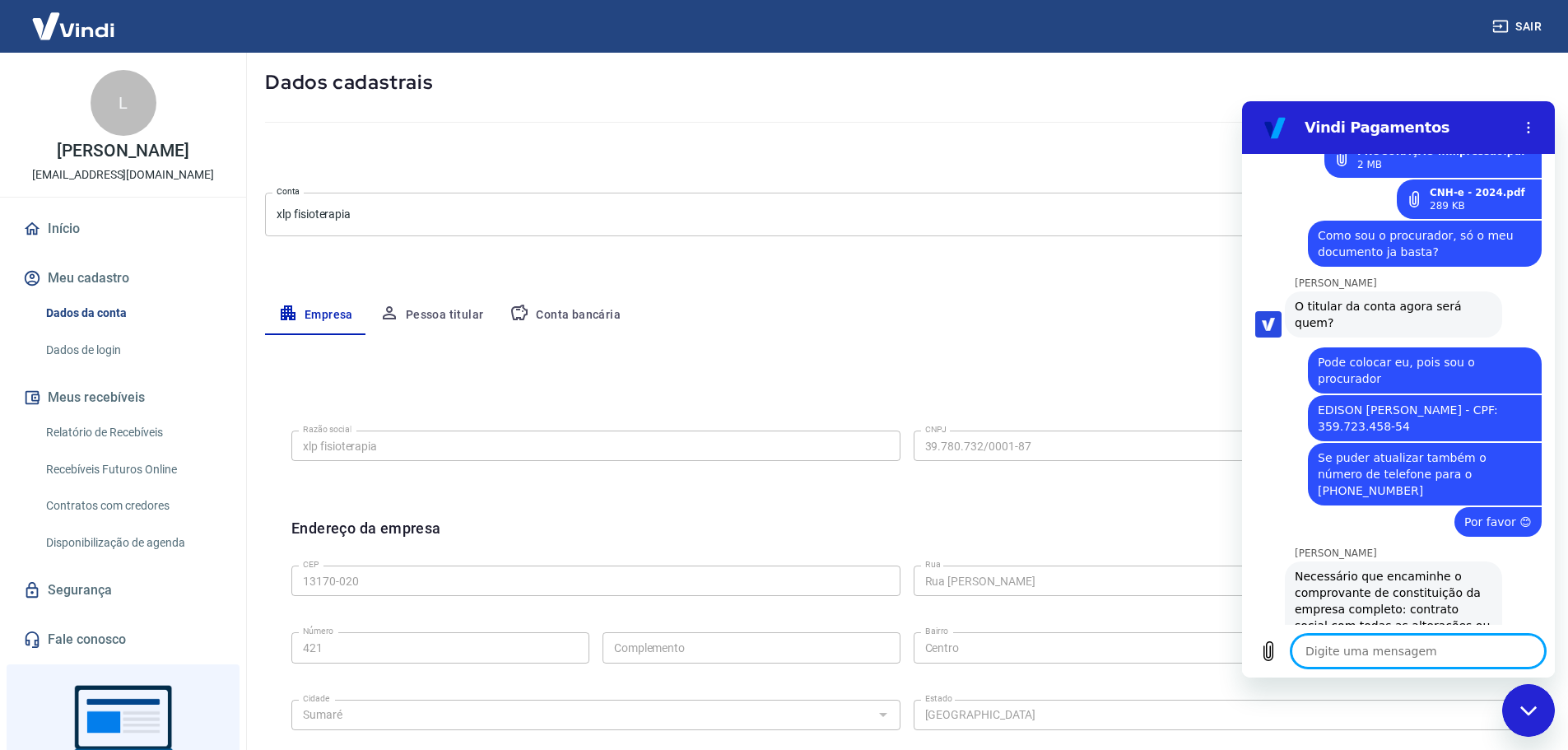
scroll to position [4121, 0]
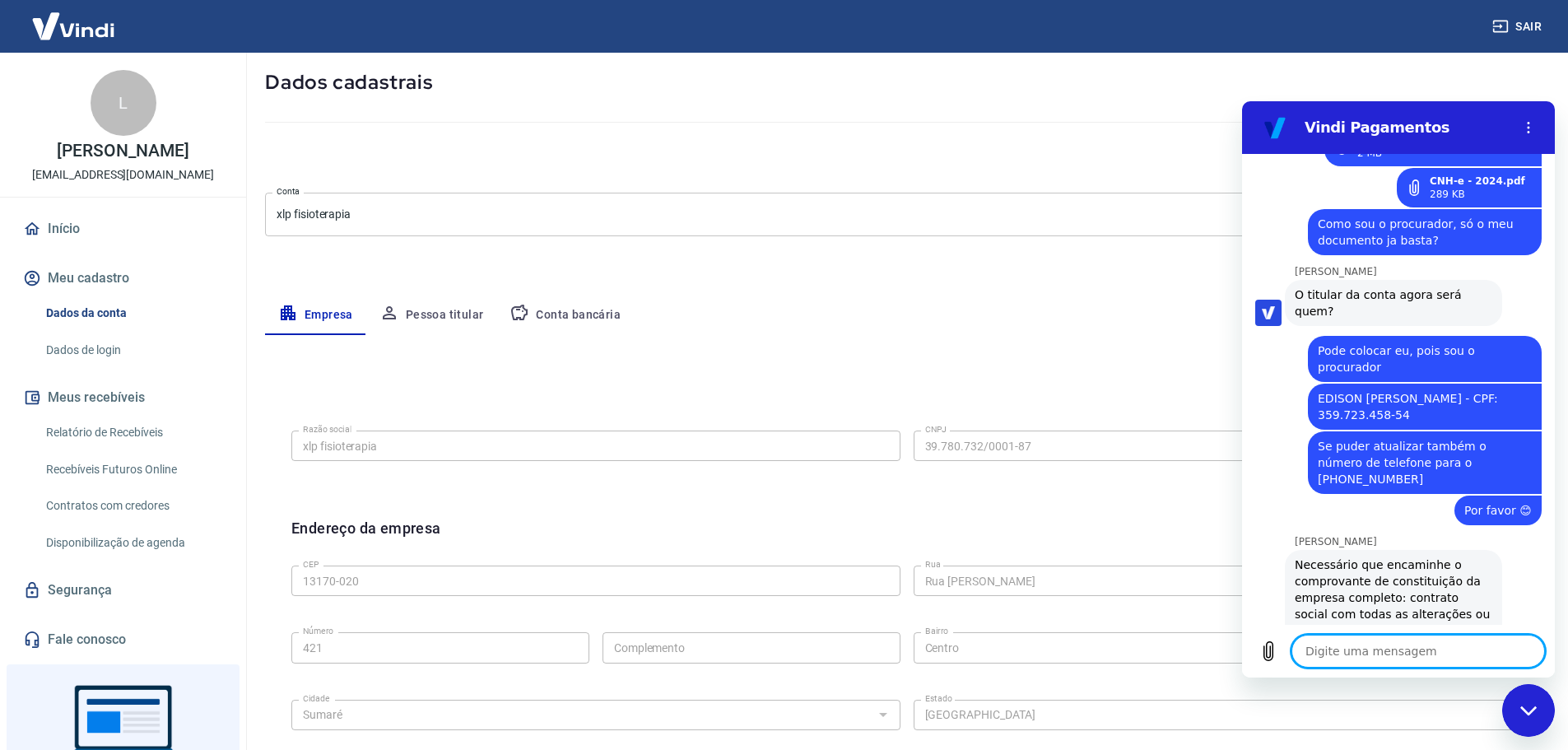
click at [1364, 654] on textarea at bounding box center [1418, 651] width 253 height 33
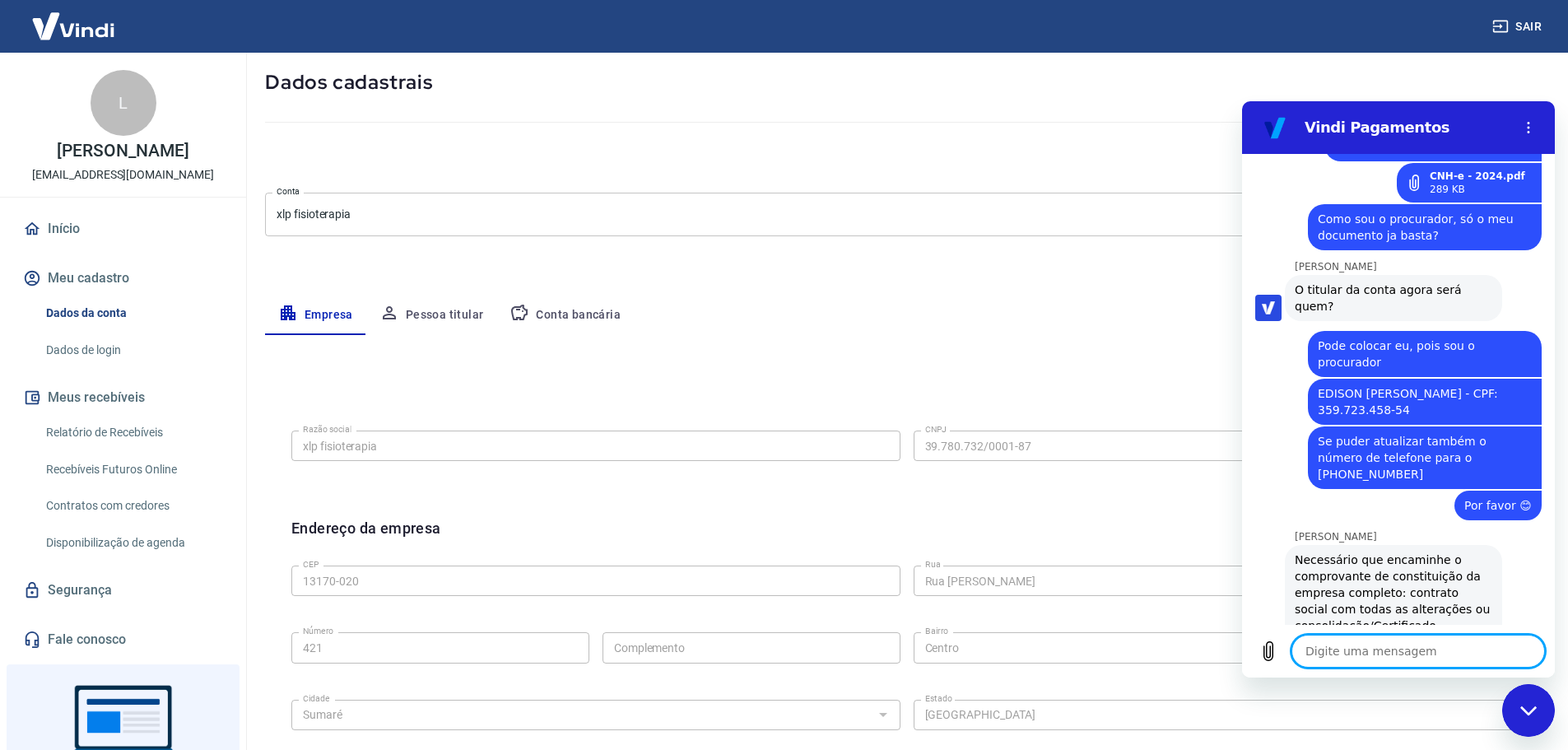
scroll to position [4155, 0]
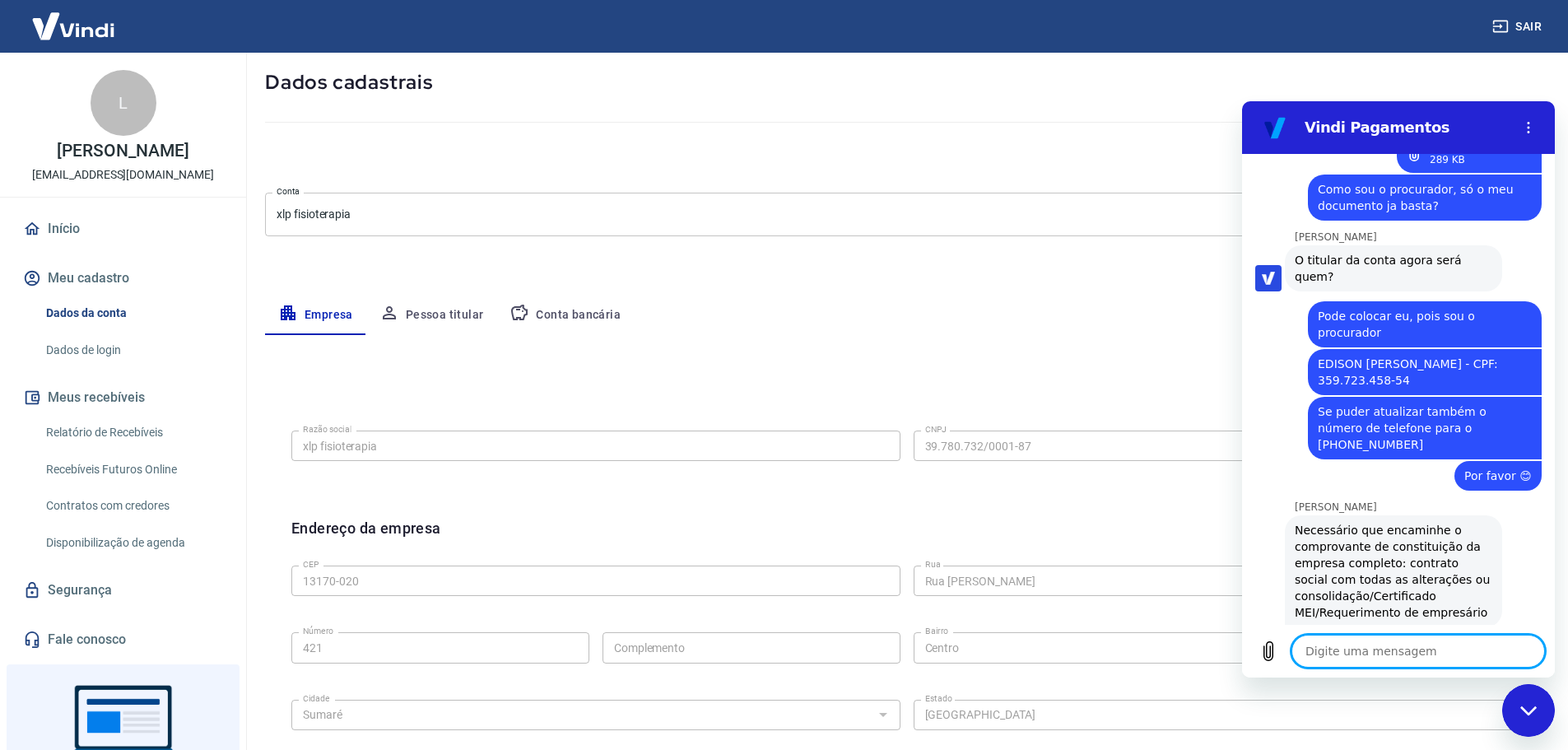
click at [1395, 653] on textarea at bounding box center [1418, 651] width 253 height 33
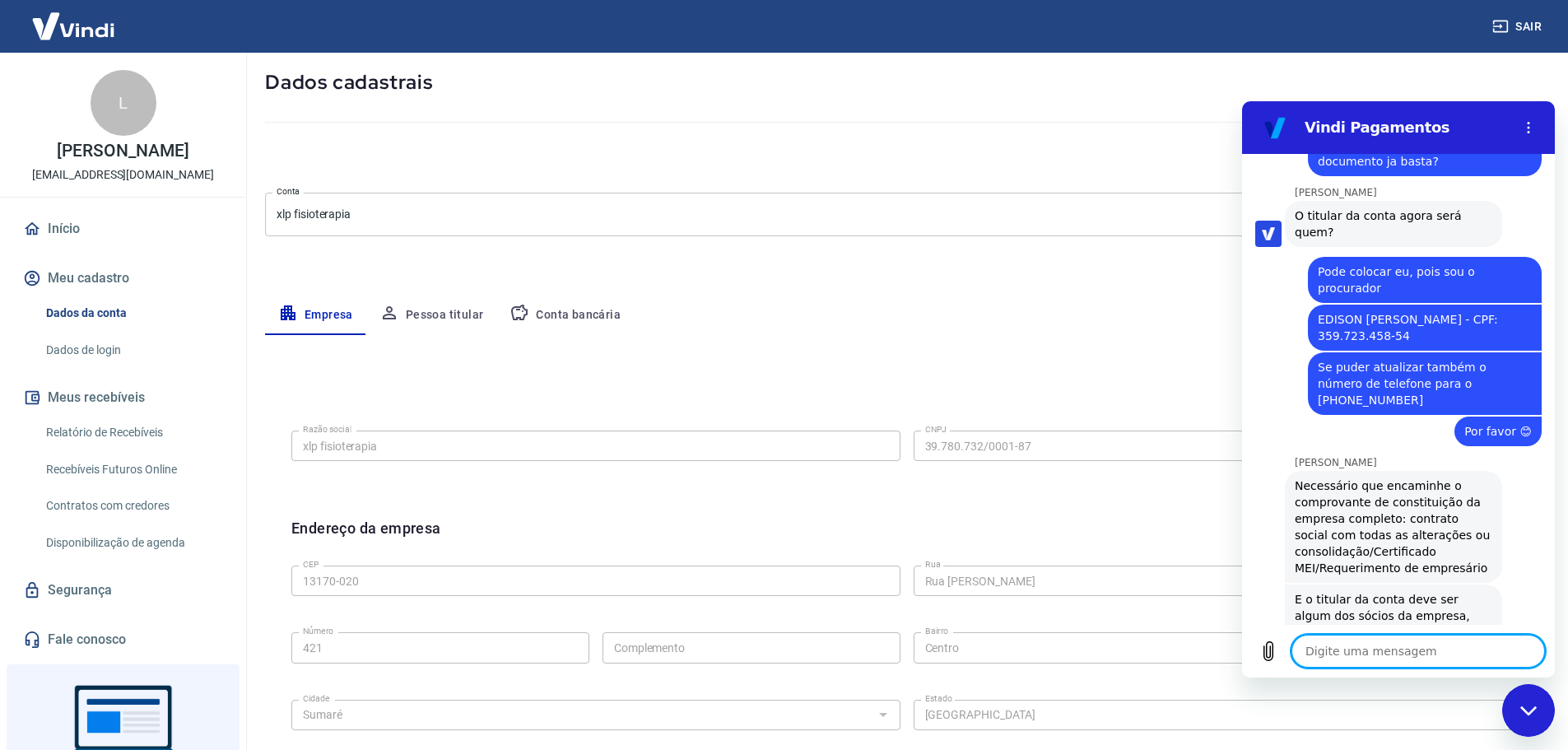
scroll to position [4203, 0]
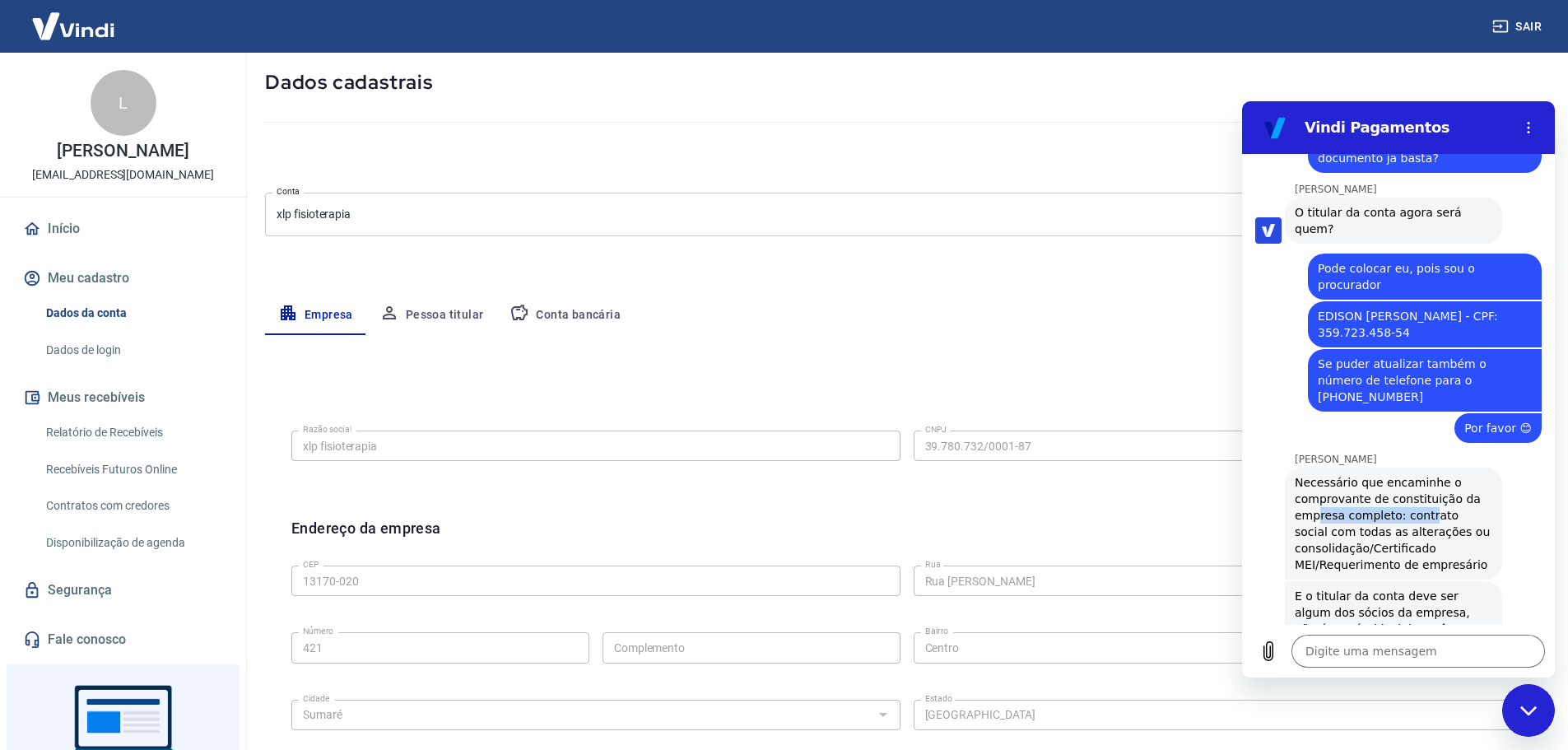
drag, startPoint x: 1320, startPoint y: 251, endPoint x: 1423, endPoint y: 251, distance: 103.0
click at [1423, 474] on span "Necessário que encaminhe o comprovante de constituição da empresa completo: con…" at bounding box center [1393, 523] width 197 height 99
click at [1435, 474] on span "Necessário que encaminhe o comprovante de constituição da empresa completo: con…" at bounding box center [1393, 523] width 197 height 99
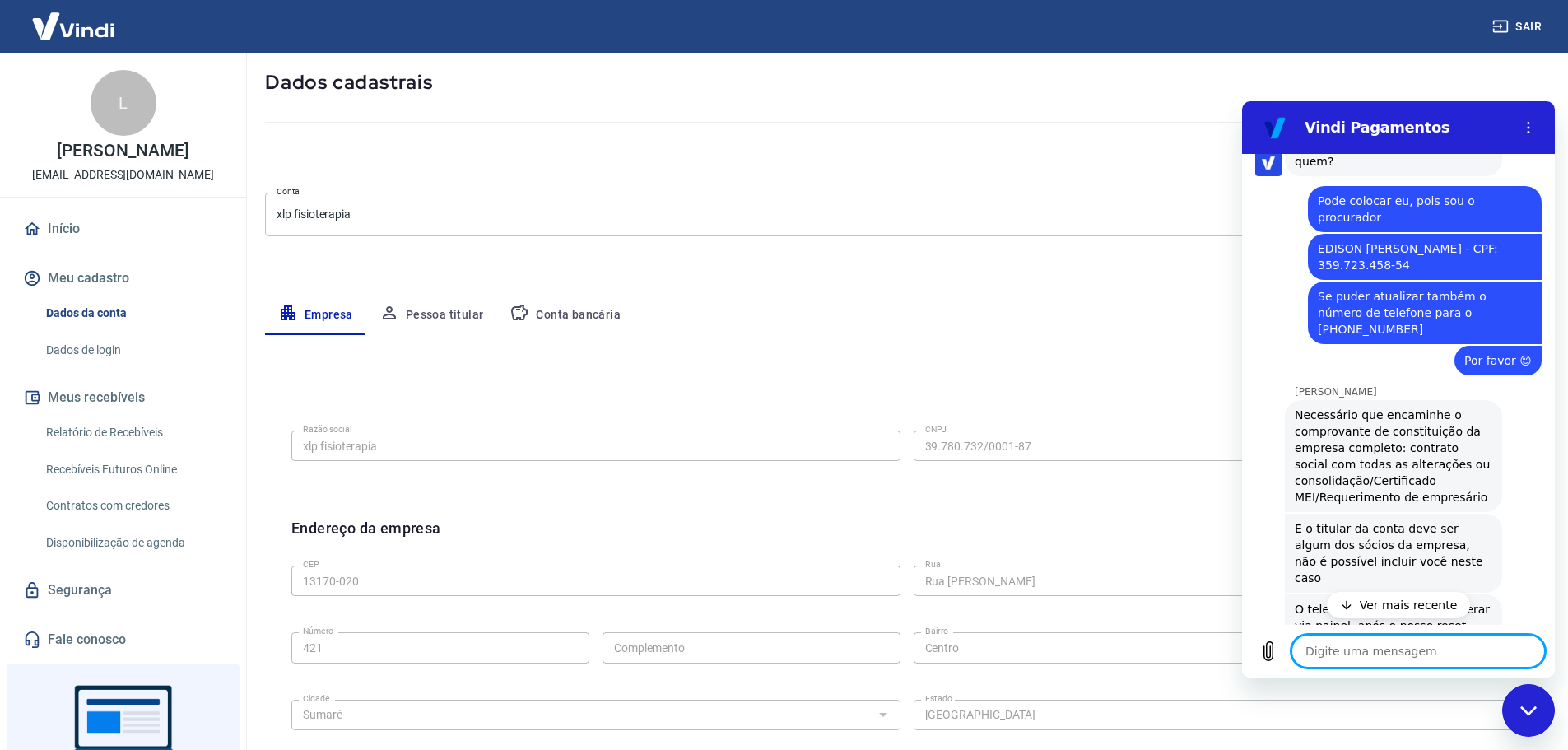
scroll to position [4274, 0]
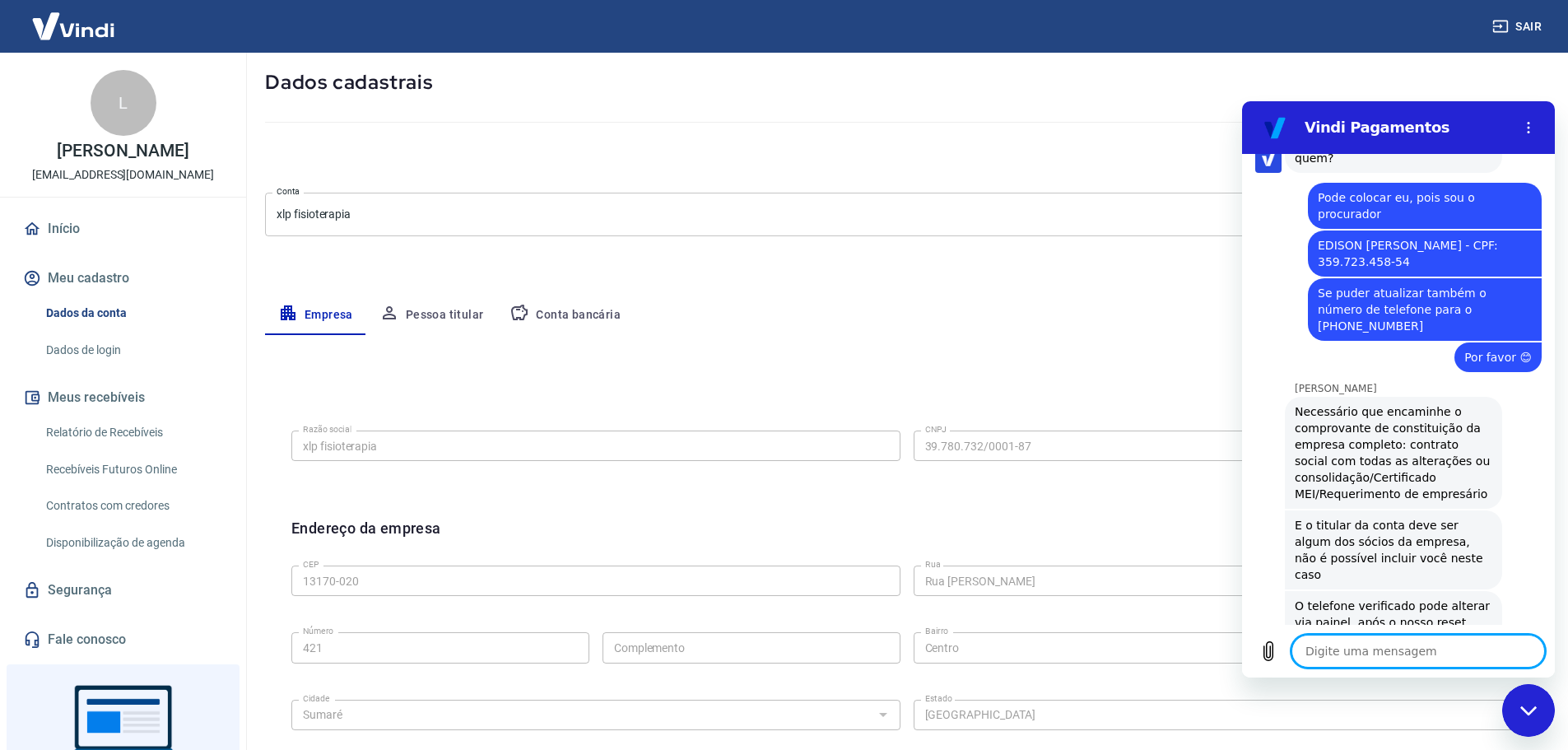
click at [1373, 655] on textarea at bounding box center [1418, 651] width 253 height 33
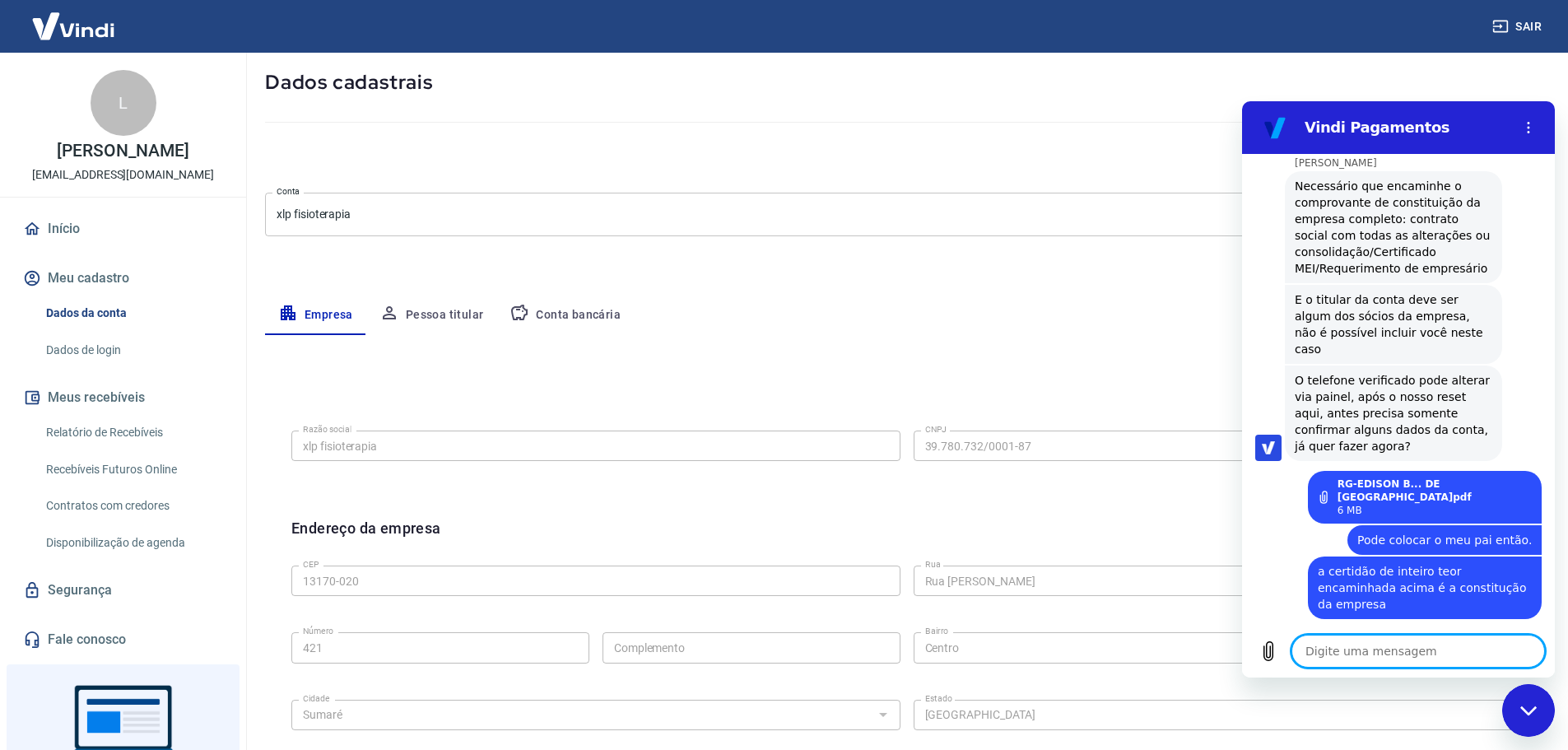
scroll to position [4514, 0]
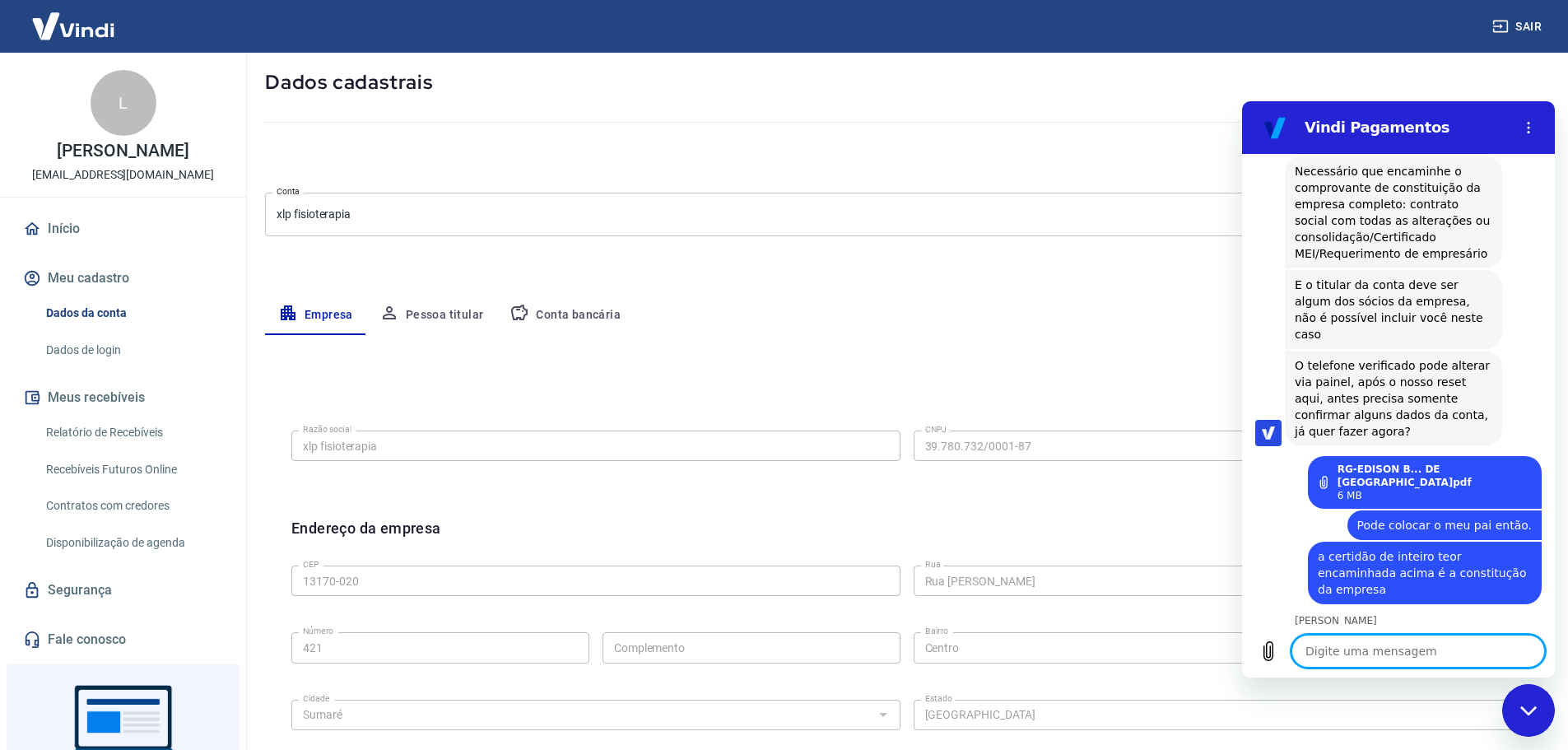
click at [1373, 645] on textarea at bounding box center [1418, 651] width 253 height 33
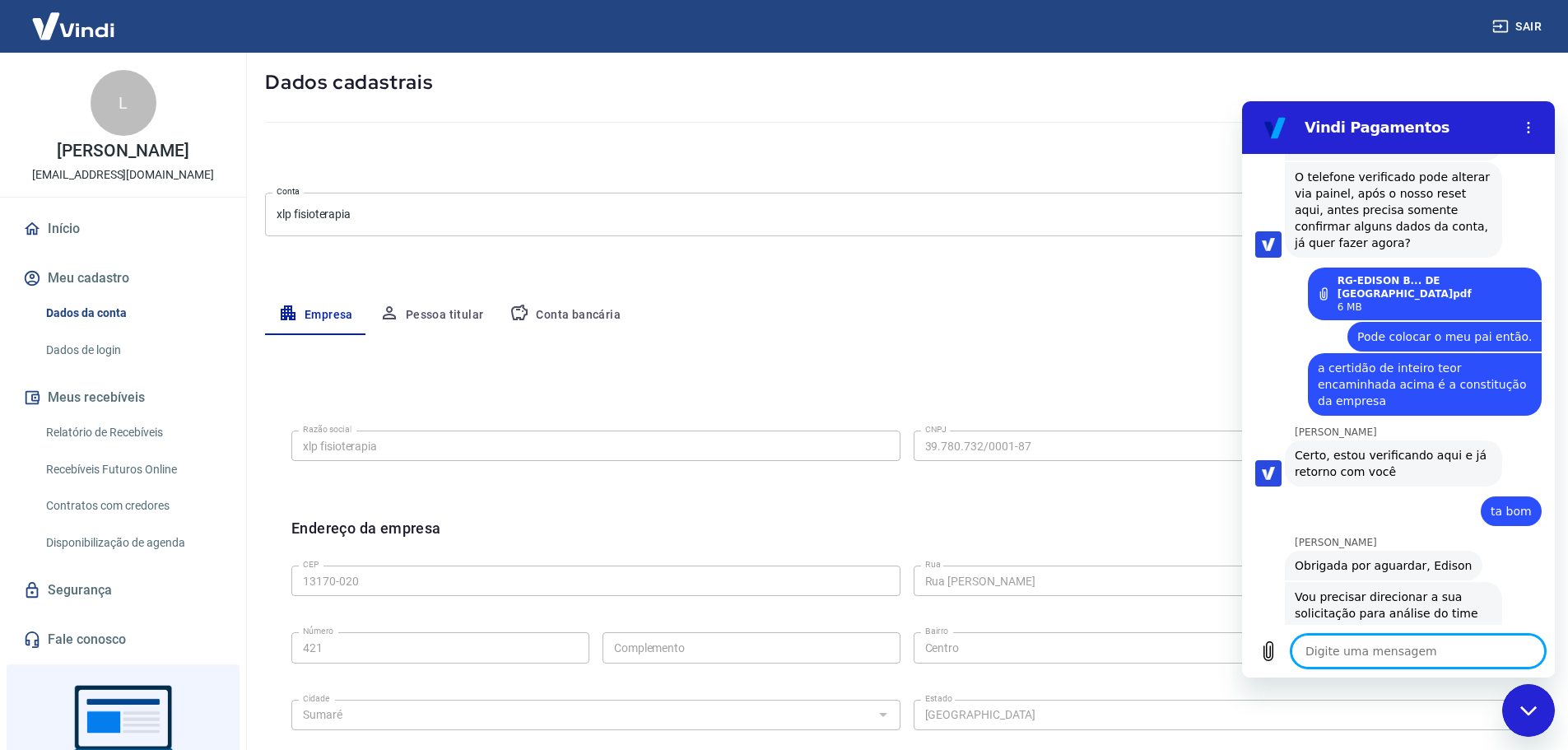
scroll to position [4707, 0]
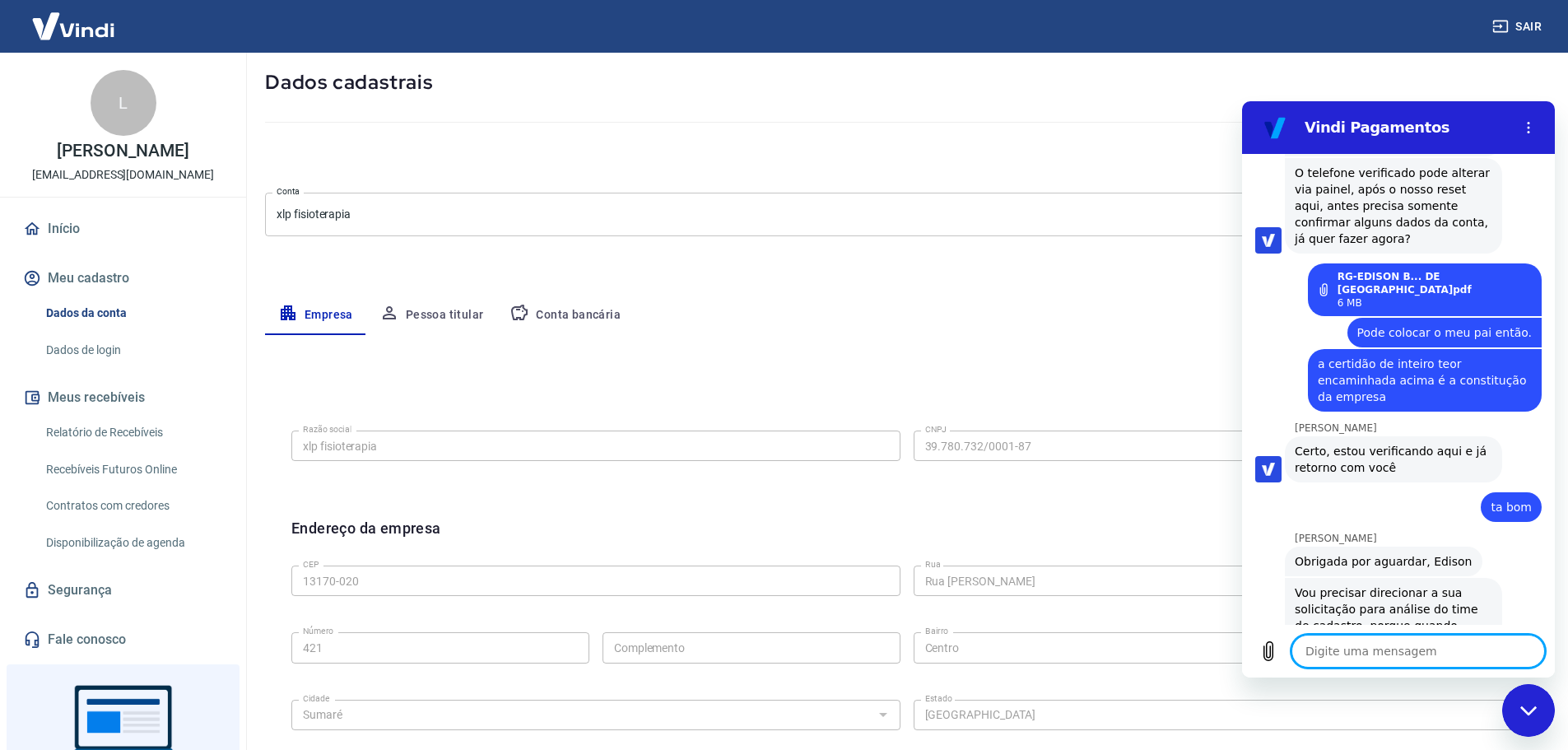
click at [1370, 656] on textarea at bounding box center [1418, 651] width 253 height 33
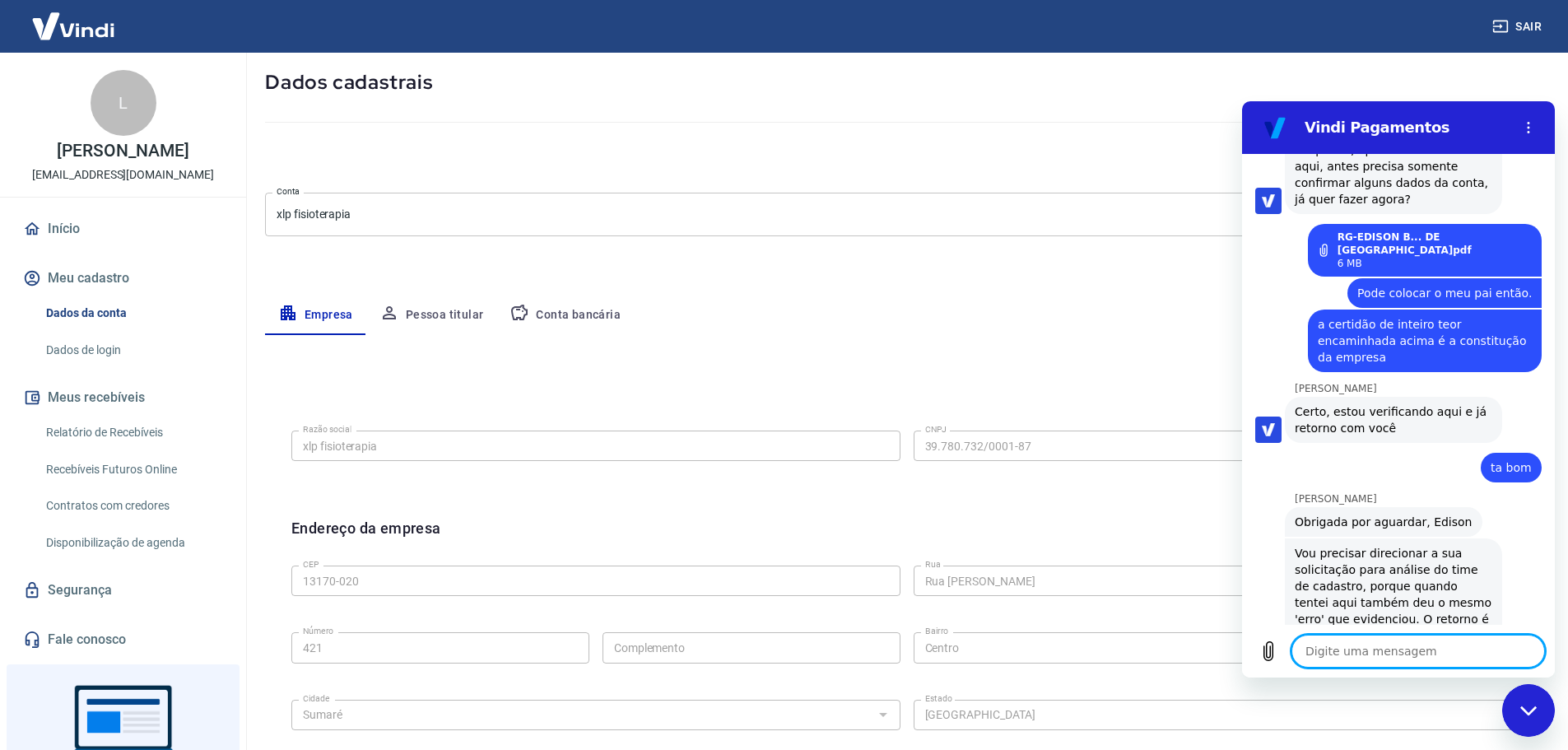
scroll to position [4831, 0]
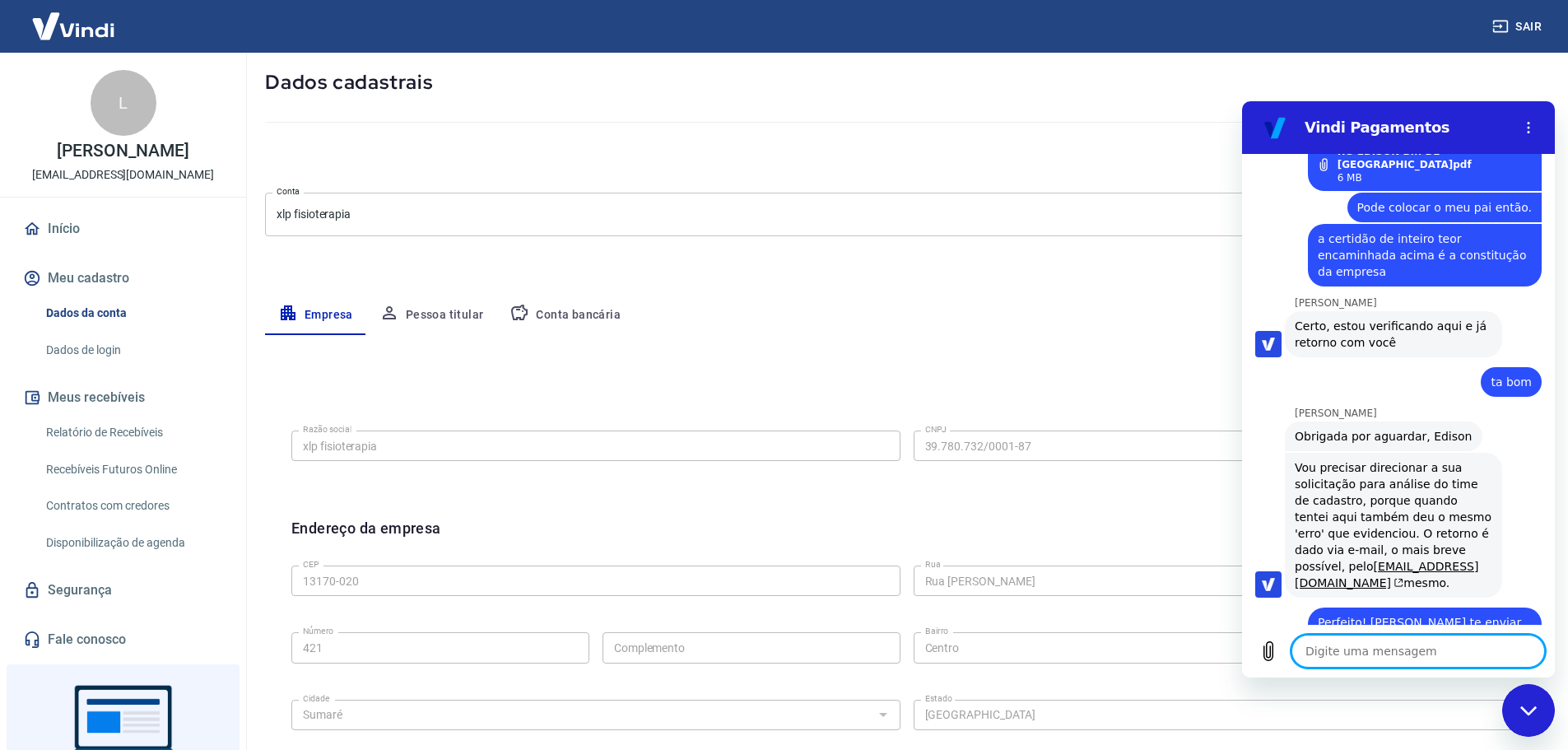
click at [1410, 651] on textarea at bounding box center [1418, 651] width 253 height 33
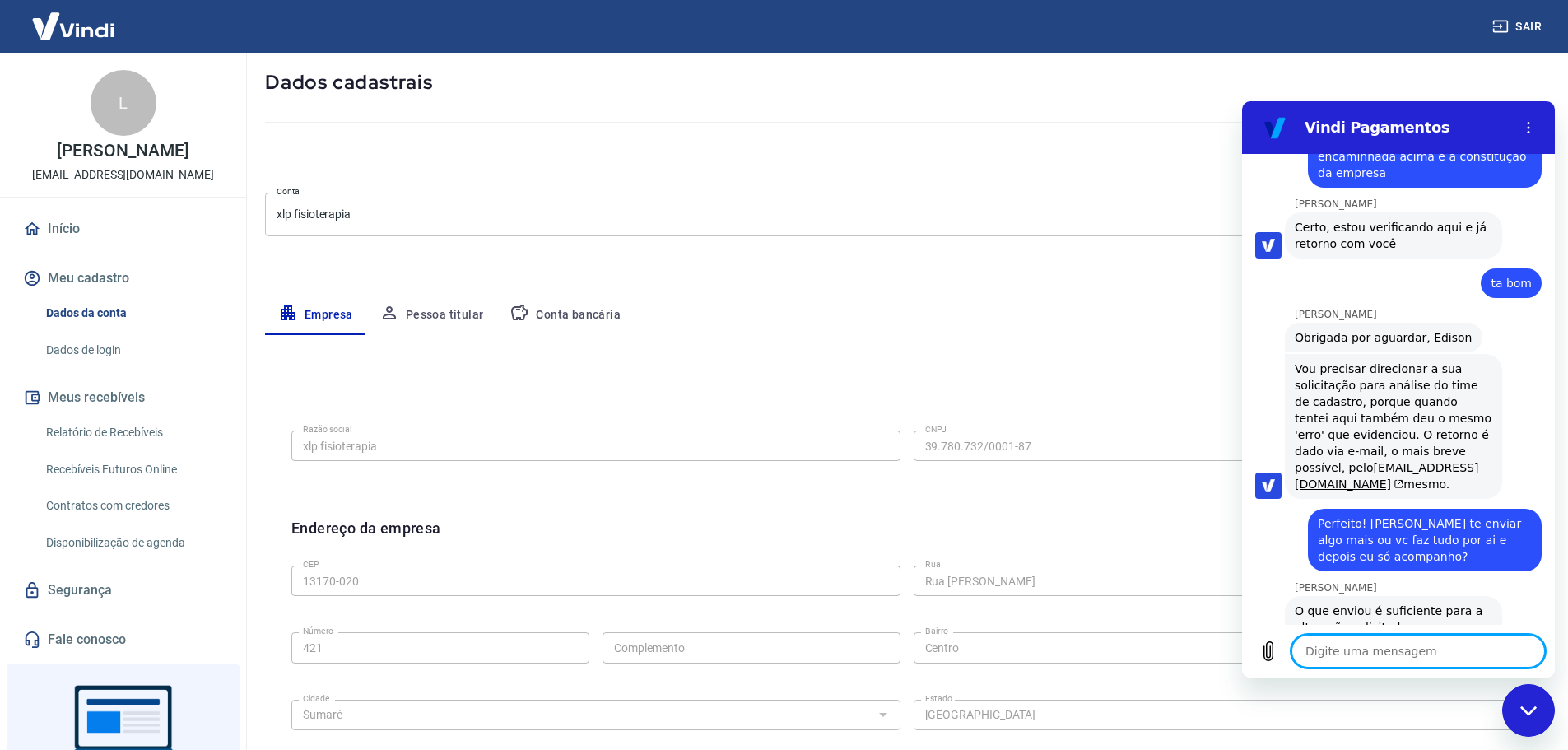
scroll to position [4934, 0]
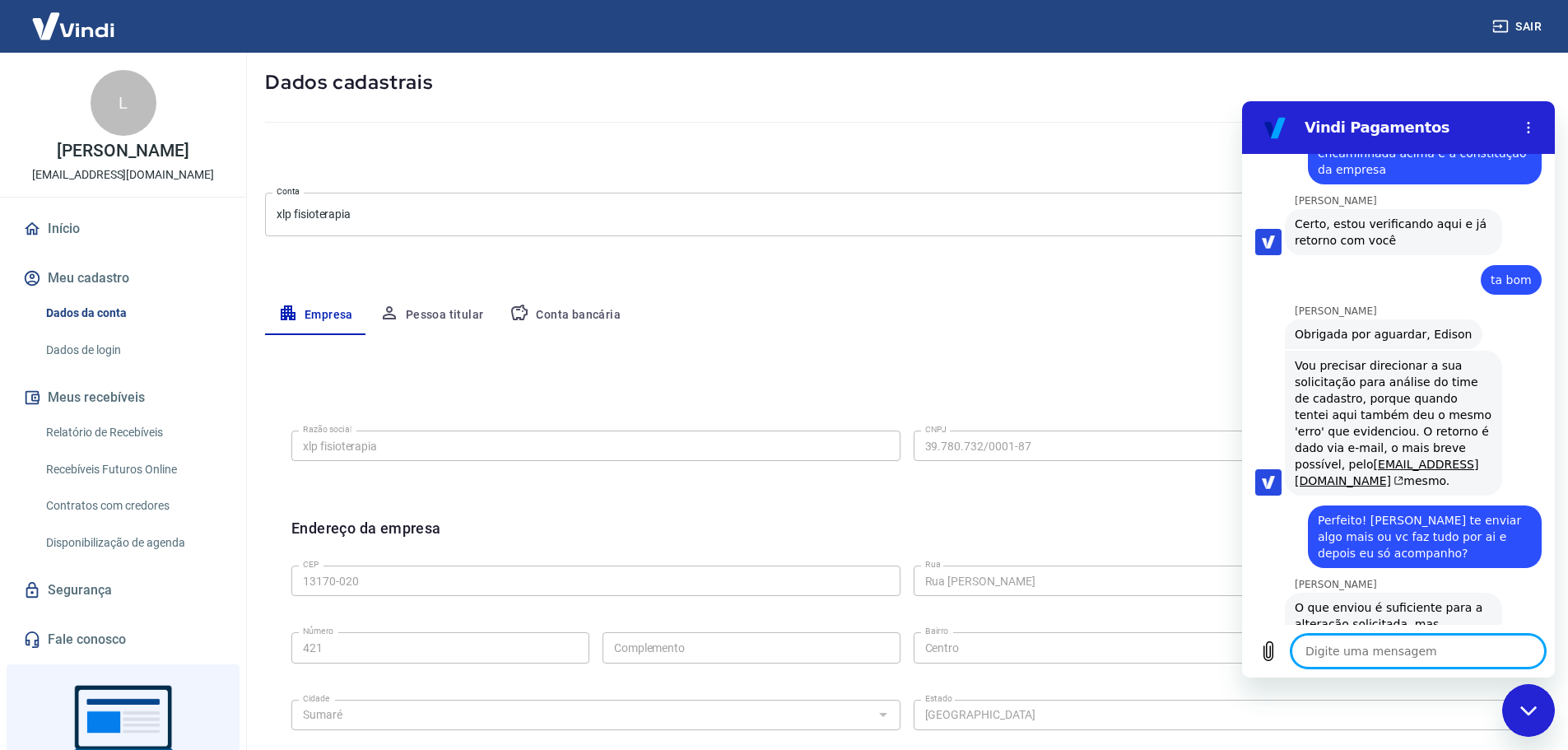
click at [1382, 643] on textarea at bounding box center [1418, 651] width 253 height 33
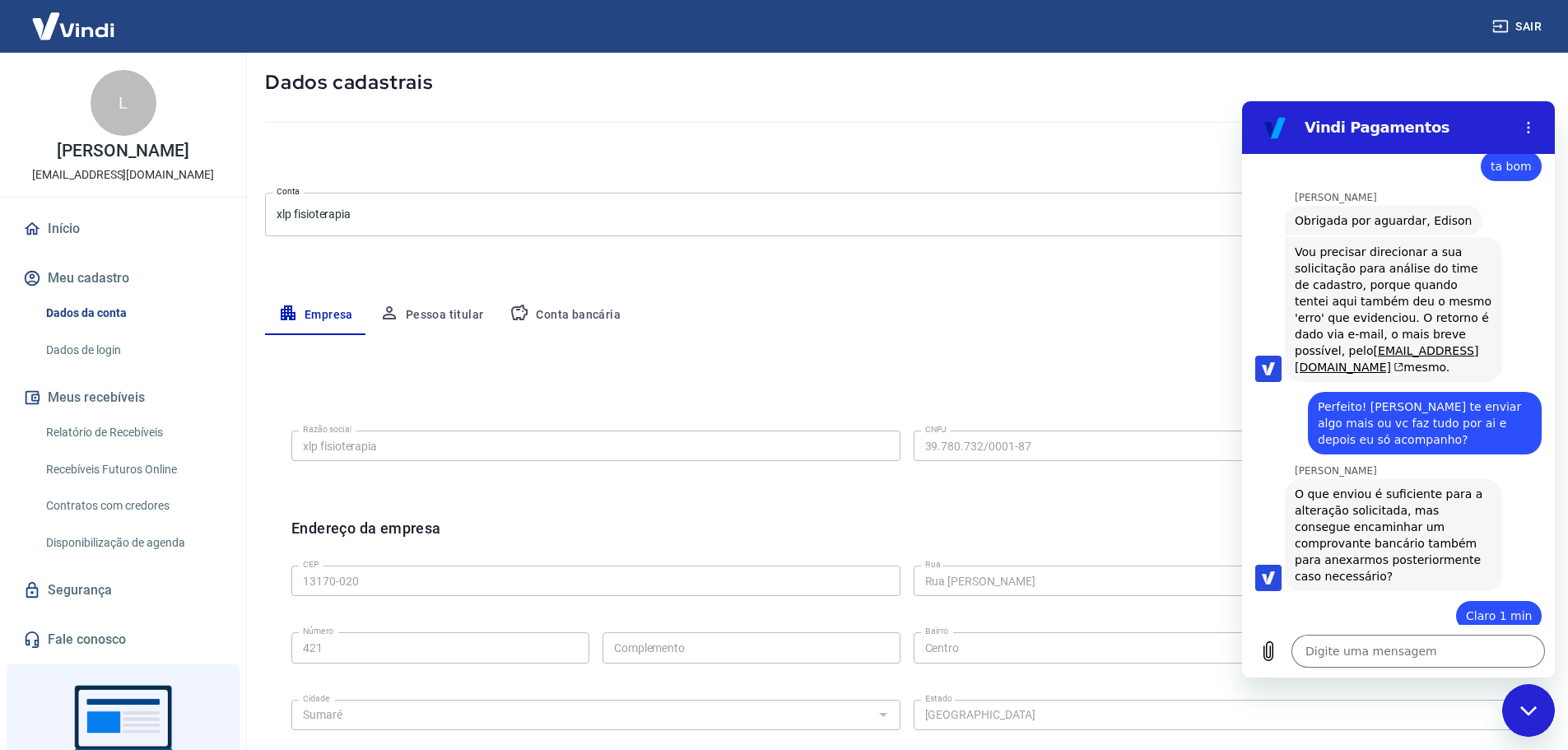
scroll to position [5046, 0]
click at [1346, 643] on textarea at bounding box center [1418, 651] width 253 height 33
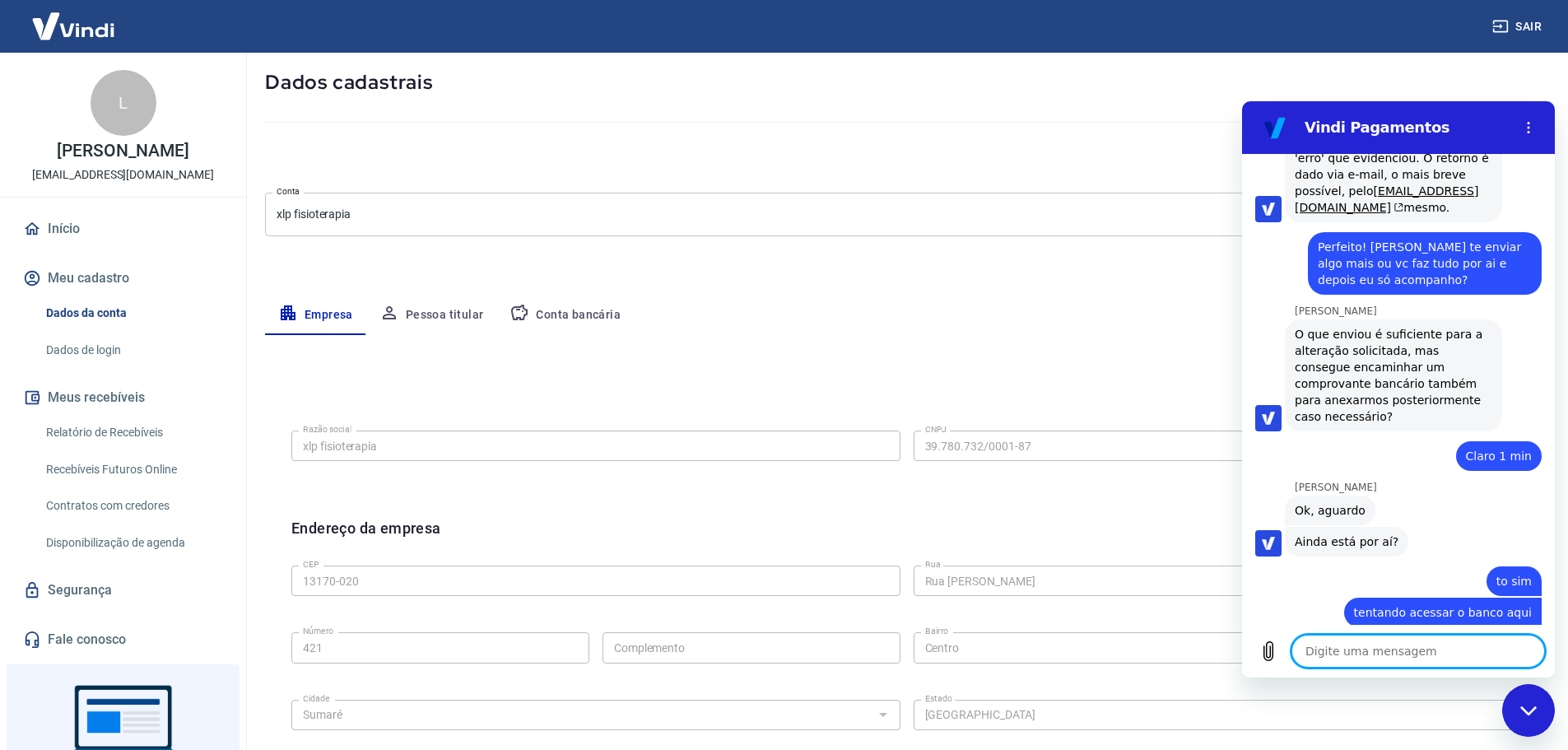
scroll to position [5205, 0]
click at [567, 316] on button "Conta bancária" at bounding box center [564, 315] width 138 height 39
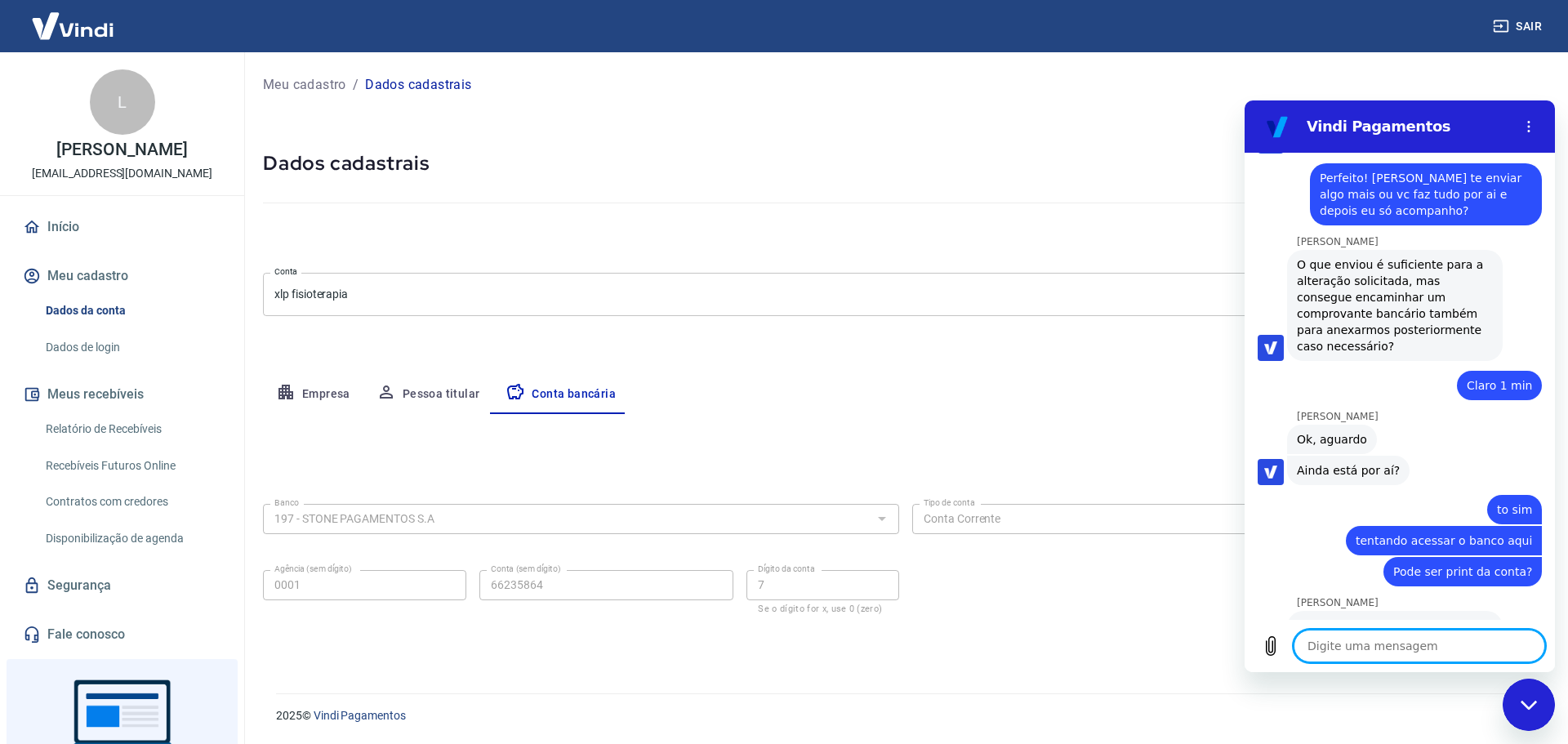
scroll to position [5236, 0]
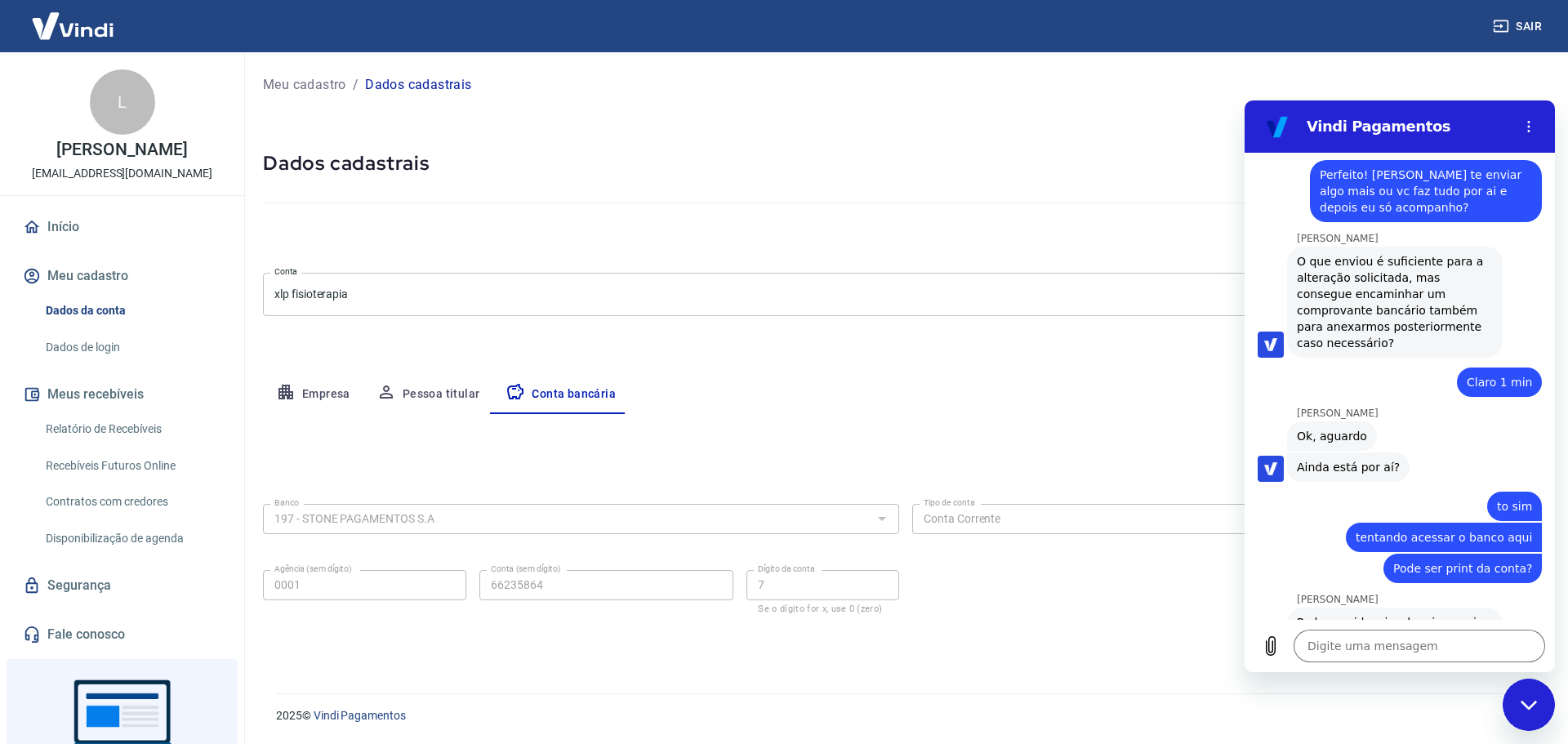
drag, startPoint x: 1325, startPoint y: 568, endPoint x: 1432, endPoint y: 567, distance: 107.0
click at [1351, 652] on textarea at bounding box center [1419, 646] width 251 height 33
click at [424, 392] on button "Pessoa titular" at bounding box center [428, 394] width 130 height 39
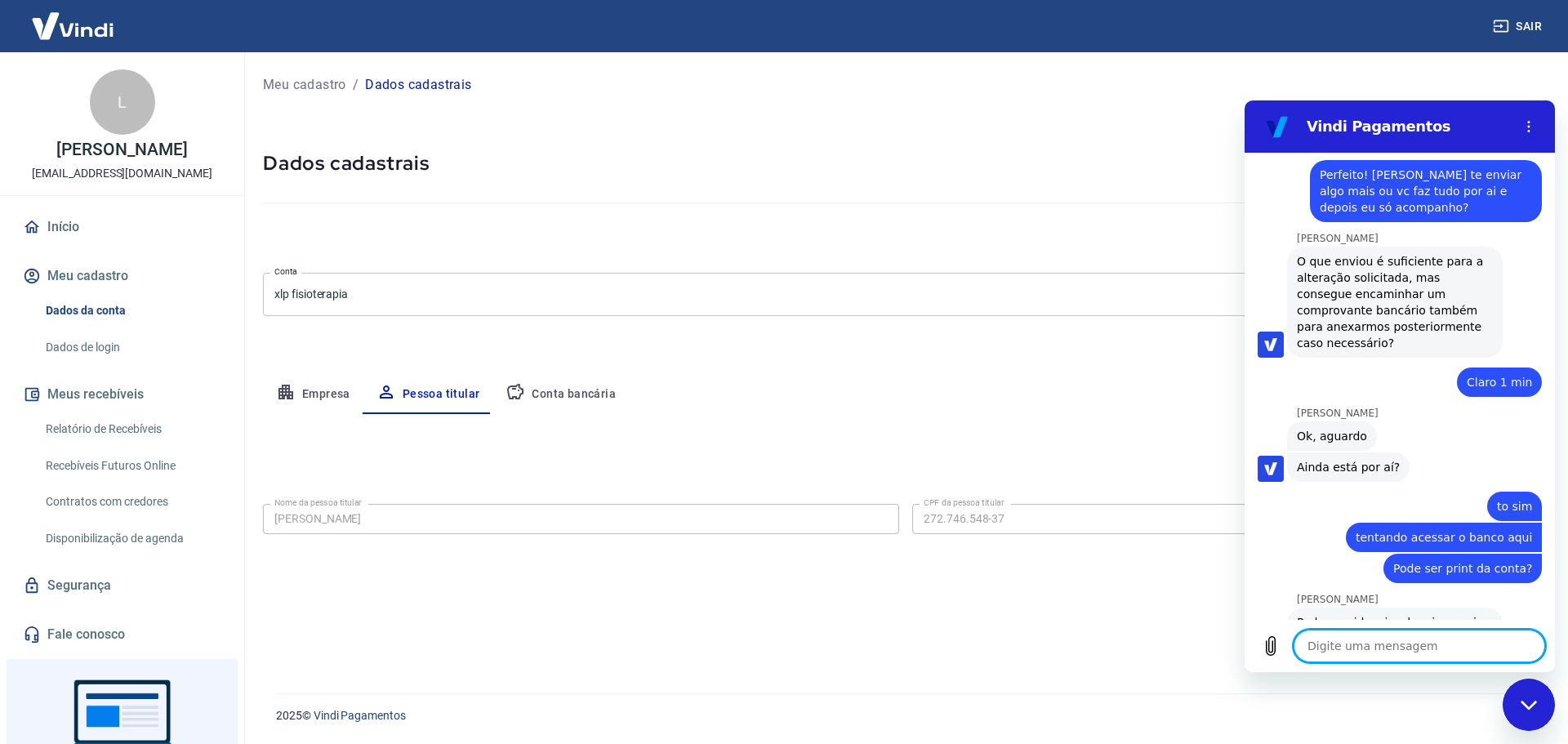
click at [1346, 641] on textarea at bounding box center [1419, 646] width 251 height 33
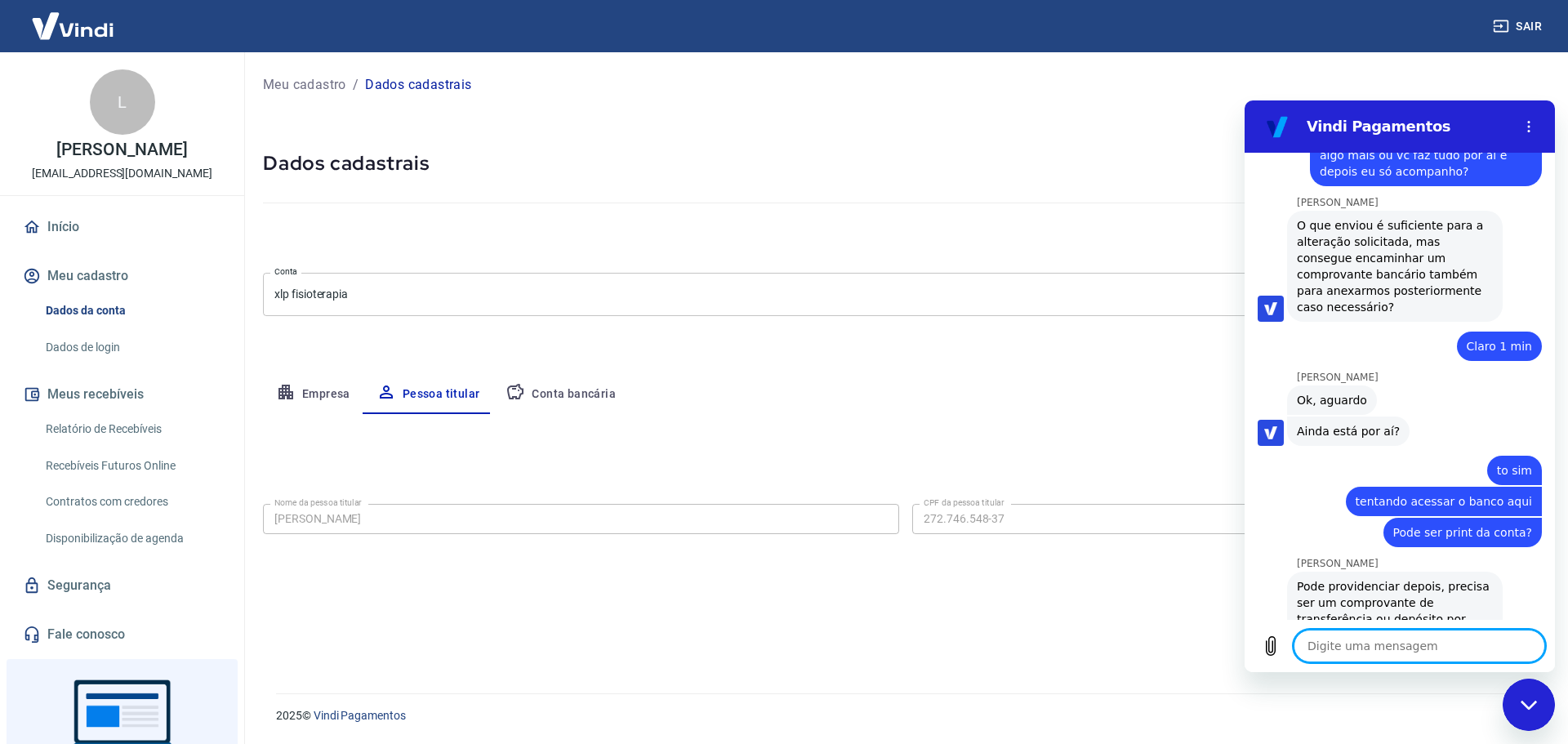
scroll to position [5353, 0]
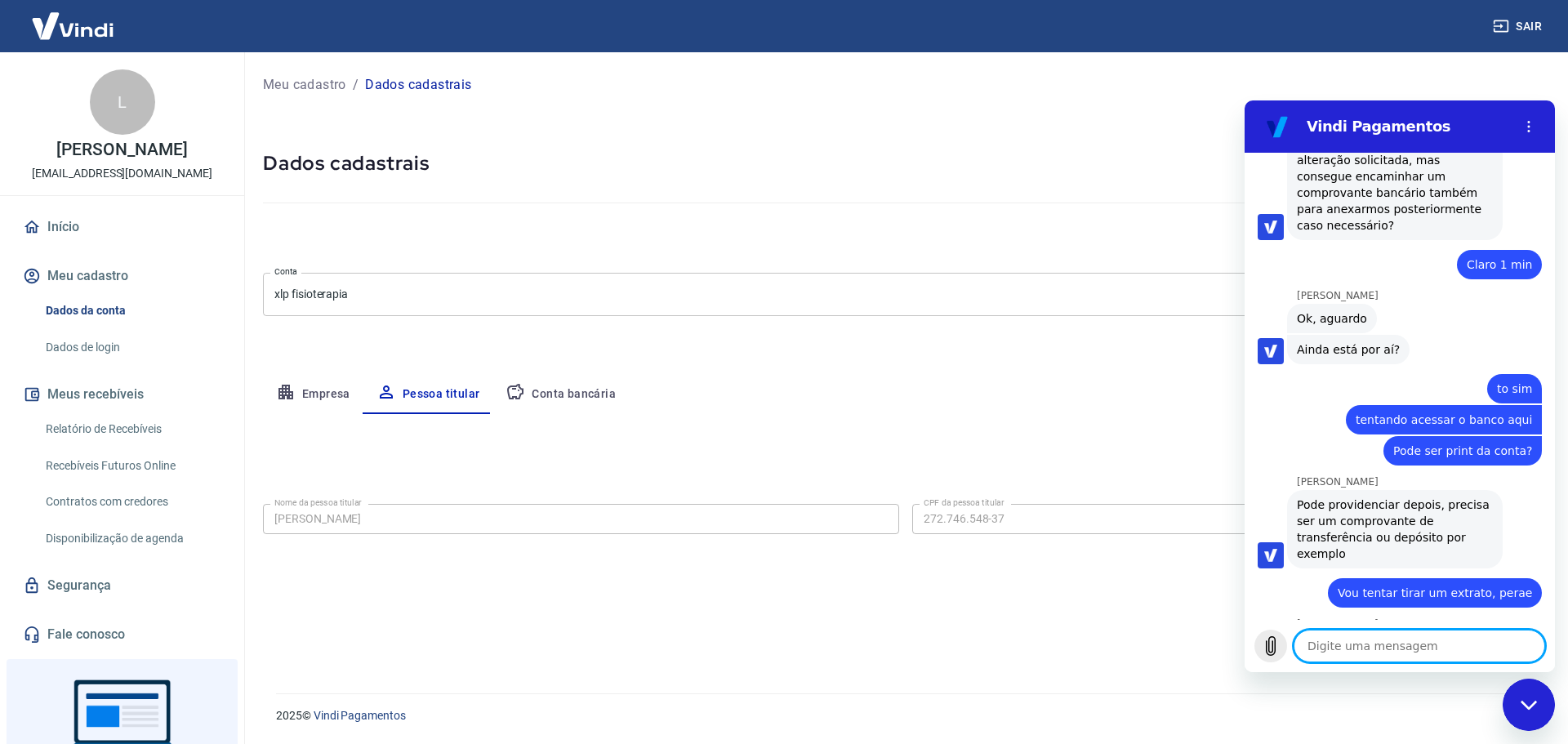
click at [1276, 647] on icon "Carregar arquivo" at bounding box center [1271, 647] width 9 height 19
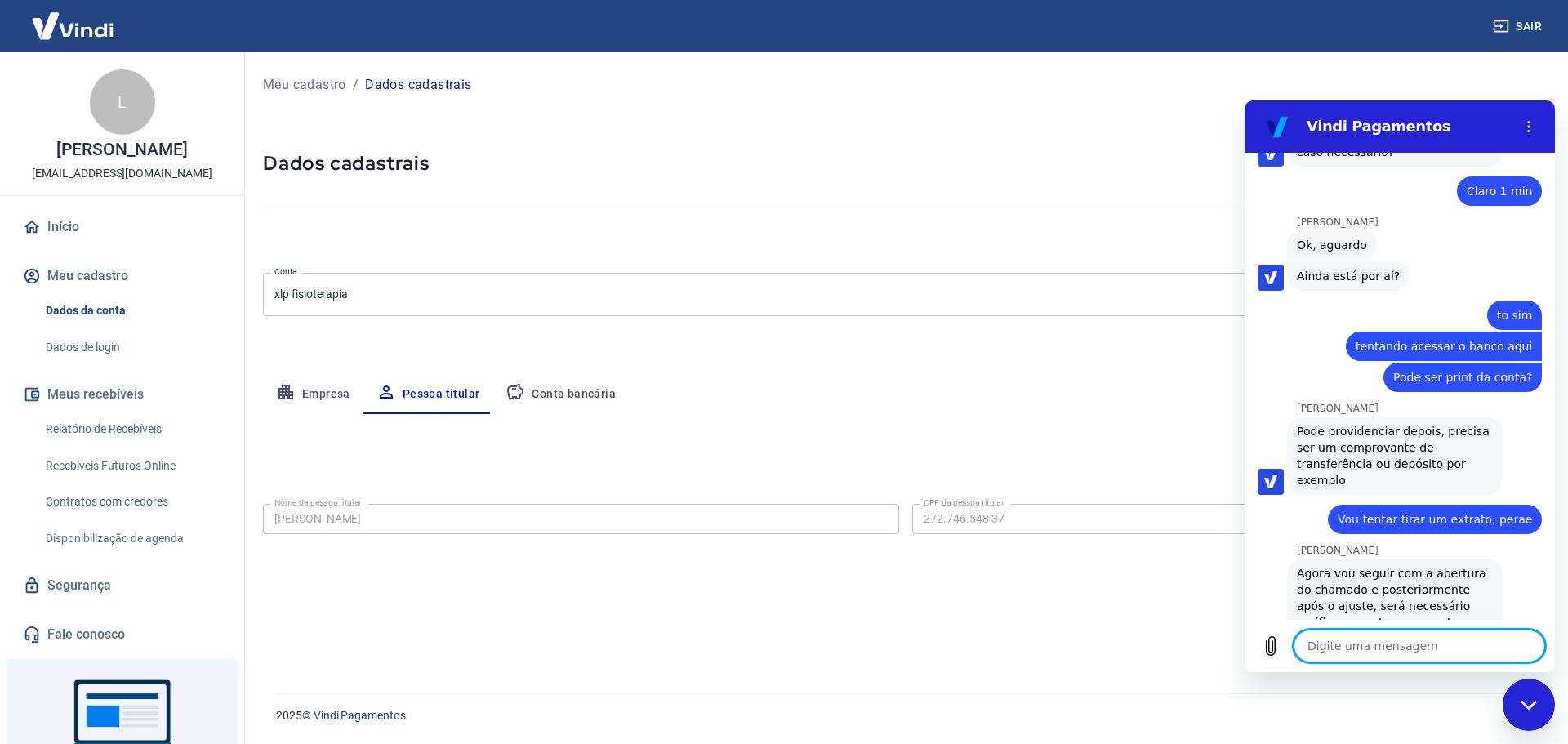
scroll to position [5438, 0]
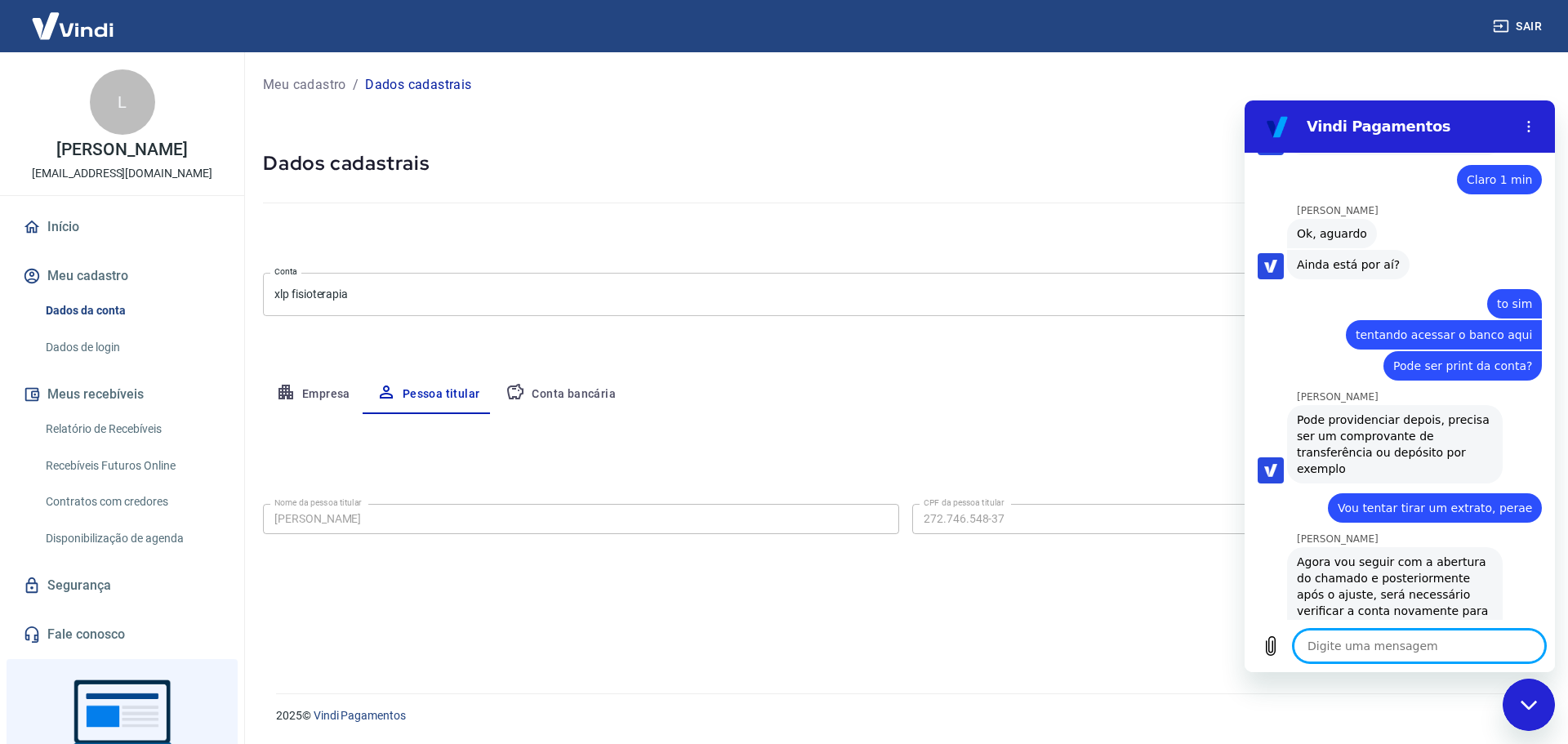
click at [1414, 647] on textarea at bounding box center [1419, 646] width 251 height 33
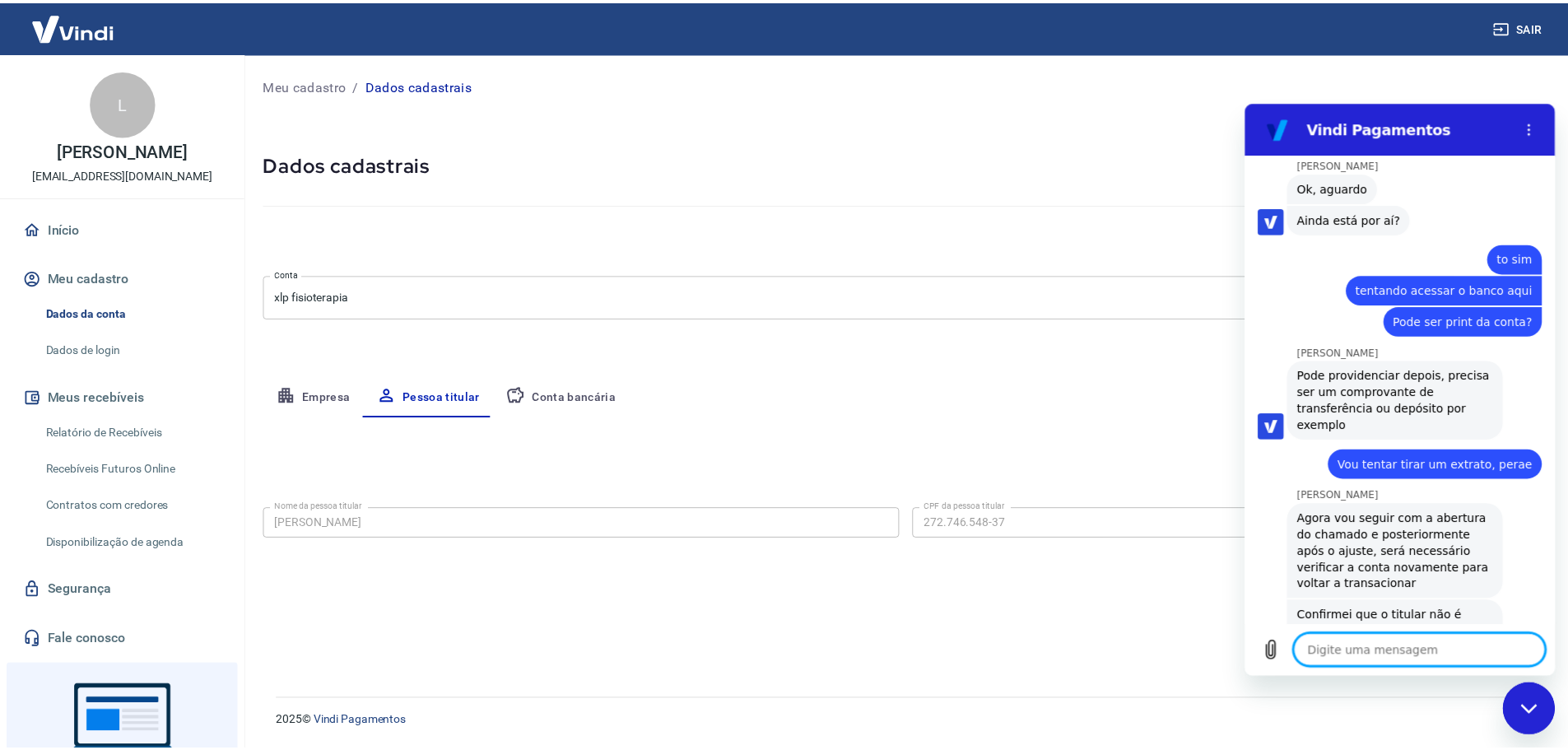
scroll to position [5533, 0]
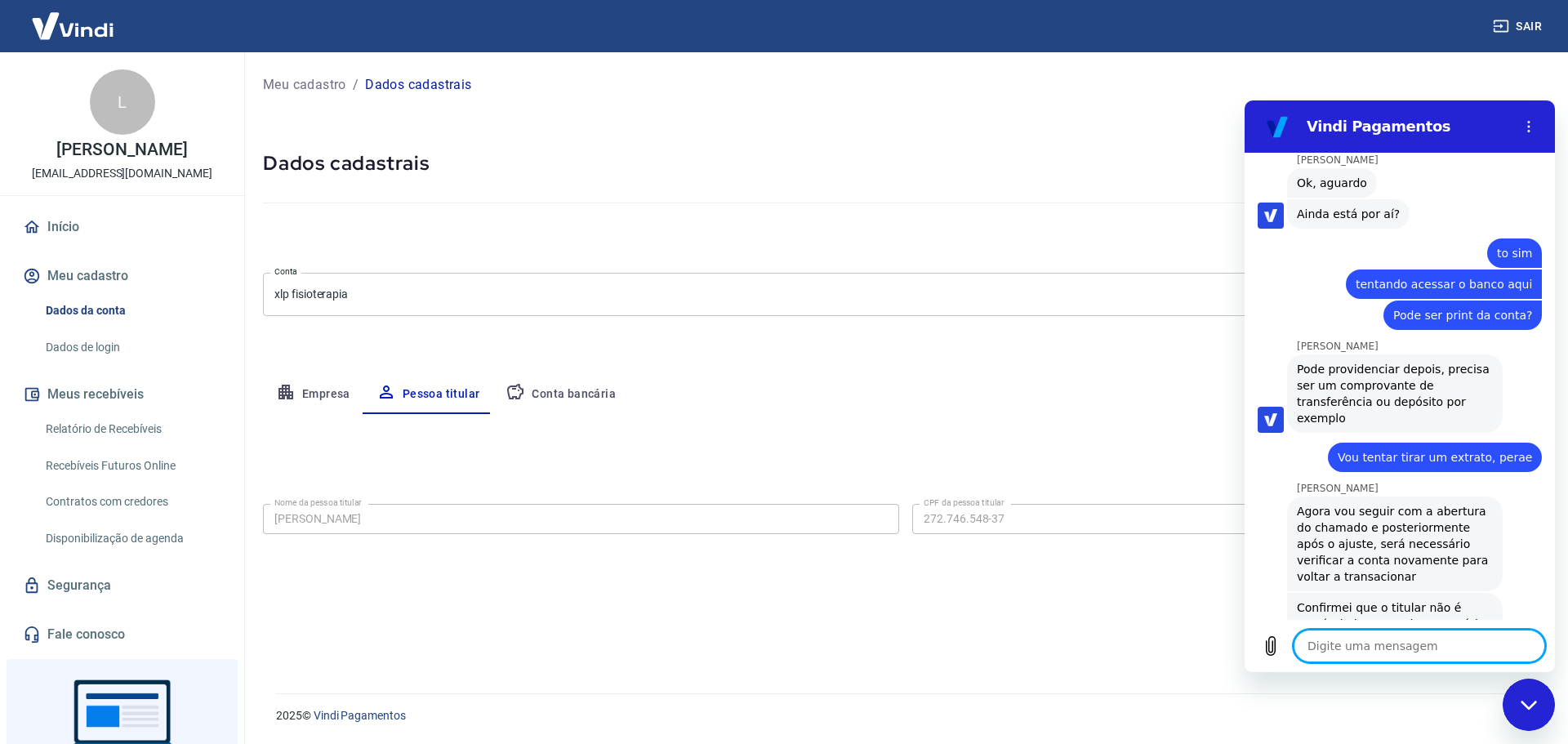
click at [61, 228] on link "Início" at bounding box center [123, 226] width 205 height 36
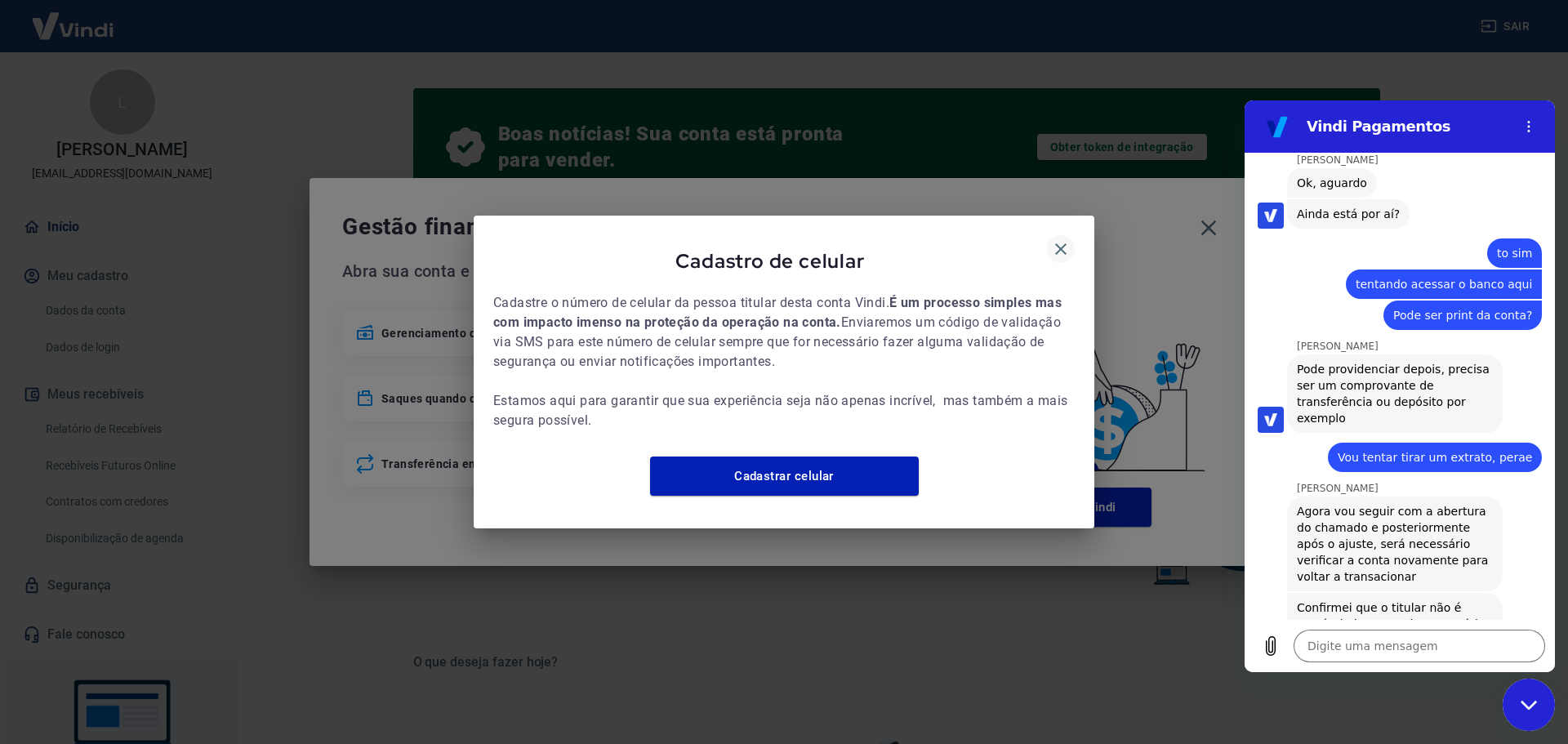
click at [1066, 247] on icon "button" at bounding box center [1061, 249] width 20 height 20
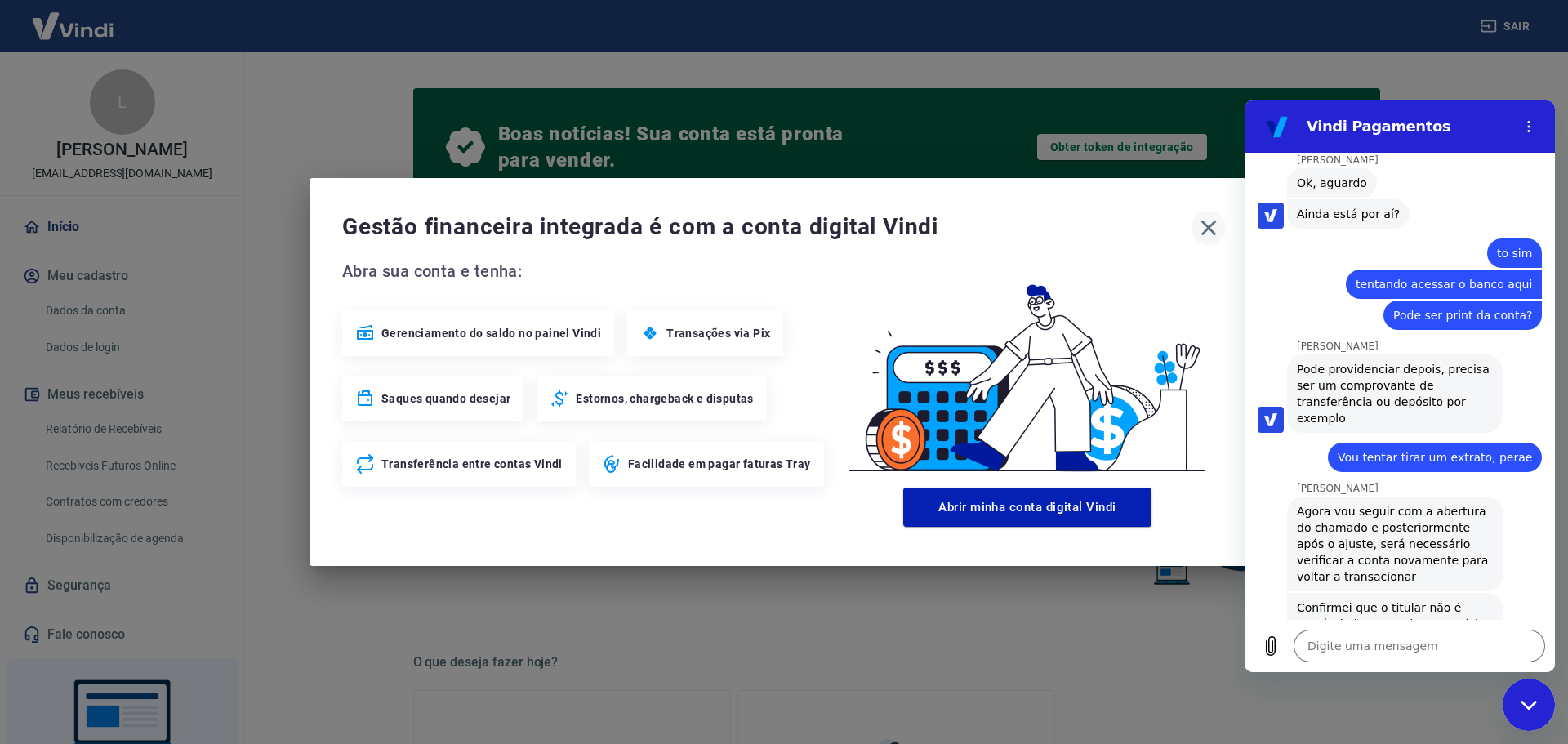
click at [1214, 230] on icon "button" at bounding box center [1209, 228] width 26 height 26
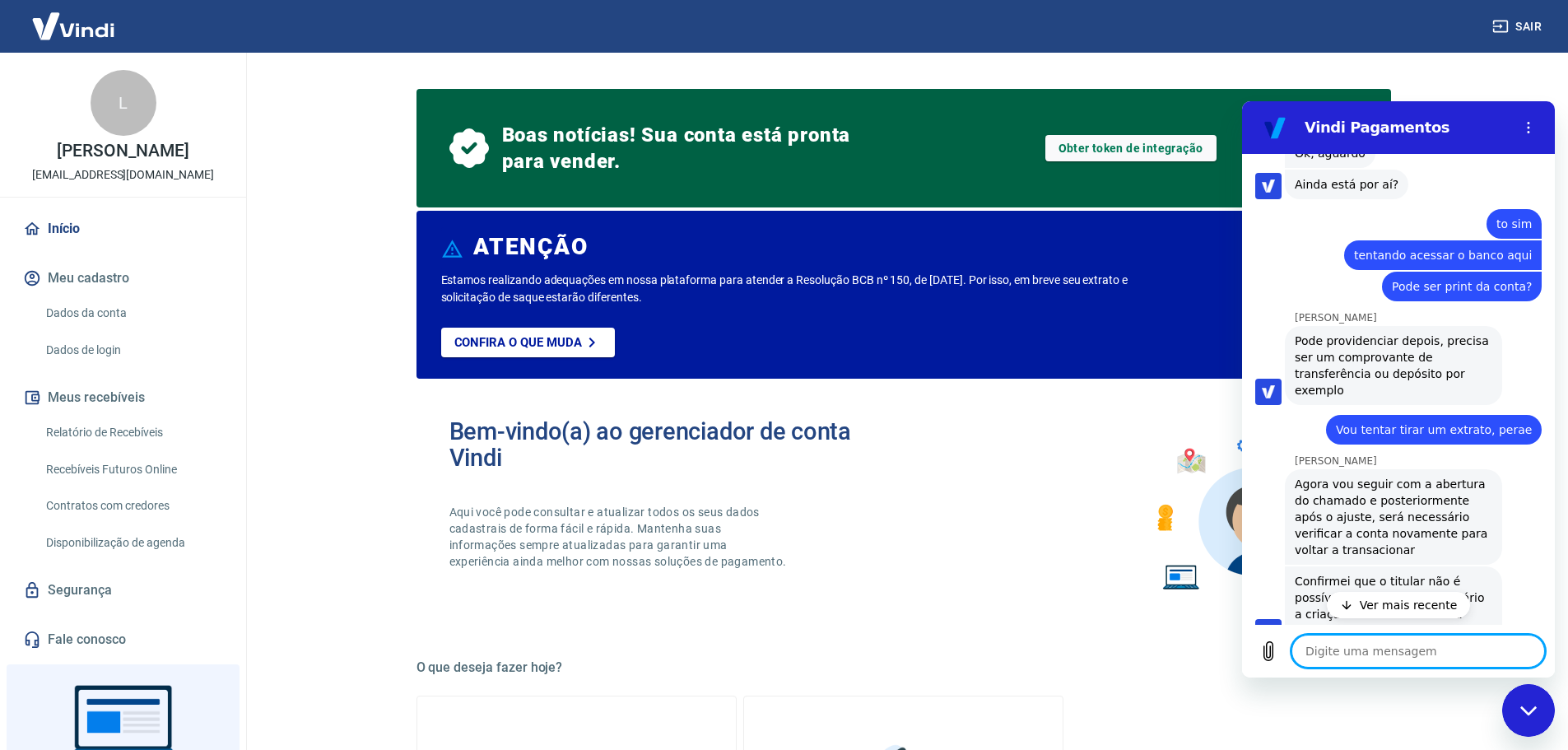
scroll to position [5636, 0]
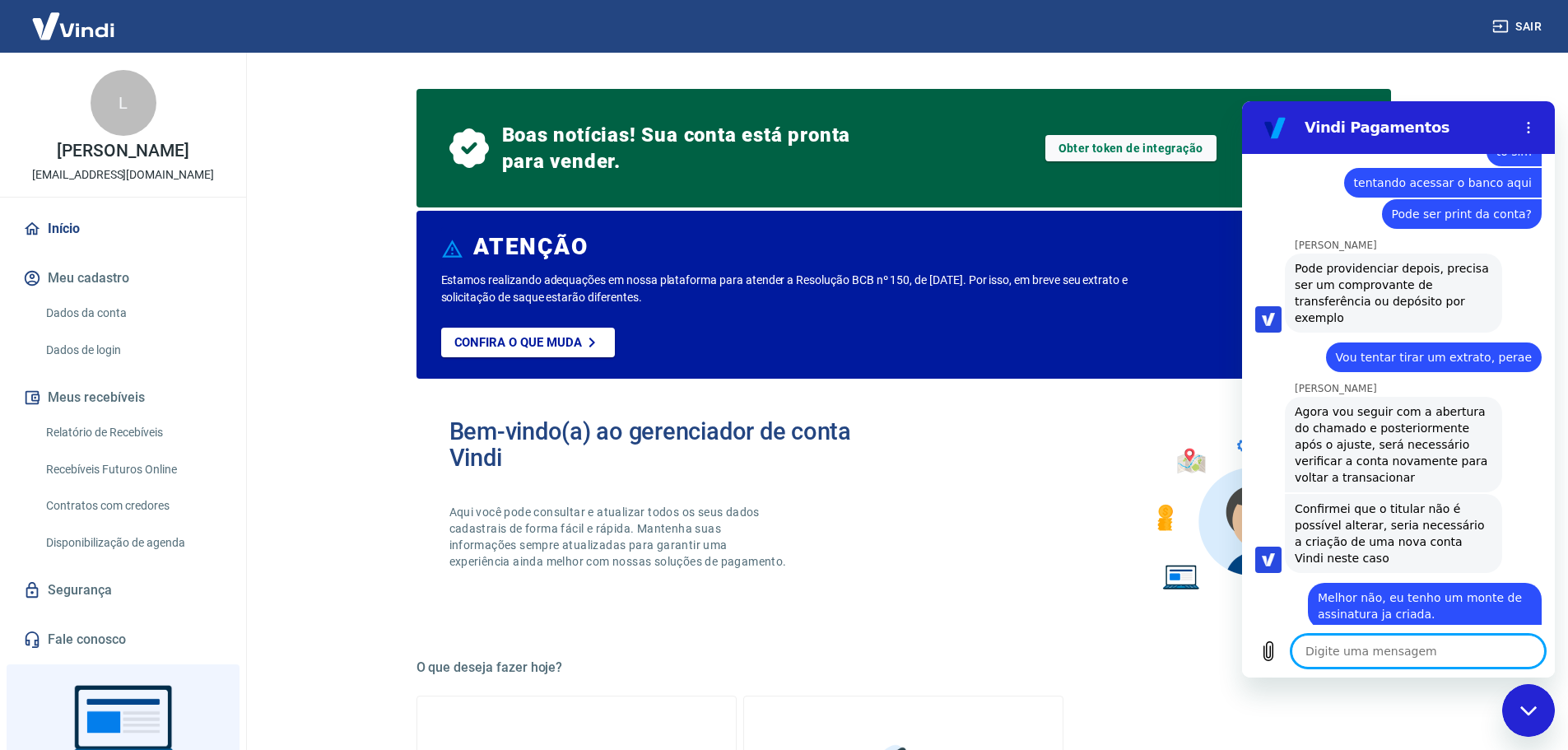
click at [1383, 655] on textarea at bounding box center [1418, 651] width 253 height 33
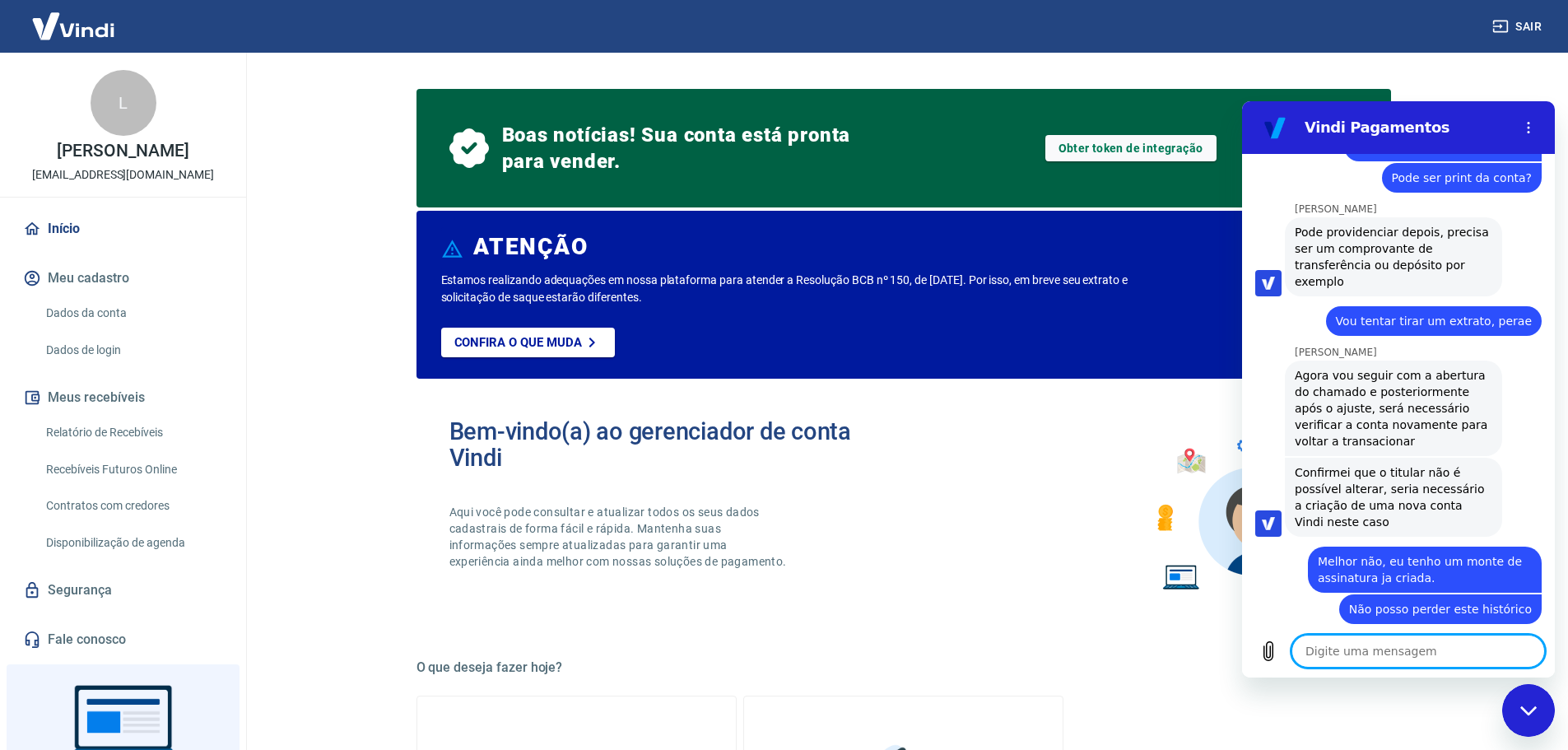
scroll to position [5676, 0]
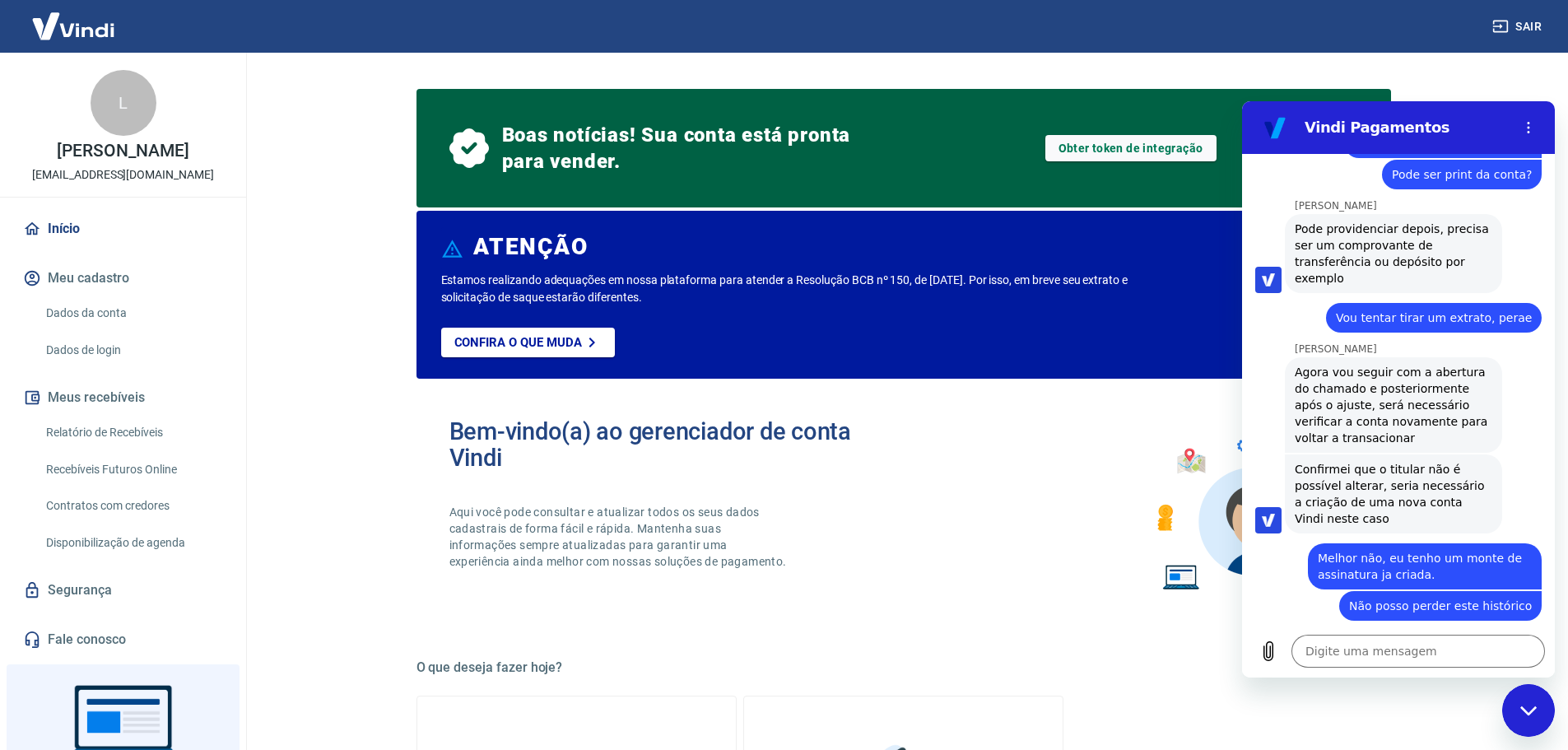
click at [1529, 718] on div "Fechar janela de mensagens" at bounding box center [1529, 710] width 49 height 49
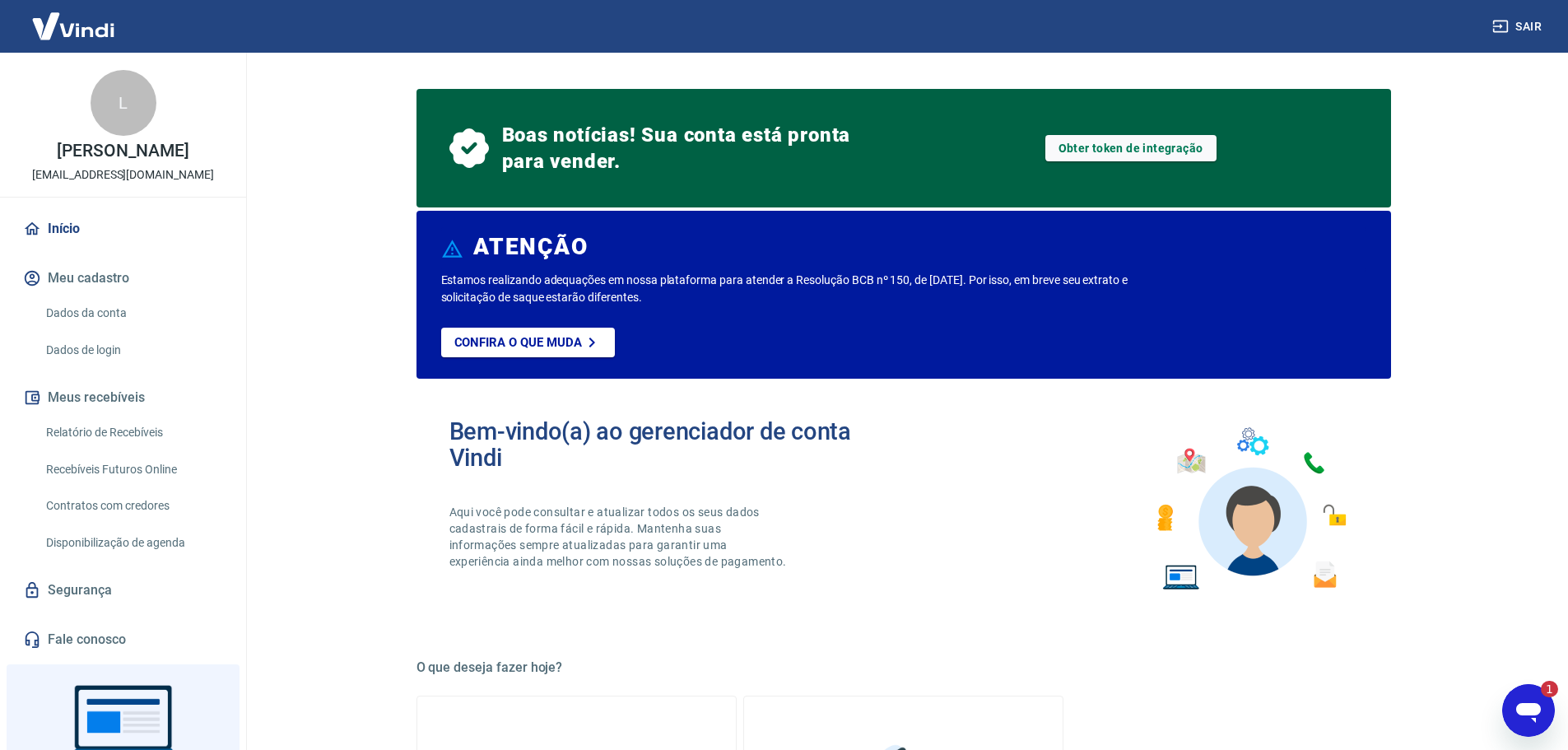
scroll to position [0, 0]
click at [1501, 698] on main "Boas notícias! Sua conta está pronta para vender. Obter token de integração ATE…" at bounding box center [903, 401] width 1330 height 697
click at [1519, 710] on icon "Abrir janela de mensagens, 1 mensagem não lida" at bounding box center [1529, 712] width 25 height 20
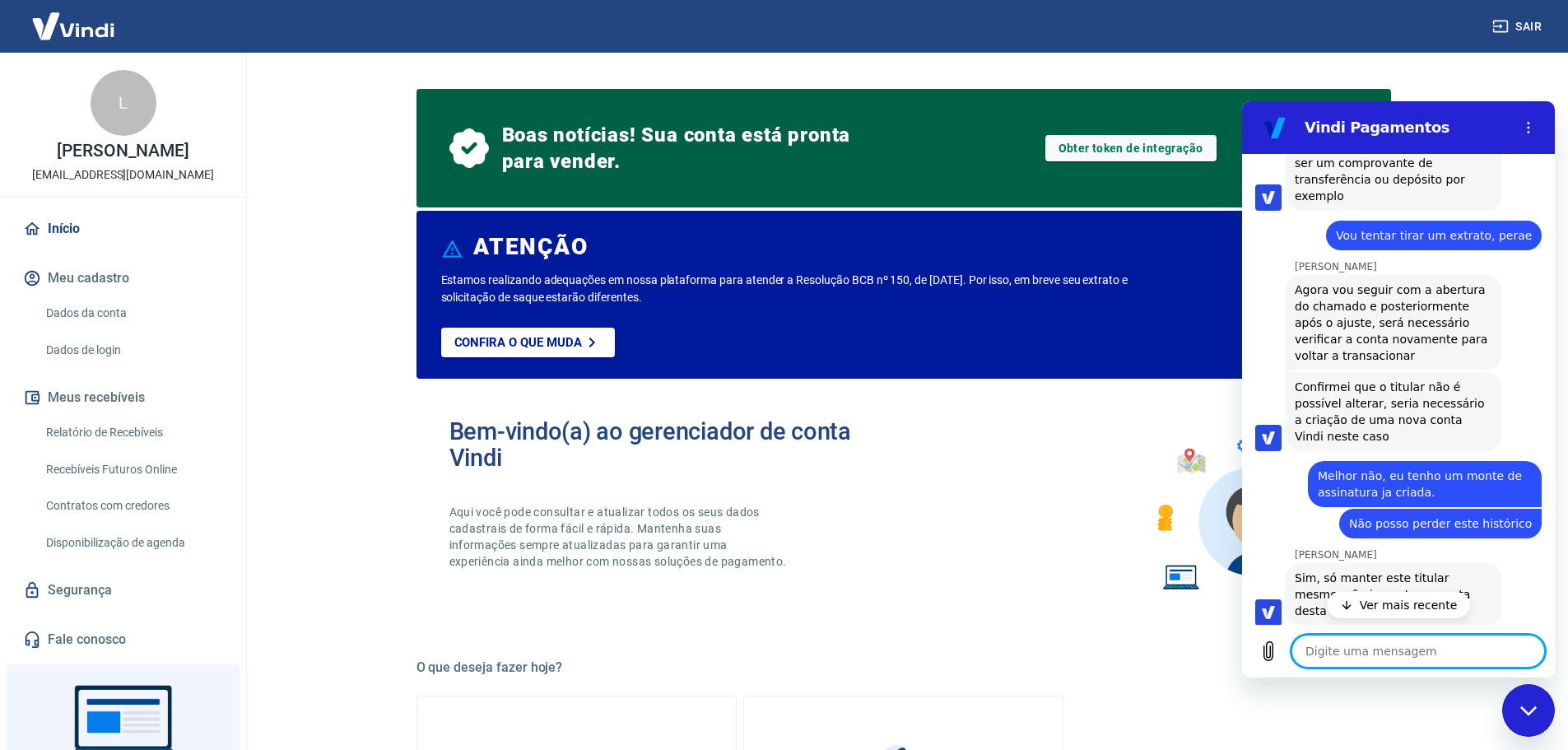
click at [1390, 611] on p "Ver mais recente" at bounding box center [1409, 605] width 98 height 17
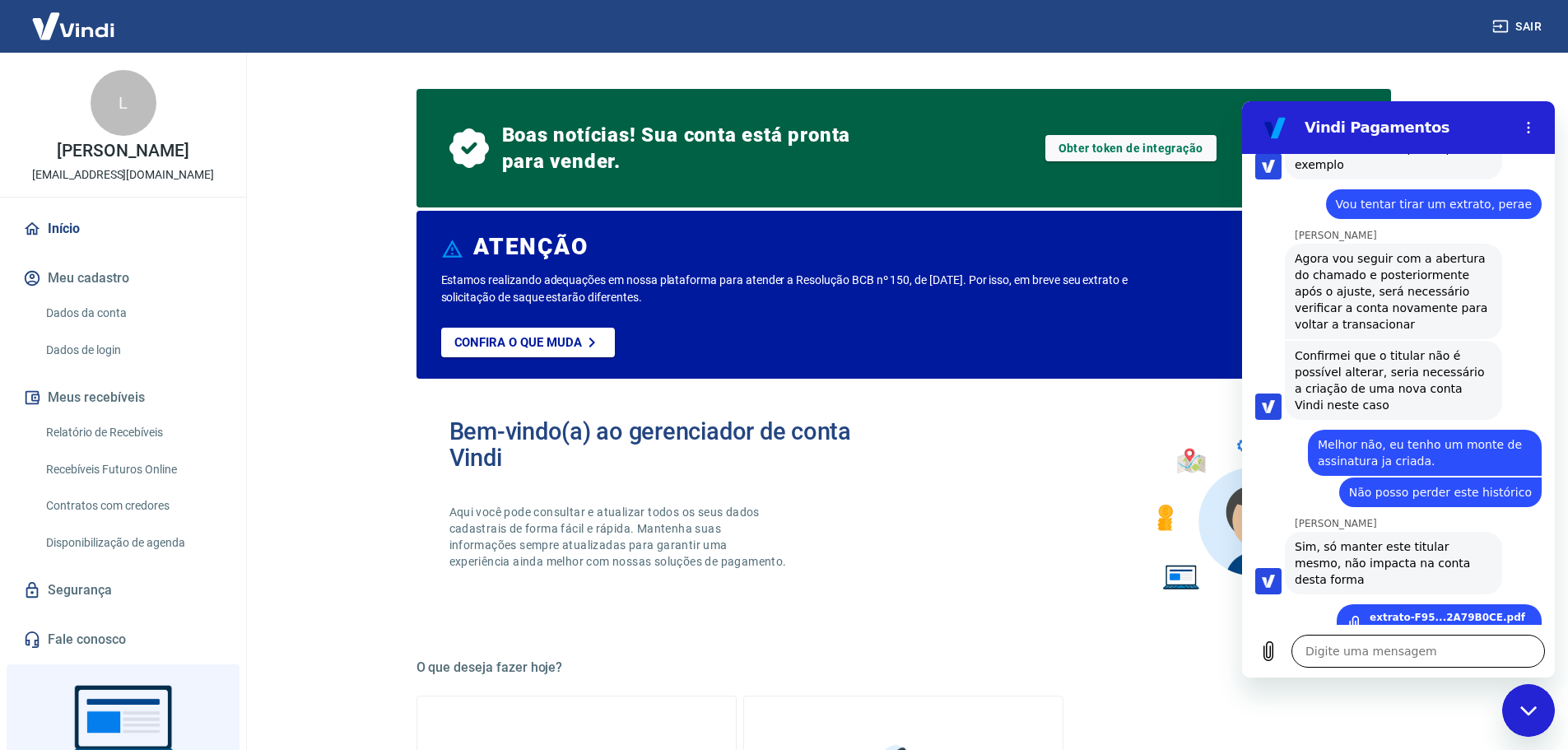
click at [1399, 647] on textarea at bounding box center [1418, 651] width 253 height 33
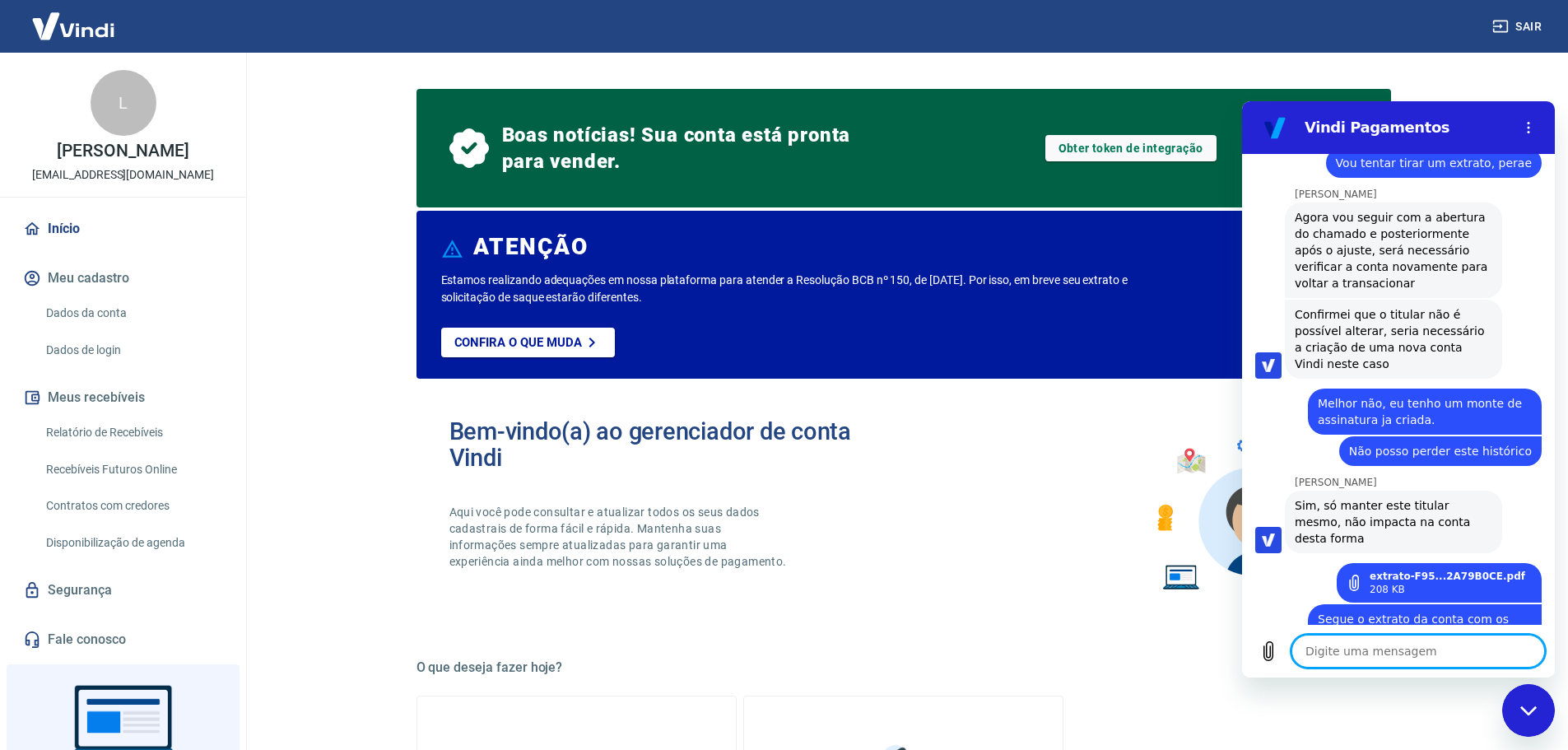
scroll to position [5803, 0]
click at [1532, 708] on icon "Fechar janela de mensagens" at bounding box center [1529, 711] width 18 height 11
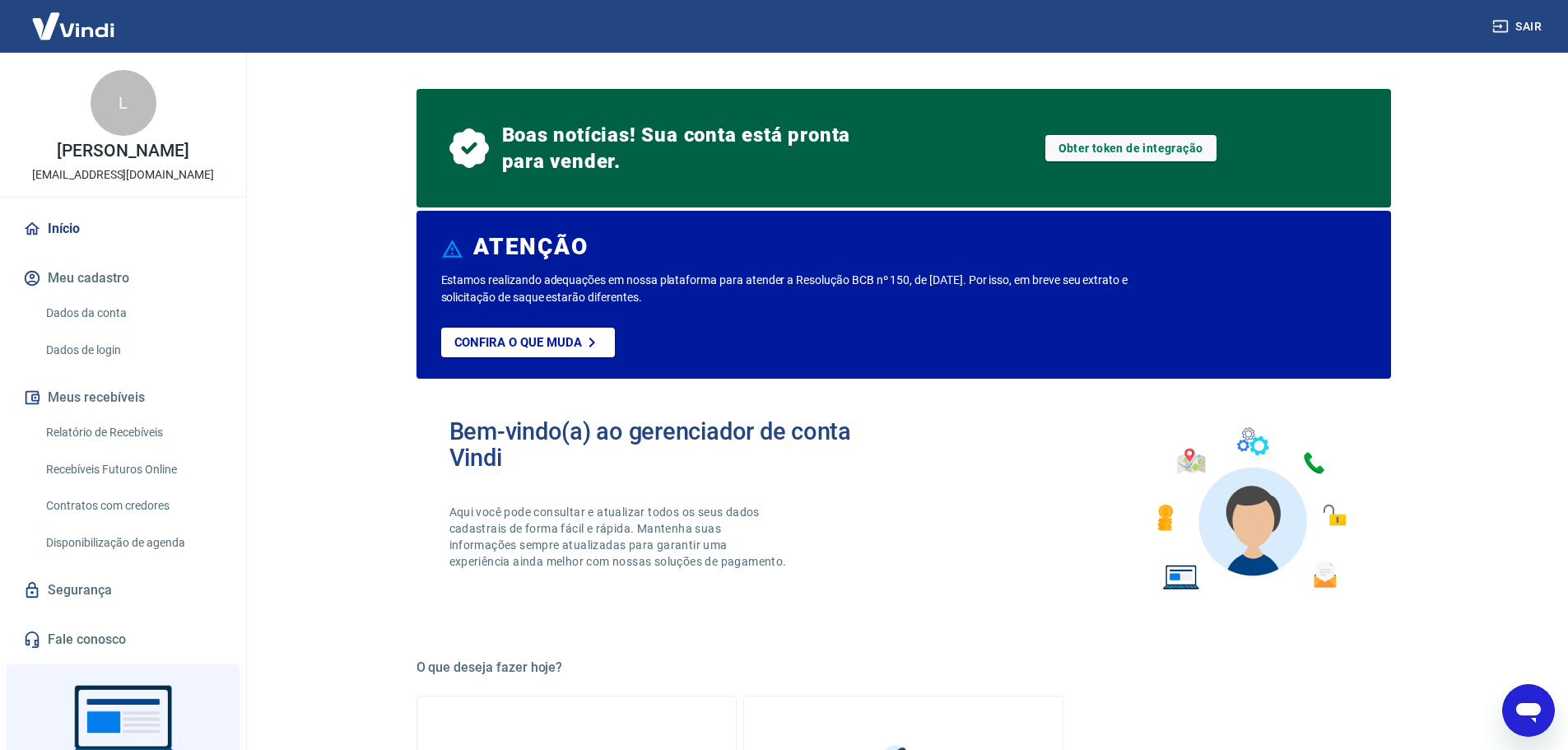
scroll to position [5805, 0]
drag, startPoint x: 59, startPoint y: 244, endPoint x: 66, endPoint y: 237, distance: 9.9
click at [60, 244] on link "Início" at bounding box center [124, 228] width 207 height 36
click at [66, 237] on link "Início" at bounding box center [124, 228] width 207 height 36
